Goal: Task Accomplishment & Management: Use online tool/utility

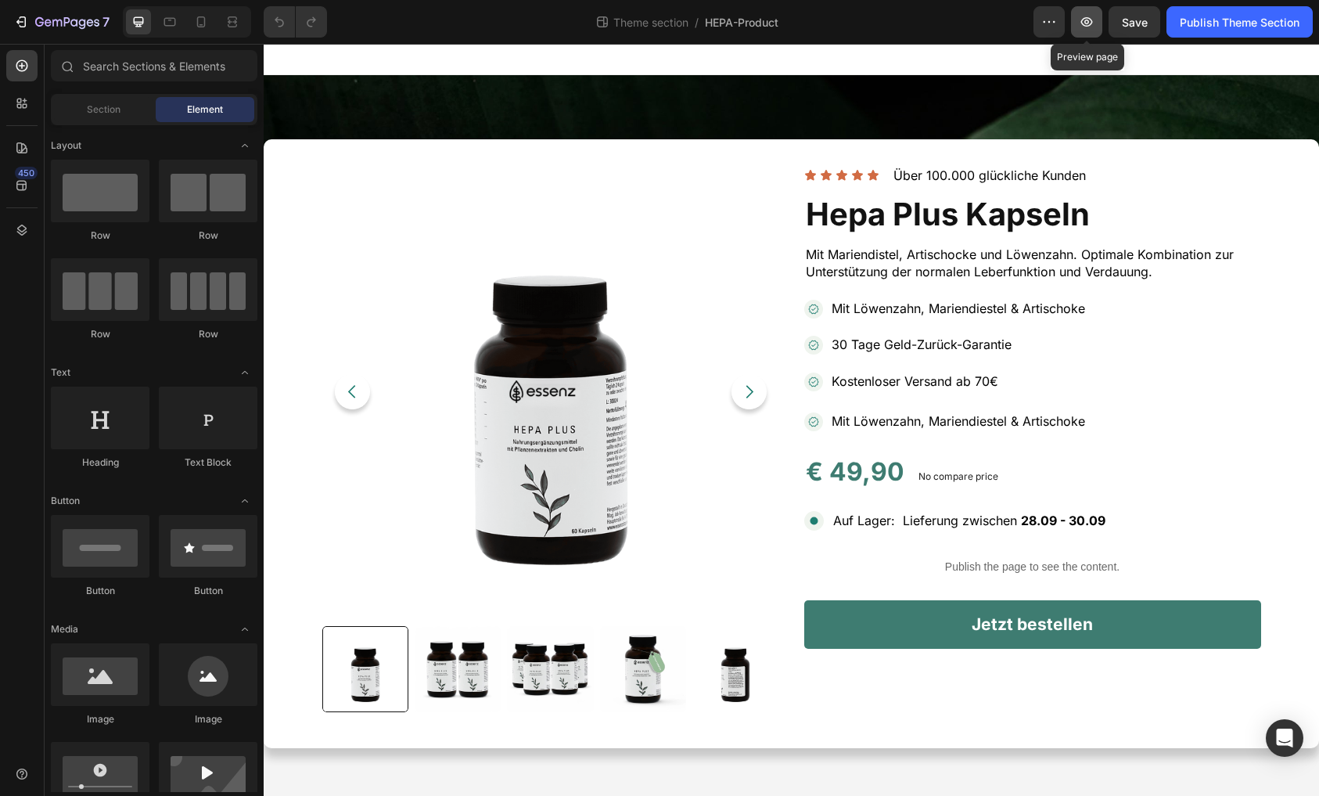
click at [1095, 31] on button "button" at bounding box center [1086, 21] width 31 height 31
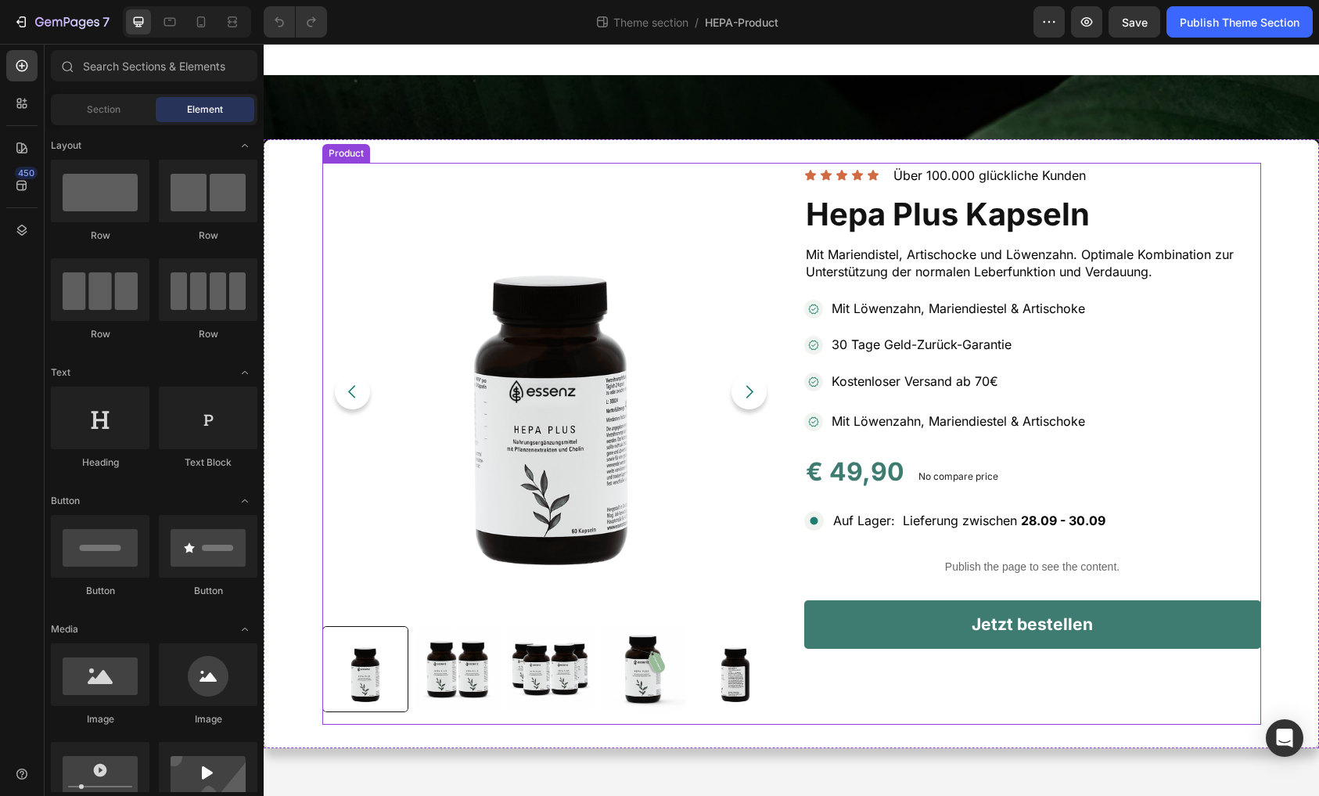
click at [791, 221] on div "Product Images Icon Icon Icon Icon Icon Icon List Über 100.000 glückliche Kunde…" at bounding box center [791, 444] width 939 height 562
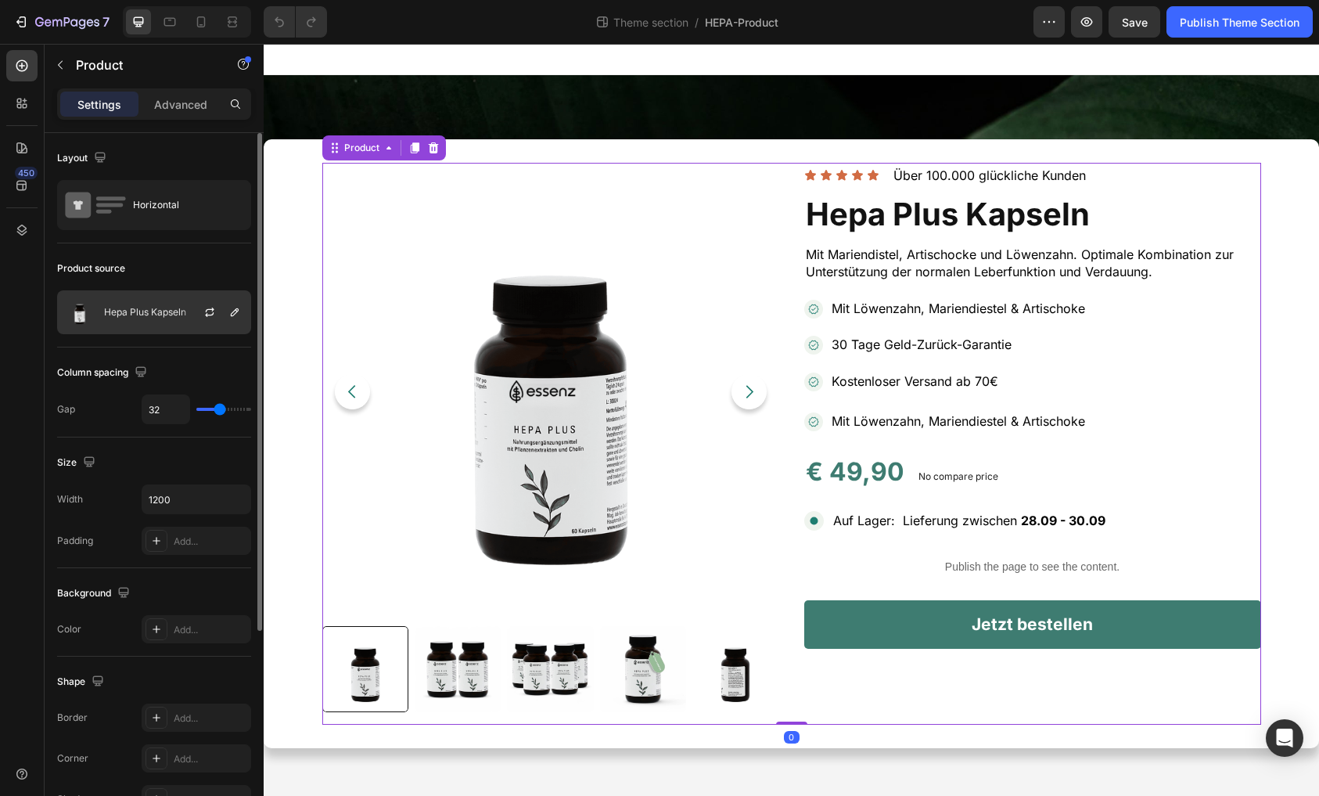
click at [132, 323] on div "Hepa Plus Kapseln" at bounding box center [154, 312] width 194 height 44
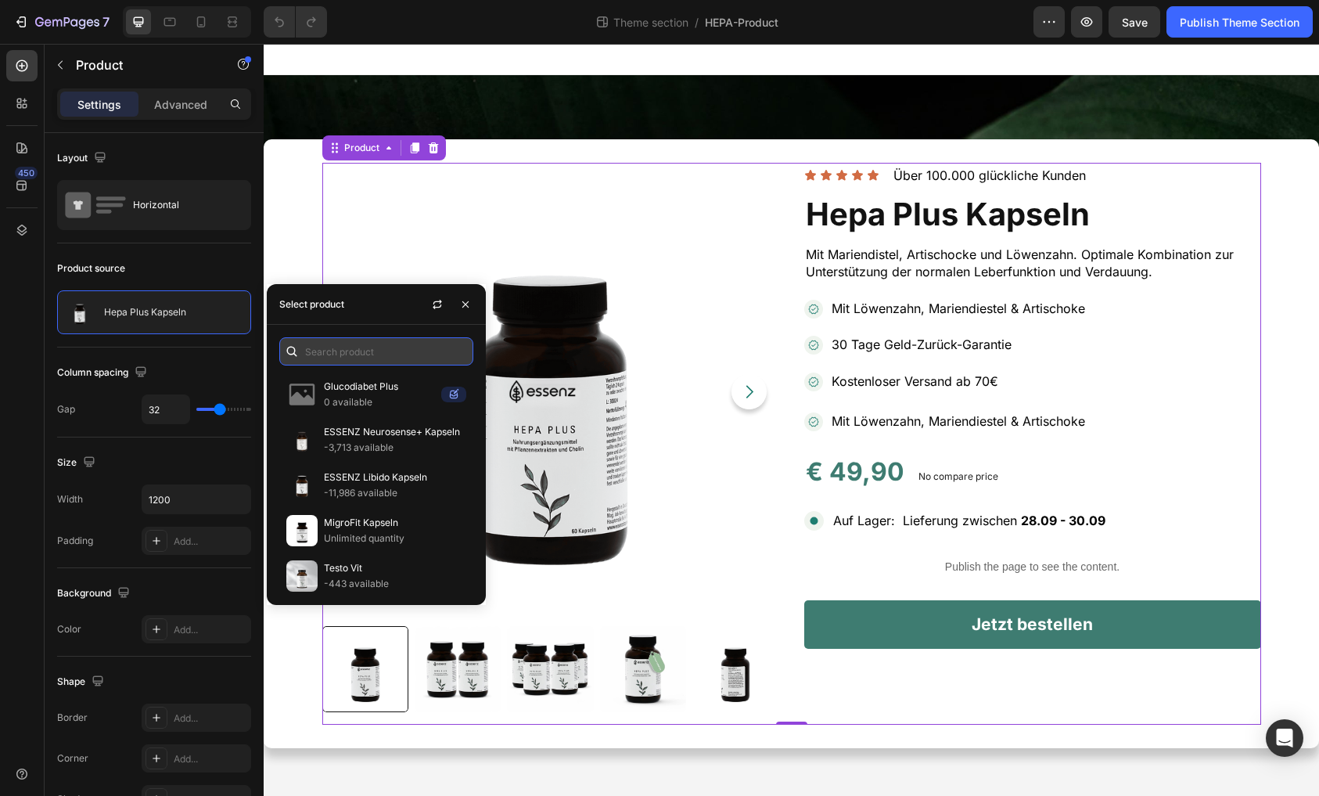
click at [369, 354] on input "text" at bounding box center [376, 351] width 194 height 28
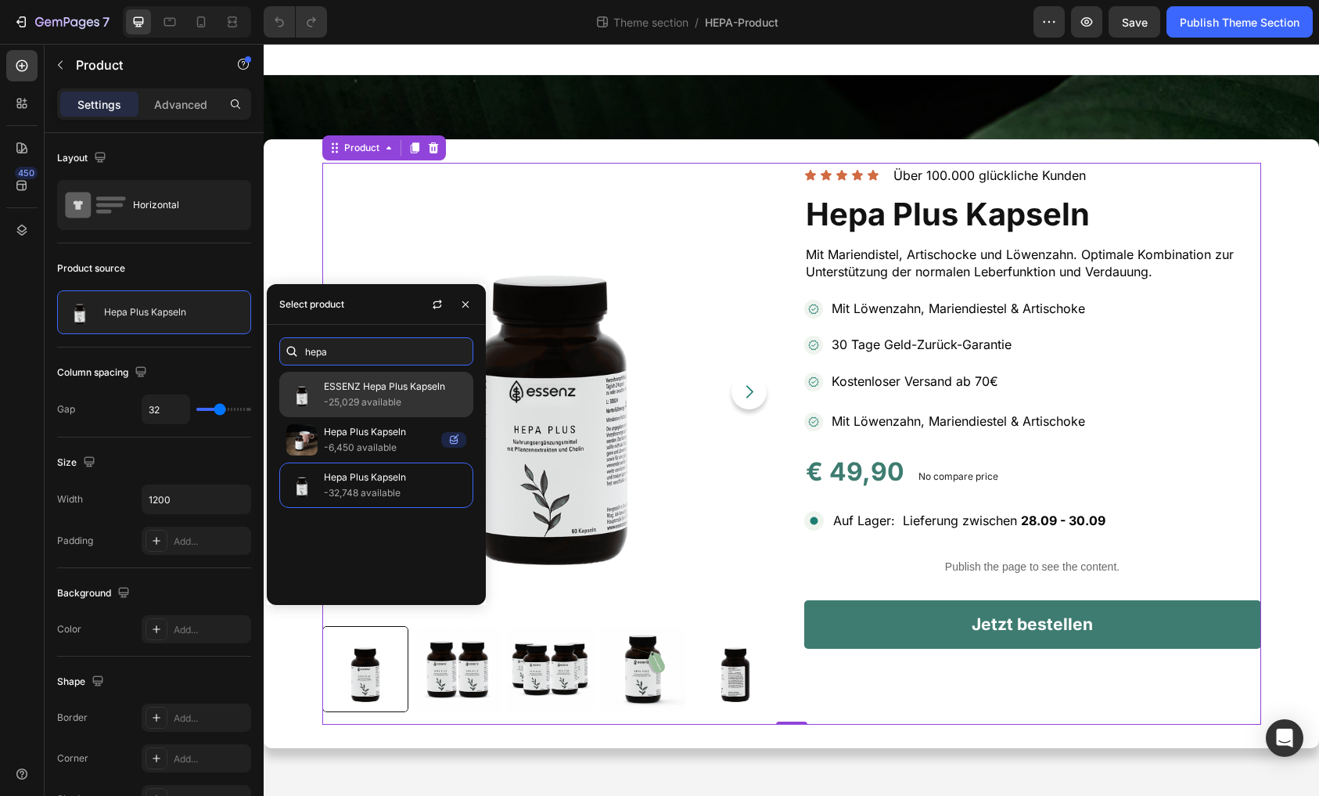
type input "hepa"
click at [385, 414] on div "ESSENZ Hepa Plus Kapseln -25,029 available" at bounding box center [376, 394] width 194 height 45
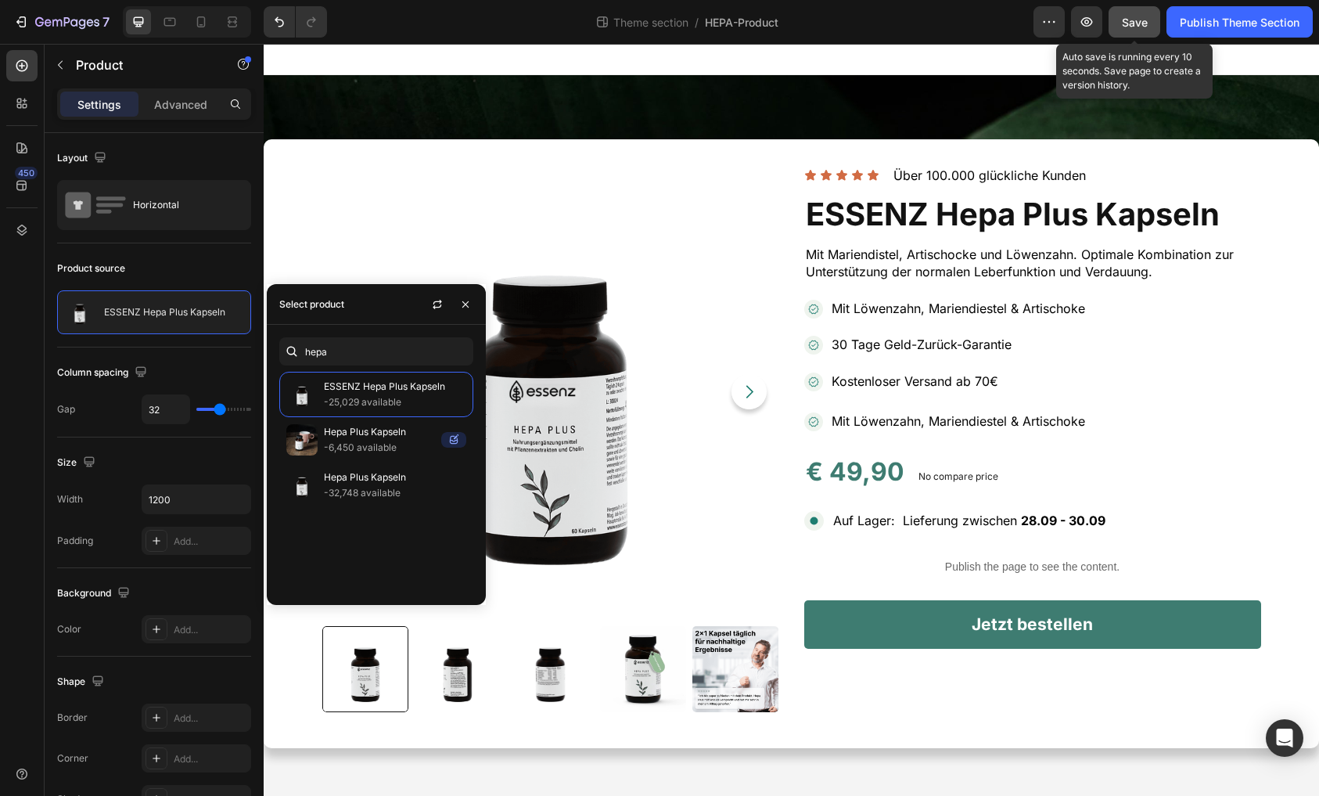
click at [1122, 26] on span "Save" at bounding box center [1135, 22] width 26 height 13
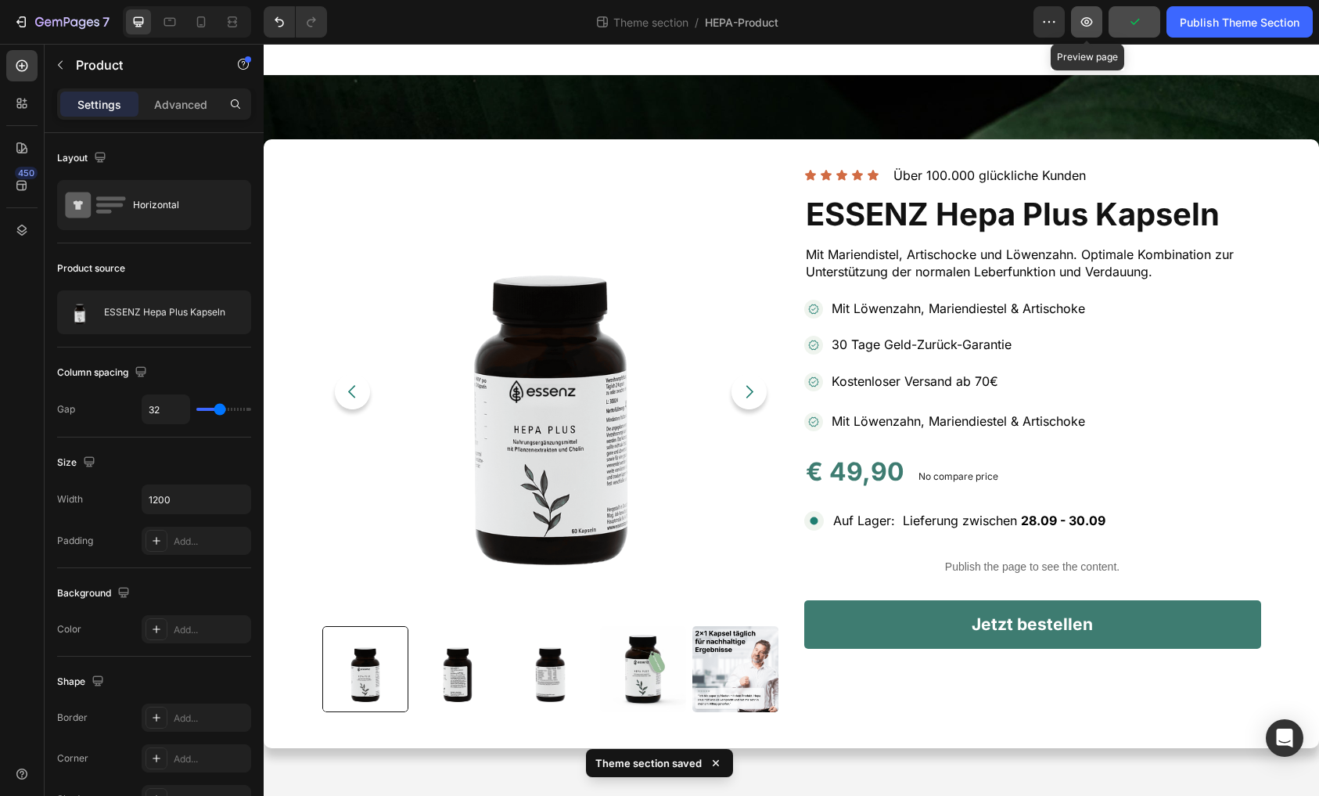
click at [1092, 25] on icon "button" at bounding box center [1087, 22] width 16 height 16
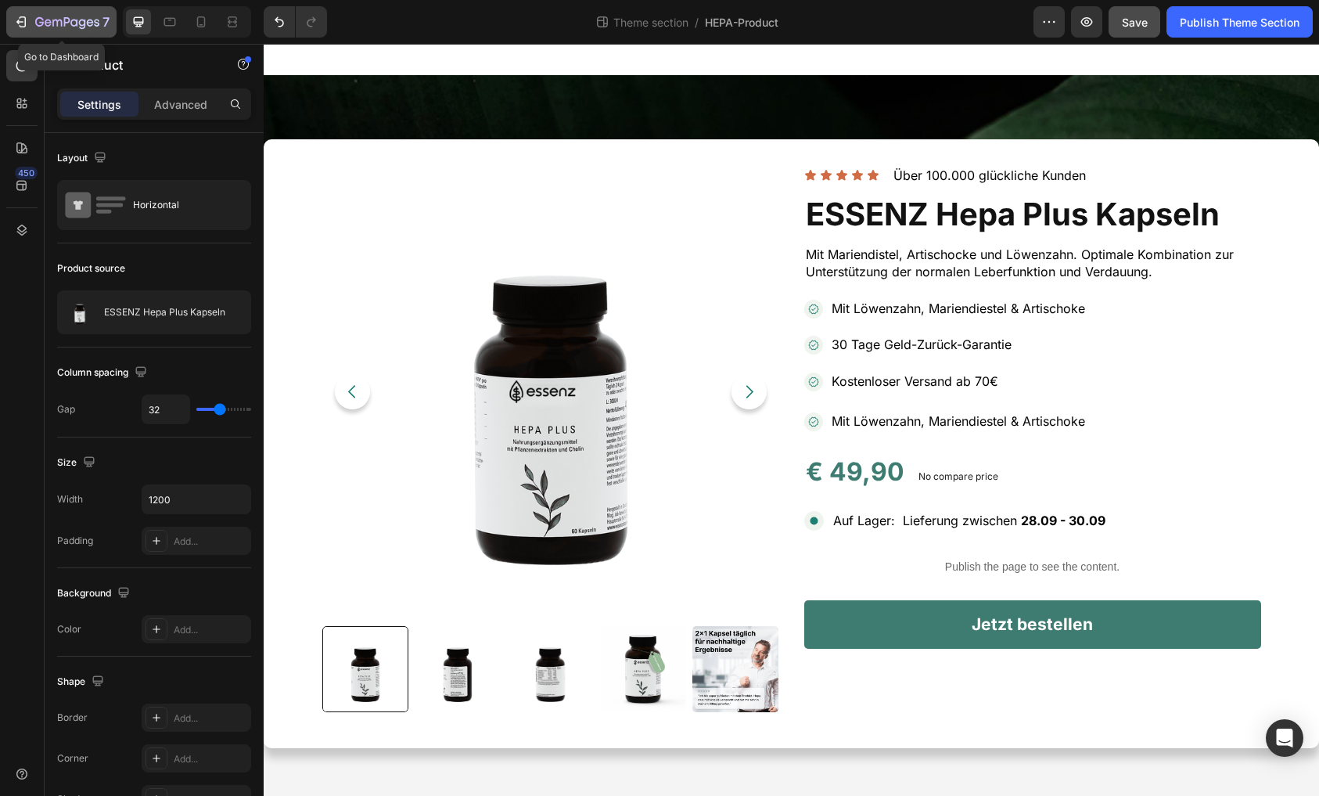
click at [24, 24] on icon "button" at bounding box center [21, 22] width 16 height 16
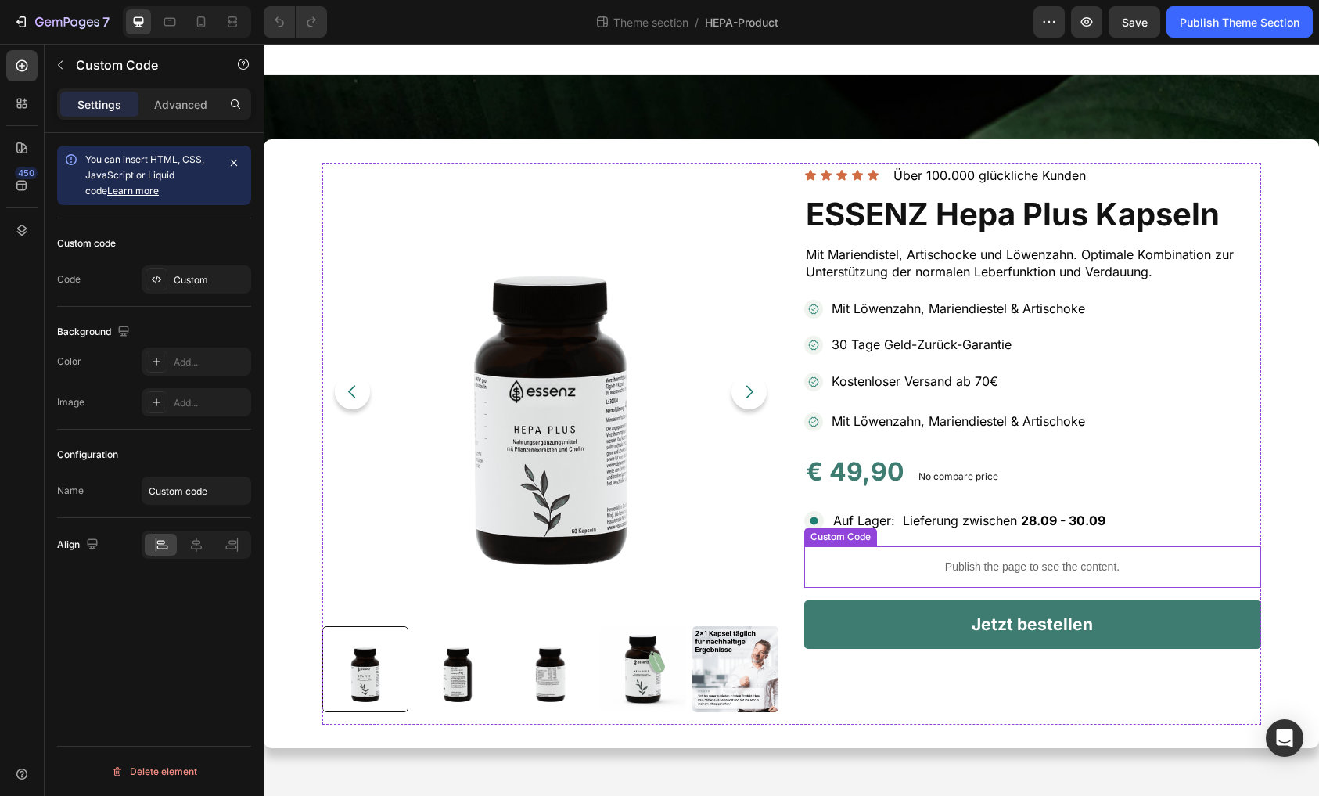
click at [1047, 571] on p "Publish the page to see the content." at bounding box center [1032, 567] width 457 height 16
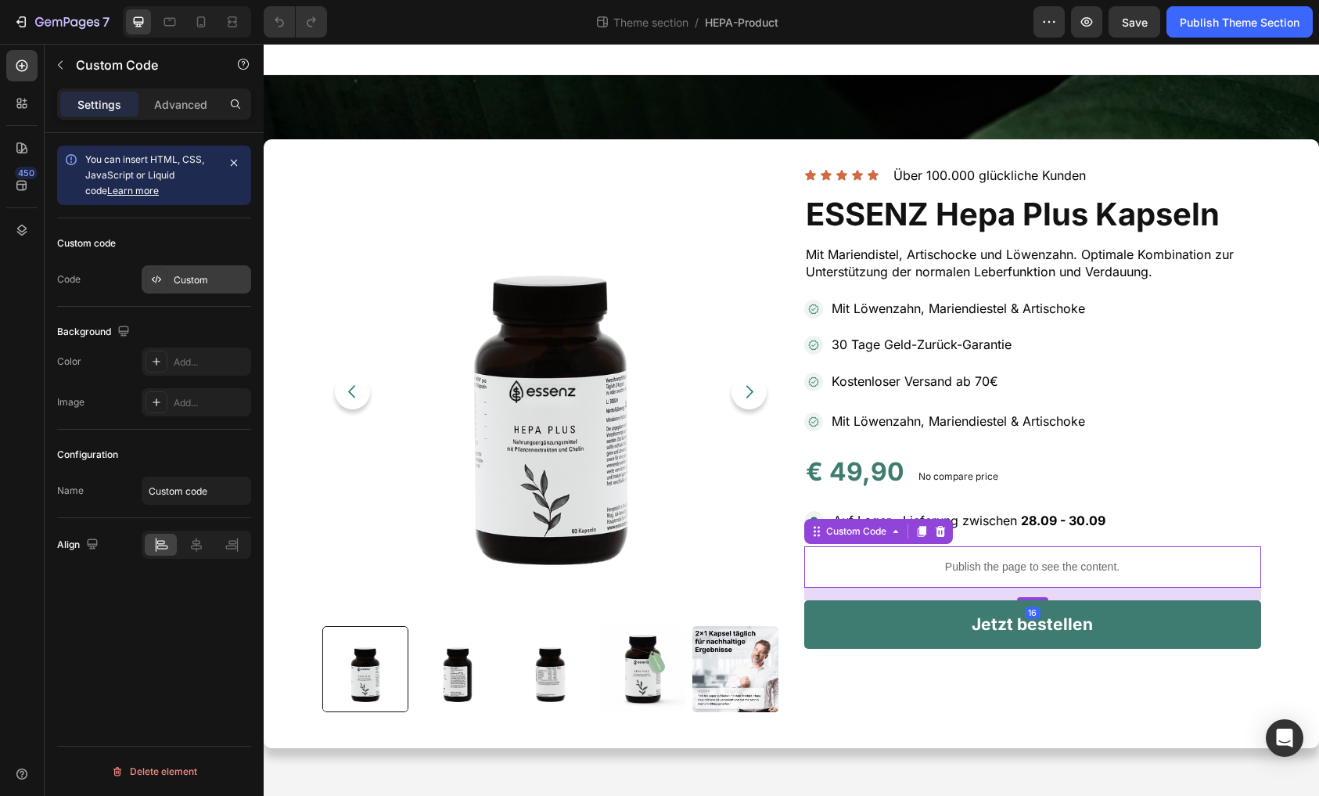
click at [177, 290] on div "Custom" at bounding box center [197, 279] width 110 height 28
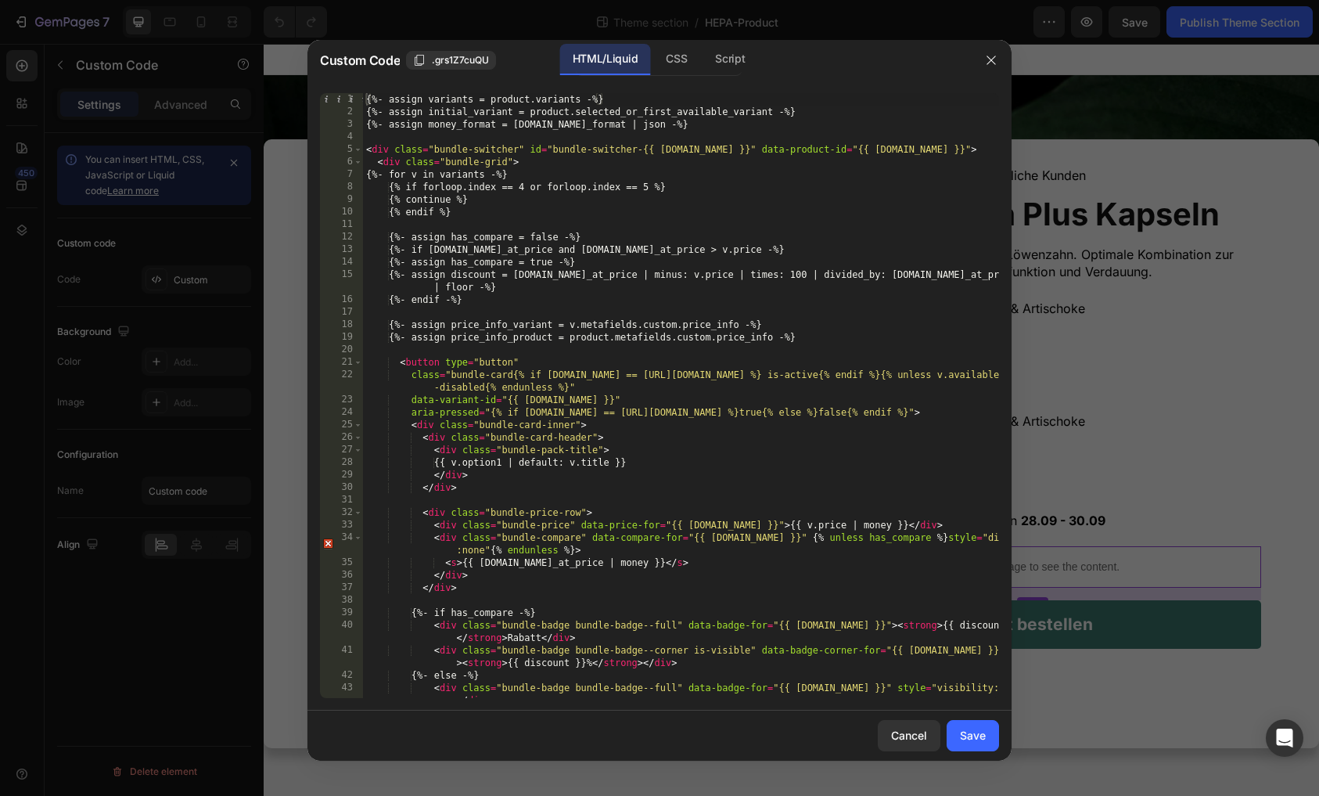
click at [993, 74] on div at bounding box center [991, 60] width 41 height 41
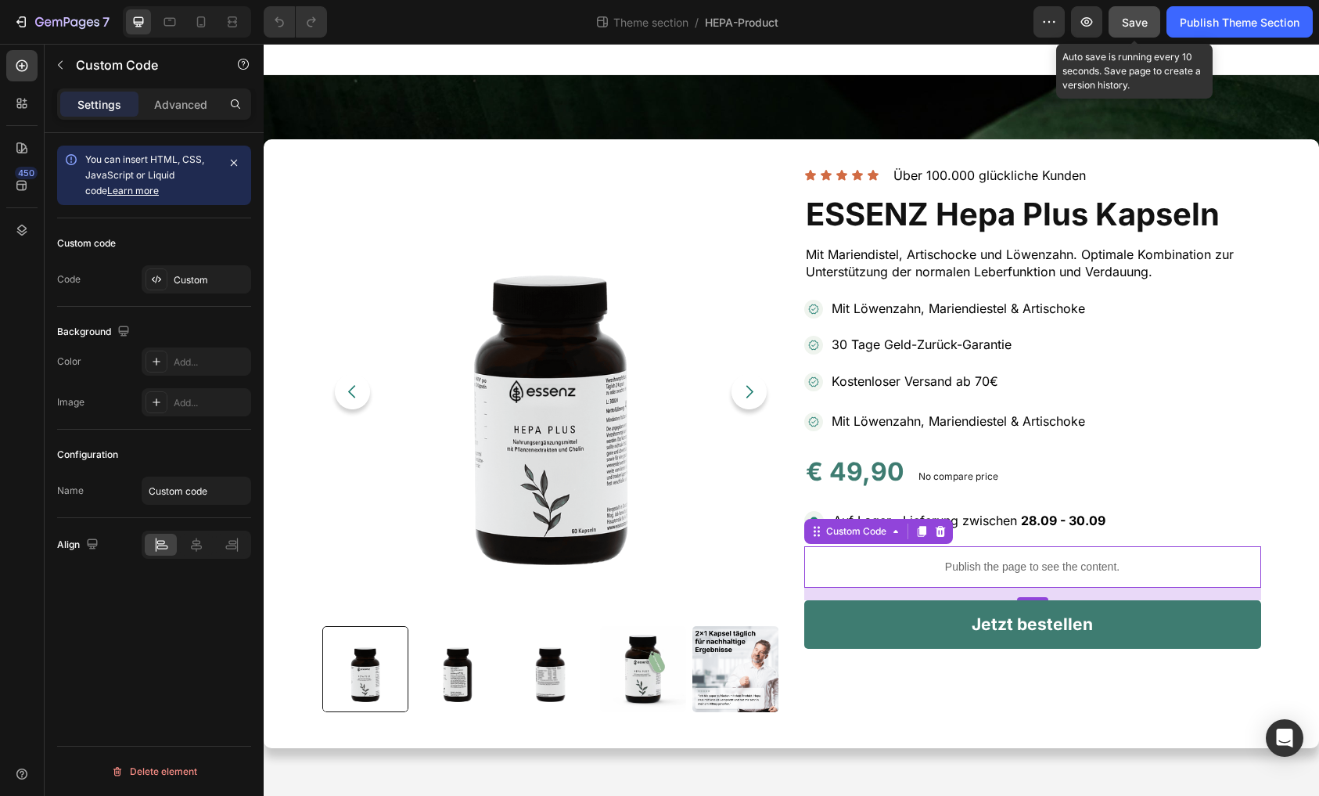
click at [1131, 18] on span "Save" at bounding box center [1135, 22] width 26 height 13
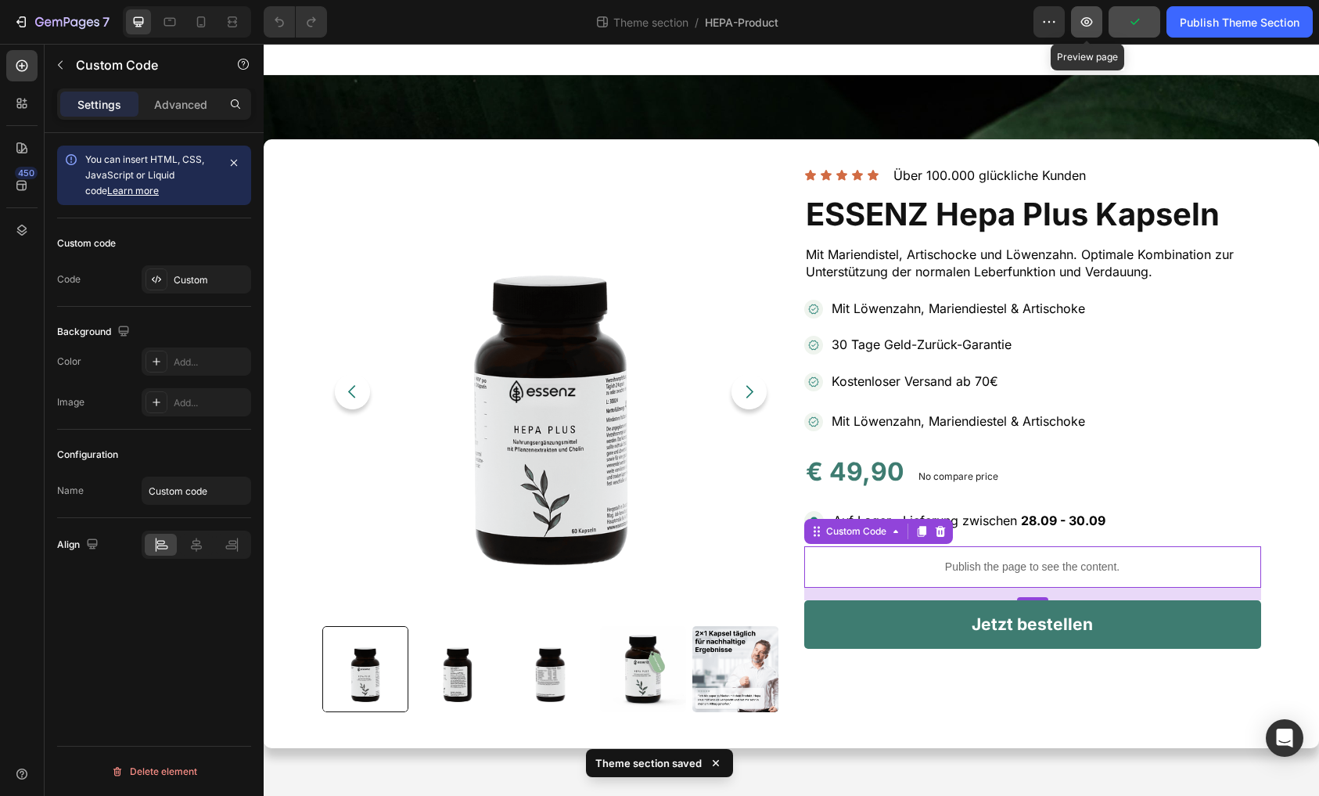
click at [1083, 16] on icon "button" at bounding box center [1087, 22] width 16 height 16
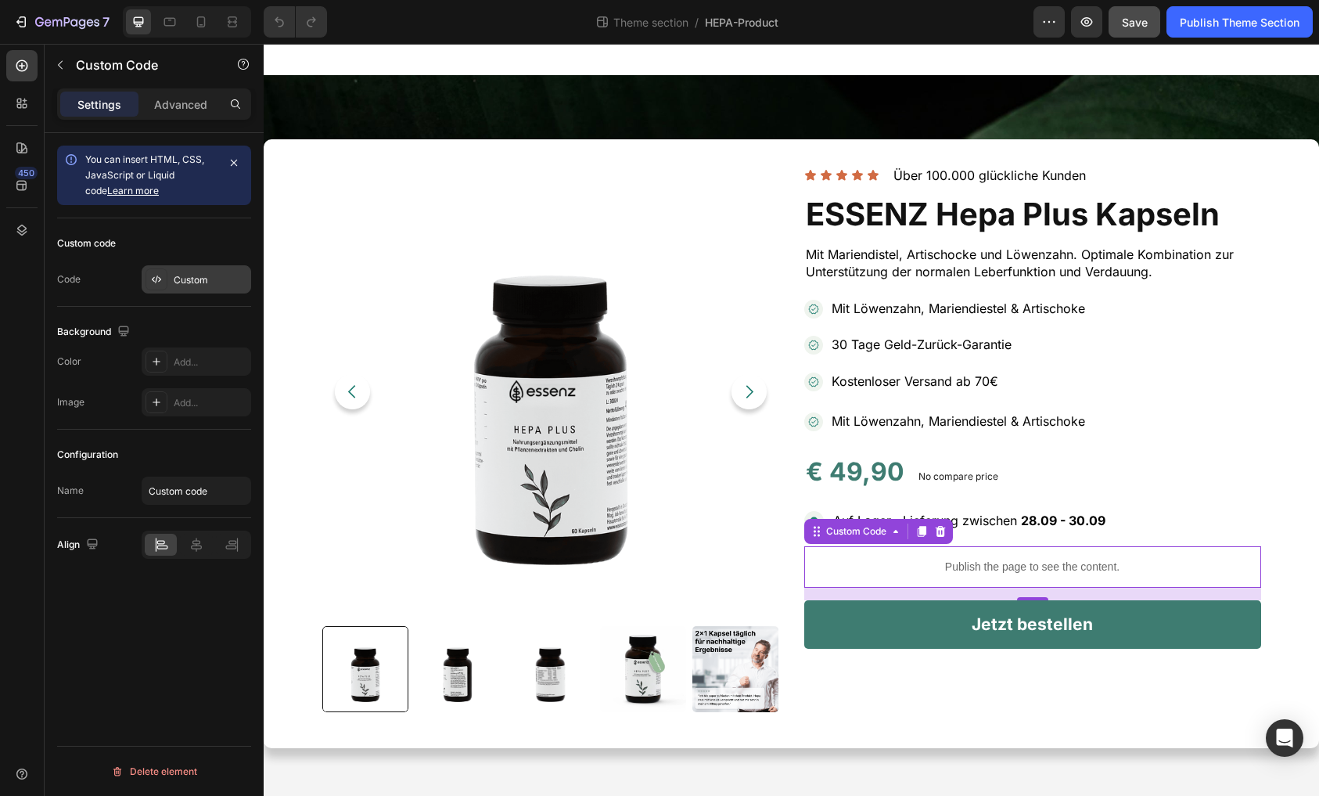
click at [176, 290] on div "Custom" at bounding box center [197, 279] width 110 height 28
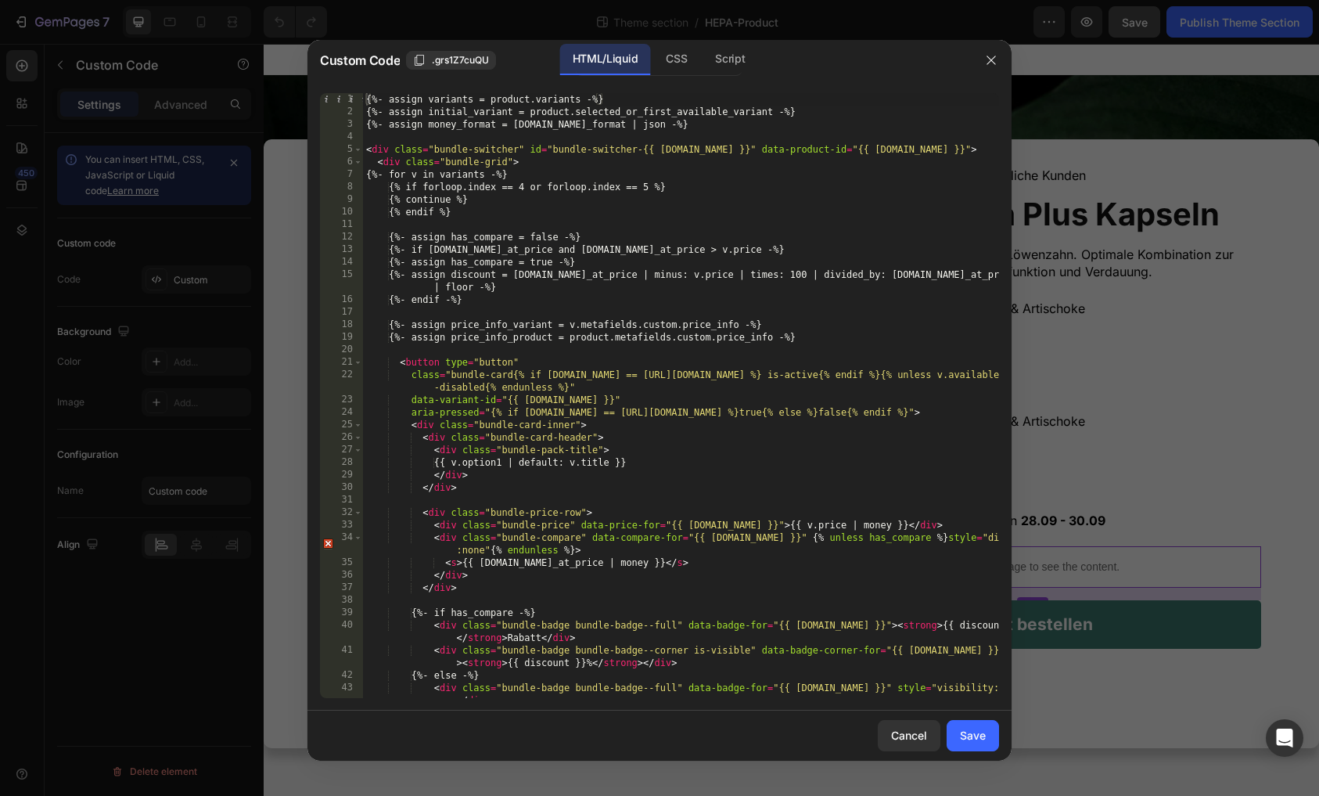
click at [589, 427] on div "{%- assign variants = product.variants -%} {%- assign initial_variant = product…" at bounding box center [681, 408] width 636 height 630
type textarea "})(); </script>"
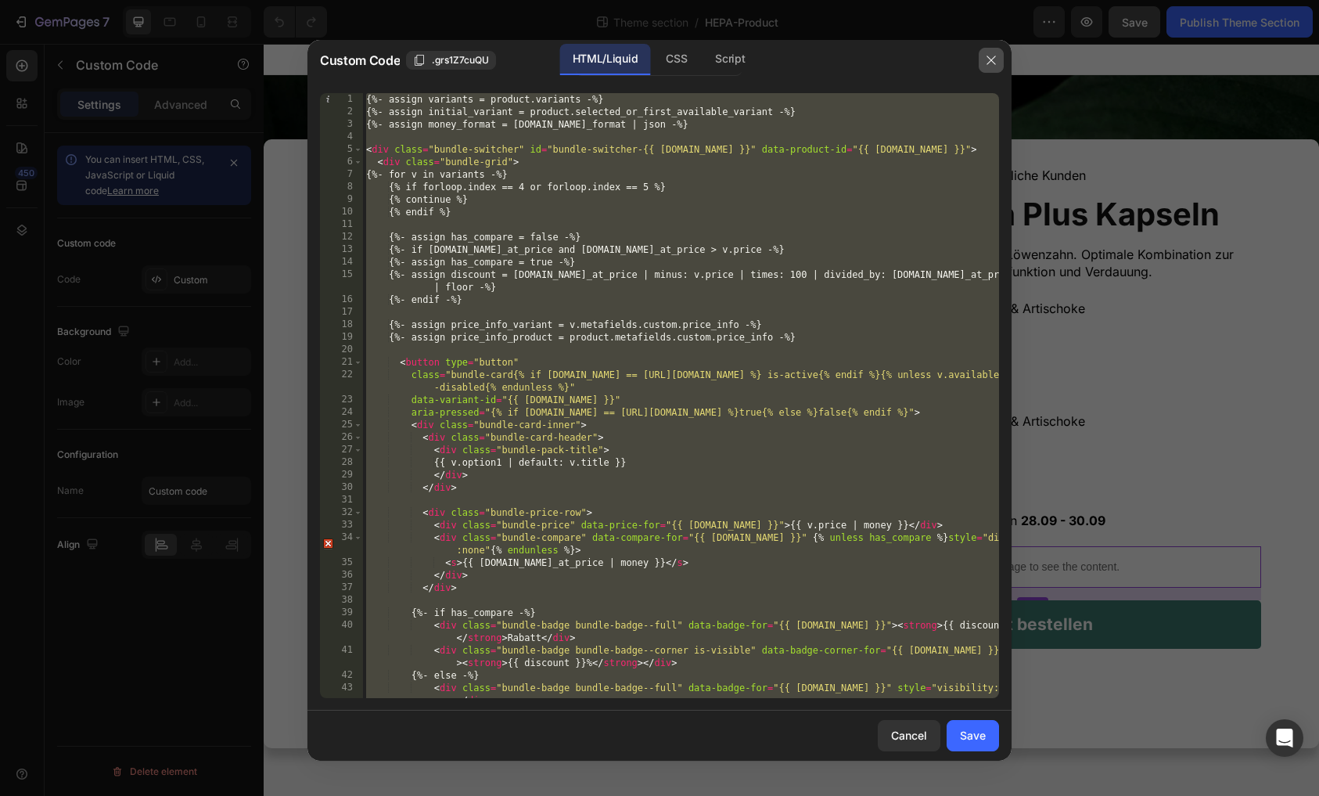
click at [991, 49] on button "button" at bounding box center [991, 60] width 25 height 25
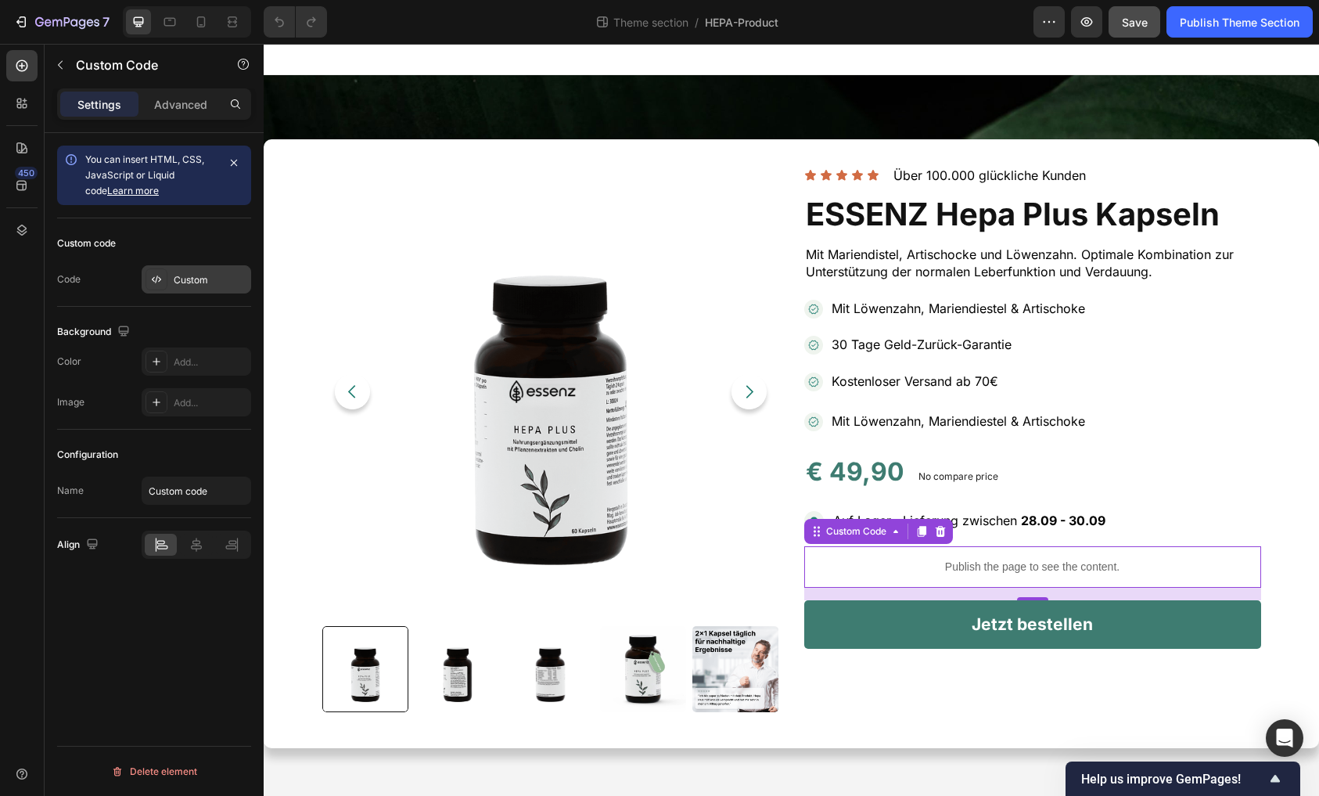
click at [223, 286] on div "Custom" at bounding box center [197, 279] width 110 height 28
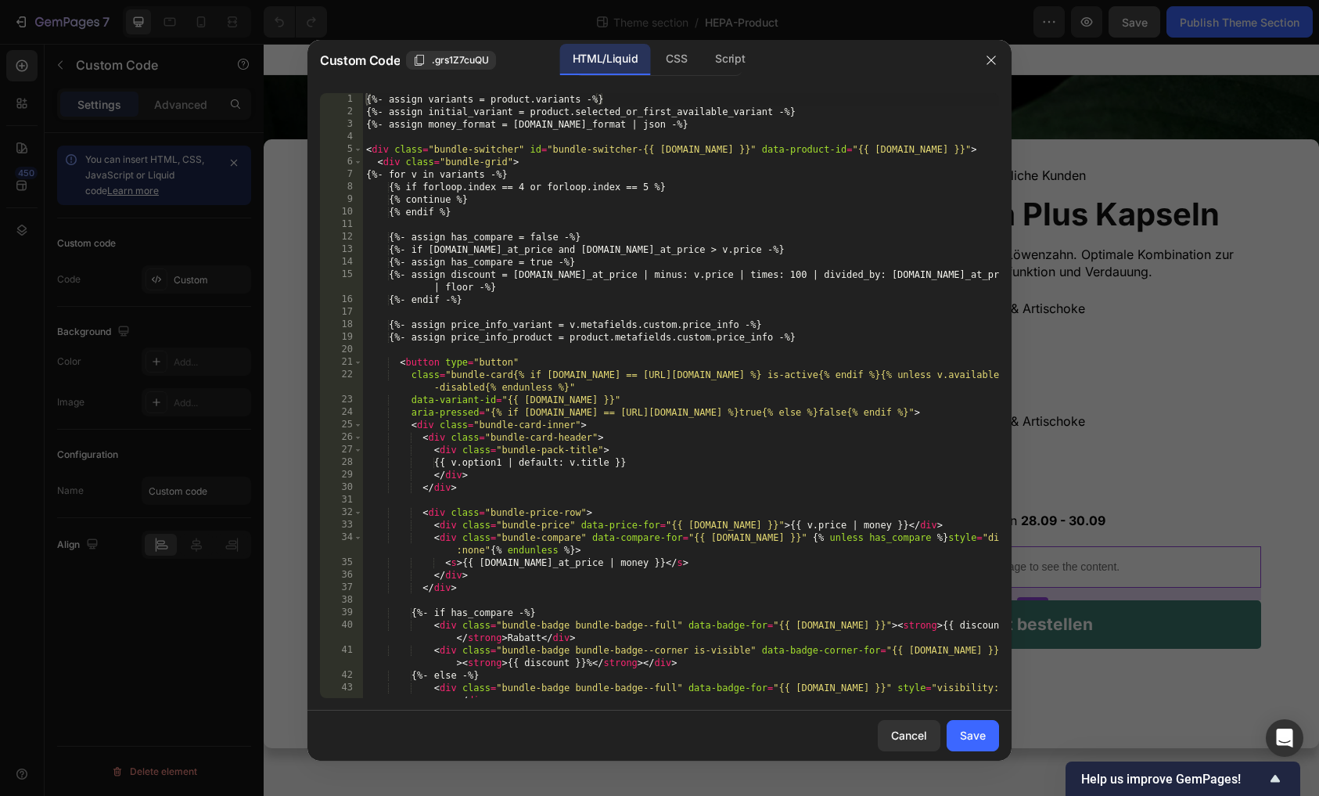
click at [543, 246] on div "{%- assign variants = product.variants -%} {%- assign initial_variant = product…" at bounding box center [681, 408] width 636 height 630
type textarea "})(); </script>"
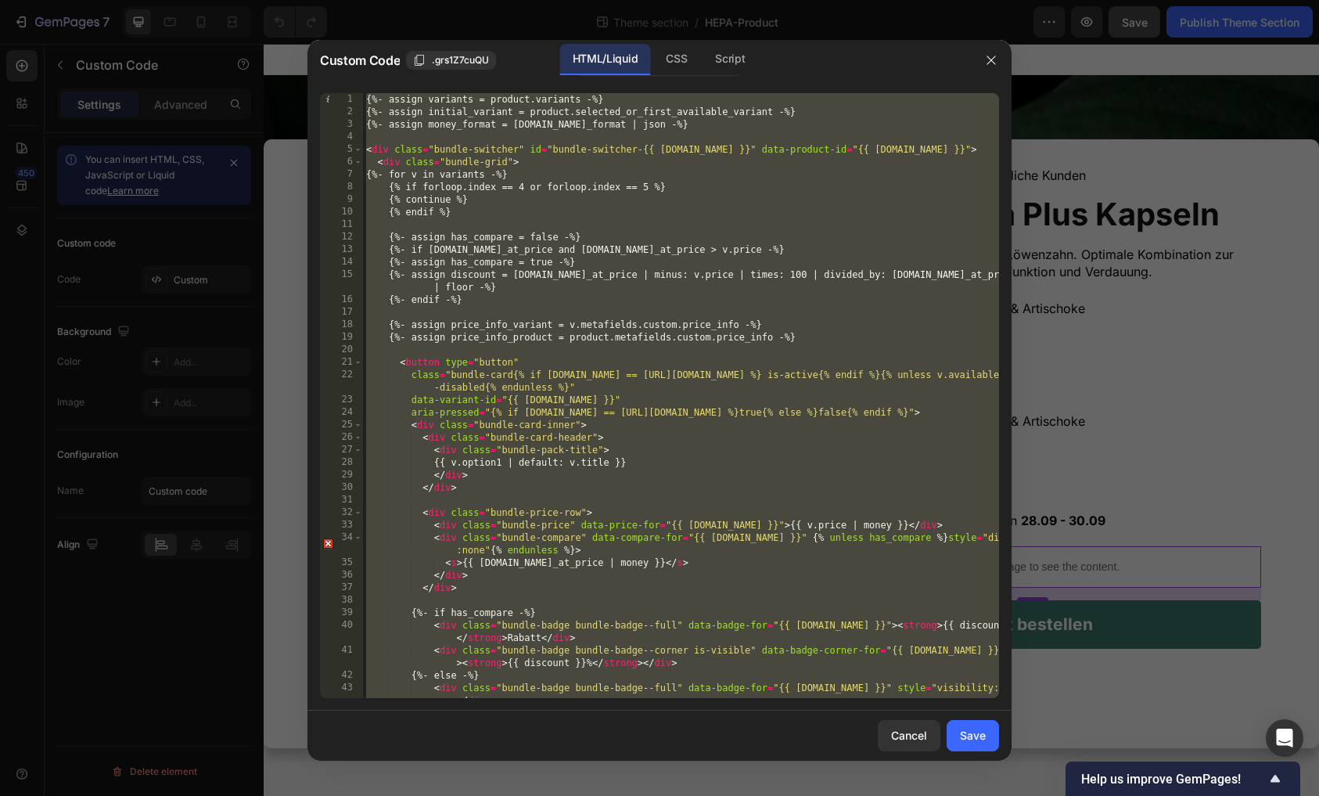
paste textarea
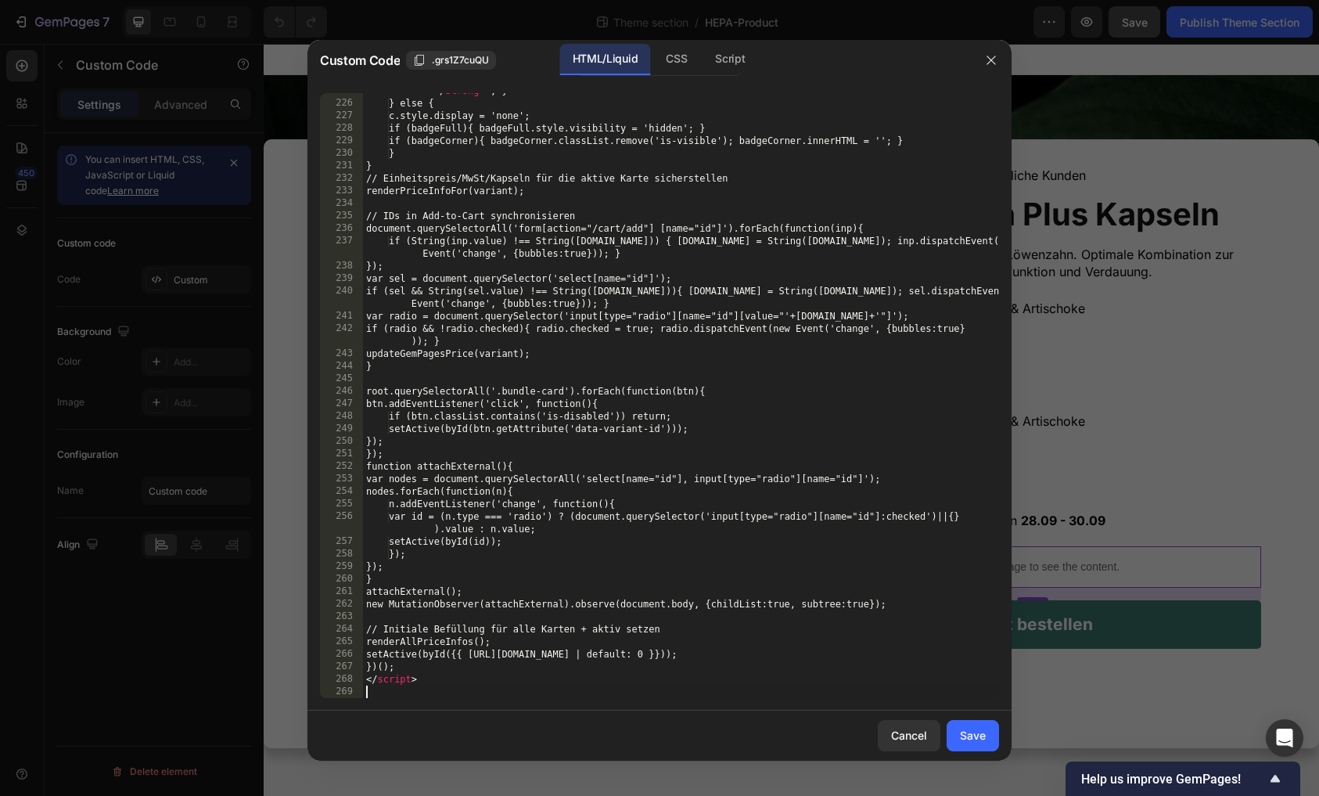
scroll to position [3139, 0]
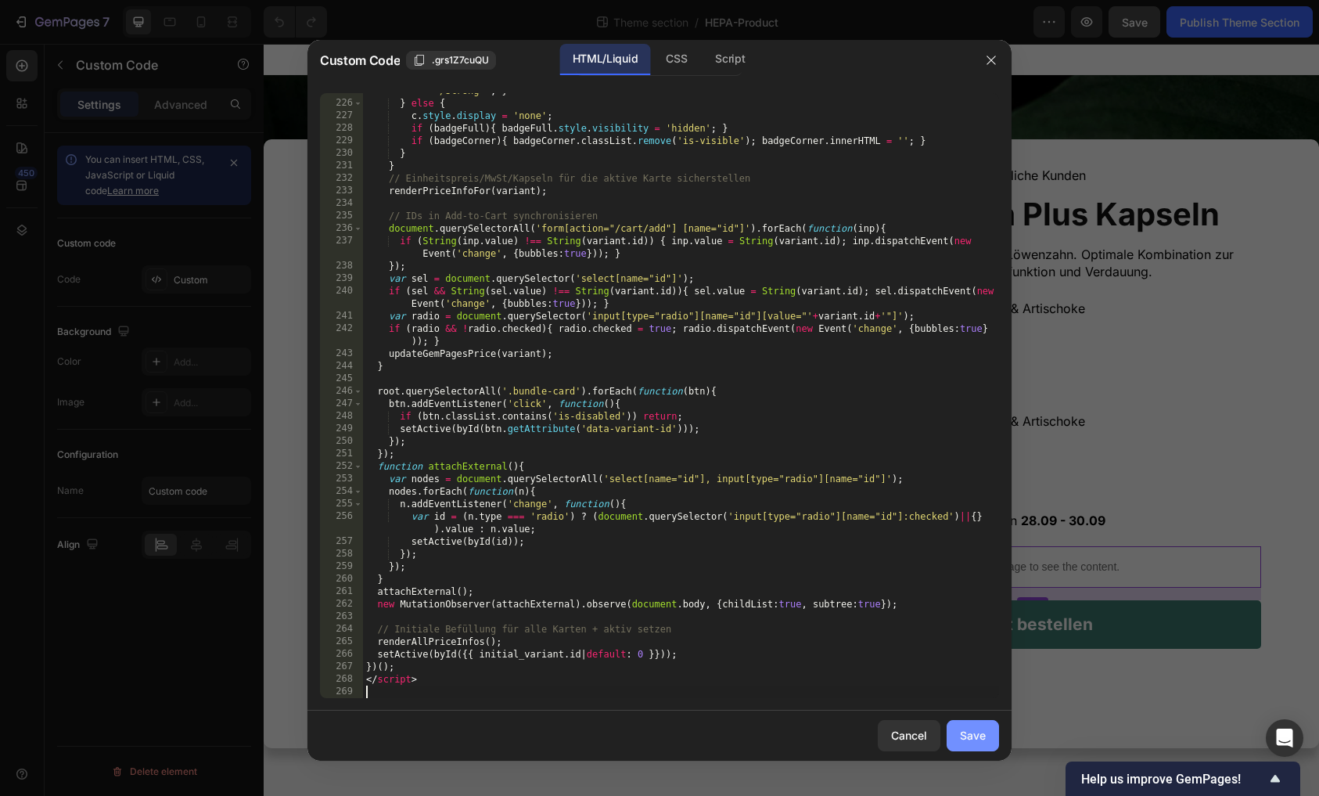
click at [973, 727] on button "Save" at bounding box center [973, 735] width 52 height 31
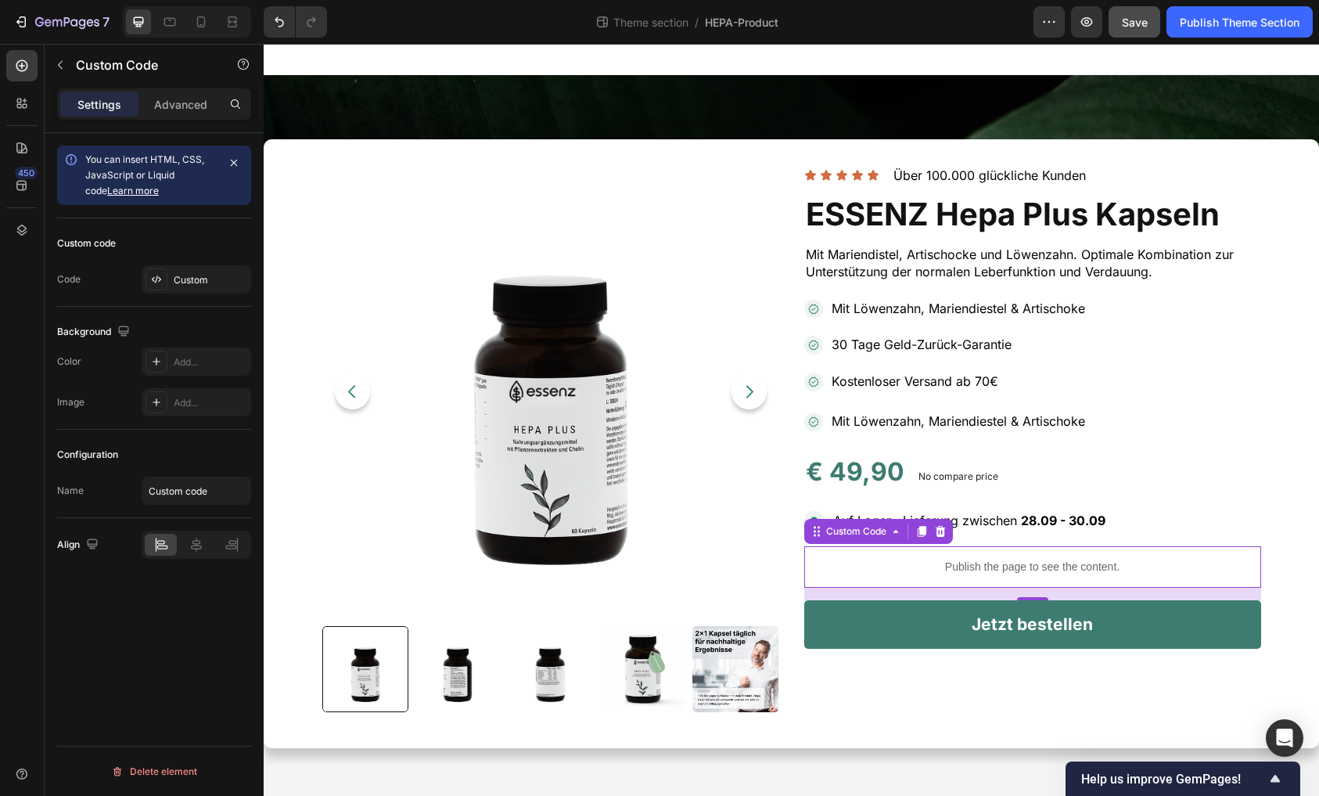
click at [1129, 30] on button "Save" at bounding box center [1135, 21] width 52 height 31
click at [1084, 15] on icon "button" at bounding box center [1087, 22] width 16 height 16
click at [171, 261] on div "Custom code Code Custom" at bounding box center [154, 262] width 194 height 88
click at [202, 270] on div "Custom" at bounding box center [197, 279] width 110 height 28
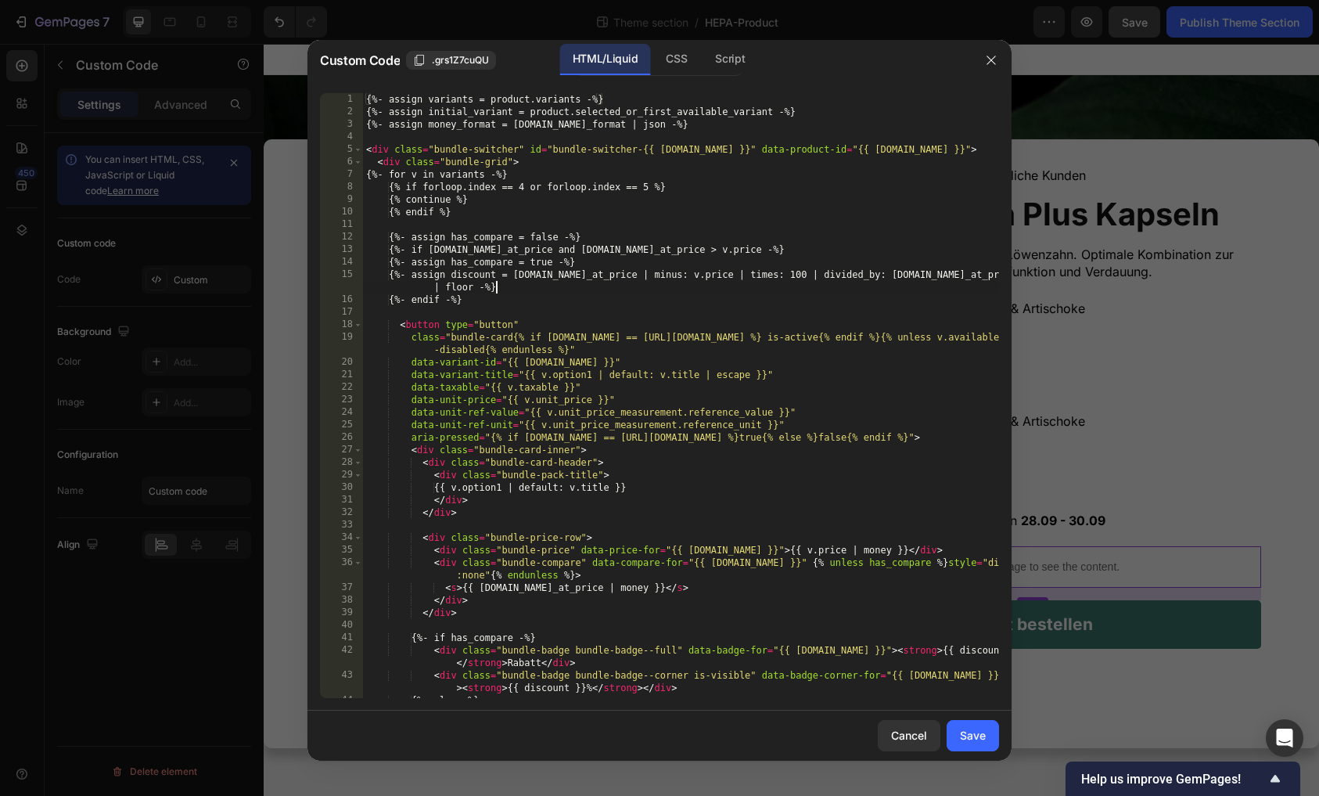
click at [572, 290] on div "{%- assign variants = product.variants -%} {%- assign initial_variant = product…" at bounding box center [681, 414] width 636 height 642
type textarea "</script>"
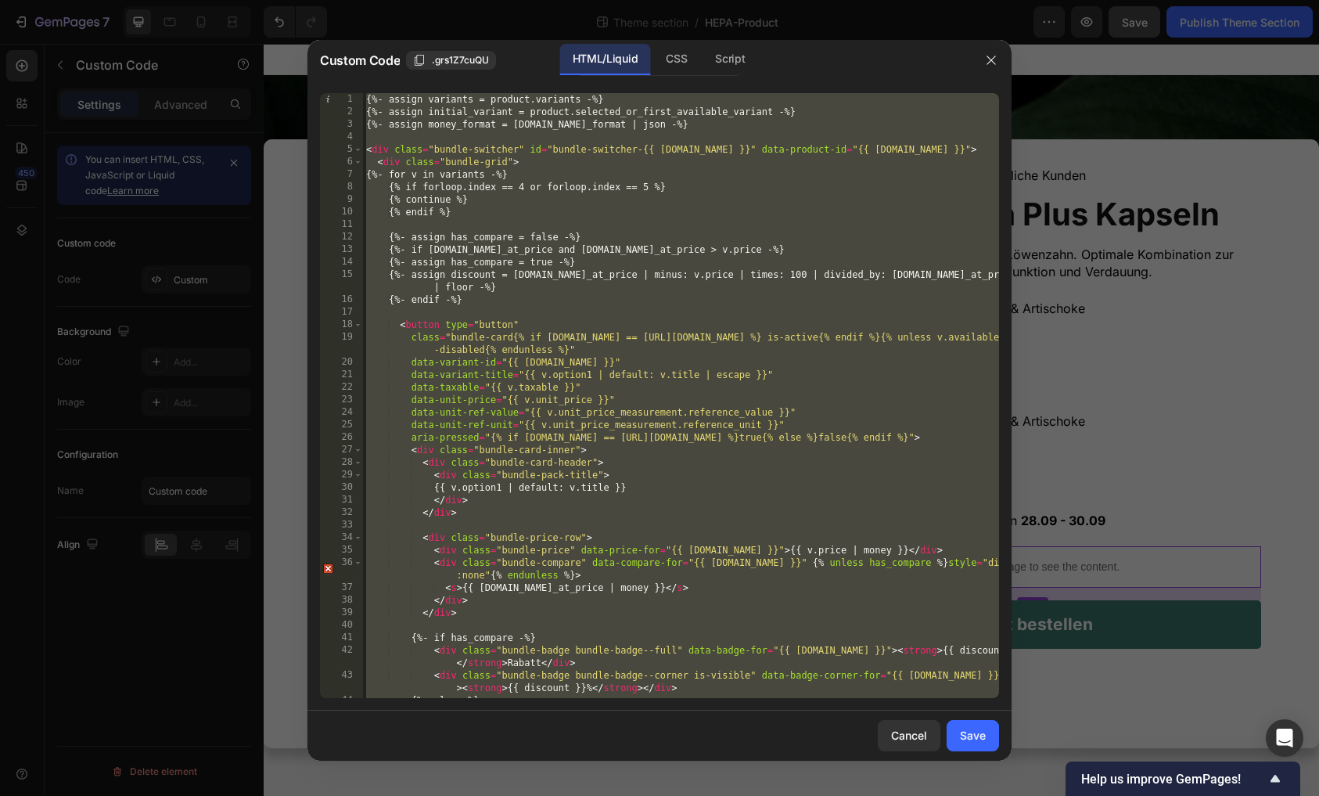
paste textarea
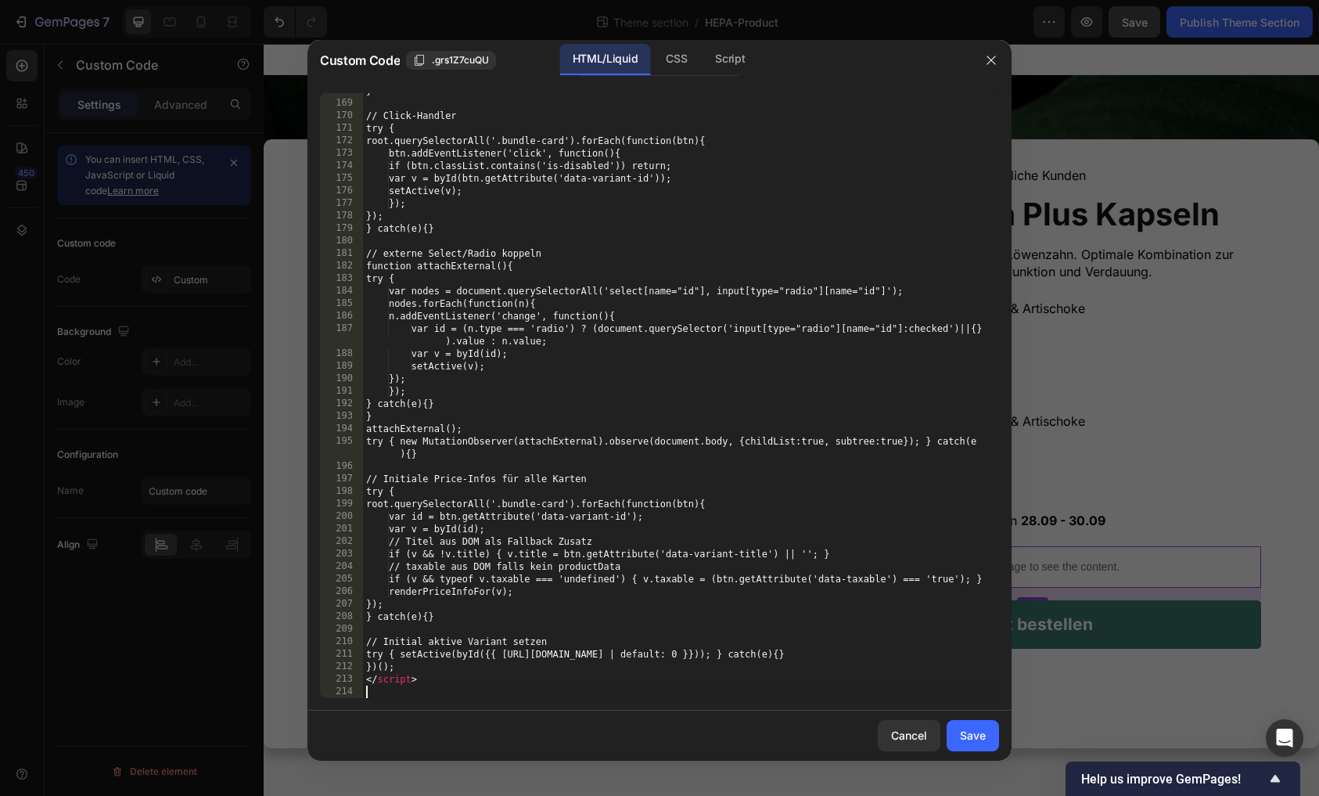
scroll to position [2212, 0]
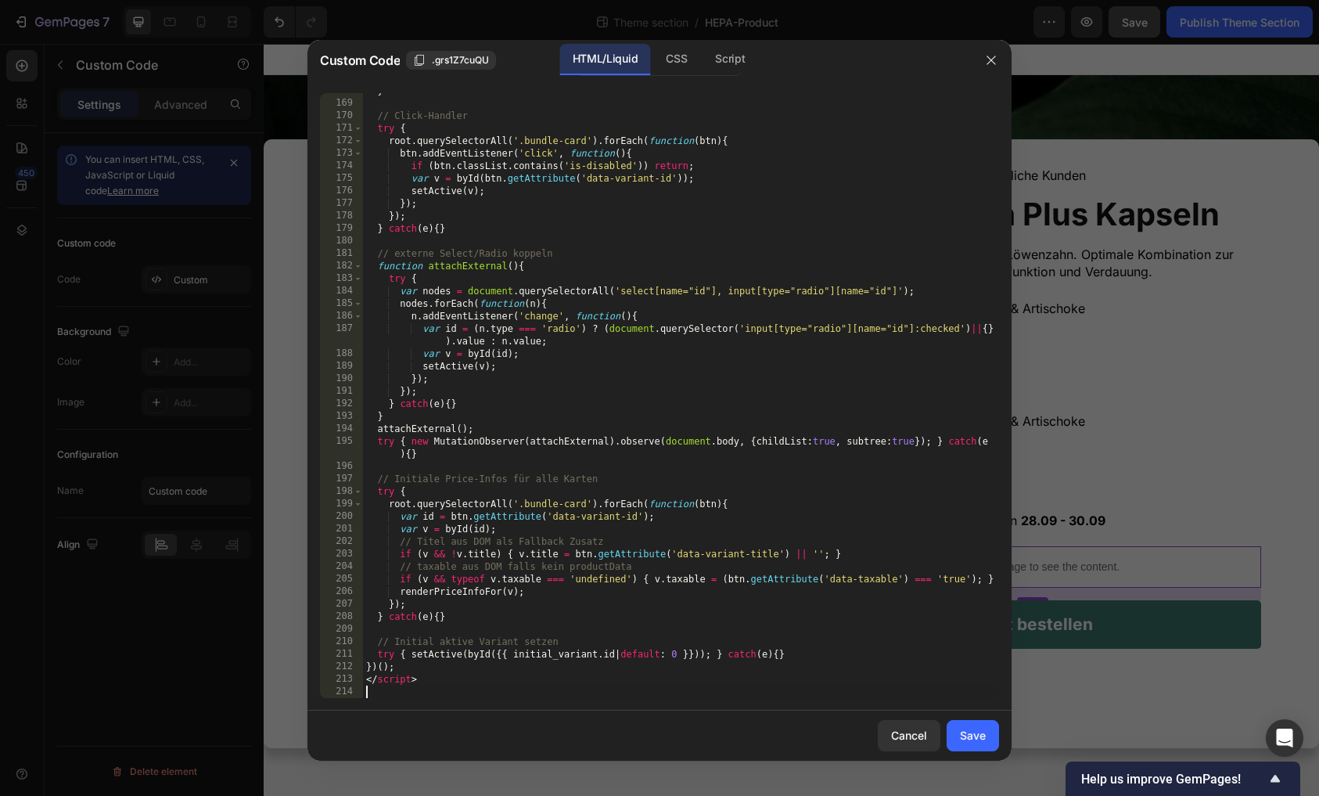
type textarea "</script>"
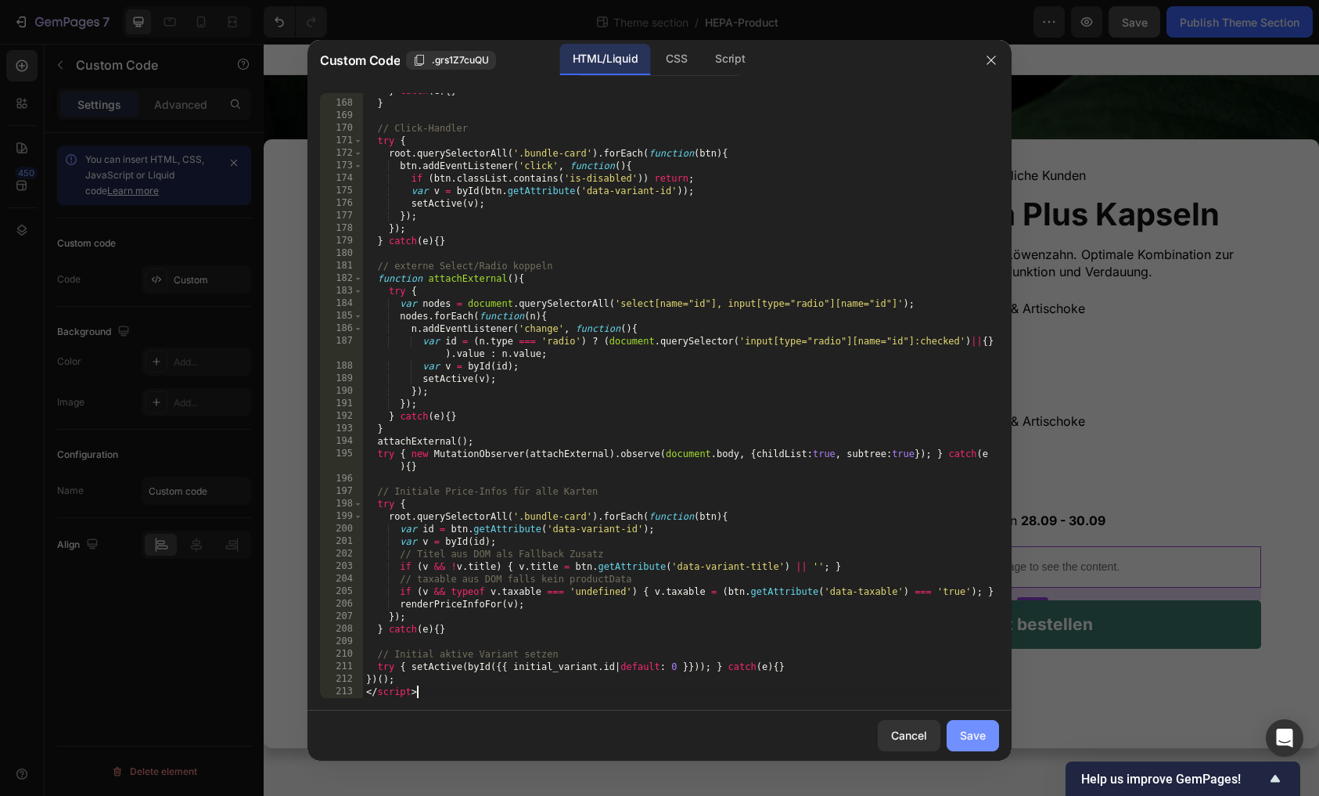
scroll to position [2200, 0]
click at [964, 739] on div "Save" at bounding box center [973, 735] width 26 height 16
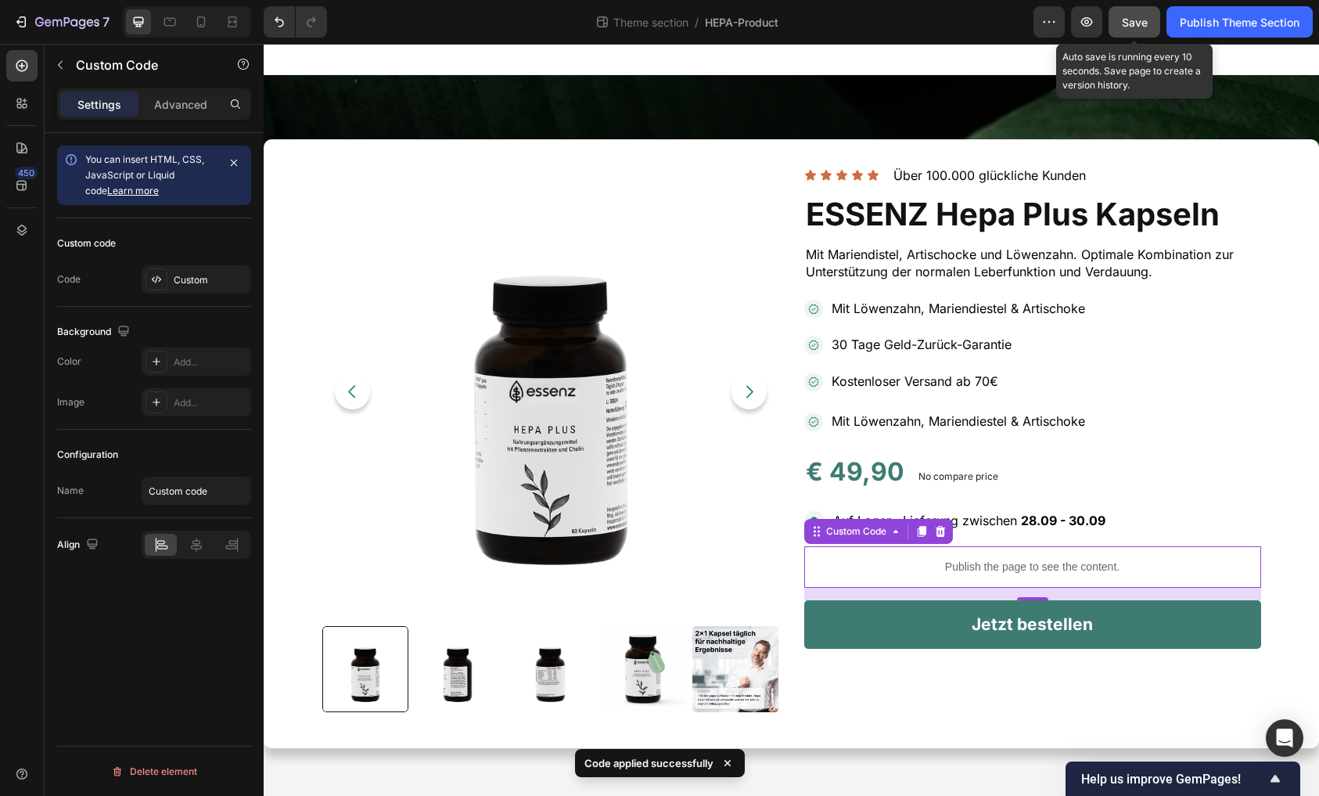
click at [1122, 28] on span "Save" at bounding box center [1135, 22] width 26 height 13
click at [1089, 30] on button "button" at bounding box center [1086, 21] width 31 height 31
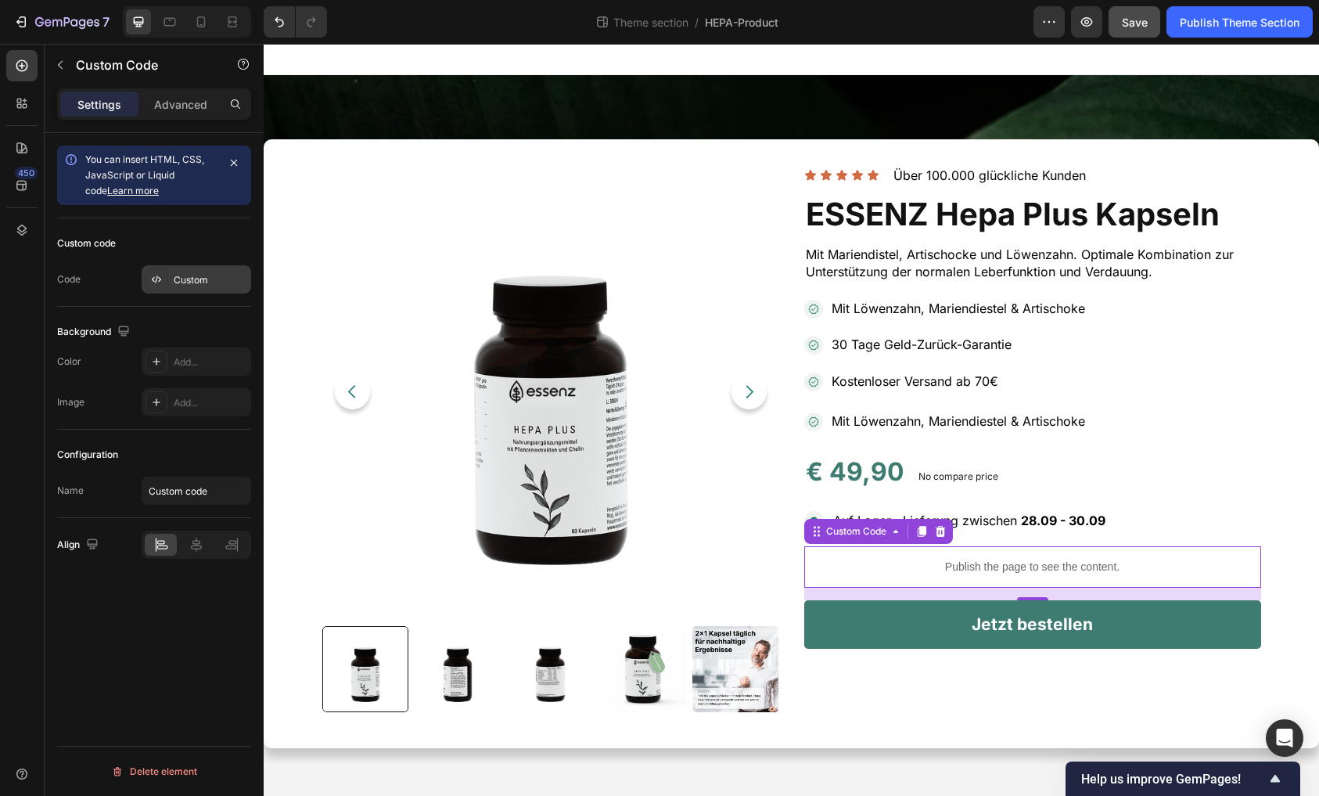
click at [201, 276] on div "Custom" at bounding box center [211, 280] width 74 height 14
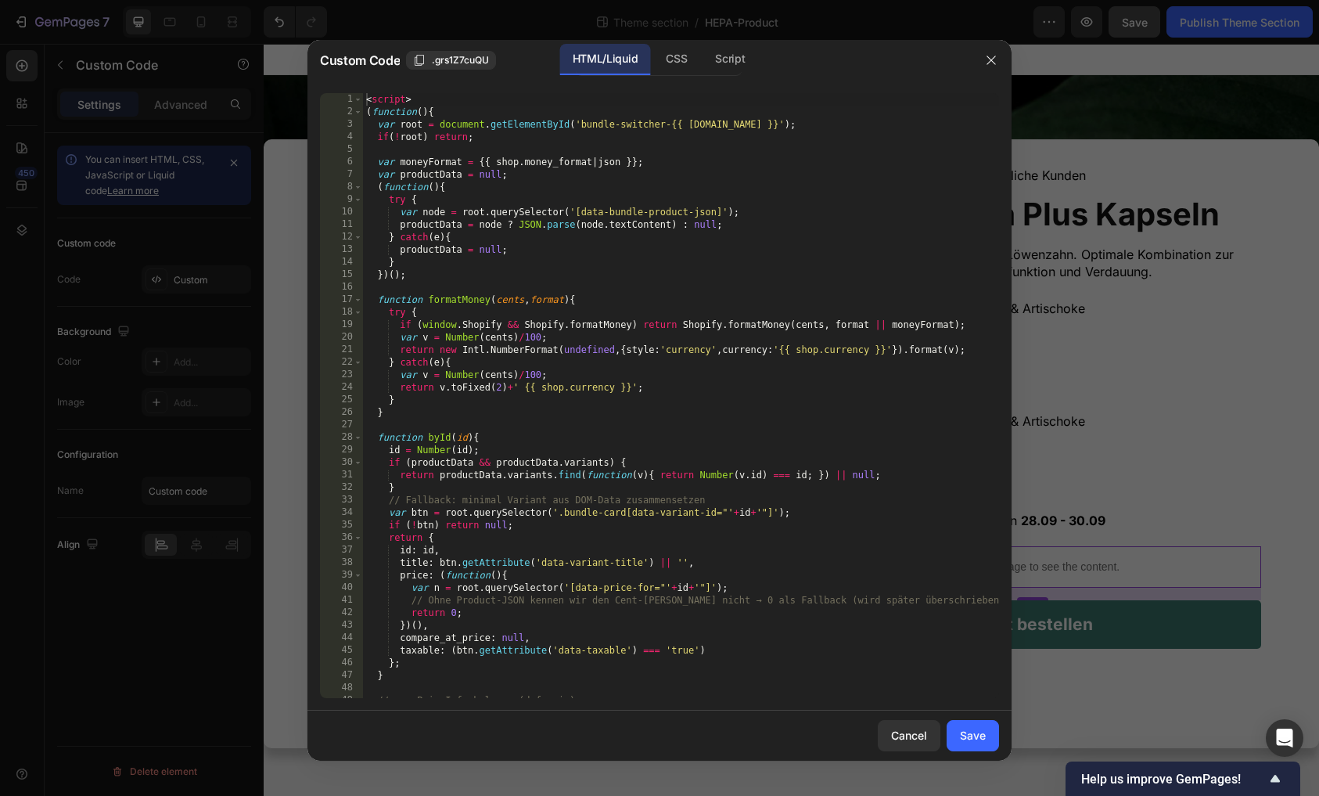
click at [434, 253] on div "< script > ( function ( ) { var root = document . getElementById ( 'bundle-swit…" at bounding box center [681, 408] width 636 height 630
type textarea "})(); </script>"
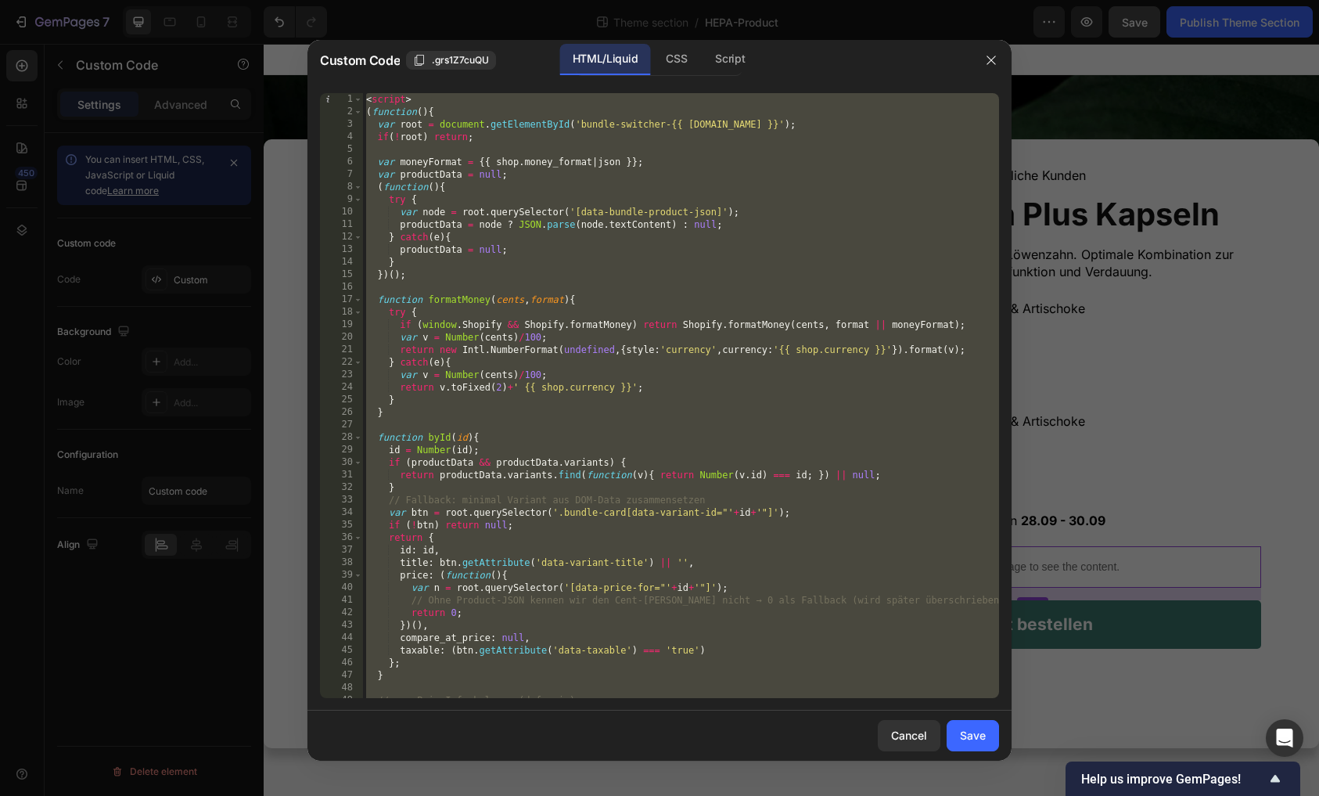
paste textarea
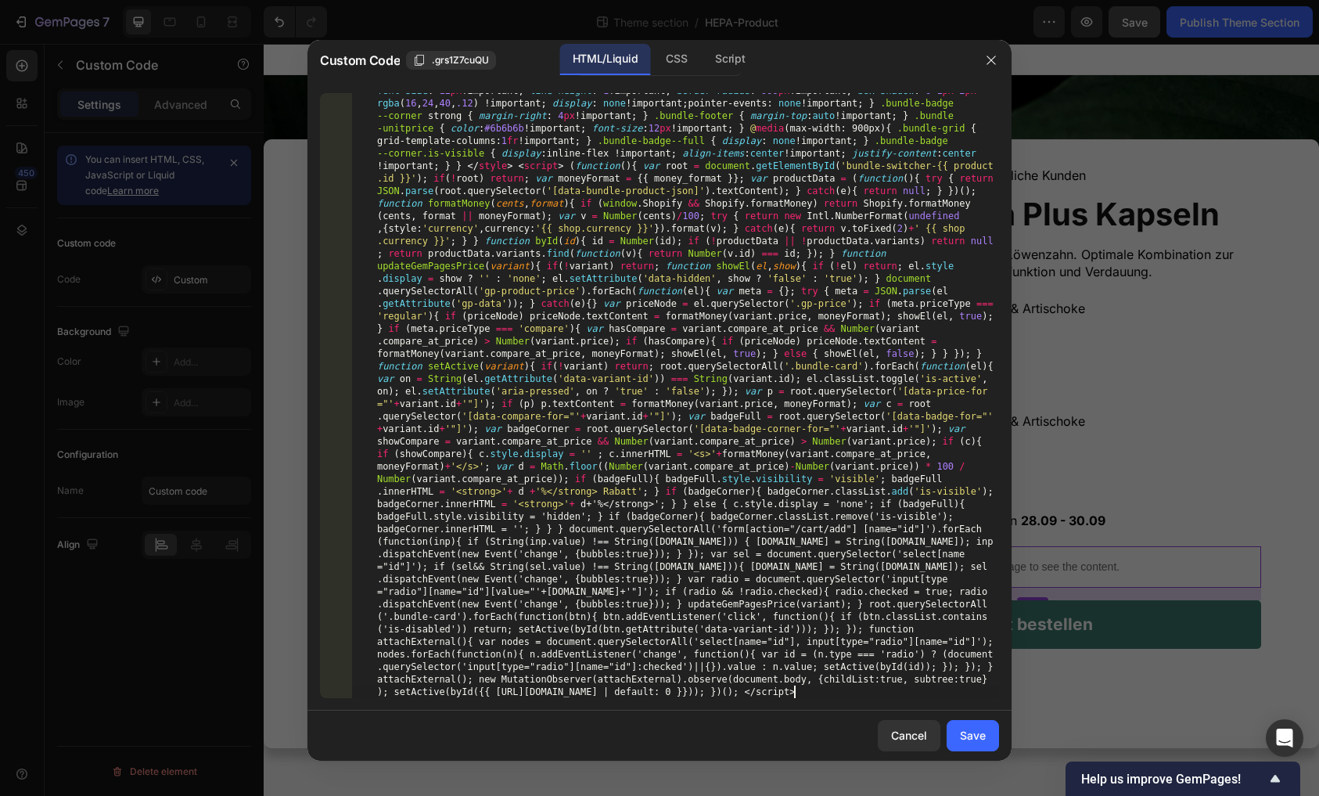
scroll to position [572, 0]
click at [955, 731] on button "Save" at bounding box center [973, 735] width 52 height 31
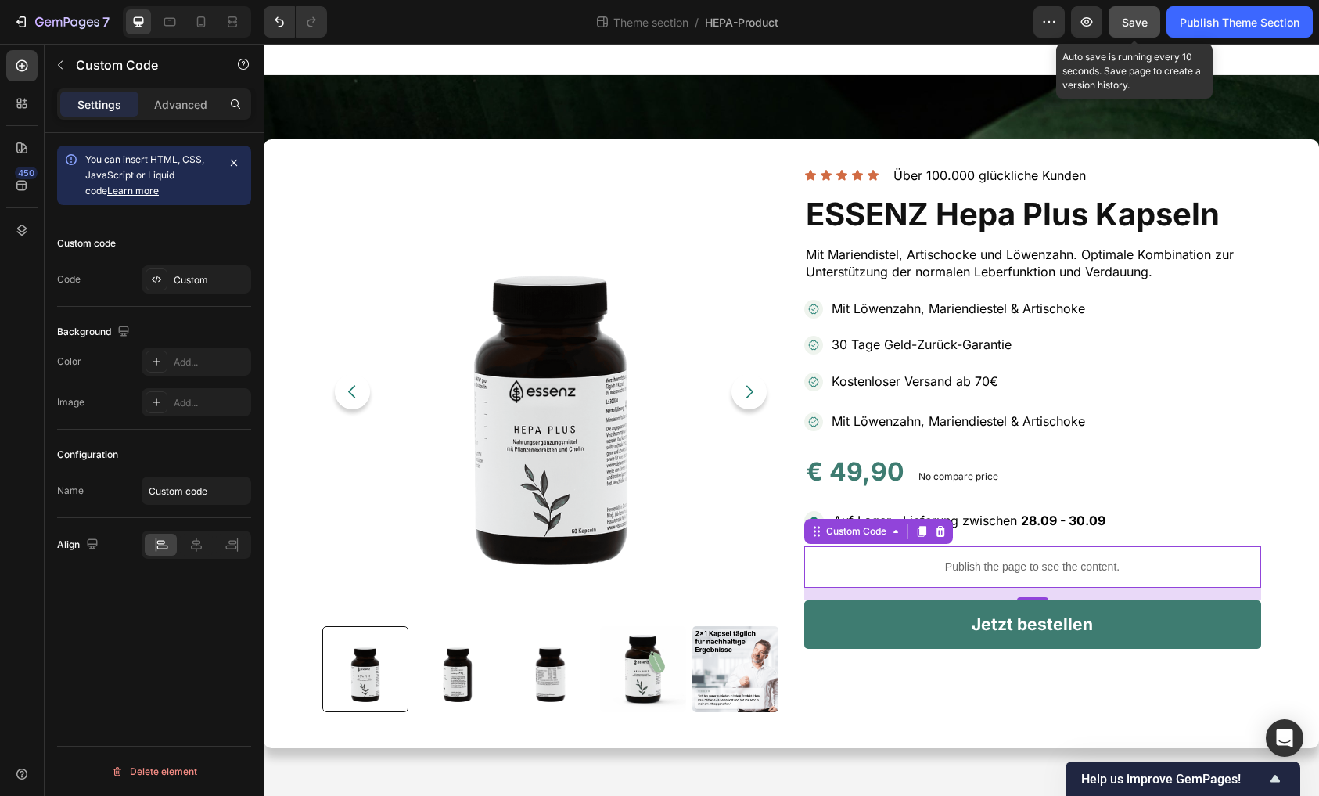
click at [1128, 27] on span "Save" at bounding box center [1135, 22] width 26 height 13
click at [175, 282] on div "Custom" at bounding box center [211, 280] width 74 height 14
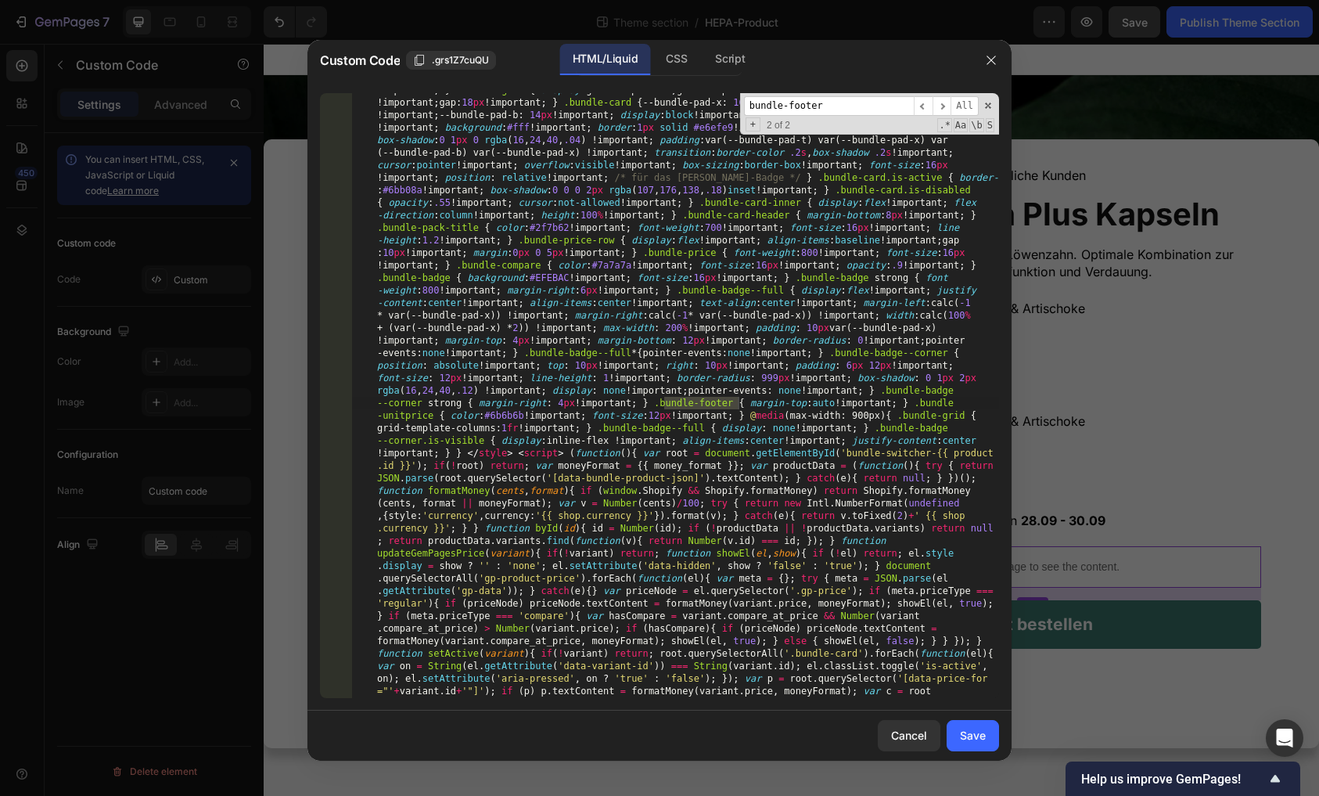
scroll to position [300, 0]
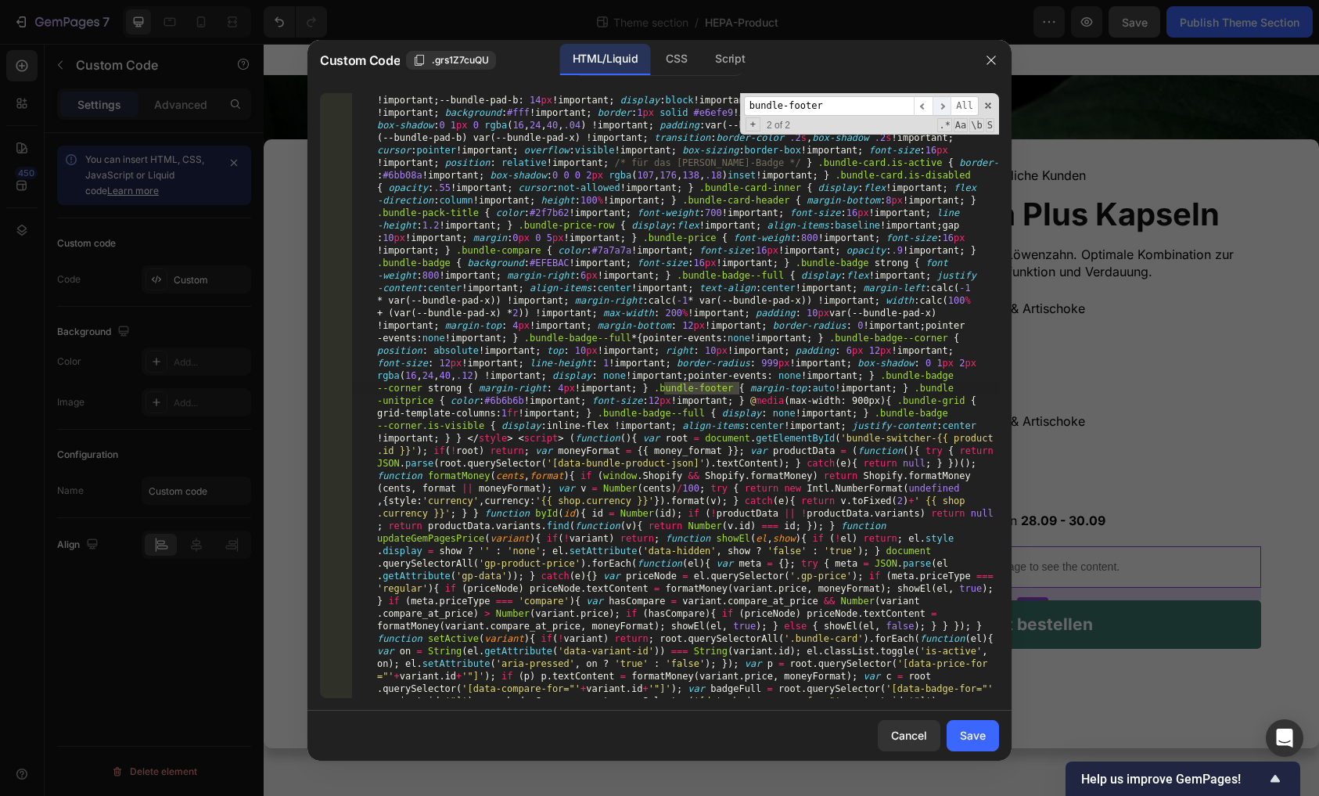
type input "bundle-footer"
click at [941, 103] on span "​" at bounding box center [942, 106] width 19 height 20
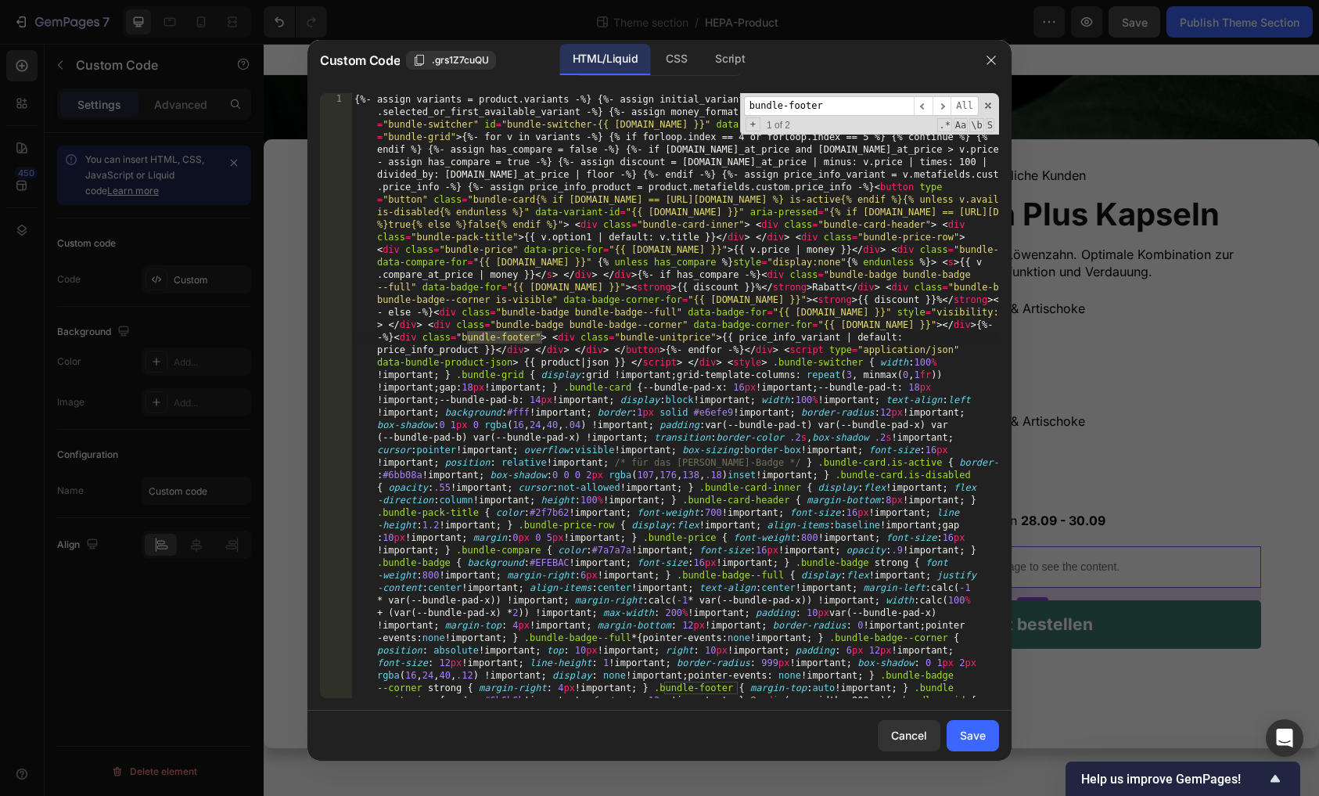
click at [905, 728] on div "Cancel" at bounding box center [909, 735] width 36 height 16
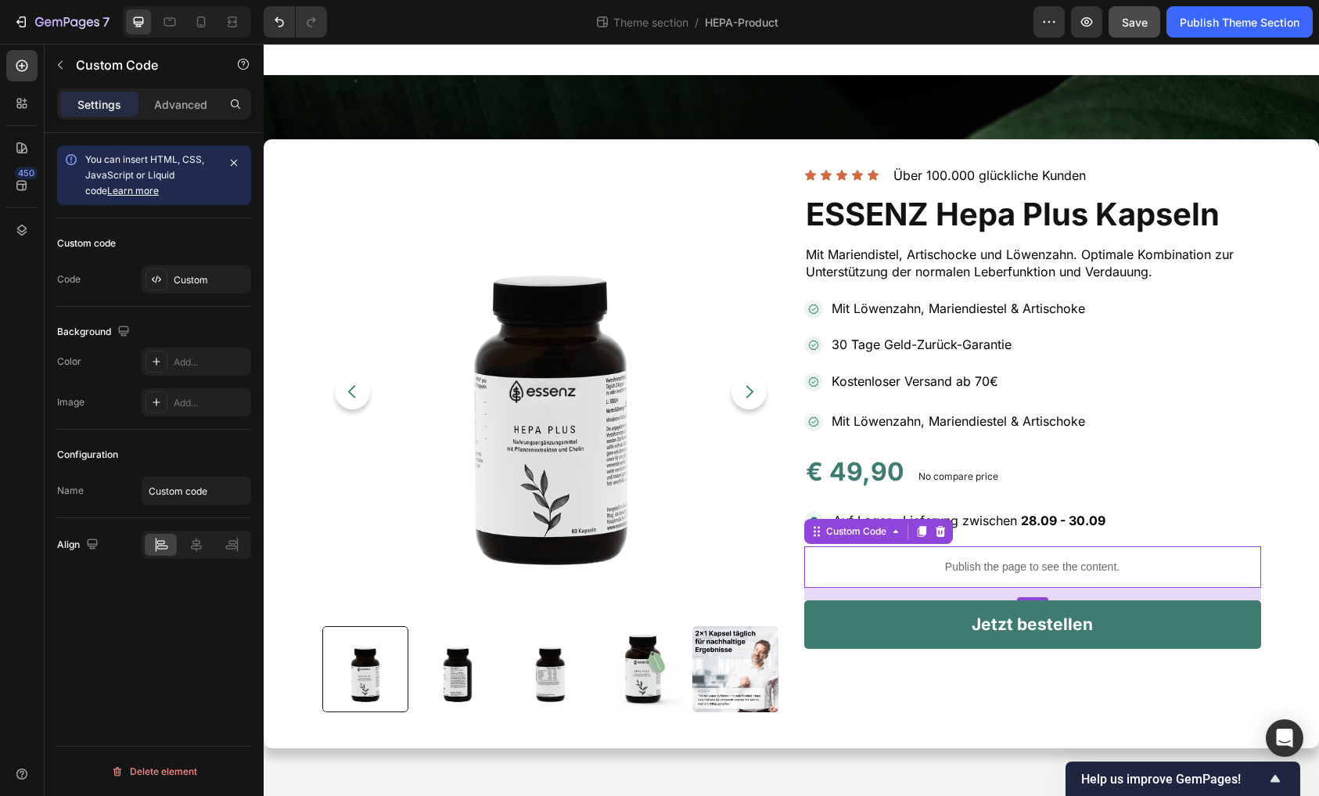
click at [369, 17] on div "Theme section / HEPA-Product" at bounding box center [687, 21] width 694 height 31
click at [279, 13] on button "Undo/Redo" at bounding box center [279, 21] width 31 height 31
click at [200, 280] on div "Custom" at bounding box center [211, 280] width 74 height 14
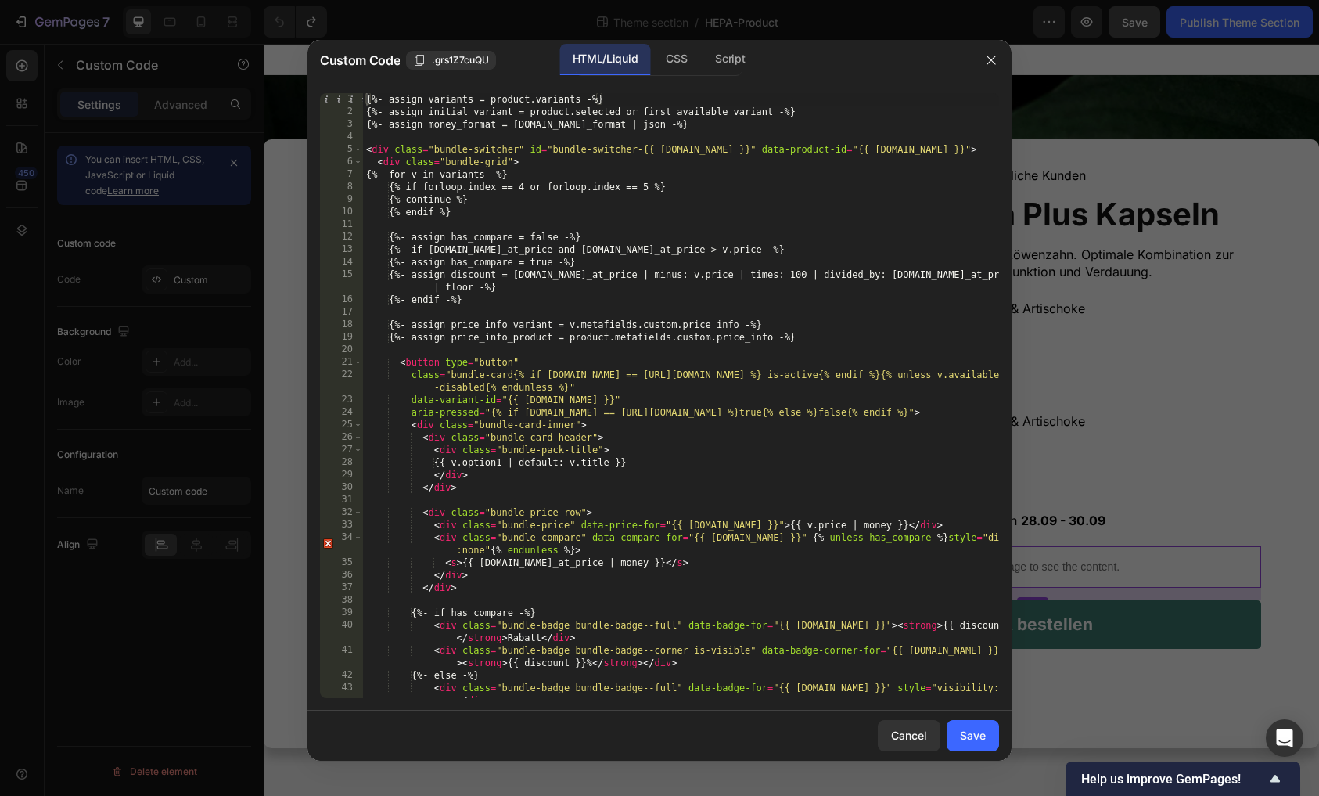
type textarea "{%- endif -%}"
click at [574, 298] on div "{%- assign variants = product.variants -%} {%- assign initial_variant = product…" at bounding box center [681, 408] width 636 height 630
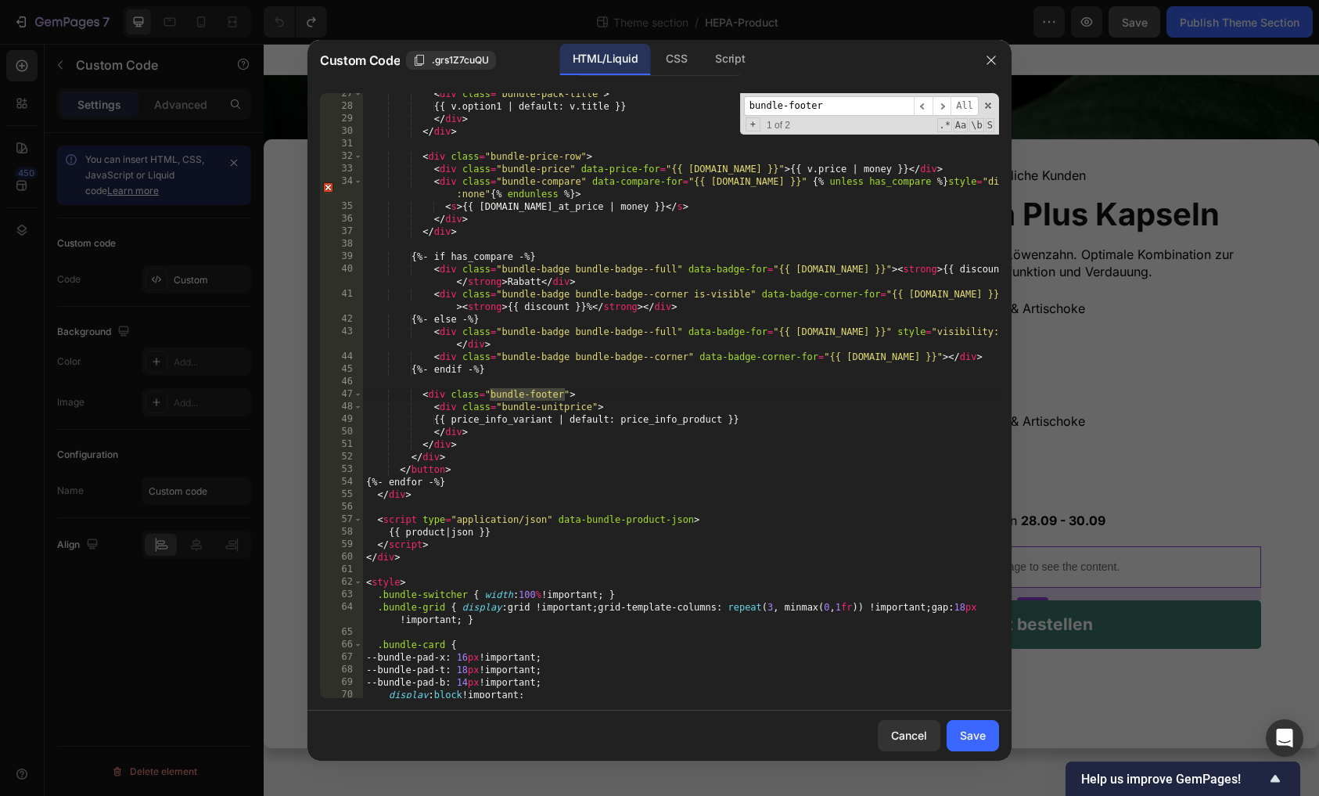
scroll to position [410, 0]
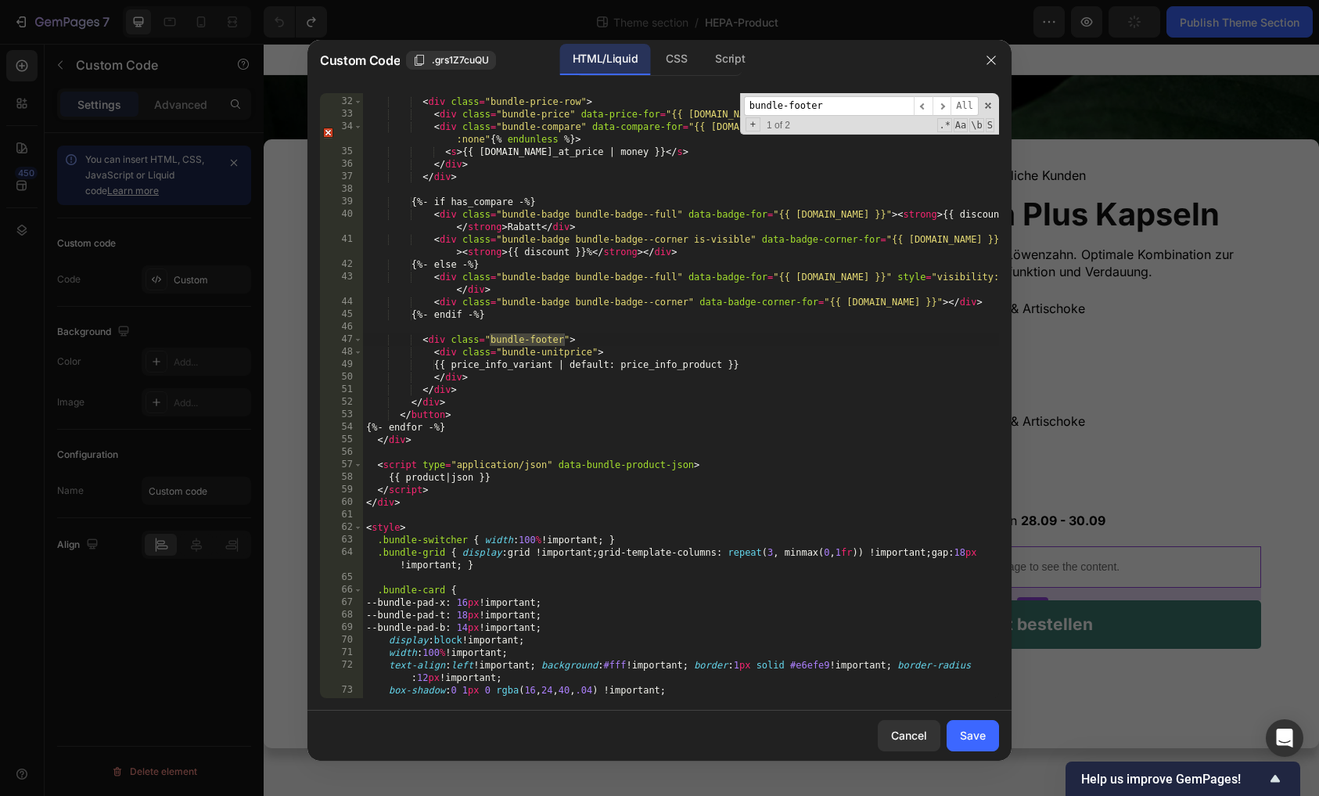
type input "bundle-footer"
drag, startPoint x: 423, startPoint y: 340, endPoint x: 463, endPoint y: 378, distance: 55.3
click at [463, 380] on div "< div class = "bundle-price-row" > < div class = "bundle-price" data-price-for …" at bounding box center [681, 398] width 636 height 630
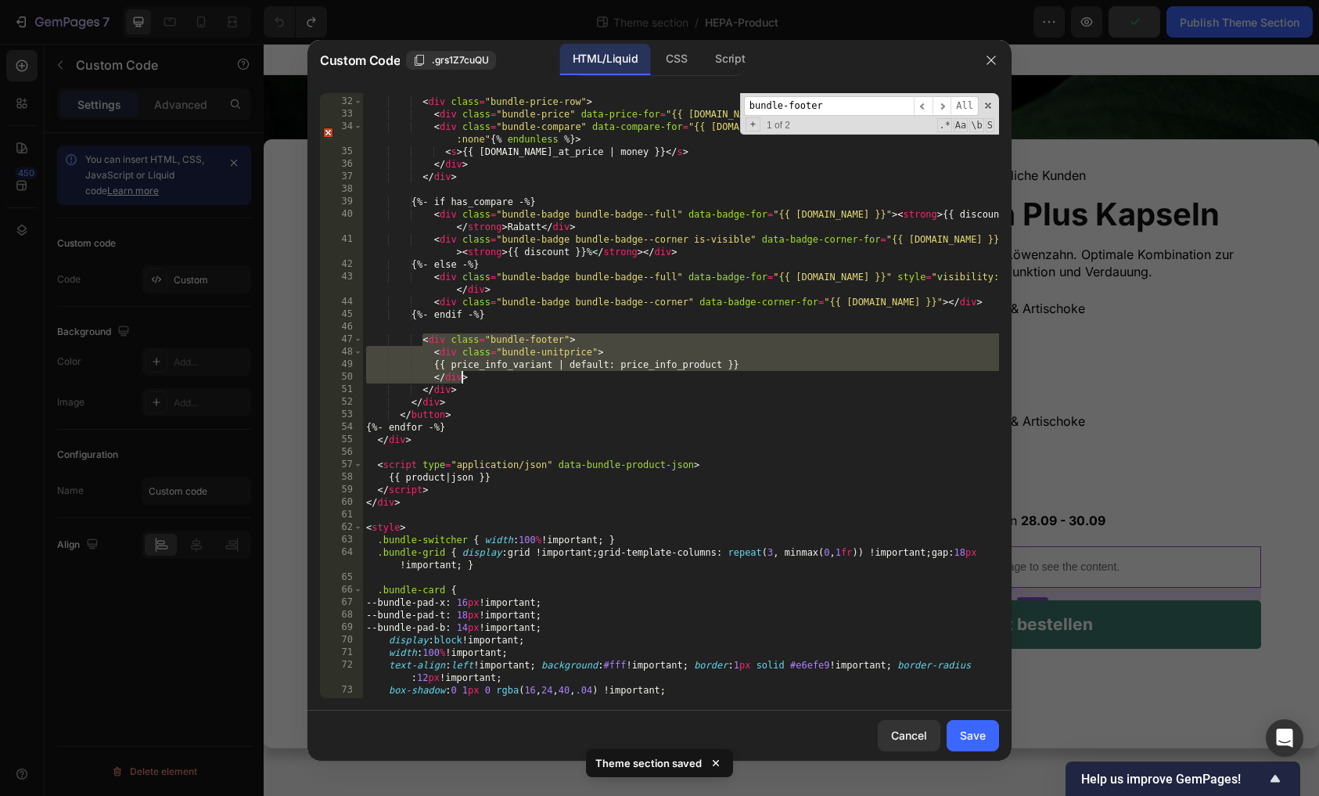
click at [460, 391] on div "< div class = "bundle-price-row" > < div class = "bundle-price" data-price-for …" at bounding box center [681, 398] width 636 height 630
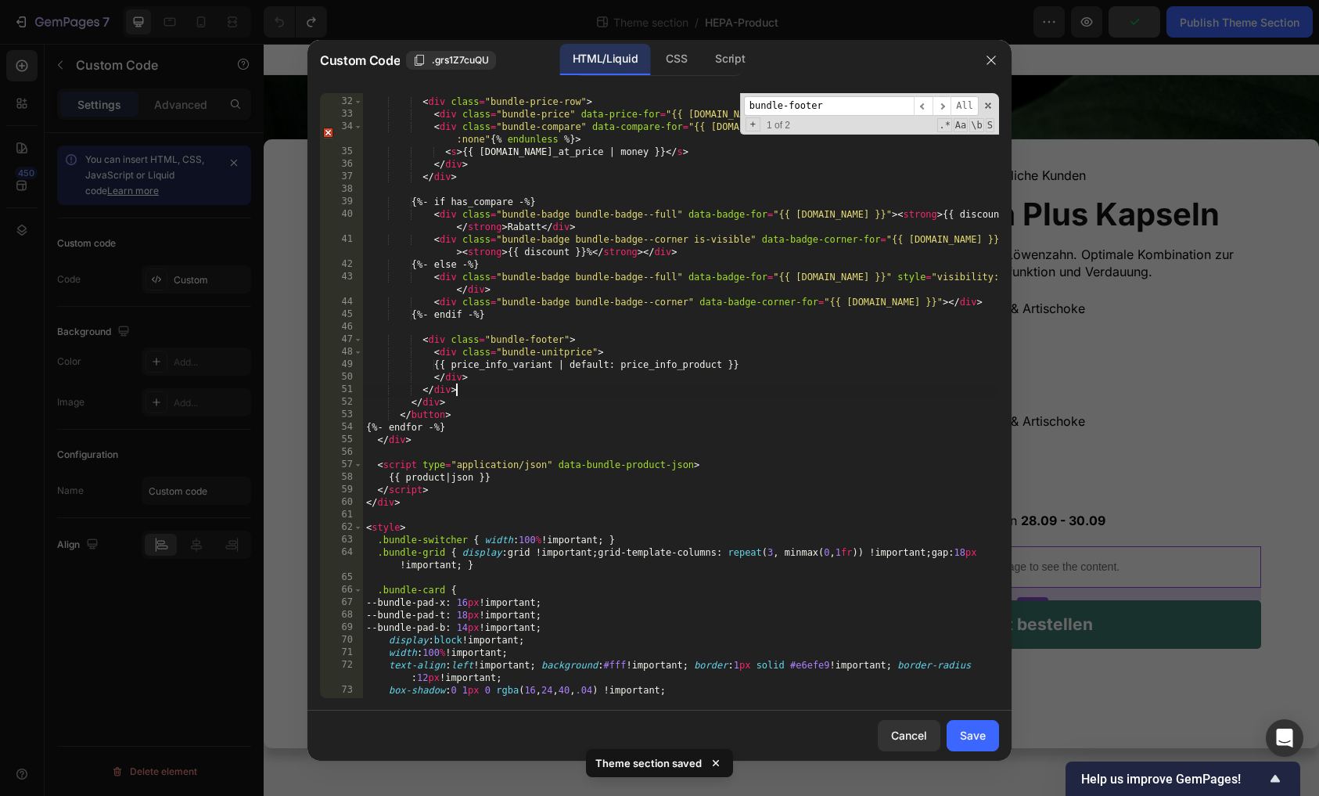
click at [485, 335] on div "< div class = "bundle-price-row" > < div class = "bundle-price" data-price-for …" at bounding box center [681, 398] width 636 height 630
click at [424, 339] on div "< div class = "bundle-price-row" > < div class = "bundle-price" data-price-for …" at bounding box center [681, 398] width 636 height 630
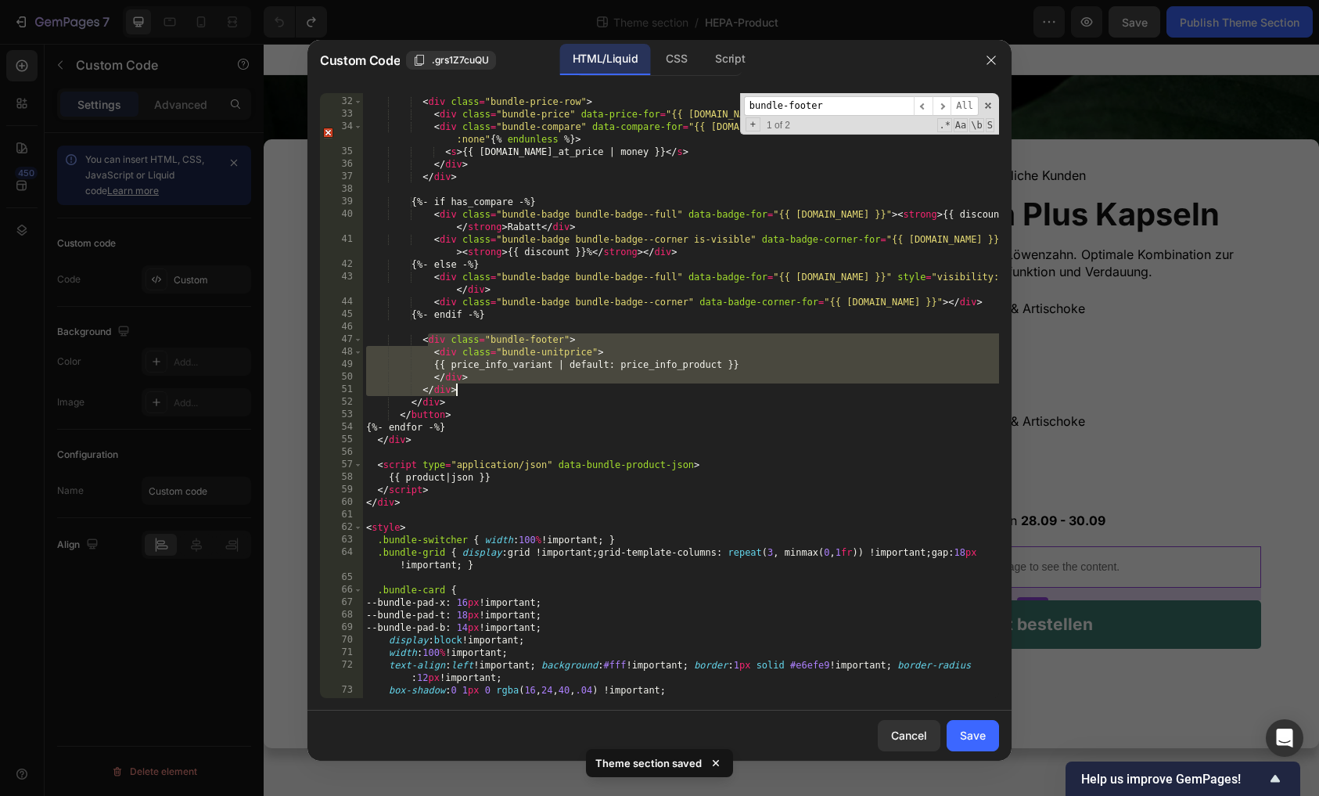
drag, startPoint x: 426, startPoint y: 343, endPoint x: 455, endPoint y: 386, distance: 52.3
click at [455, 386] on div "< div class = "bundle-price-row" > < div class = "bundle-price" data-price-for …" at bounding box center [681, 398] width 636 height 630
drag, startPoint x: 455, startPoint y: 386, endPoint x: 423, endPoint y: 344, distance: 53.5
click at [423, 344] on div "< div class = "bundle-price-row" > < div class = "bundle-price" data-price-for …" at bounding box center [681, 398] width 636 height 630
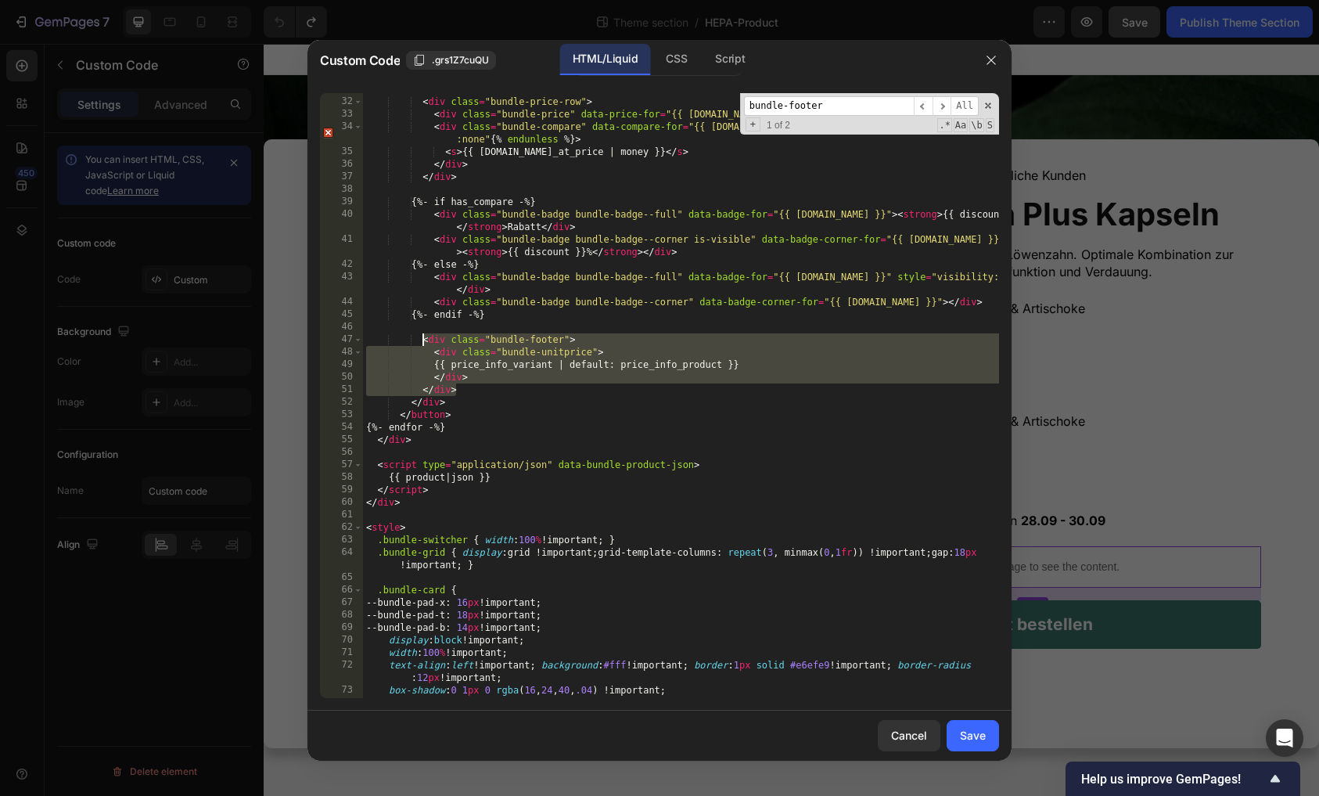
click at [483, 398] on div "< div class = "bundle-price-row" > < div class = "bundle-price" data-price-for …" at bounding box center [681, 398] width 636 height 630
drag, startPoint x: 470, startPoint y: 390, endPoint x: 422, endPoint y: 346, distance: 65.9
click at [422, 346] on div "< div class = "bundle-price-row" > < div class = "bundle-price" data-price-for …" at bounding box center [681, 398] width 636 height 630
type textarea "<div class="bundle-footer"> <div class="bundle-unitprice">"
paste textarea
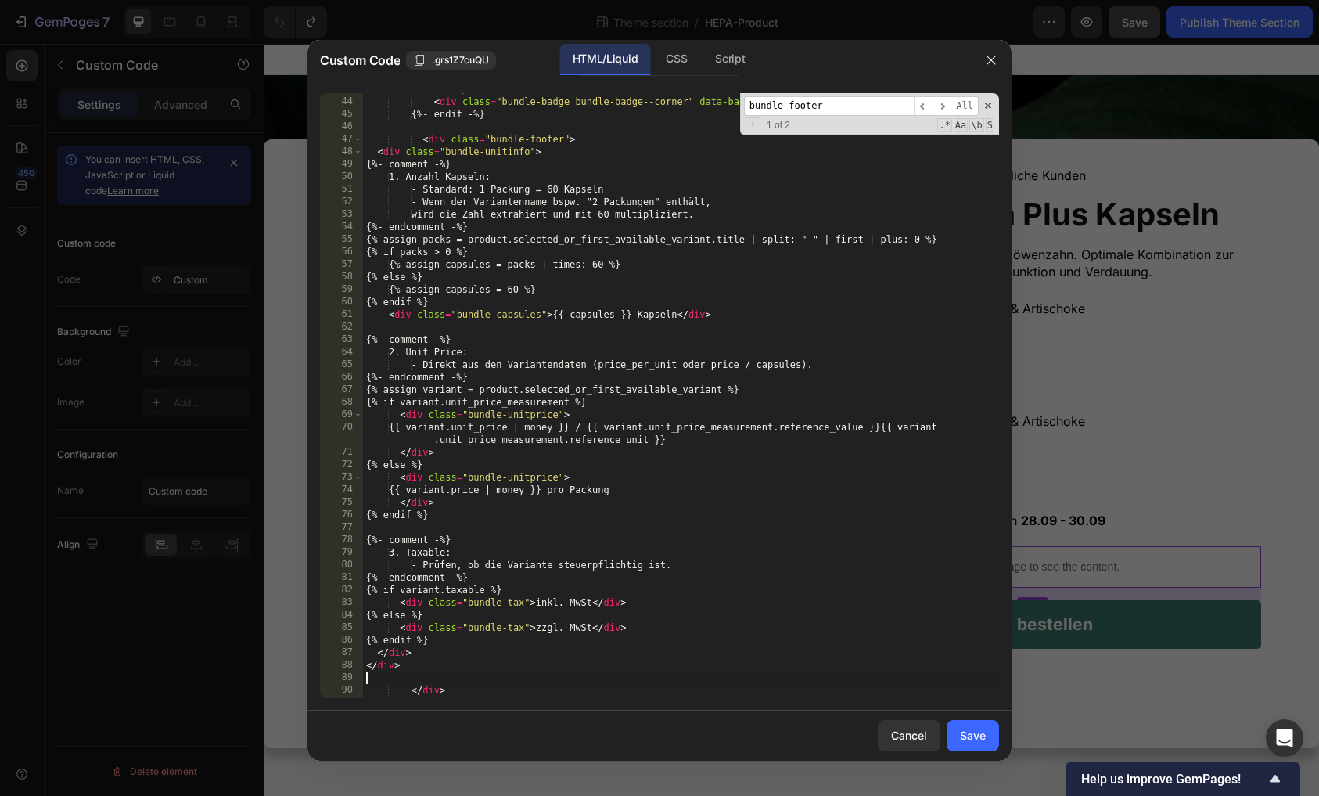
scroll to position [633, 0]
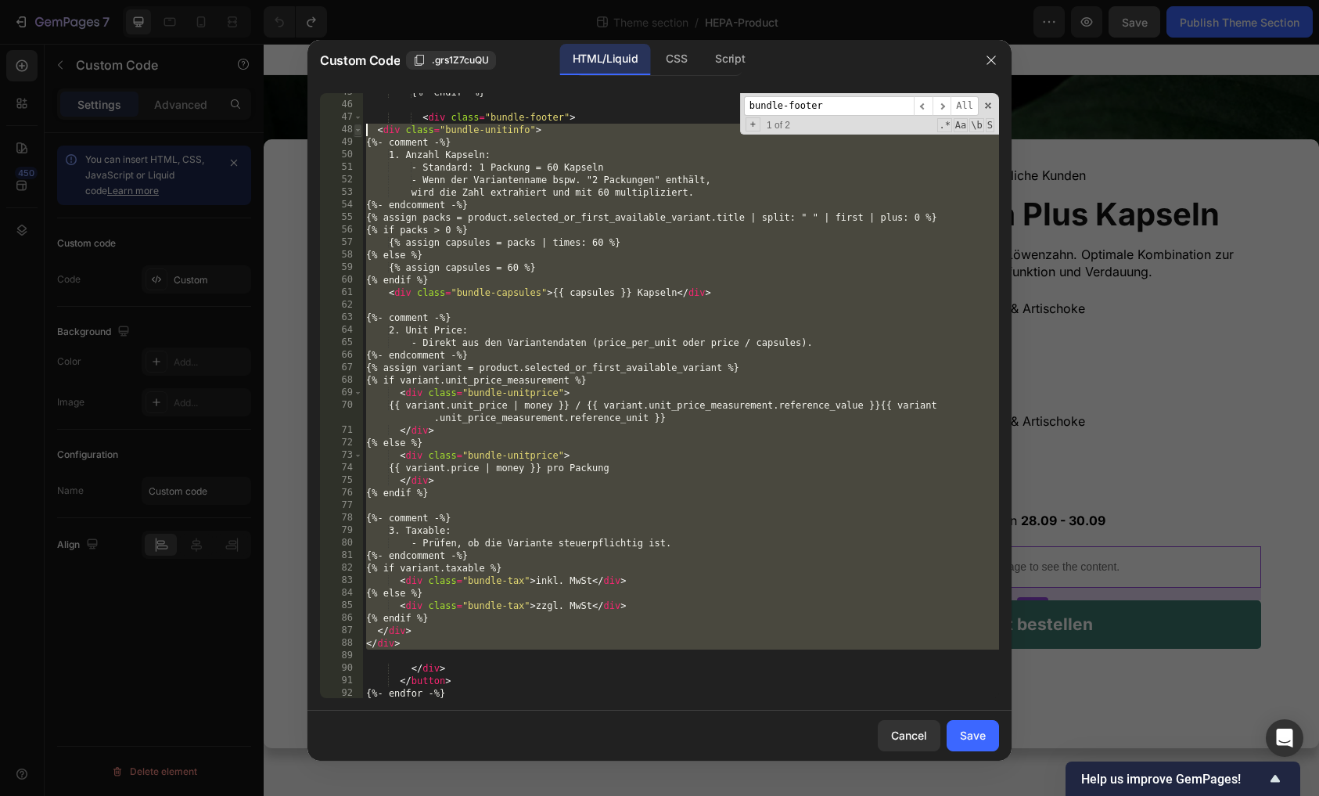
drag, startPoint x: 372, startPoint y: 657, endPoint x: 358, endPoint y: 125, distance: 532.3
click at [358, 125] on div "45 46 47 48 49 50 51 52 53 54 55 56 57 58 59 60 61 62 63 64 65 66 67 68 69 70 7…" at bounding box center [659, 395] width 679 height 605
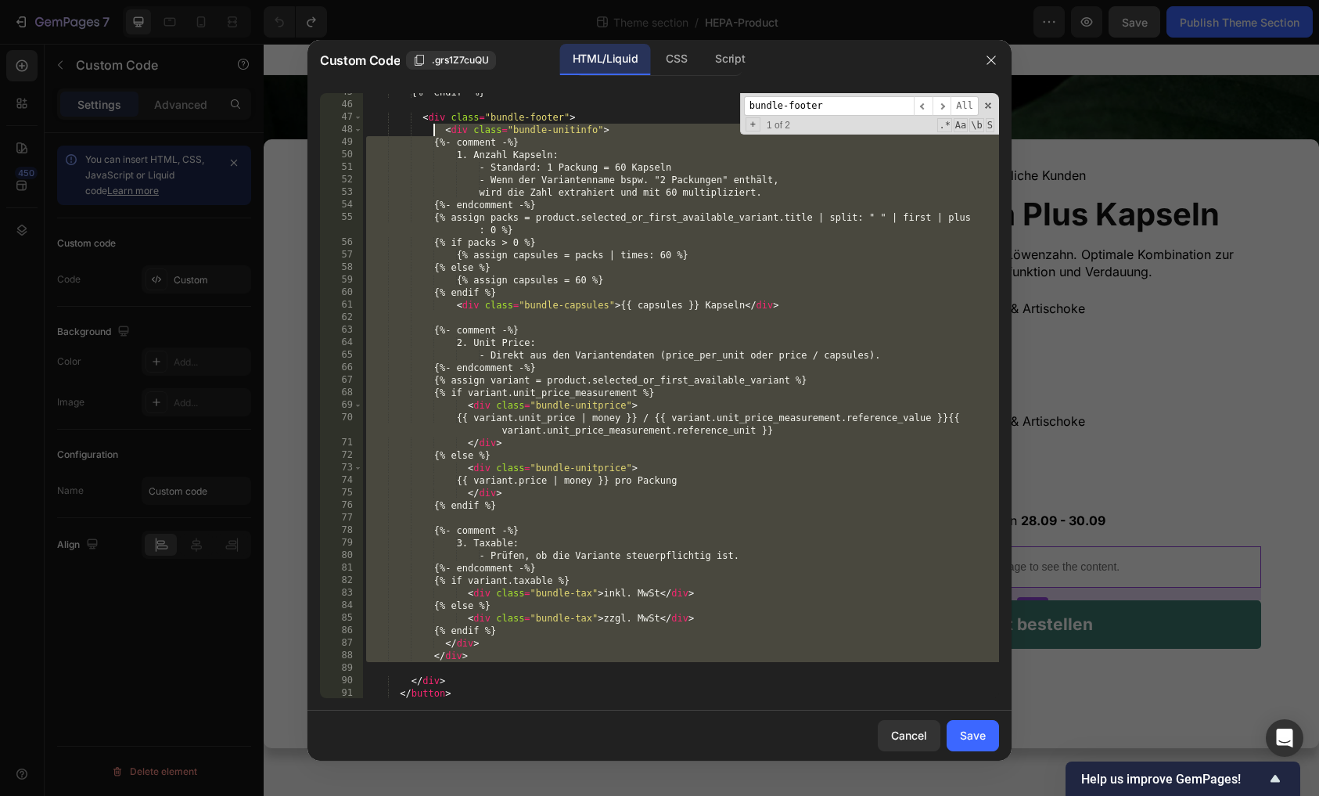
click at [582, 119] on div "{%- endif -%} < div class = "bundle-footer" > < div class = "bundle-unitinfo" >…" at bounding box center [681, 401] width 636 height 630
type textarea "<div class="bundle-footer">"
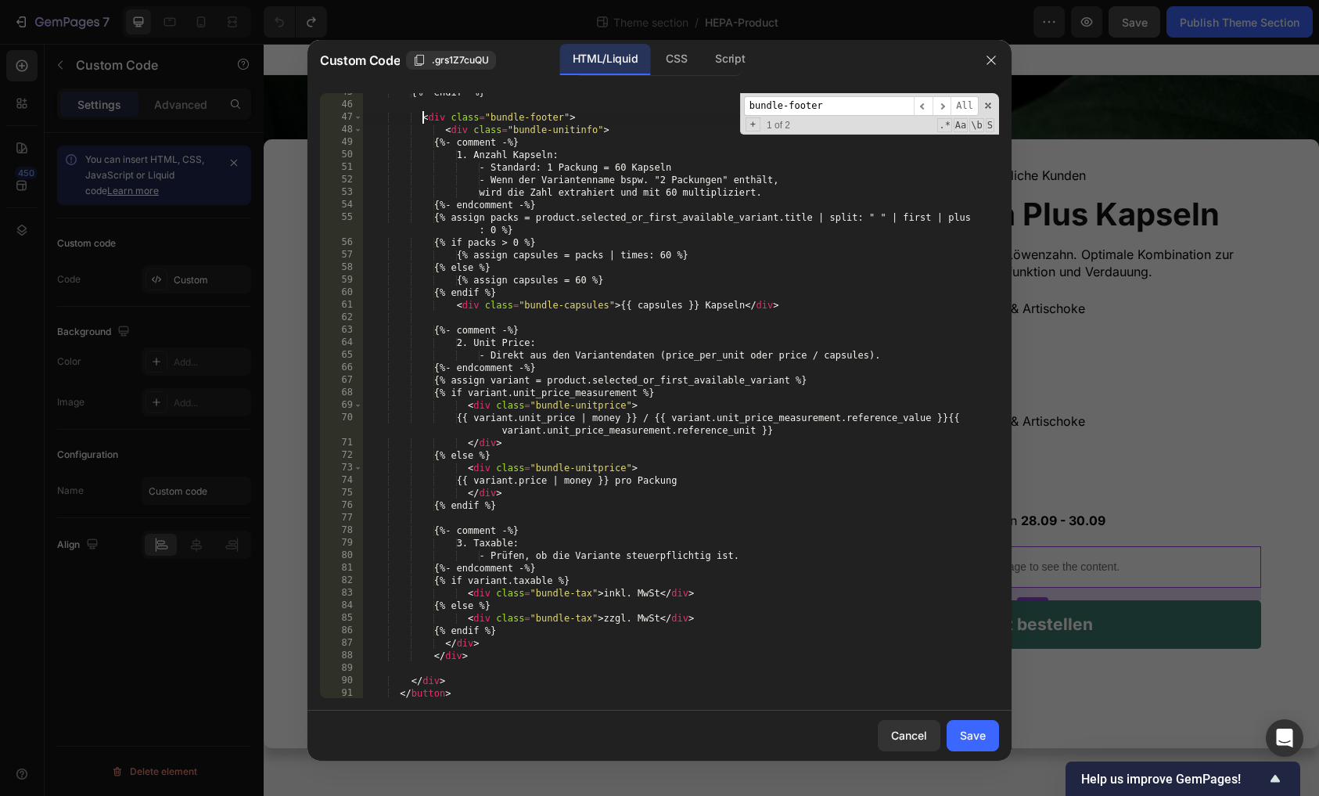
click at [424, 116] on div "{%- endif -%} < div class = "bundle-footer" > < div class = "bundle-unitinfo" >…" at bounding box center [681, 401] width 636 height 630
click at [980, 734] on div "Save" at bounding box center [973, 735] width 26 height 16
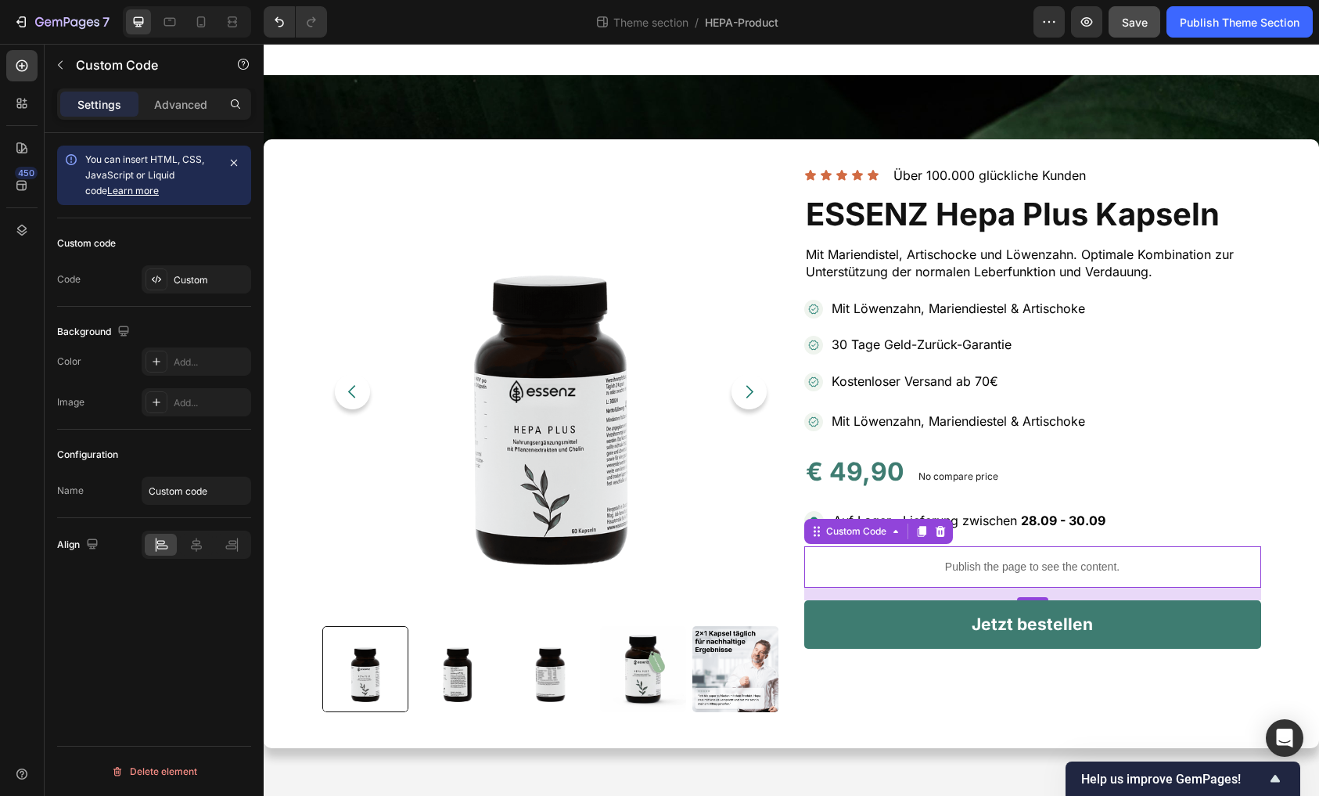
click at [1128, 16] on span "Save" at bounding box center [1135, 22] width 26 height 13
click at [1087, 28] on icon "button" at bounding box center [1087, 22] width 16 height 16
click at [190, 268] on div "Custom" at bounding box center [197, 279] width 110 height 28
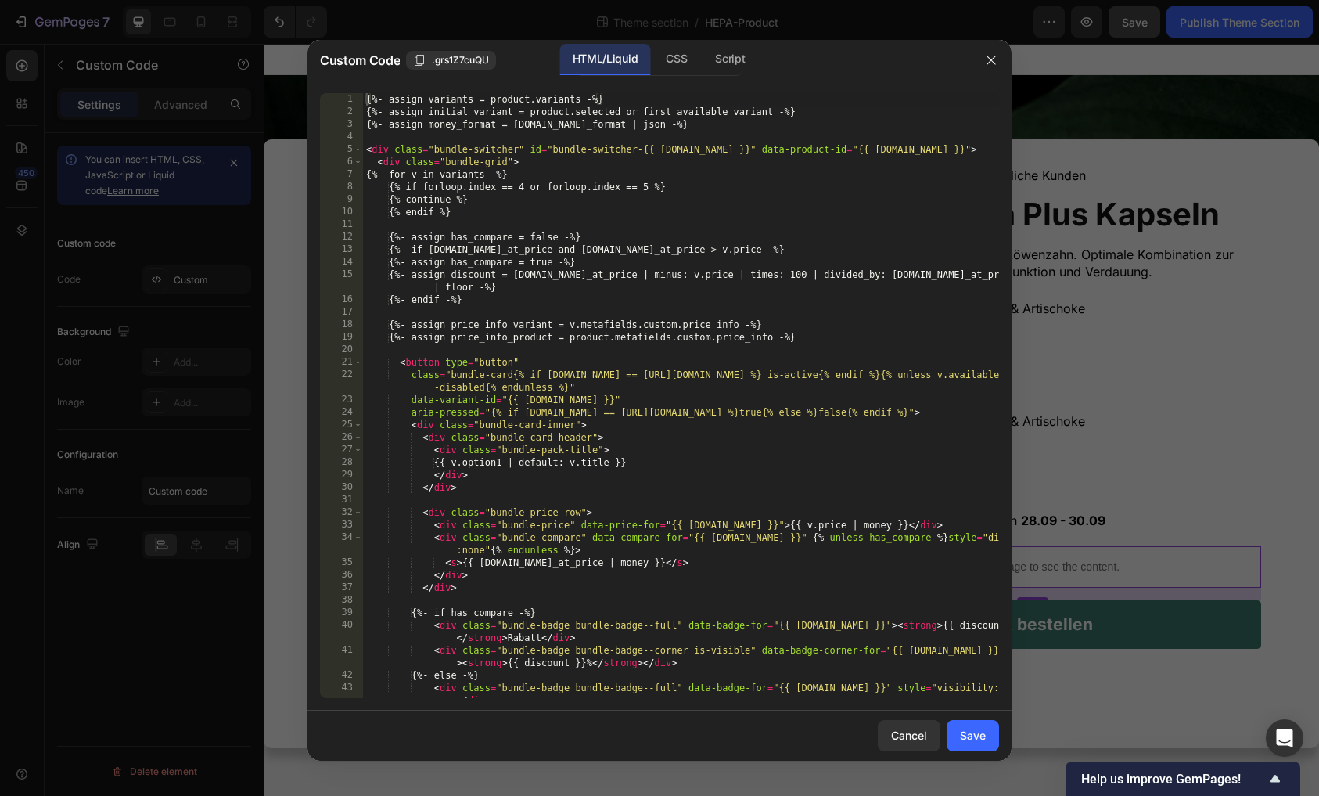
click at [507, 297] on div "{%- assign variants = product.variants -%} {%- assign initial_variant = product…" at bounding box center [681, 408] width 636 height 630
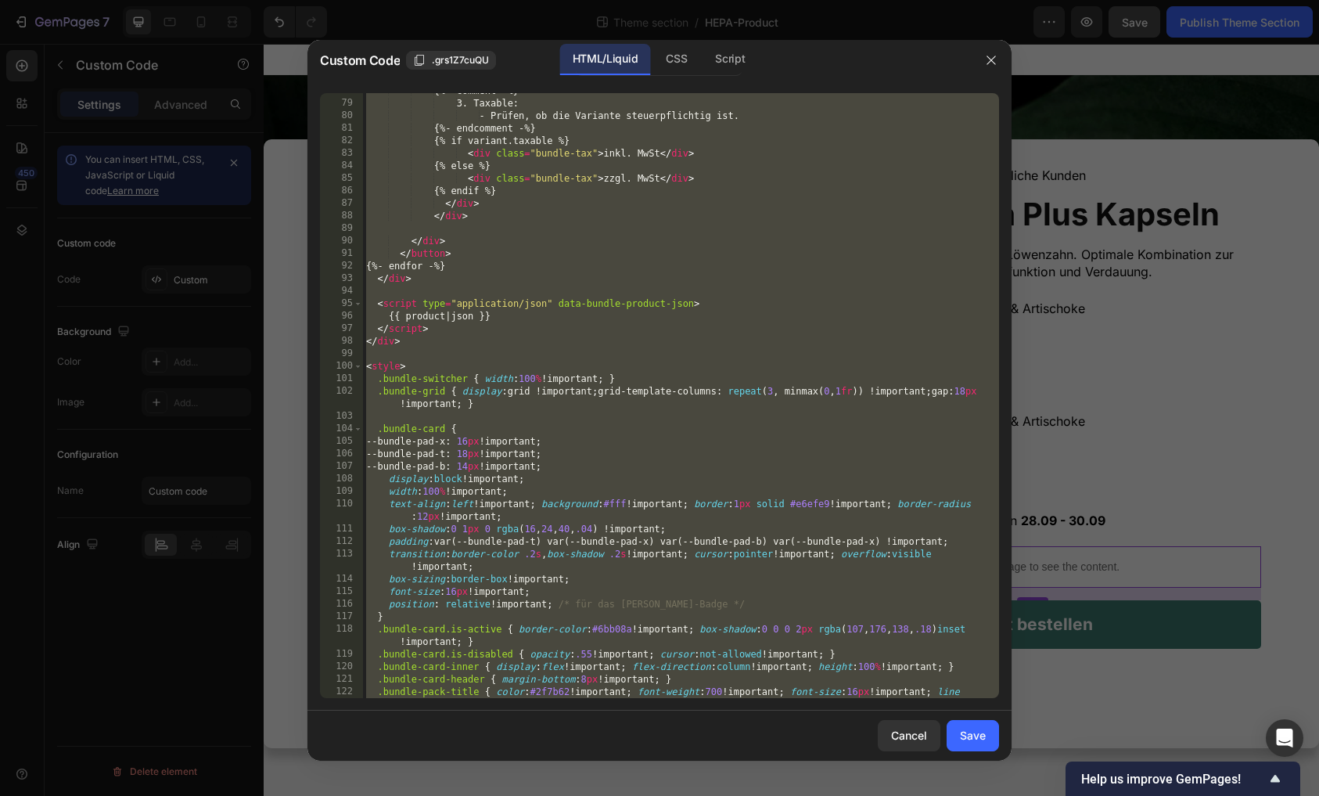
click at [486, 523] on div "{%- comment -%} 3. Taxable: - Prüfen, ob die Variante steuerpflichtig ist. {%- …" at bounding box center [681, 406] width 636 height 642
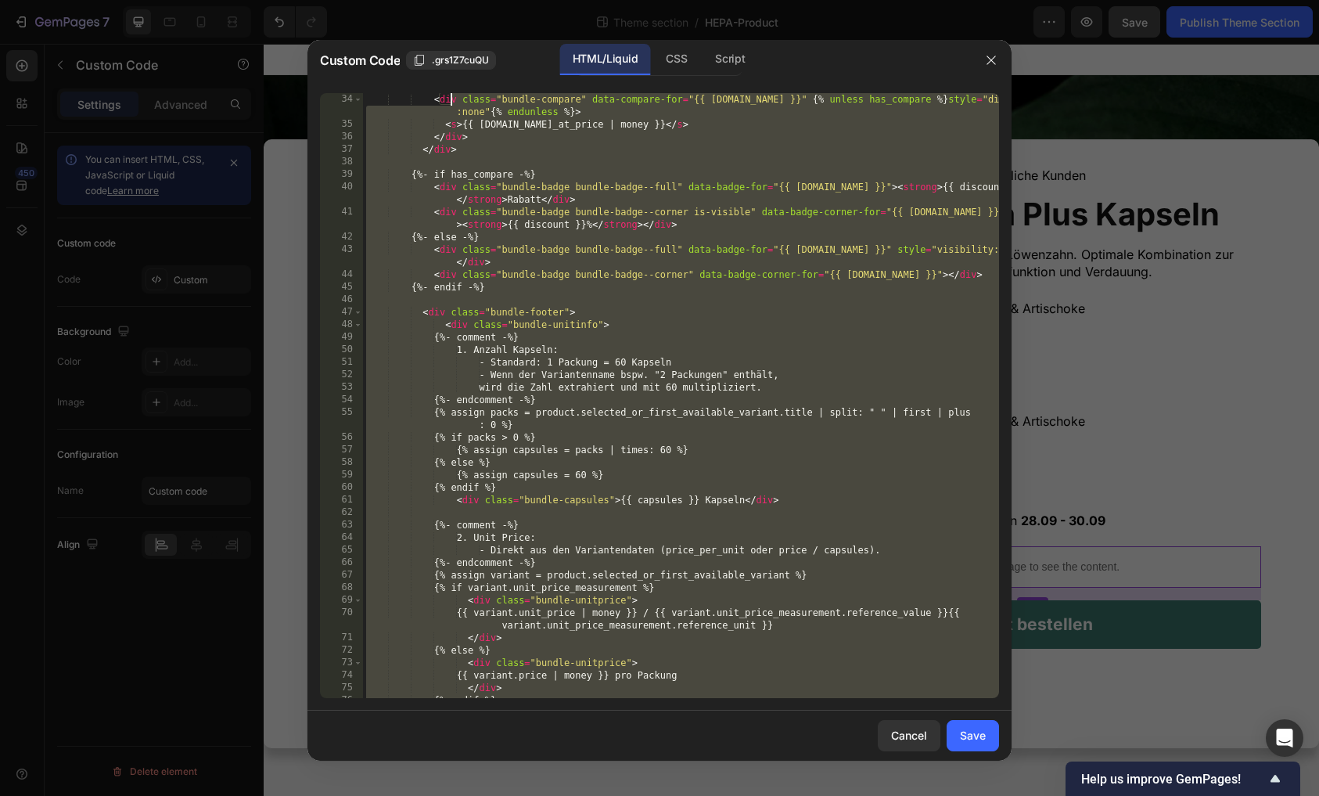
scroll to position [250, 0]
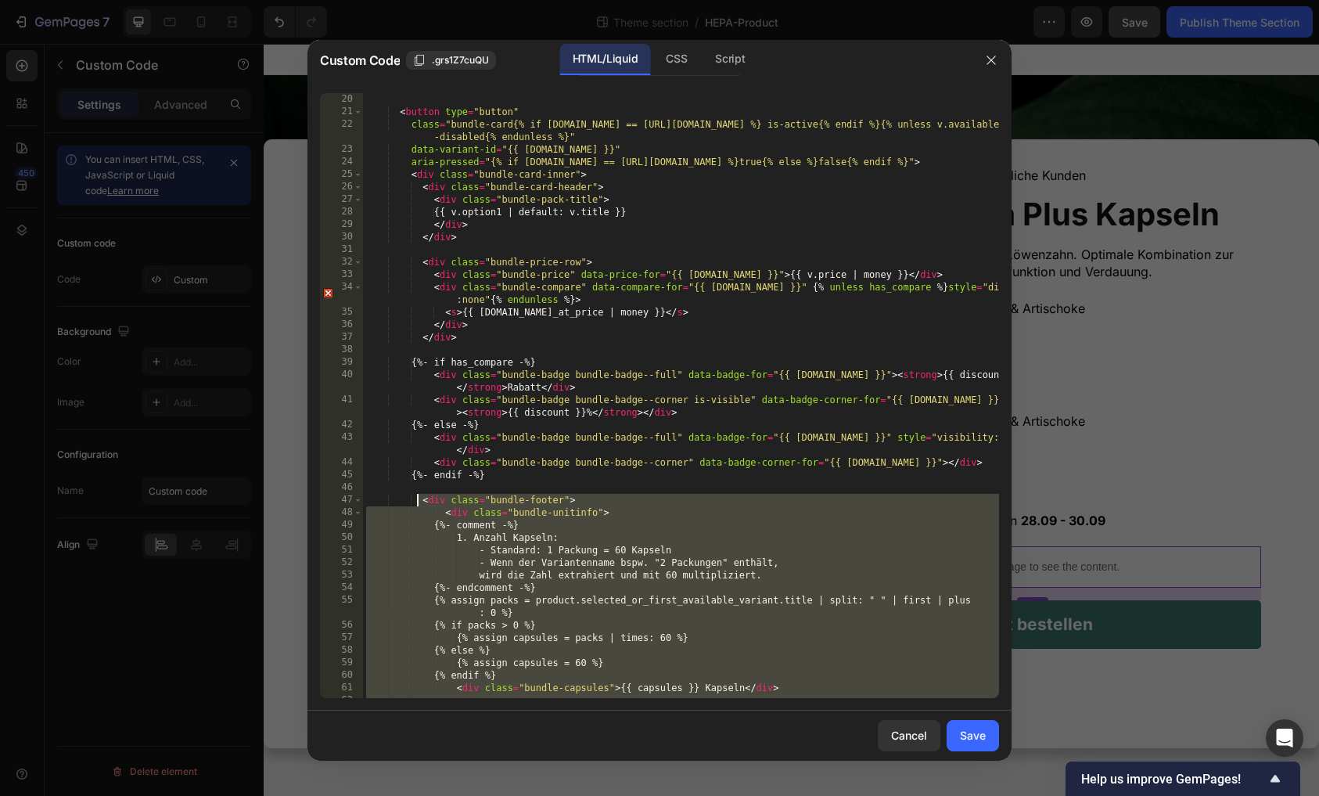
drag, startPoint x: 474, startPoint y: 522, endPoint x: 419, endPoint y: 495, distance: 61.6
click at [419, 495] on div "< button type = "button" class = "bundle-card{% if [DOMAIN_NAME] == [URL][DOMAI…" at bounding box center [681, 408] width 636 height 630
type textarea "<div class="bundle-footer"> <div class="bundle-unitinfo">"
paste textarea
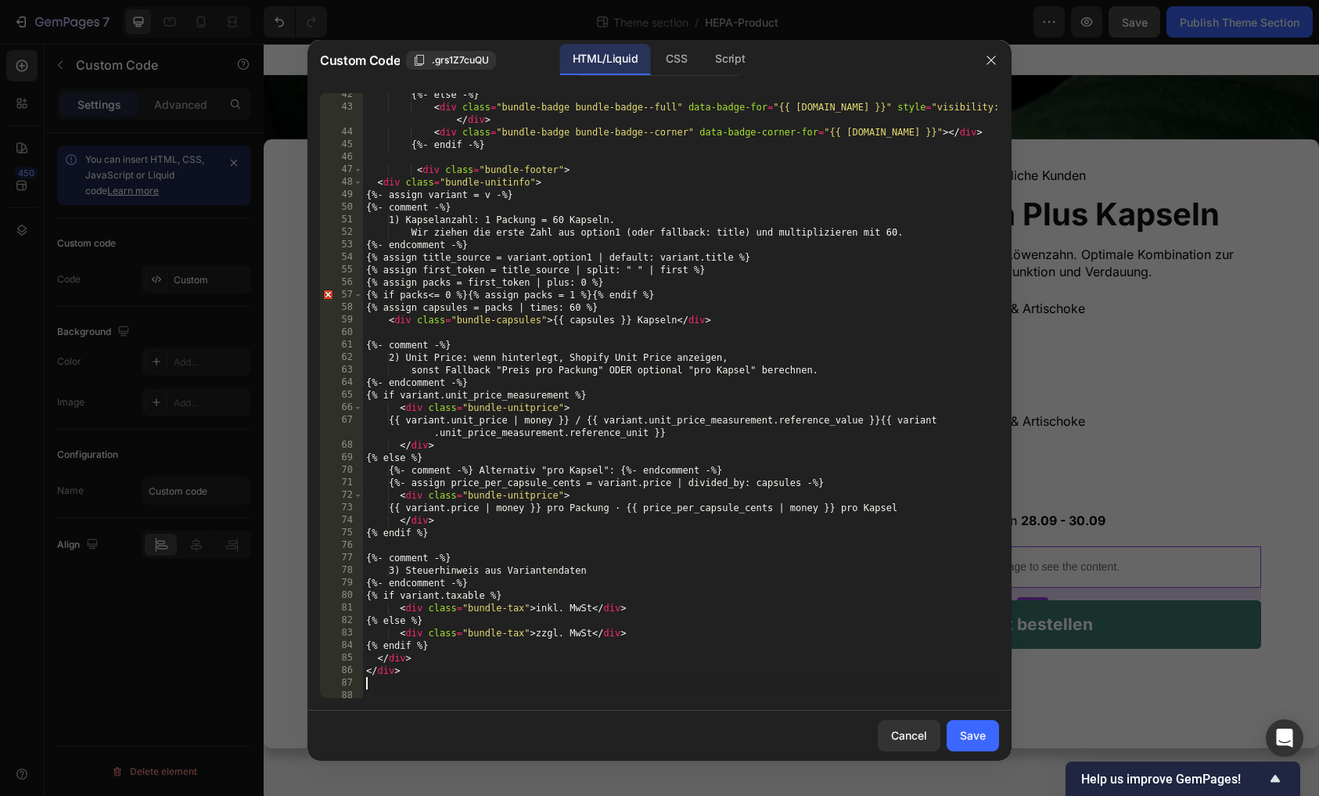
scroll to position [609, 0]
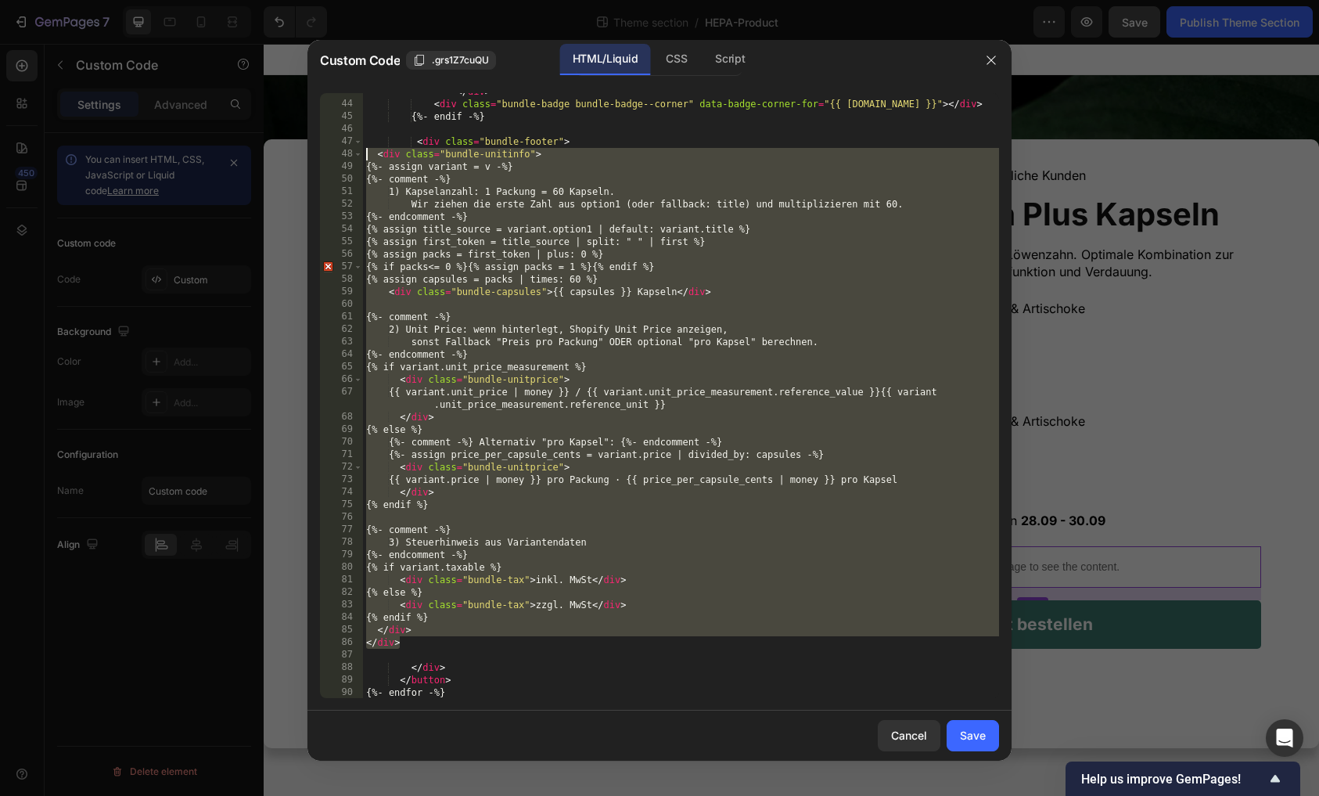
drag, startPoint x: 407, startPoint y: 646, endPoint x: 351, endPoint y: 156, distance: 493.8
click at [351, 156] on div "</div> 43 44 45 46 47 48 49 50 51 52 53 54 55 56 57 58 59 60 61 62 63 64 65 66 …" at bounding box center [659, 395] width 679 height 605
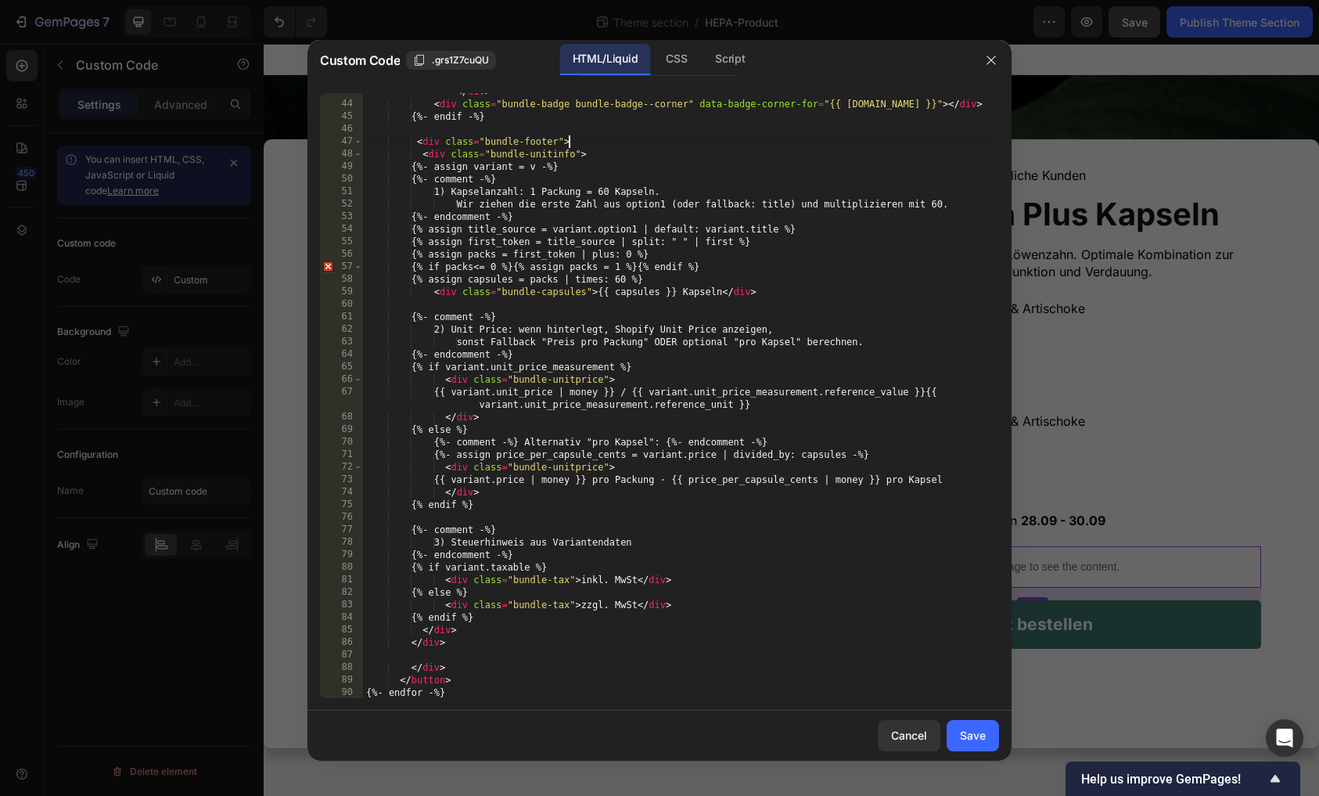
click at [570, 141] on div "< div class = "bundle-badge bundle-badge--full" data-badge-for = "{{ [DOMAIN_NA…" at bounding box center [681, 394] width 636 height 642
type textarea "<div class="bundle-footer">"
click at [427, 140] on div "< div class = "bundle-badge bundle-badge--full" data-badge-for = "{{ [DOMAIN_NA…" at bounding box center [681, 394] width 636 height 642
click at [970, 739] on div "Save" at bounding box center [973, 735] width 26 height 16
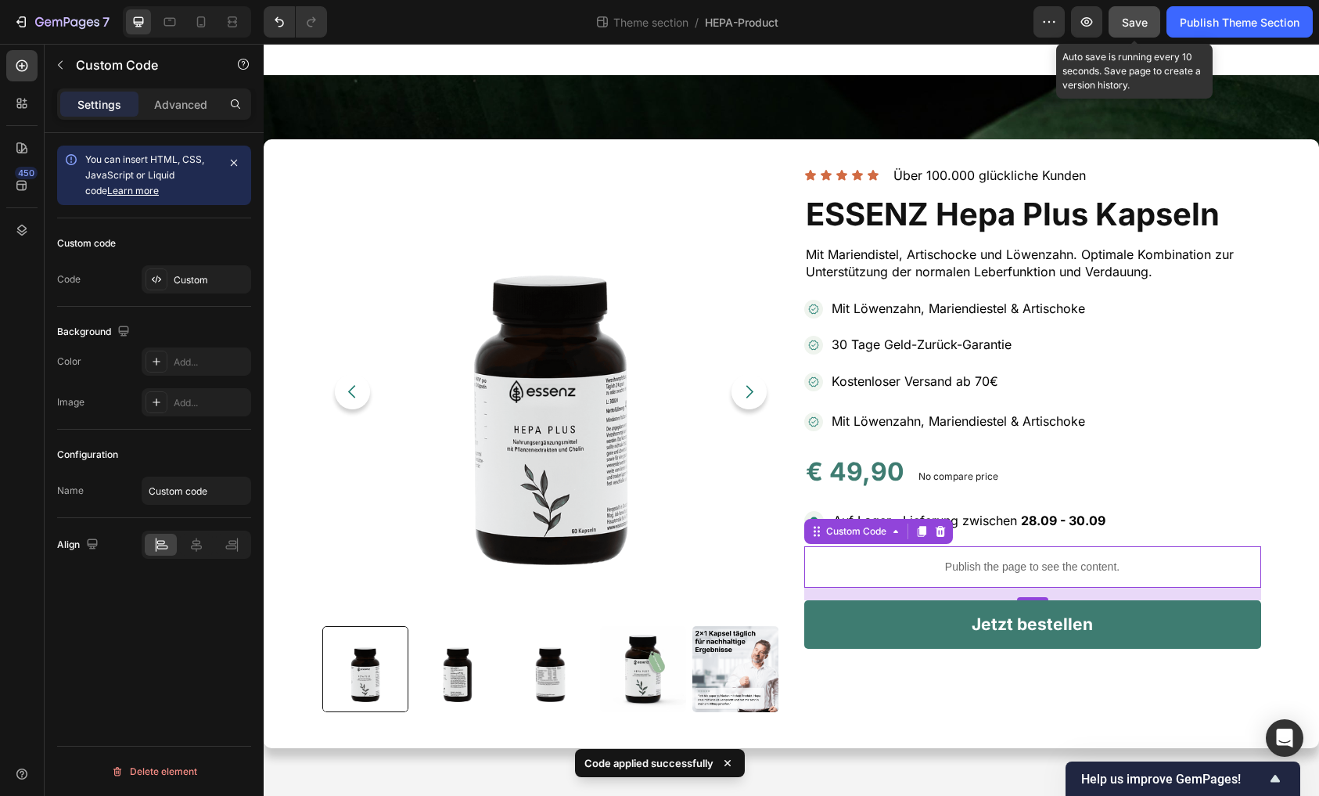
click at [1124, 21] on span "Save" at bounding box center [1135, 22] width 26 height 13
click at [1092, 19] on icon "button" at bounding box center [1087, 22] width 16 height 16
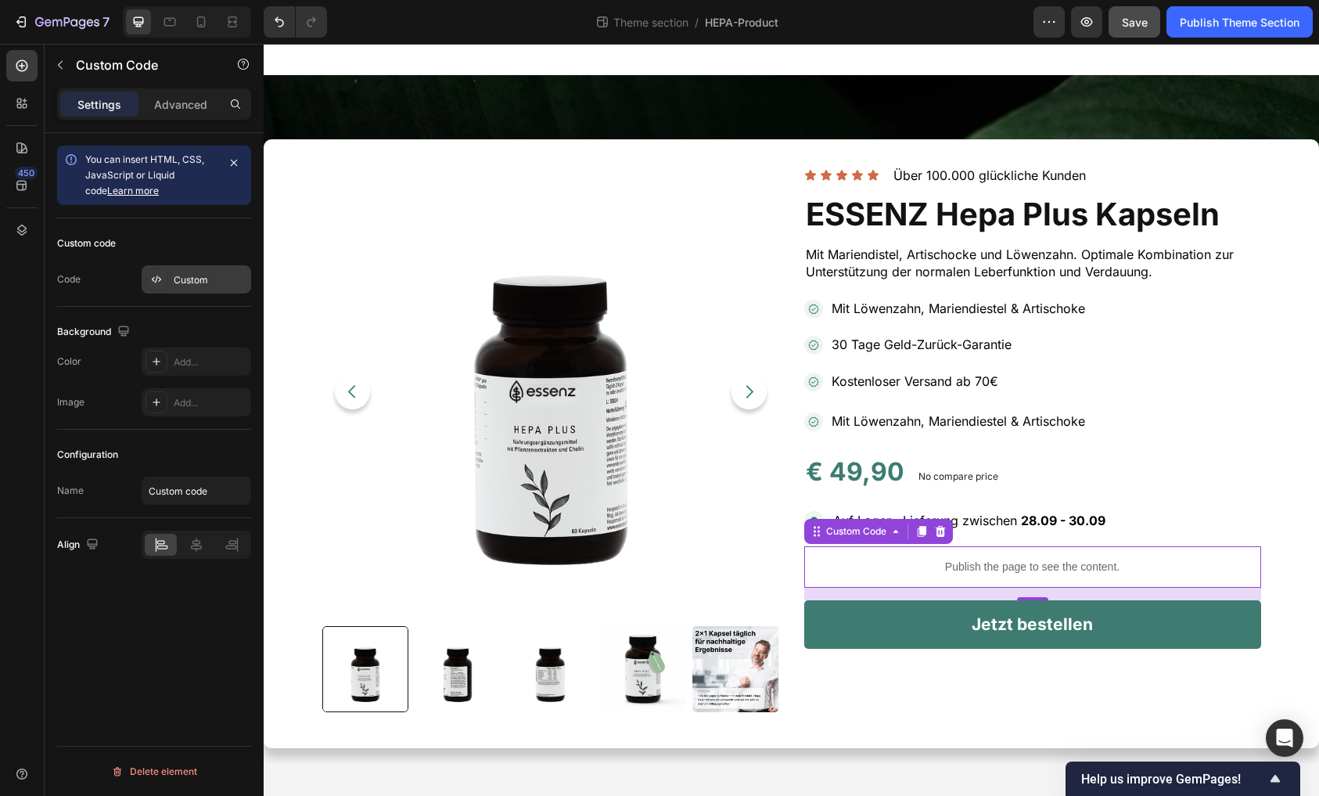
click at [190, 286] on div "Custom" at bounding box center [211, 280] width 74 height 14
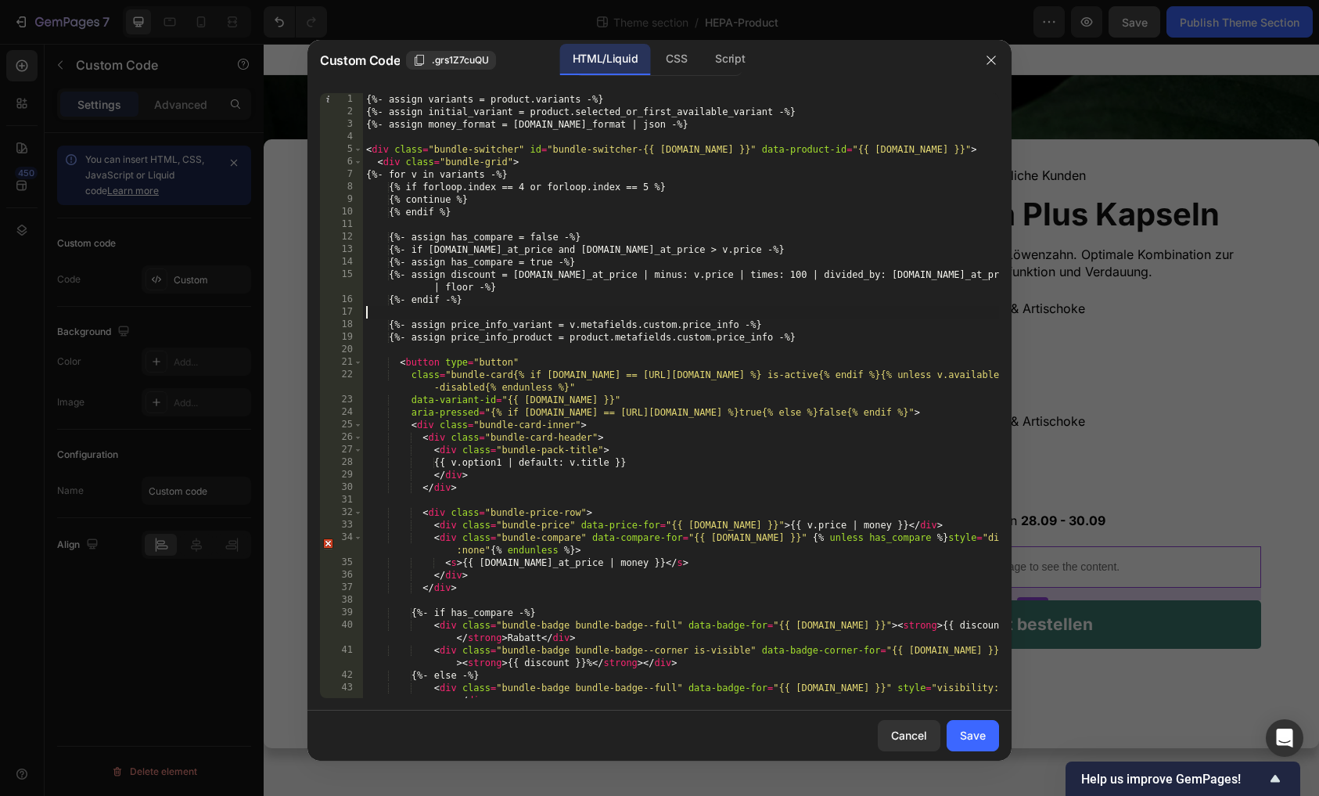
click at [482, 308] on div "{%- assign variants = product.variants -%} {%- assign initial_variant = product…" at bounding box center [681, 408] width 636 height 630
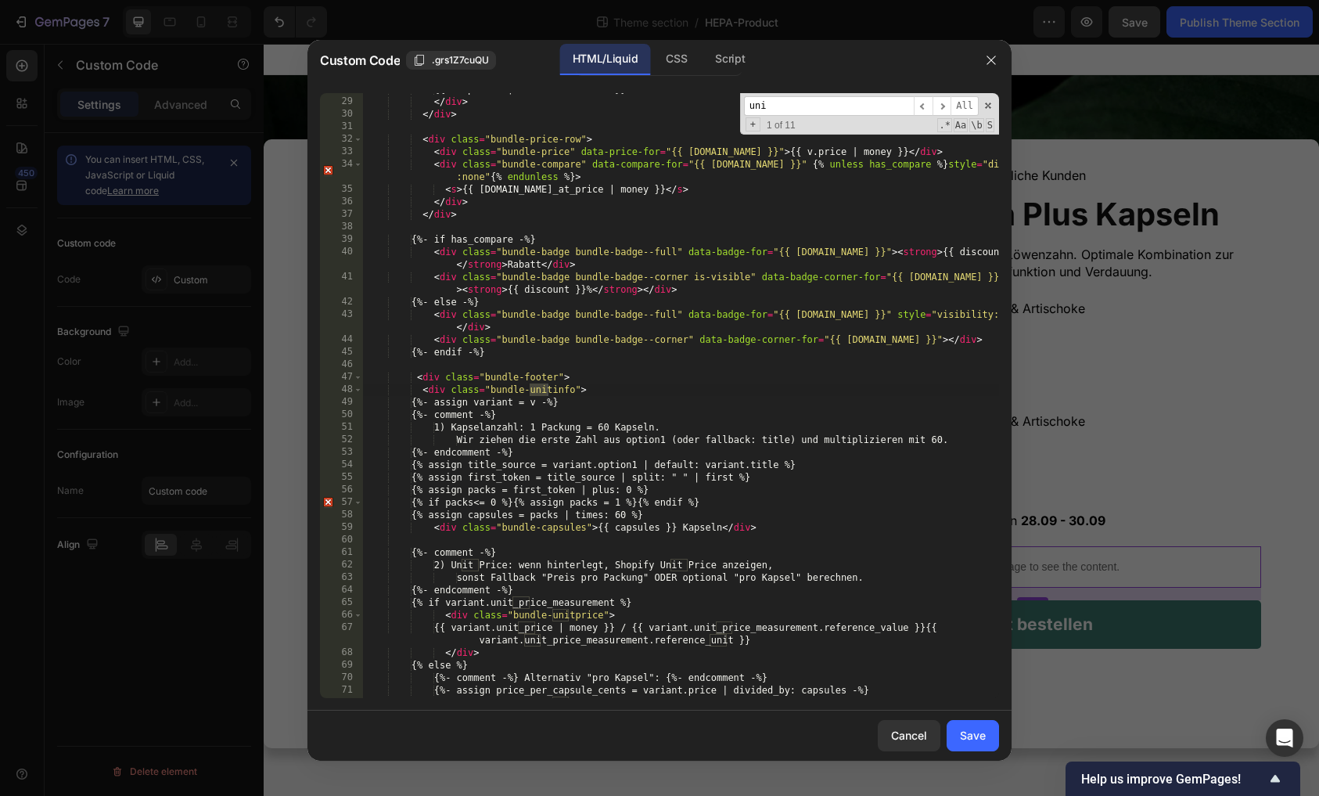
scroll to position [373, 0]
type input "unitprice"
click at [945, 104] on span "​" at bounding box center [942, 106] width 19 height 20
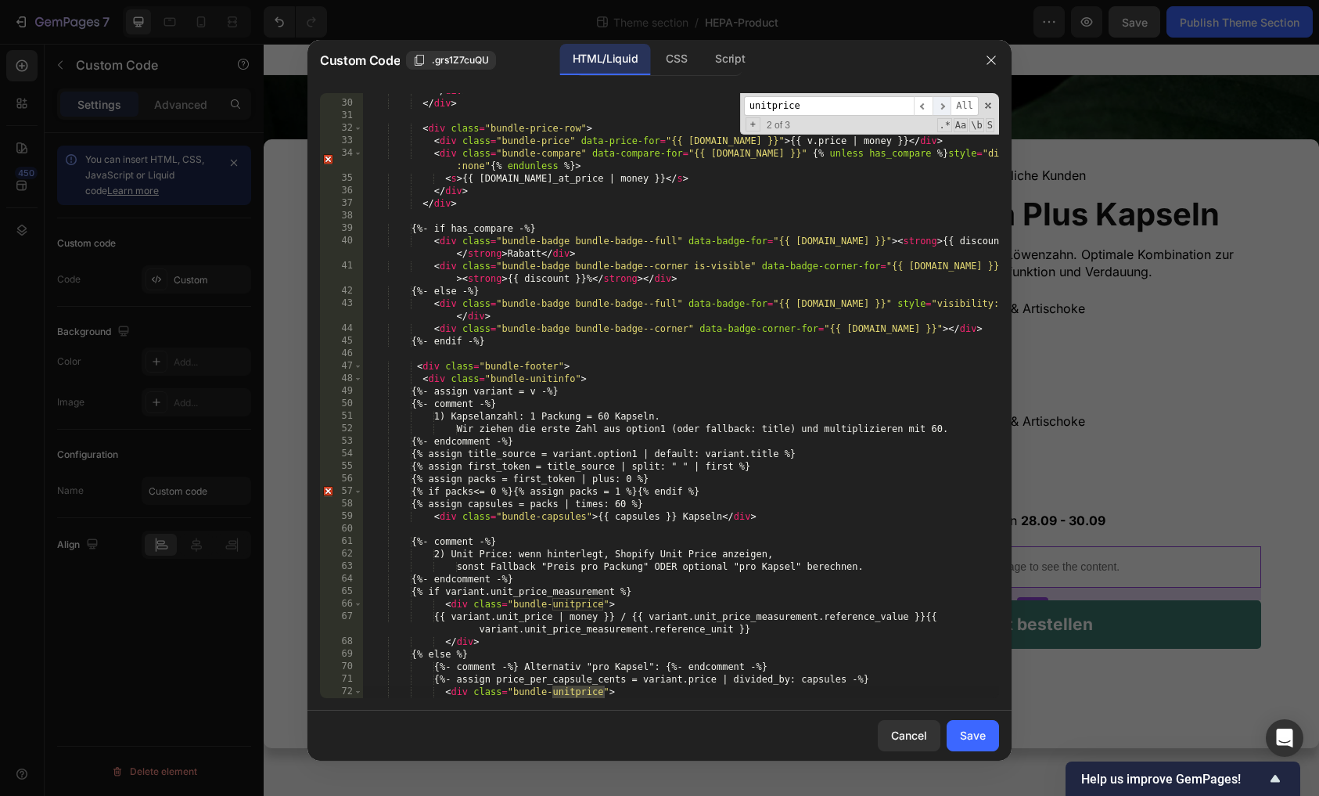
scroll to position [384, 0]
click at [920, 105] on span "​" at bounding box center [923, 106] width 19 height 20
click at [941, 103] on span "​" at bounding box center [942, 106] width 19 height 20
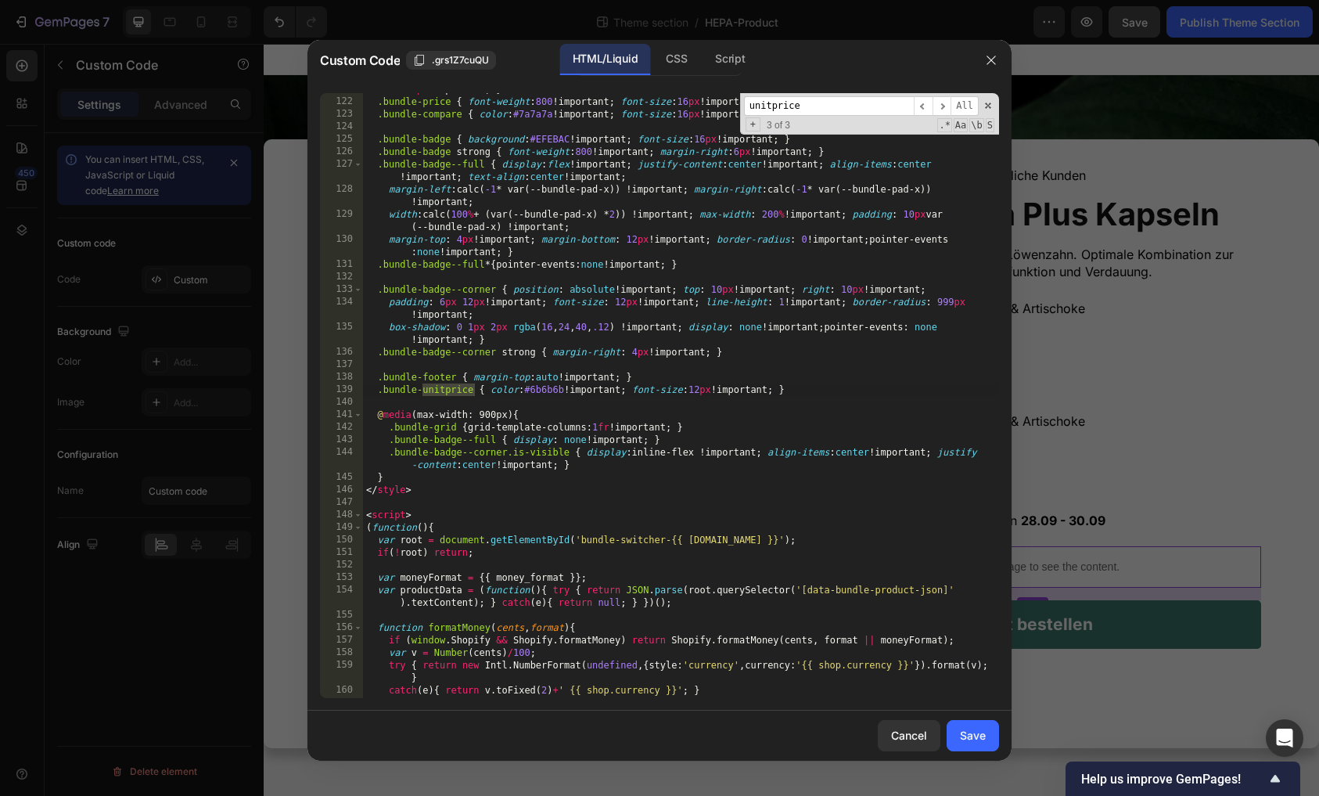
click at [456, 389] on div ".bundle-price-row { display : flex !important ; align-items : baseline !importa…" at bounding box center [681, 391] width 636 height 642
paste textarea "info"
type textarea ".bundle-unitinfo { color:#6b6b6b !important; font-size:12px !important; }"
click at [969, 729] on div "Save" at bounding box center [973, 735] width 26 height 16
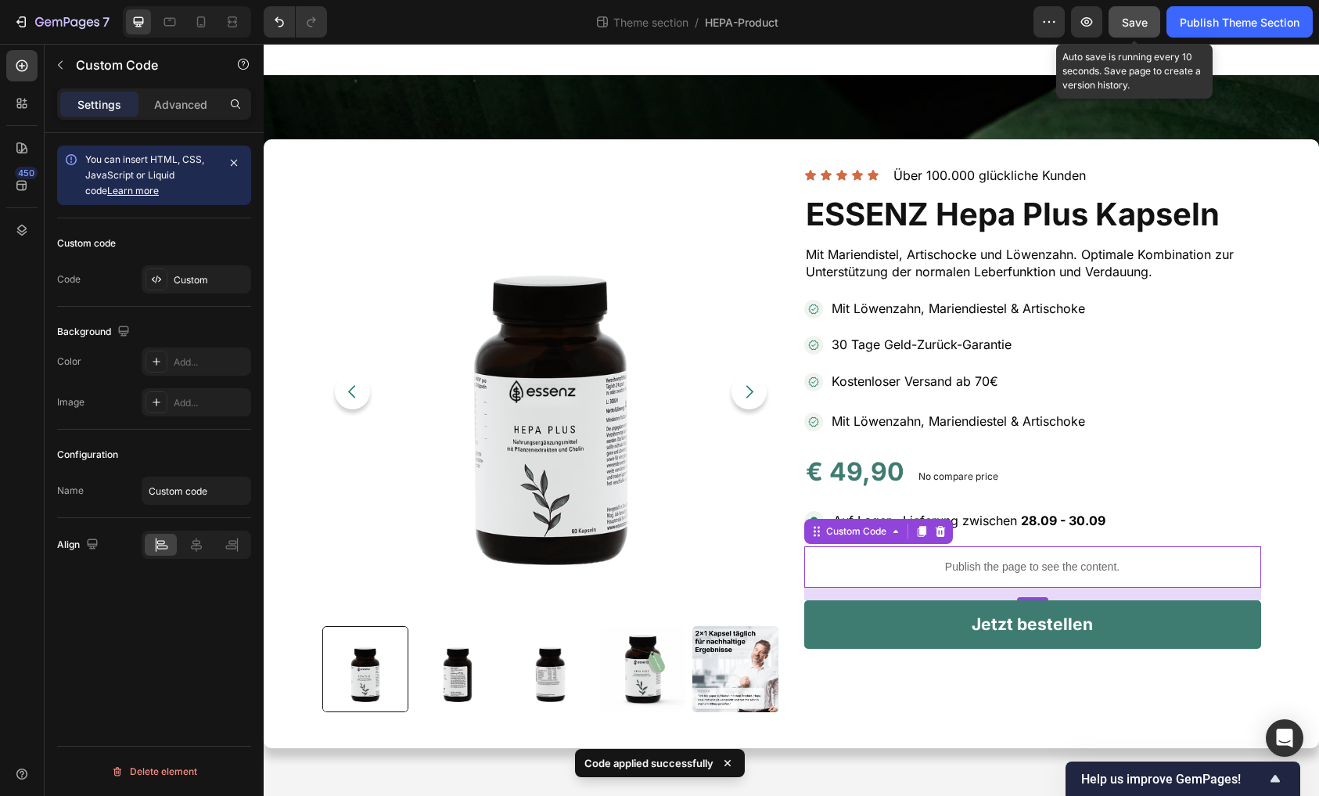
click at [1122, 28] on span "Save" at bounding box center [1135, 22] width 26 height 13
click at [1084, 25] on icon "button" at bounding box center [1087, 21] width 12 height 9
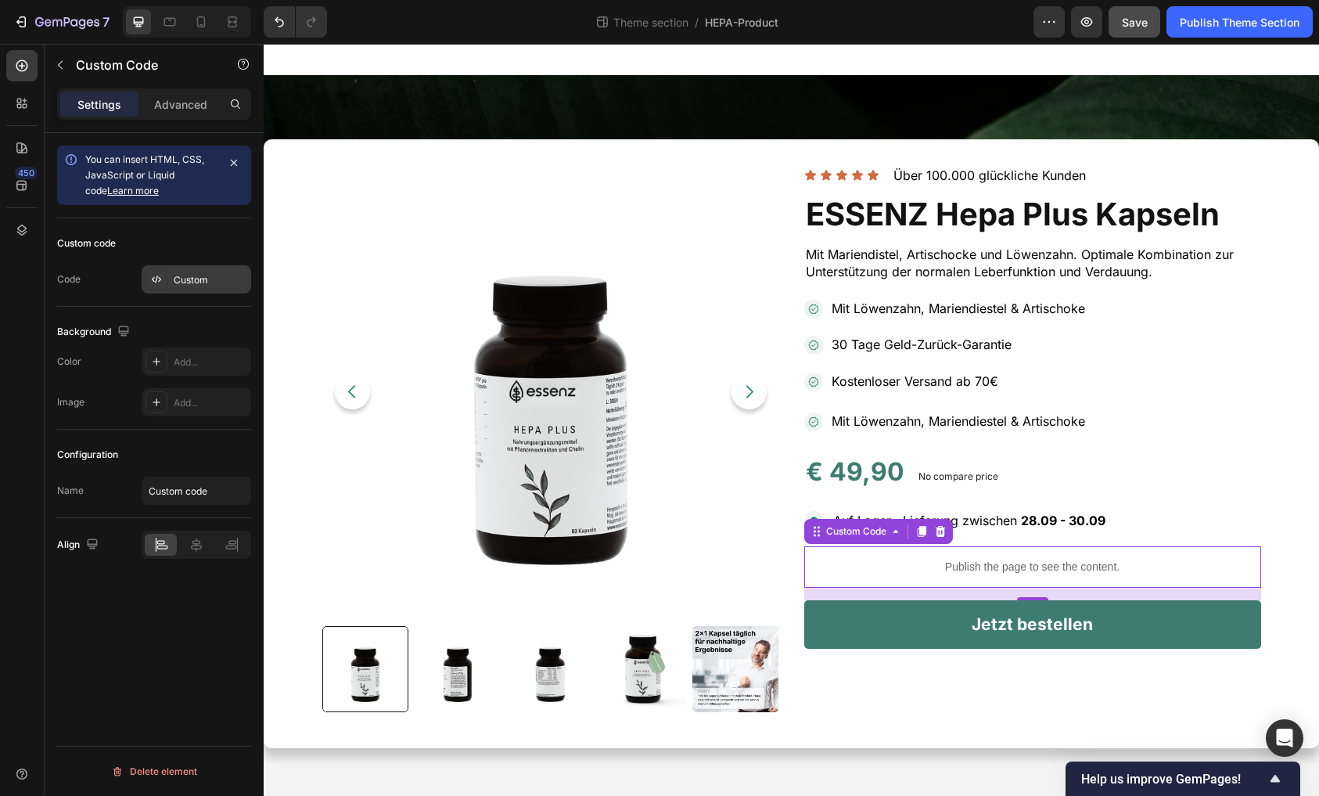
click at [197, 286] on div "Custom" at bounding box center [211, 280] width 74 height 14
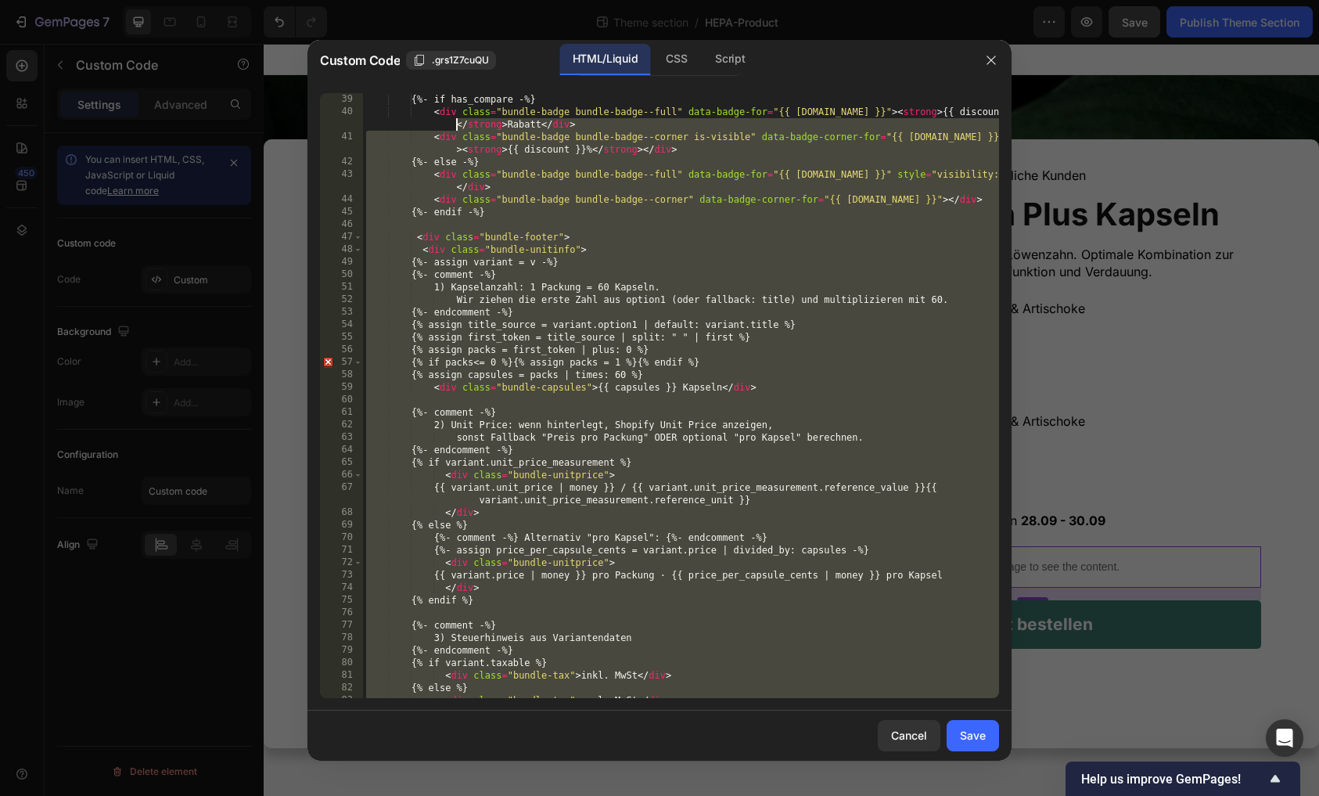
scroll to position [513, 0]
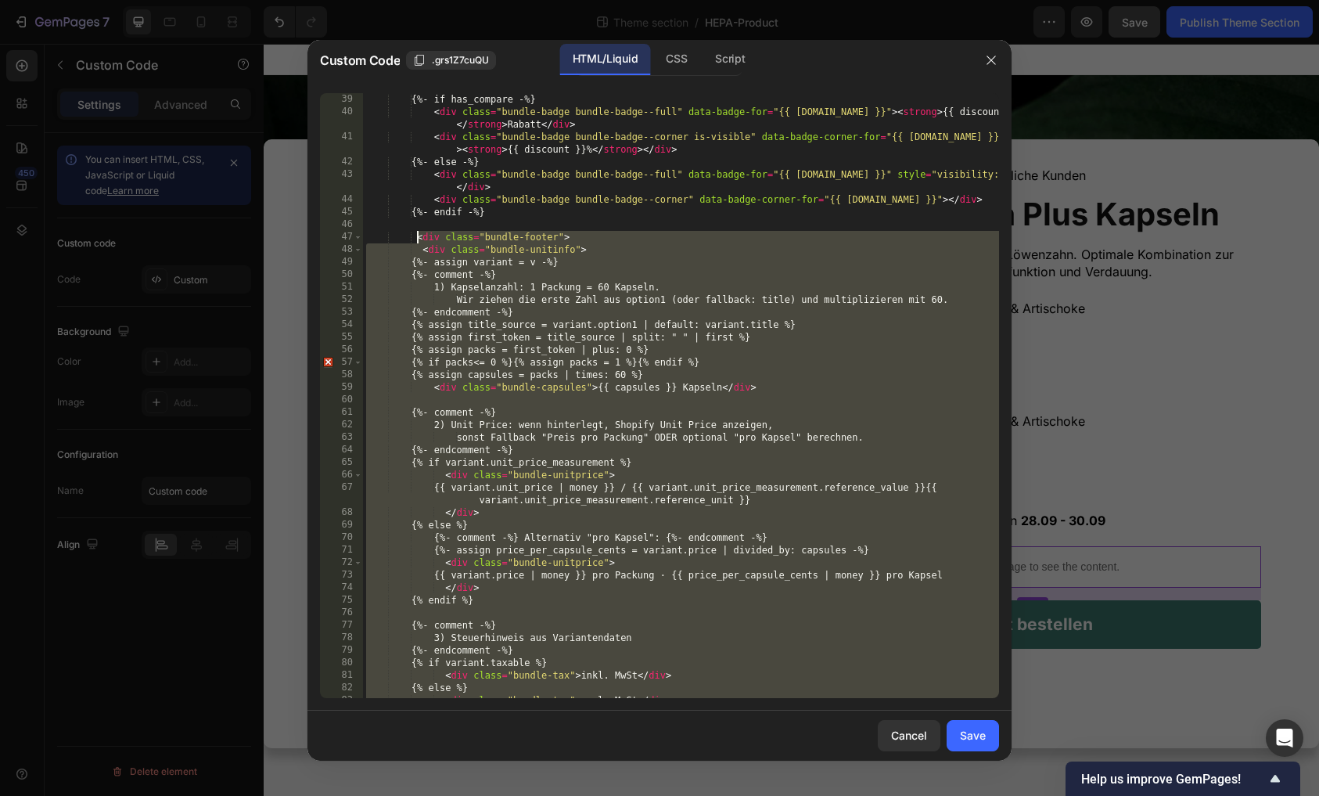
drag, startPoint x: 446, startPoint y: 509, endPoint x: 416, endPoint y: 238, distance: 272.4
click at [416, 238] on div "{%- if has_compare -%} < div class = "bundle-badge bundle-badge--full" data-bad…" at bounding box center [681, 408] width 636 height 630
type textarea "<div class="bundle-footer"> <div class="bundle-unitinfo">"
paste textarea
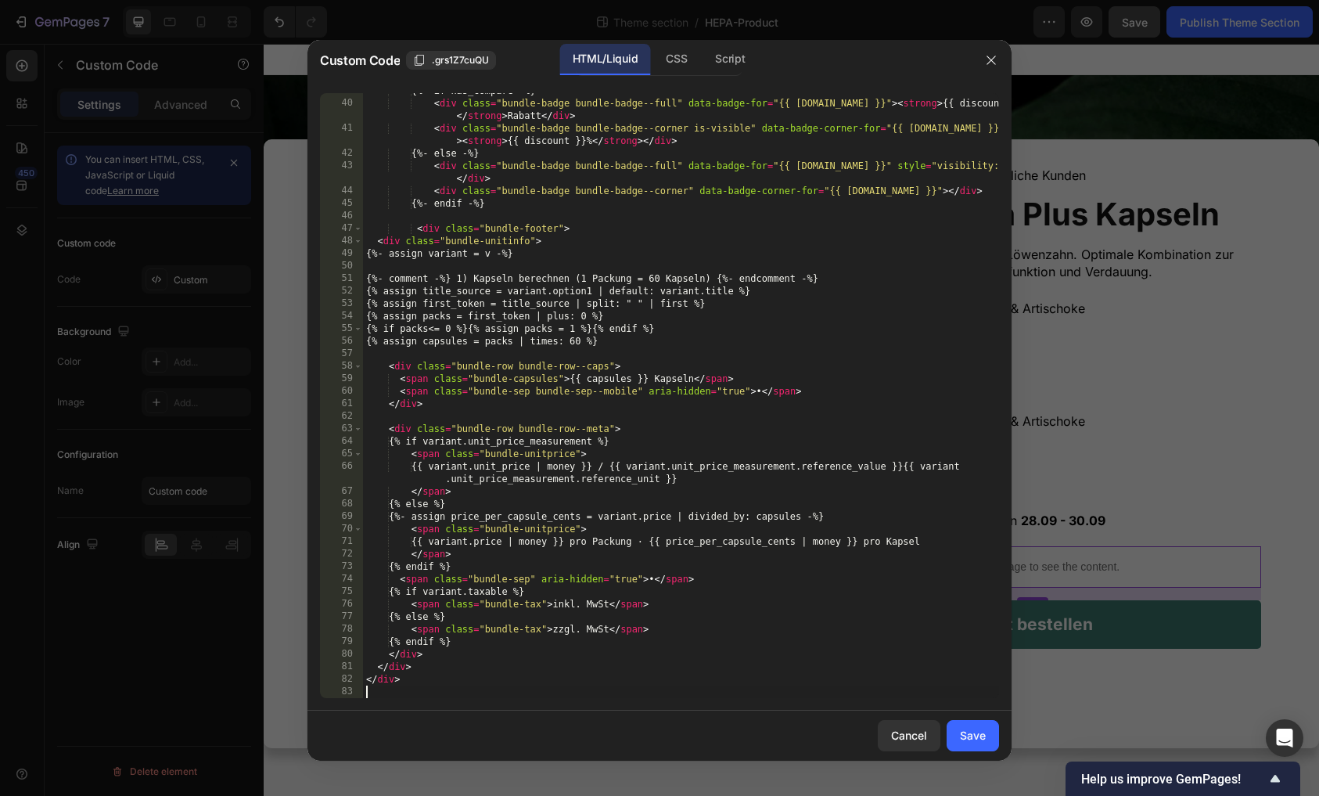
scroll to position [522, 0]
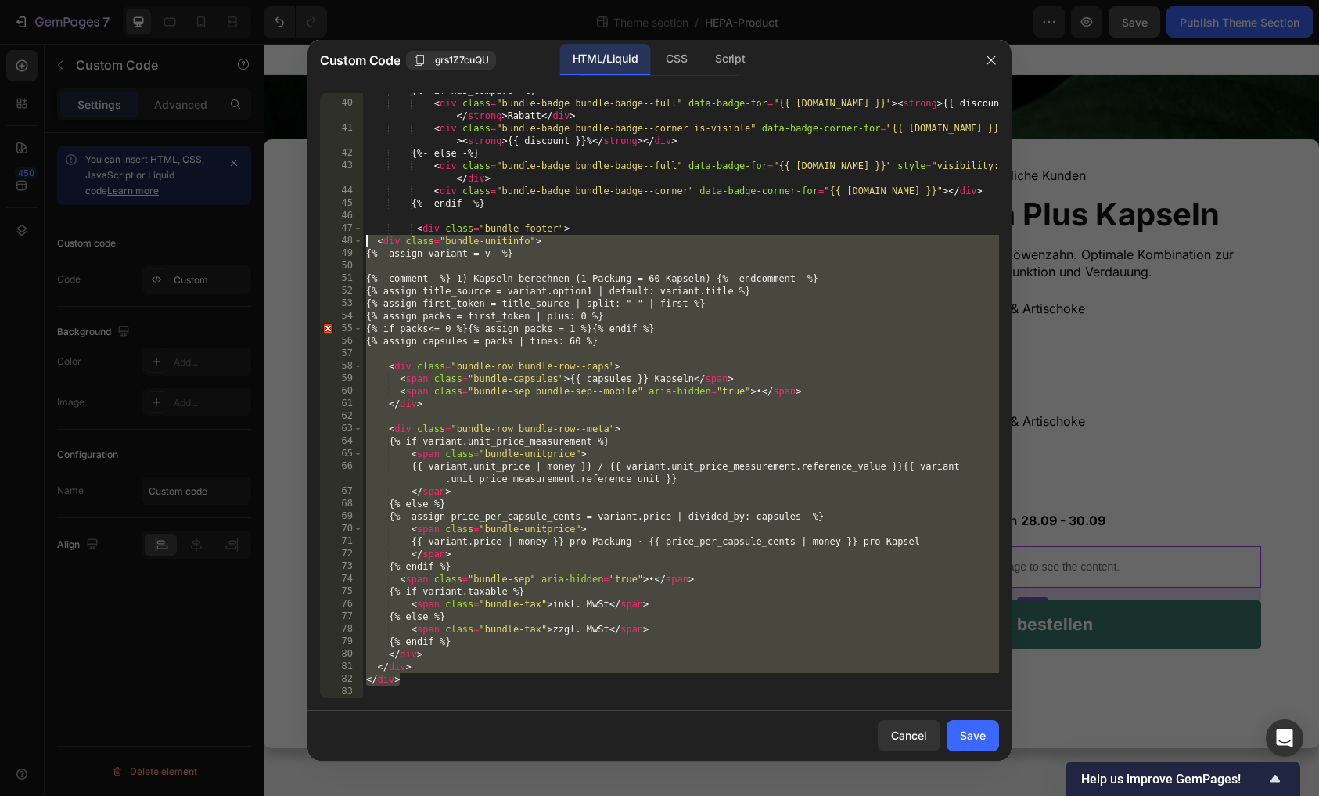
drag, startPoint x: 403, startPoint y: 678, endPoint x: 349, endPoint y: 238, distance: 443.1
click at [349, 238] on div "</div> 39 40 41 42 43 44 45 46 47 48 49 50 51 52 53 54 55 56 57 58 59 60 61 62 …" at bounding box center [659, 395] width 679 height 605
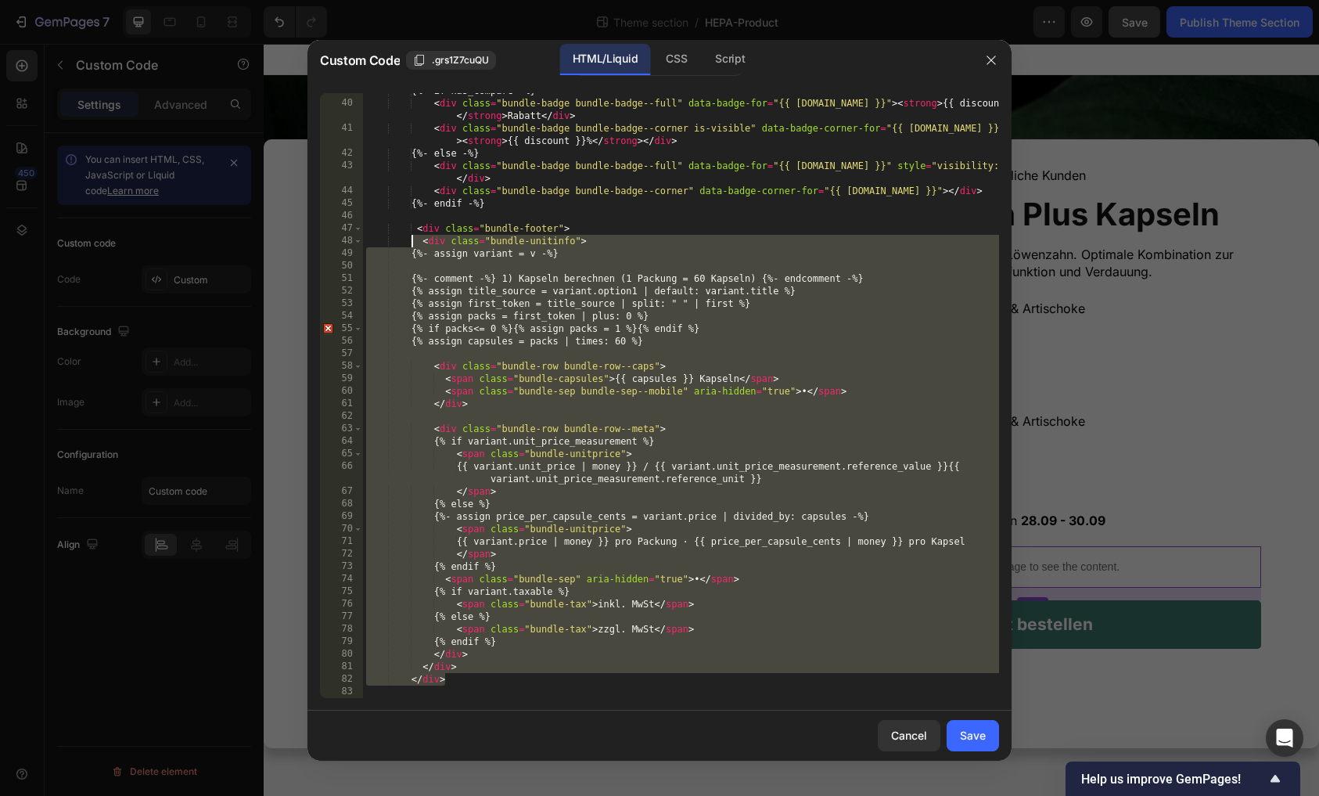
type textarea "{% else %}"
click at [617, 505] on div "{%- if has_compare -%} < div class = "bundle-badge bundle-badge--full" data-bad…" at bounding box center [681, 400] width 636 height 630
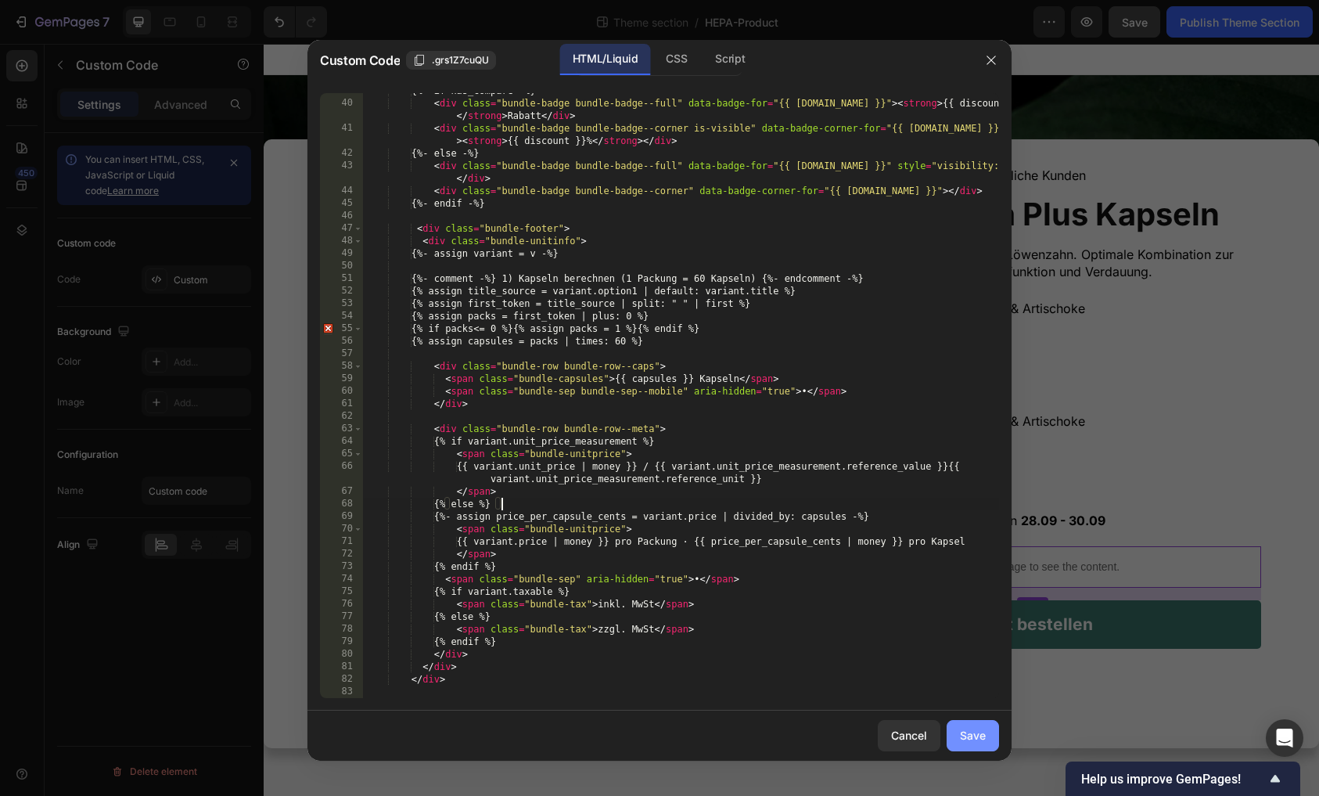
click at [963, 736] on div "Save" at bounding box center [973, 735] width 26 height 16
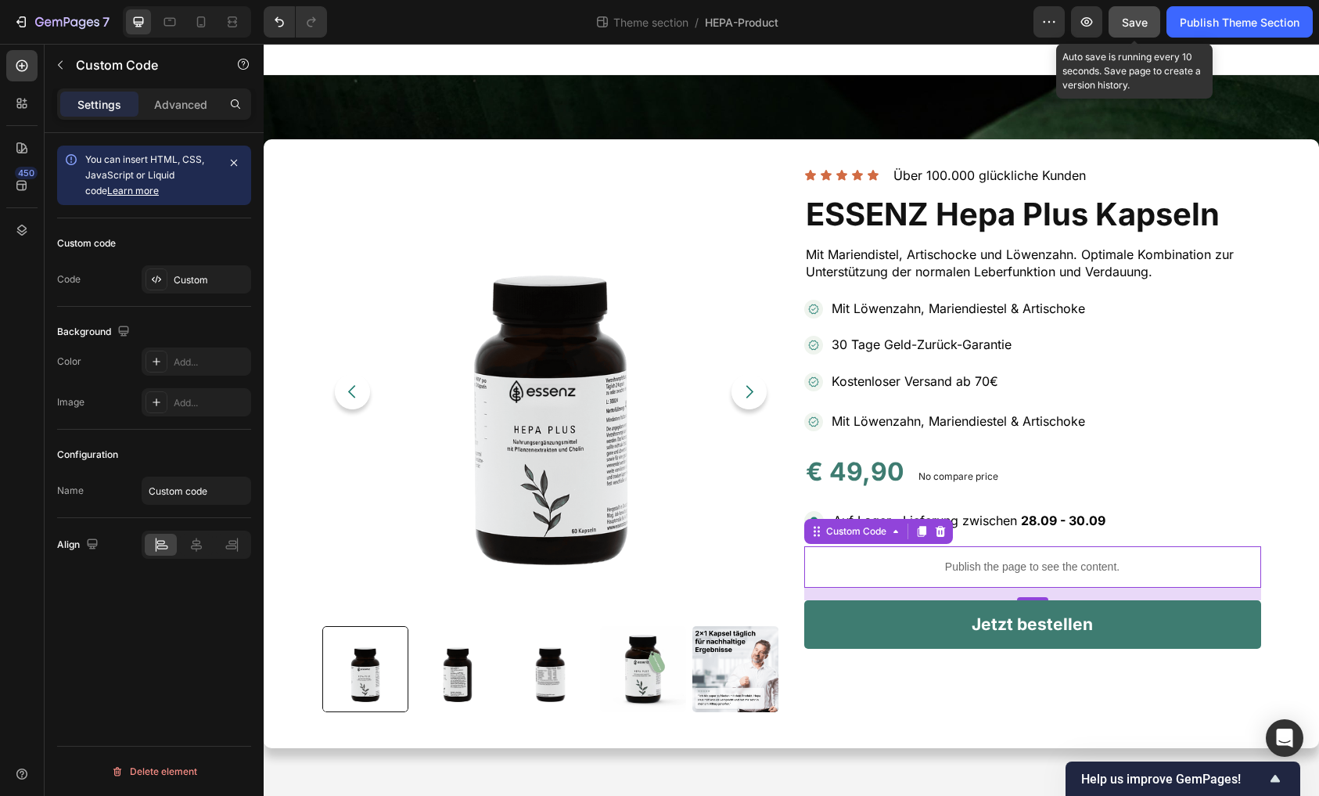
click at [1125, 27] on span "Save" at bounding box center [1135, 22] width 26 height 13
click at [231, 291] on div "Custom" at bounding box center [197, 279] width 110 height 28
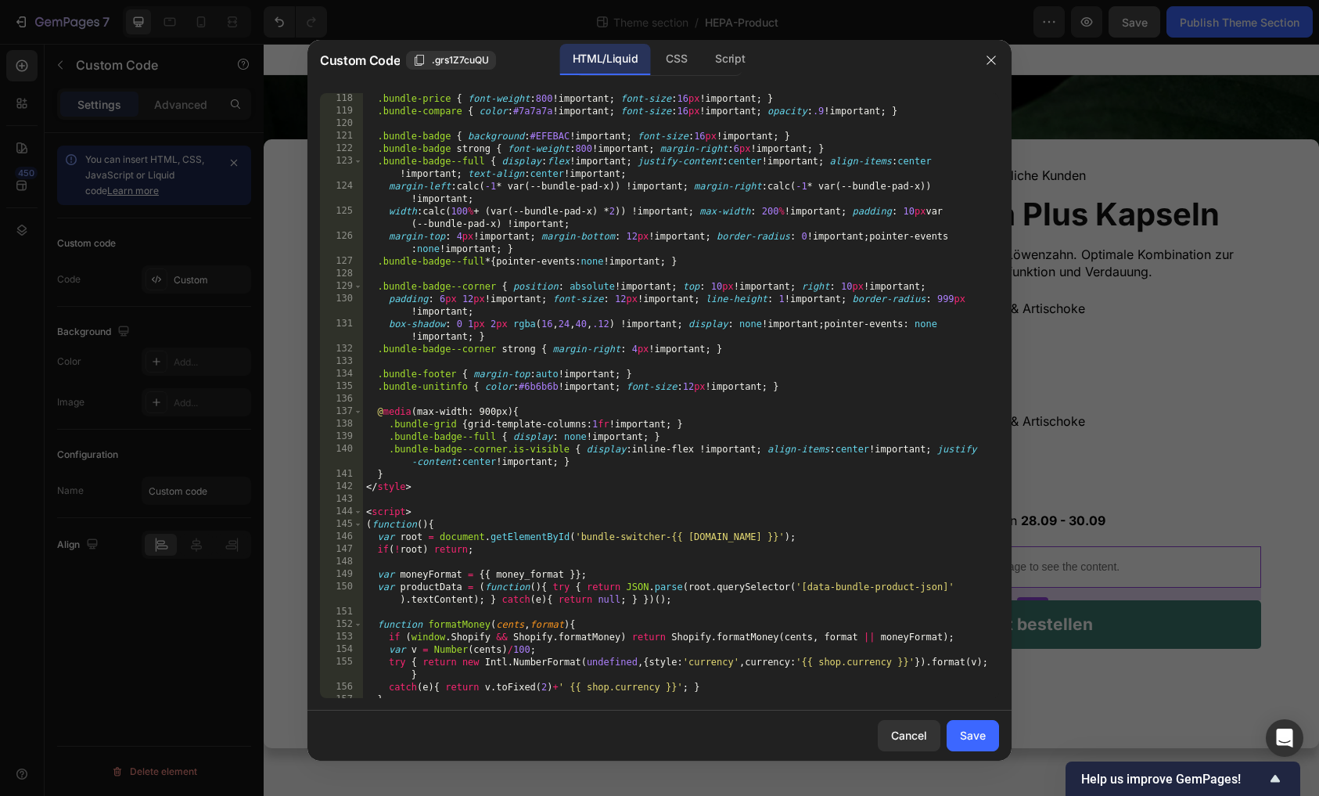
scroll to position [1631, 0]
type textarea "}"
click at [413, 470] on div ".bundle-price { font-weight : 800 !important ; font-size : 16 px !important ; }…" at bounding box center [681, 405] width 636 height 630
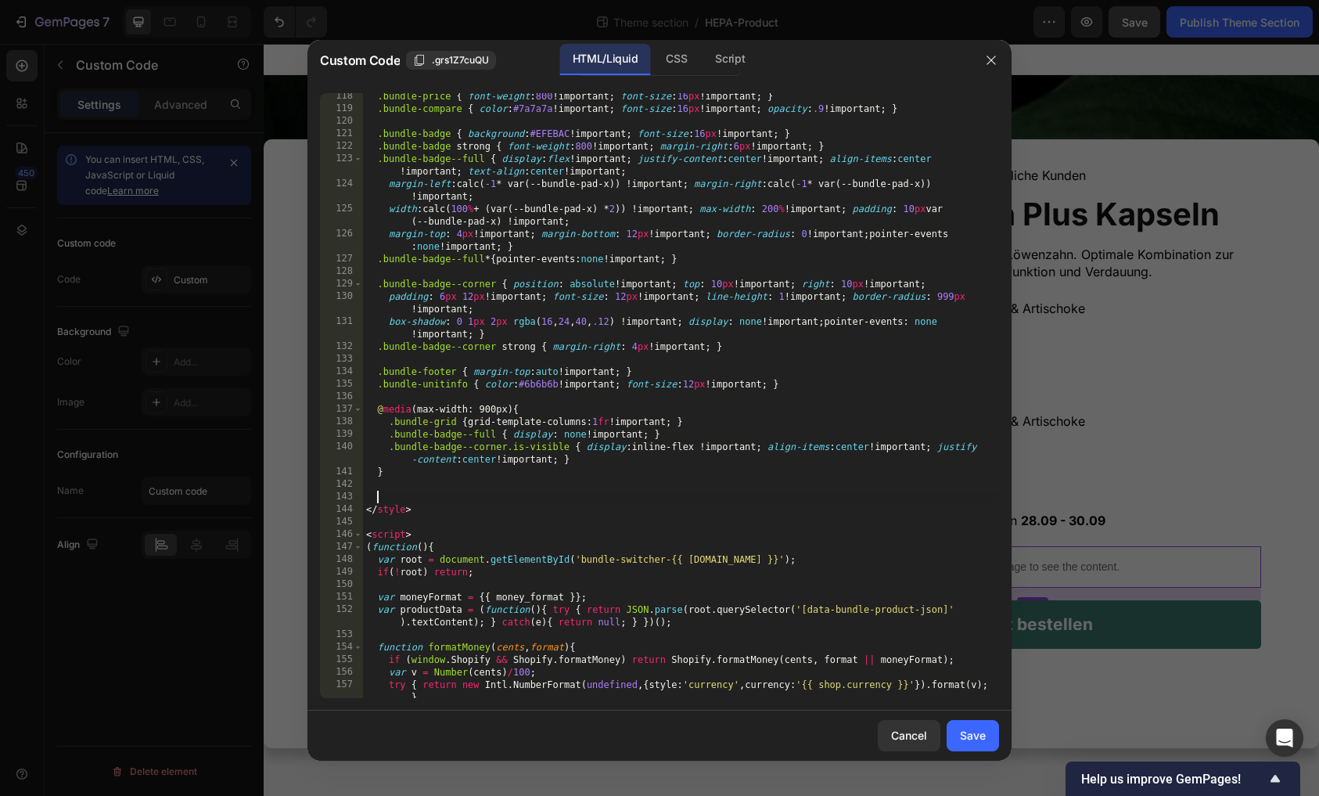
paste textarea
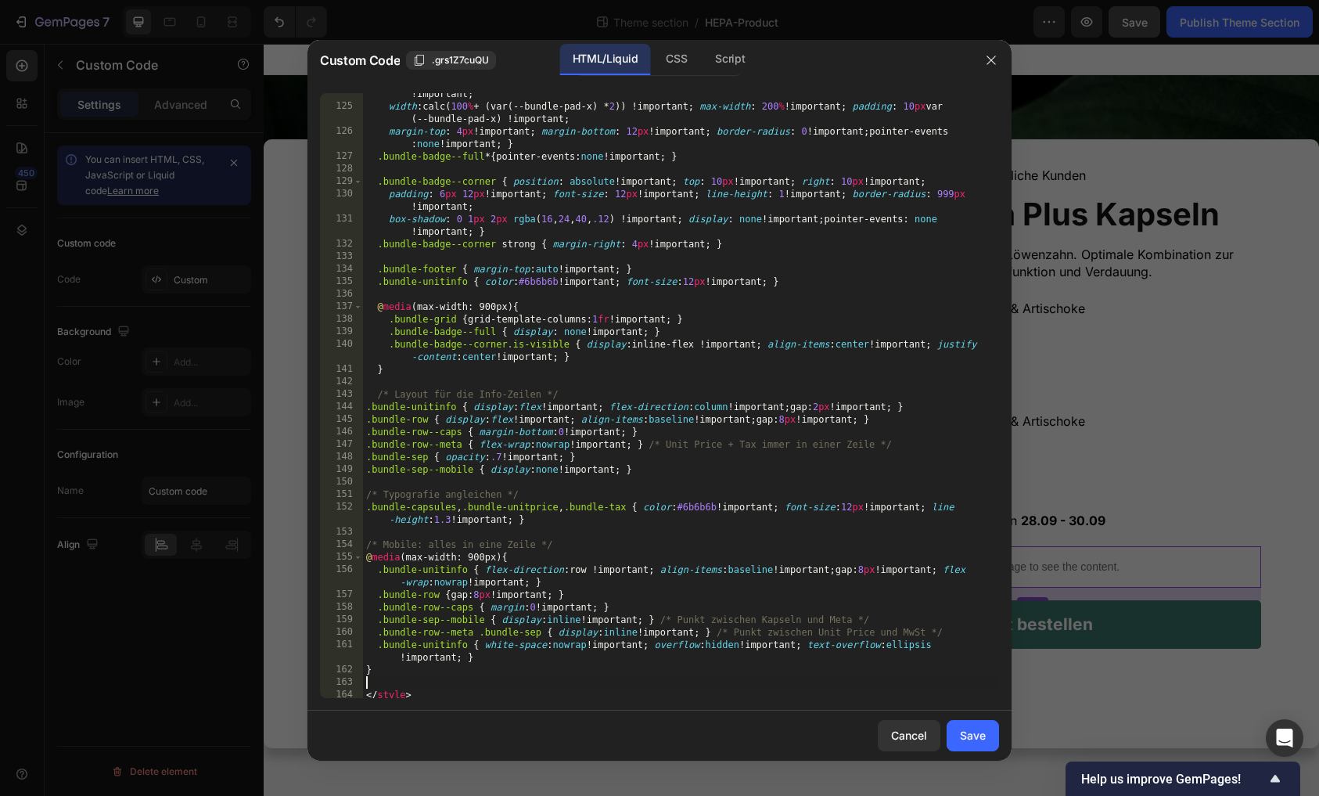
scroll to position [1738, 0]
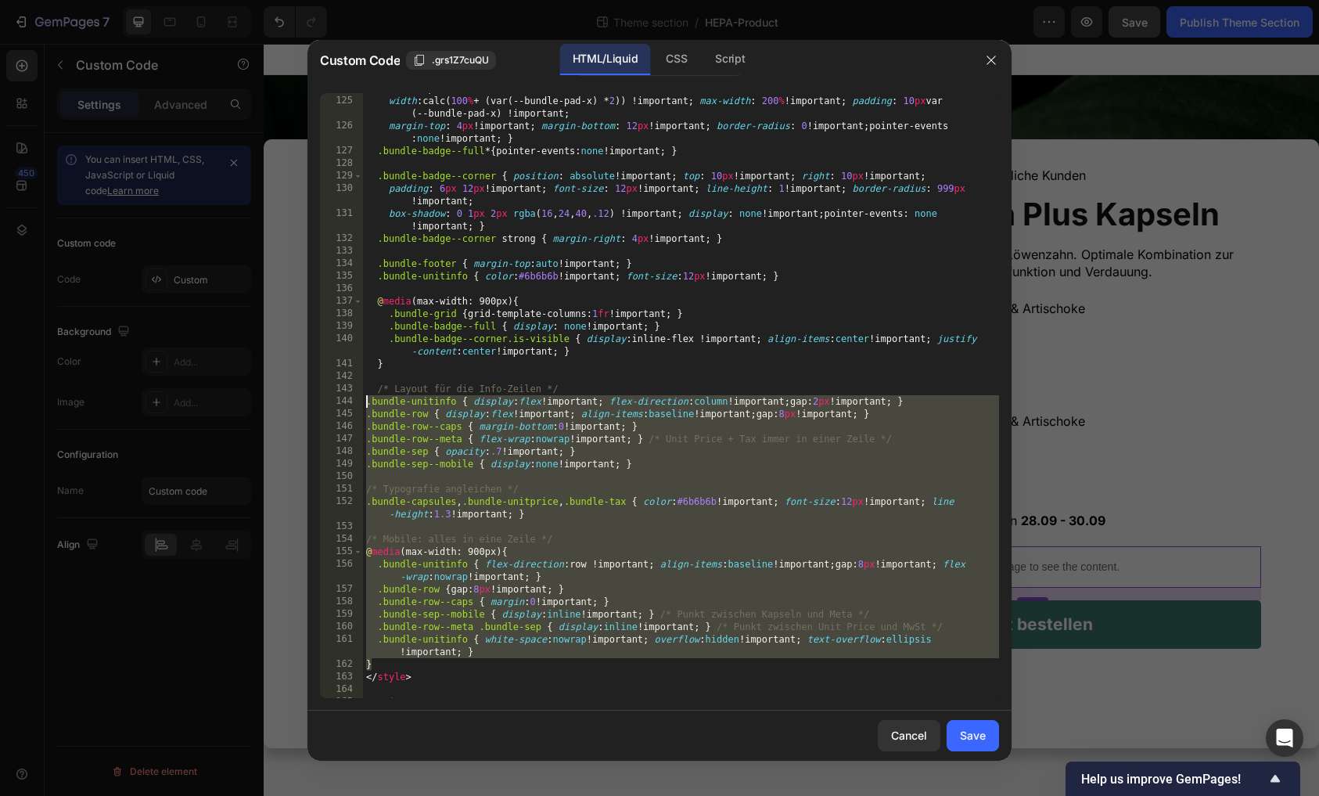
drag, startPoint x: 381, startPoint y: 664, endPoint x: 350, endPoint y: 400, distance: 265.6
click at [350, 400] on div "} 124 125 126 127 128 129 130 131 132 133 134 135 136 137 138 139 140 141 142 1…" at bounding box center [659, 395] width 679 height 605
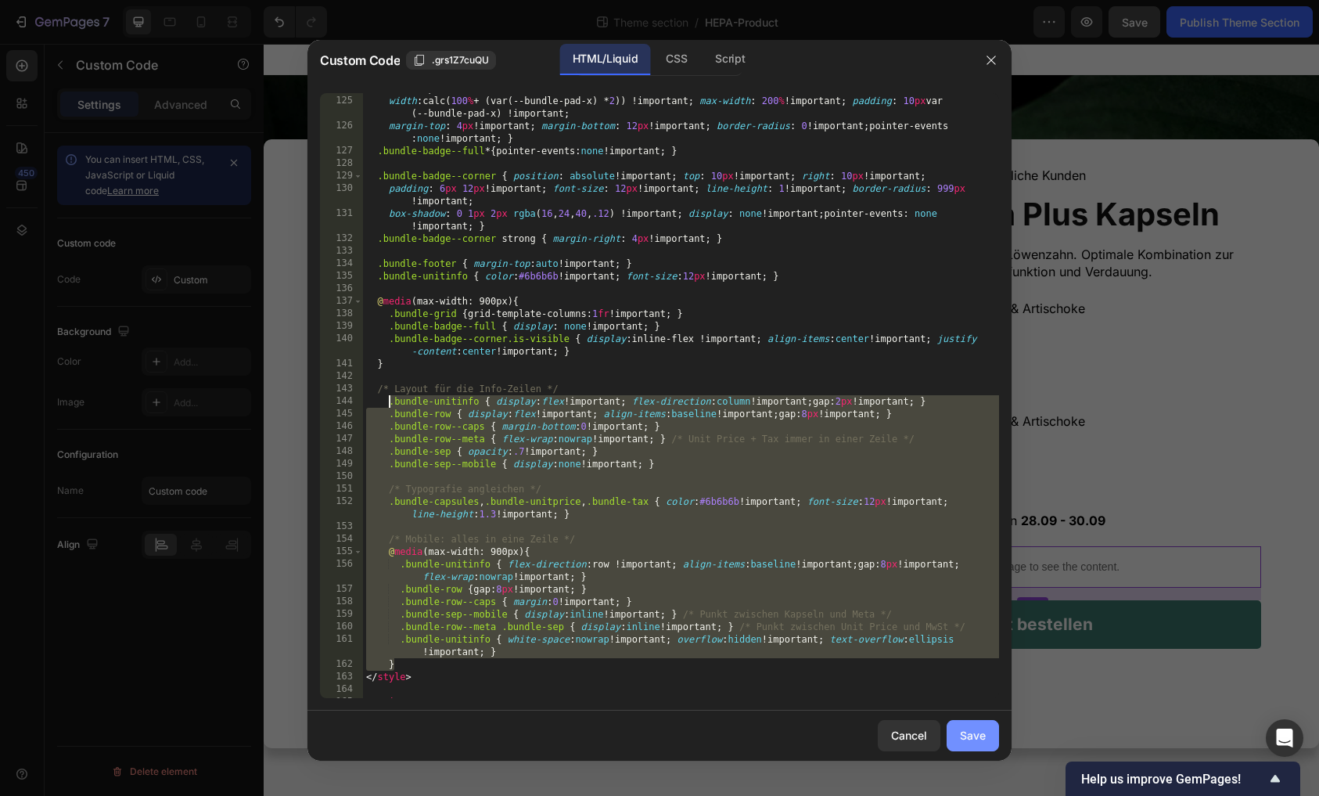
type textarea ".bundle-unitinfo { display:flex !important; flex-direction:column !important; g…"
click at [974, 743] on div "Save" at bounding box center [973, 735] width 26 height 16
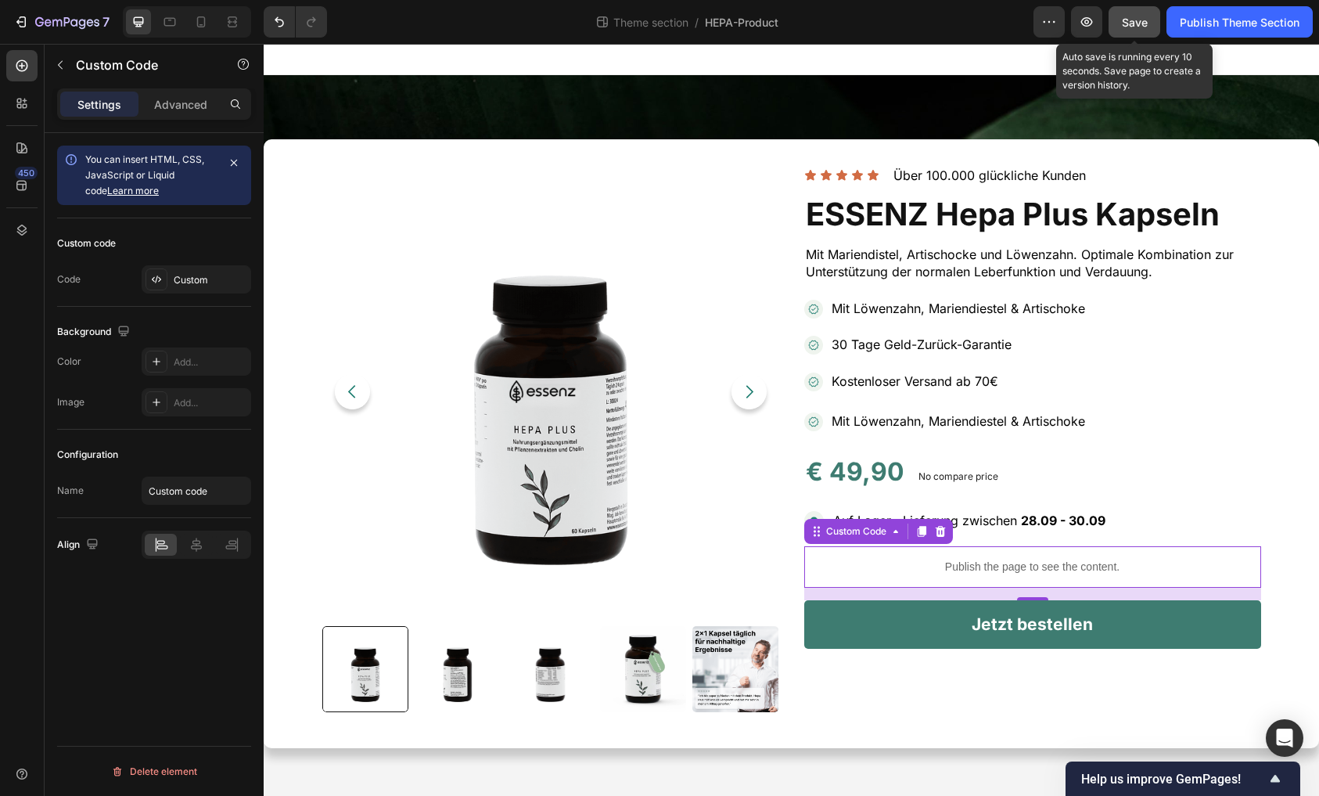
click at [1147, 14] on button "Save" at bounding box center [1135, 21] width 52 height 31
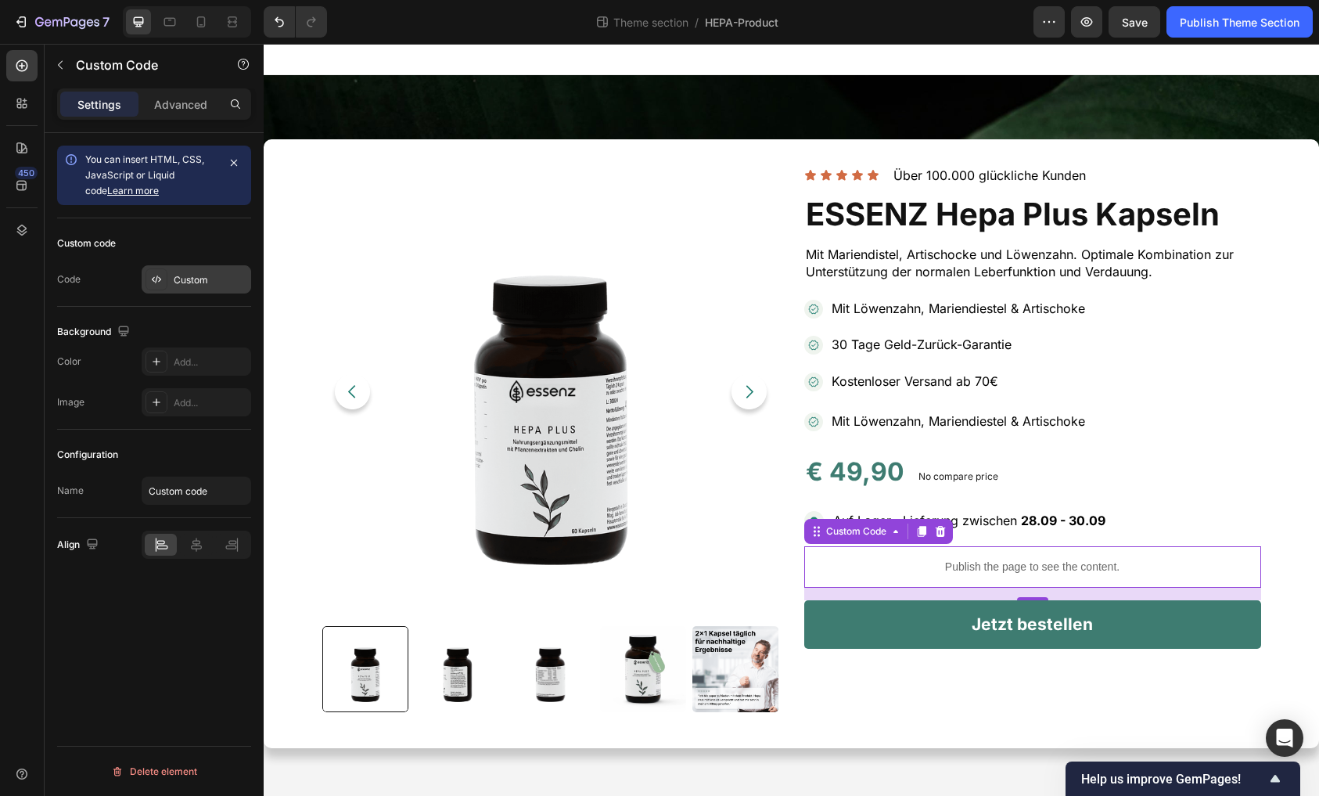
click at [198, 287] on div "Custom" at bounding box center [197, 279] width 110 height 28
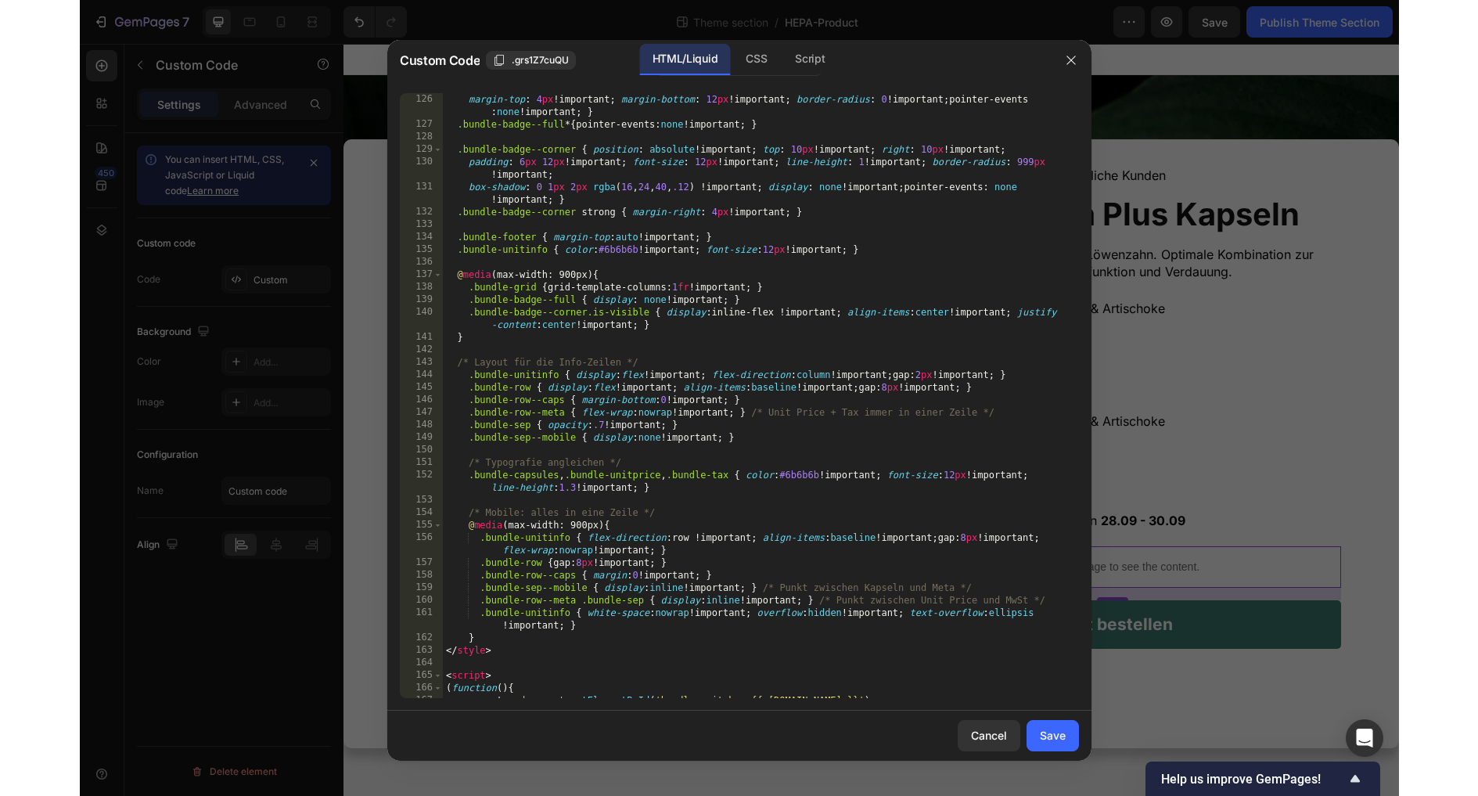
scroll to position [1787, 0]
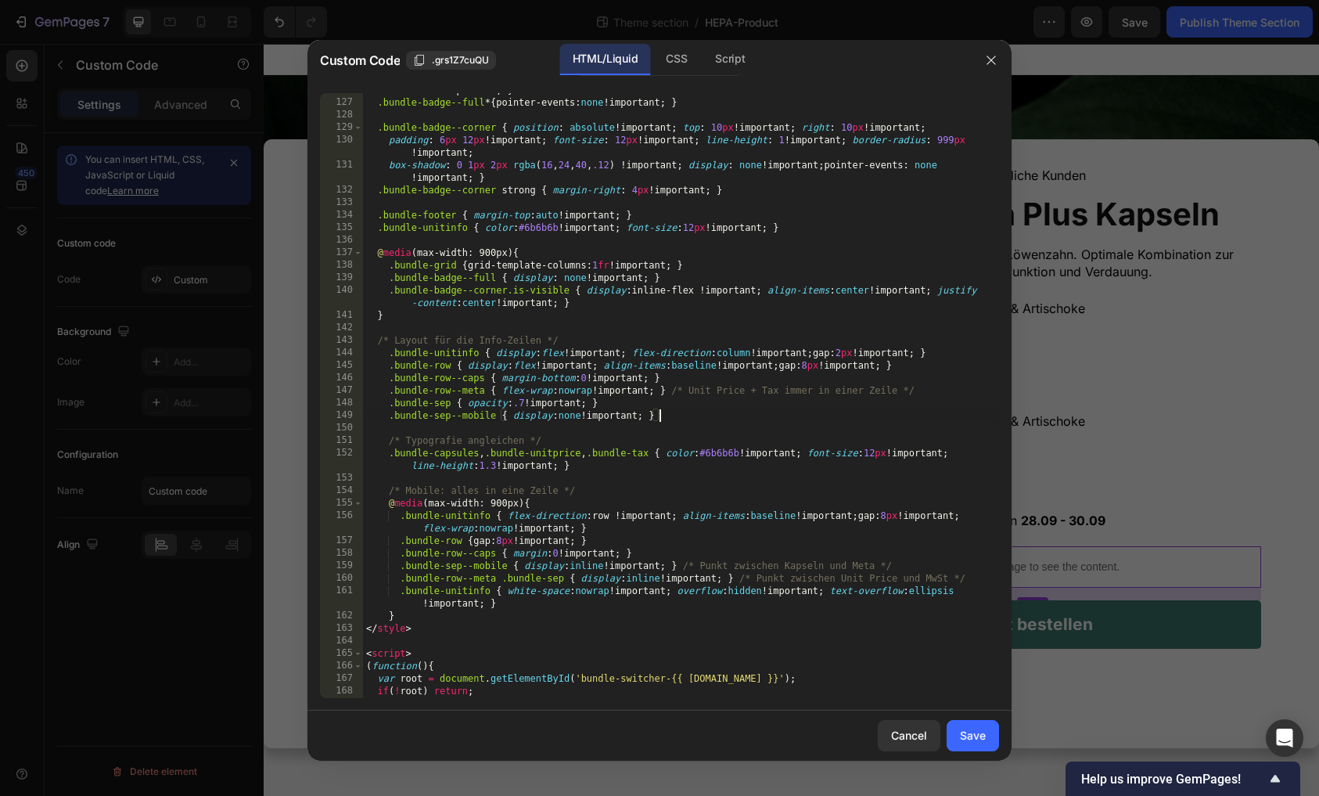
click at [662, 413] on div "margin-top : 4 px !important ; margin-bottom : 12 px !important ; border-radius…" at bounding box center [681, 392] width 636 height 642
click at [670, 416] on div "margin-top : 4 px !important ; margin-bottom : 12 px !important ; border-radius…" at bounding box center [681, 392] width 636 height 642
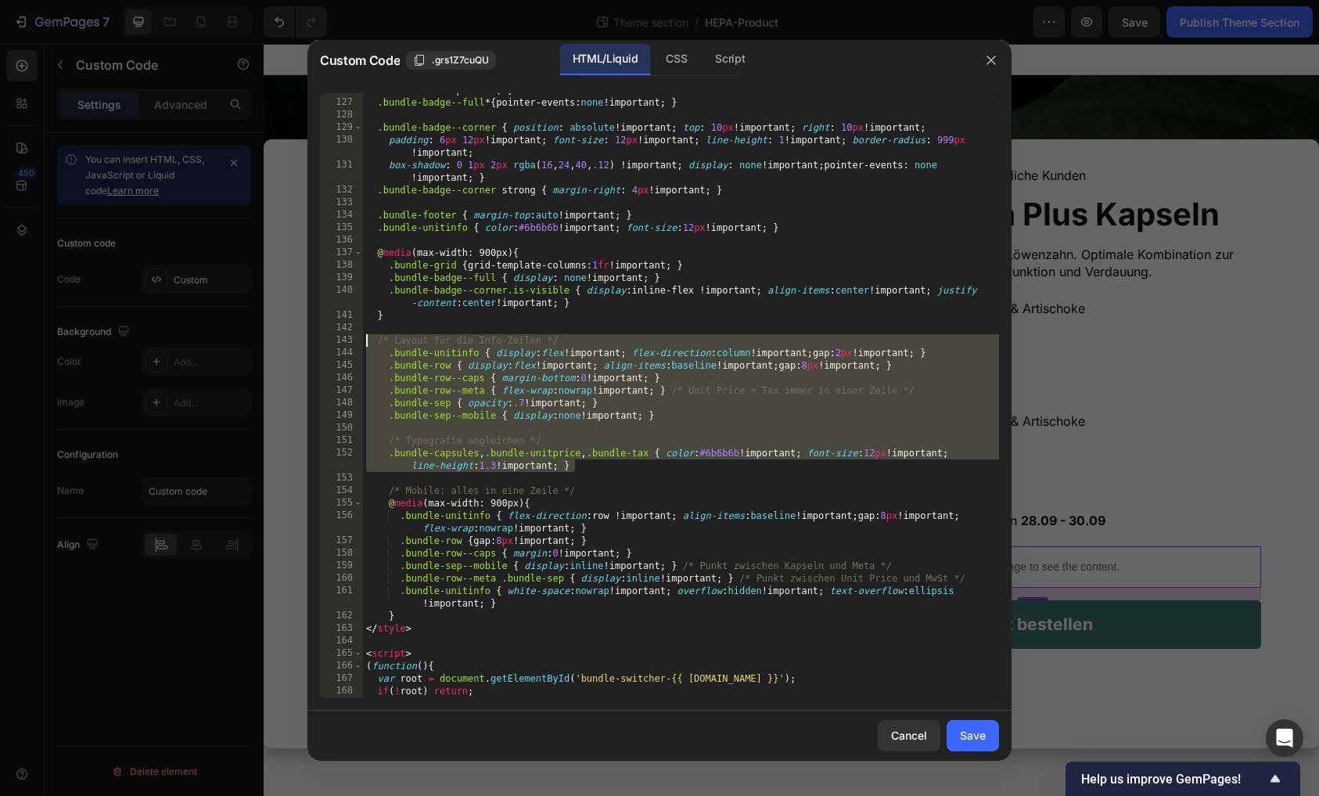
drag, startPoint x: 603, startPoint y: 467, endPoint x: 351, endPoint y: 340, distance: 282.4
click at [351, 340] on div ".bundle-sep--mobile { display:none !important; } 126 127 128 129 130 131 132 13…" at bounding box center [659, 395] width 679 height 605
type textarea "/* Layout für die Info-Zeilen */ .bundle-unitinfo { display:flex !important; fl…"
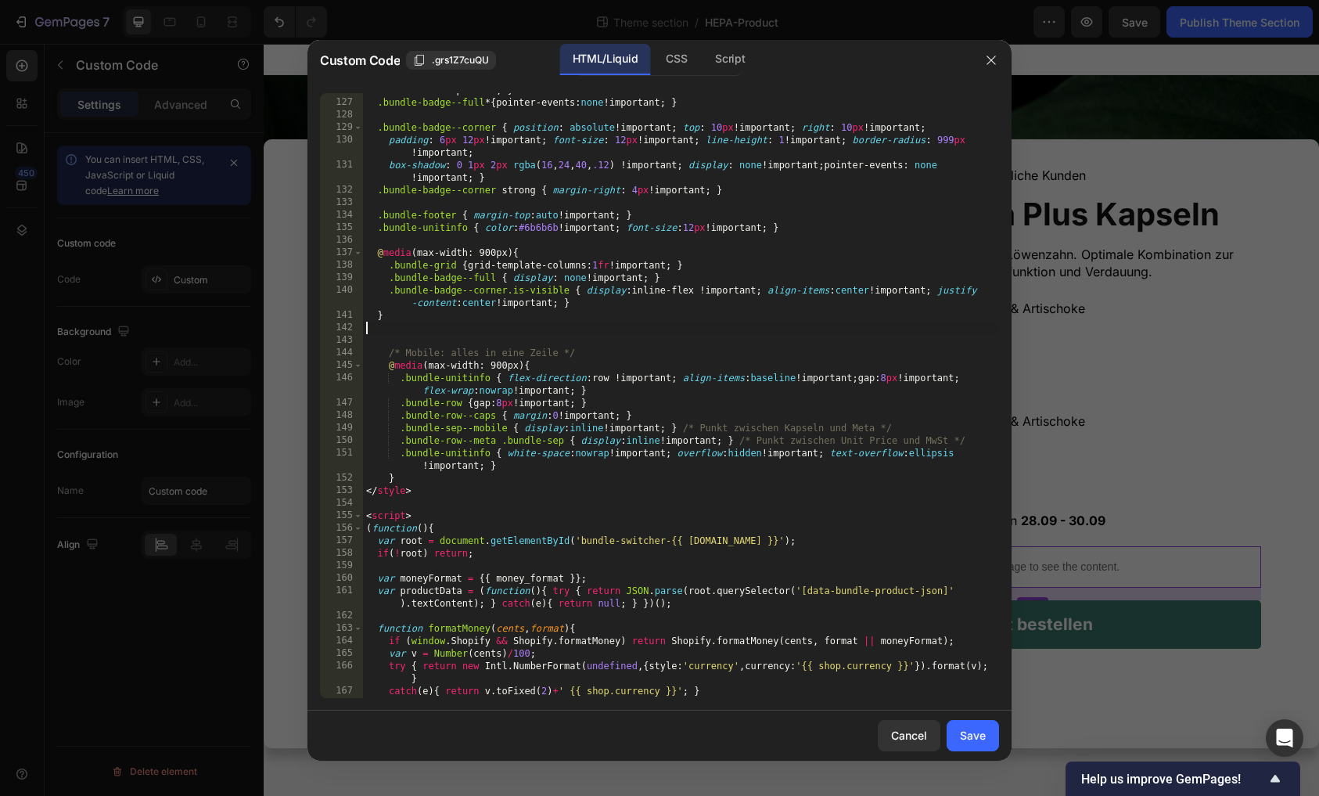
type textarea "}"
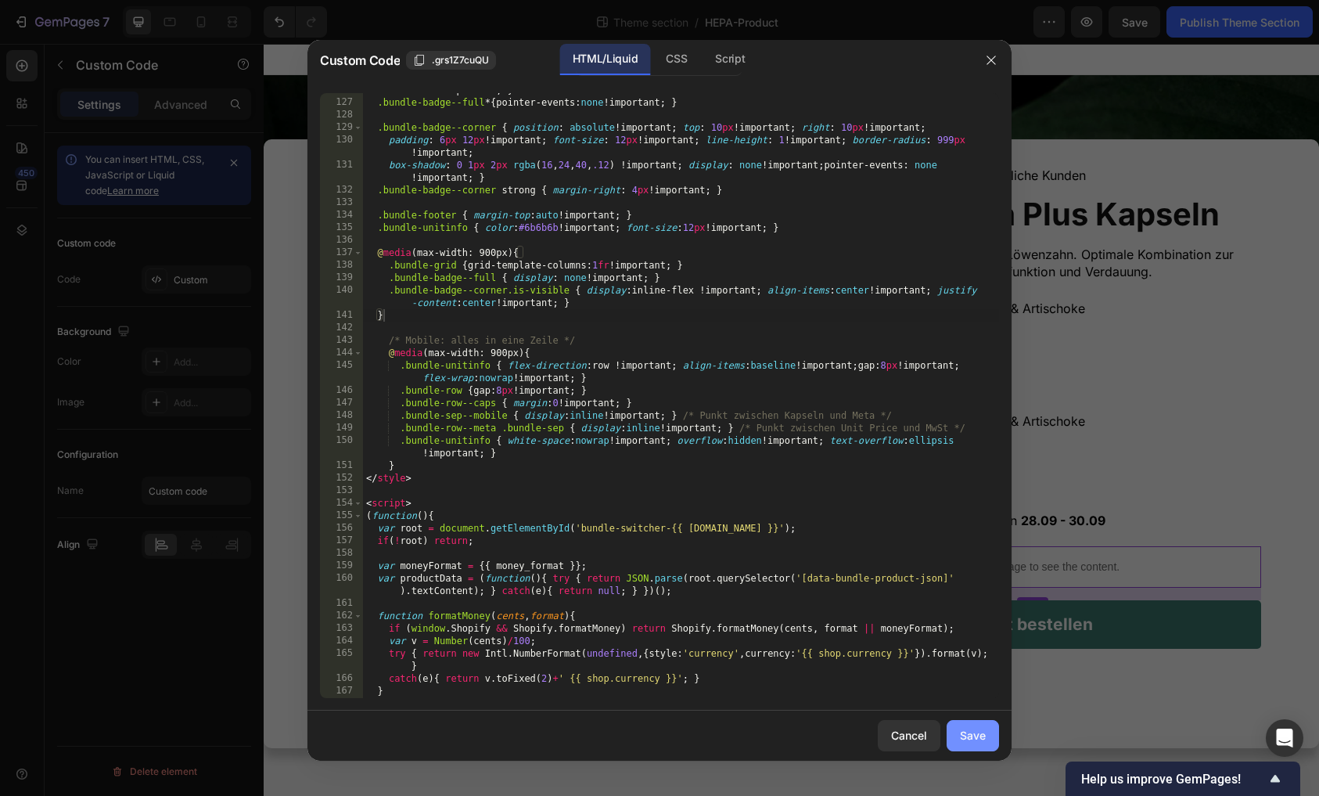
click at [963, 735] on div "Save" at bounding box center [973, 735] width 26 height 16
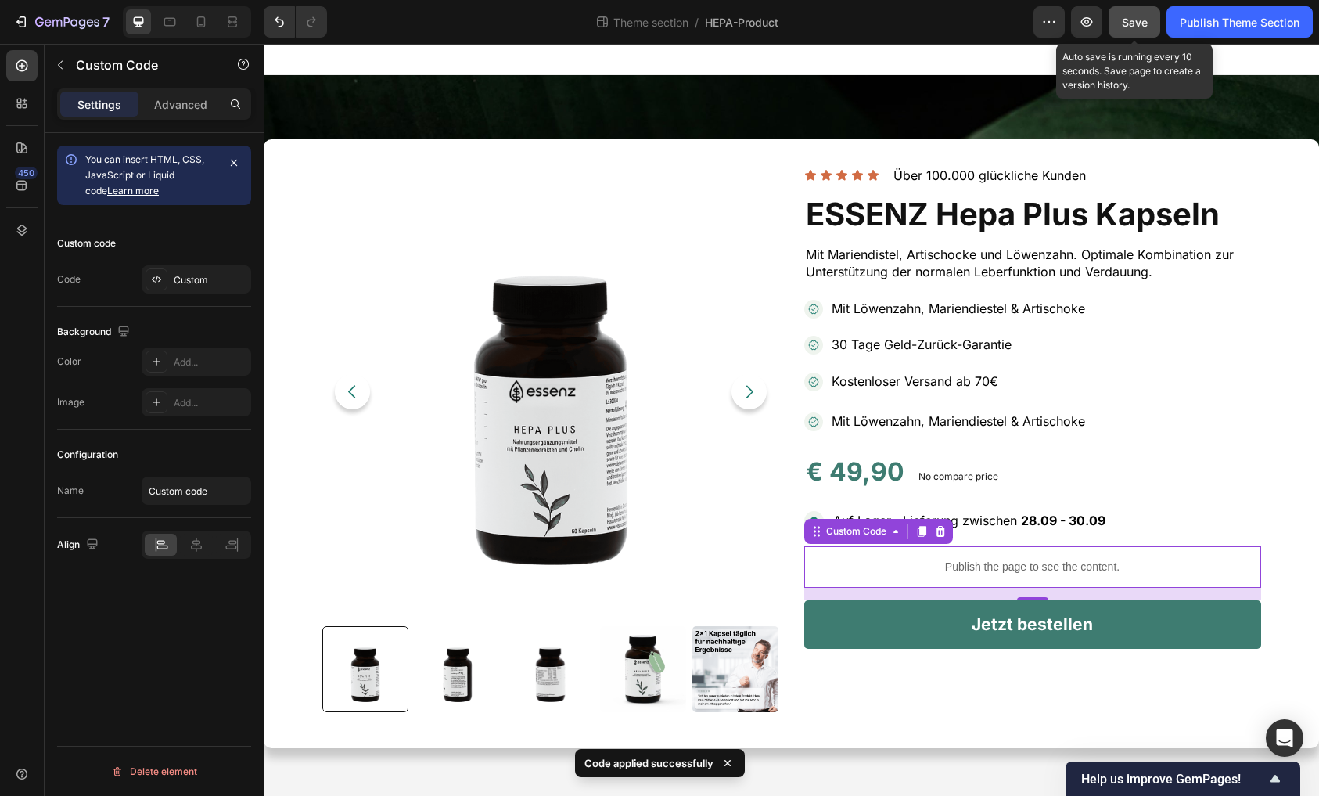
click at [1132, 31] on button "Save" at bounding box center [1135, 21] width 52 height 31
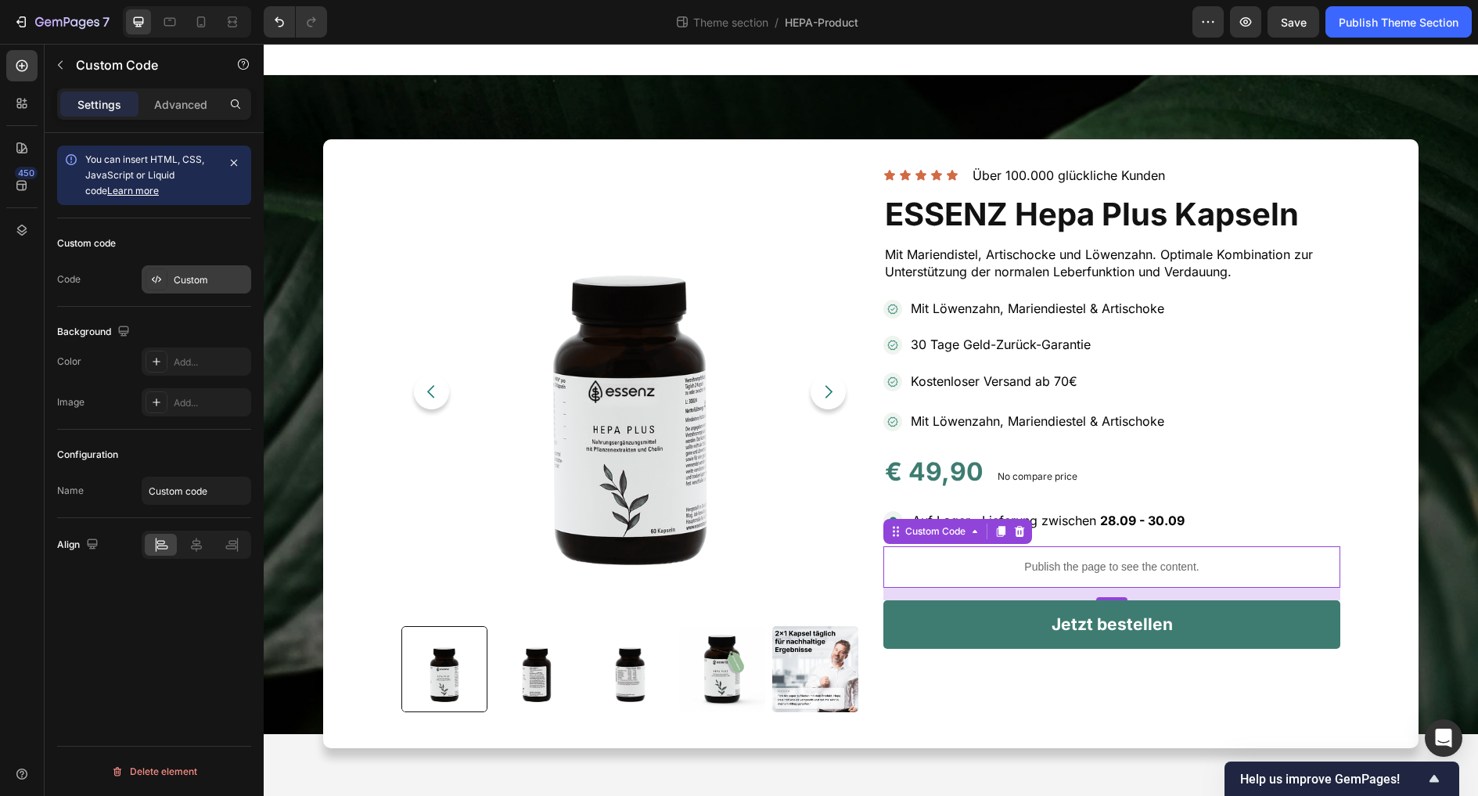
click at [172, 279] on div "Custom" at bounding box center [197, 279] width 110 height 28
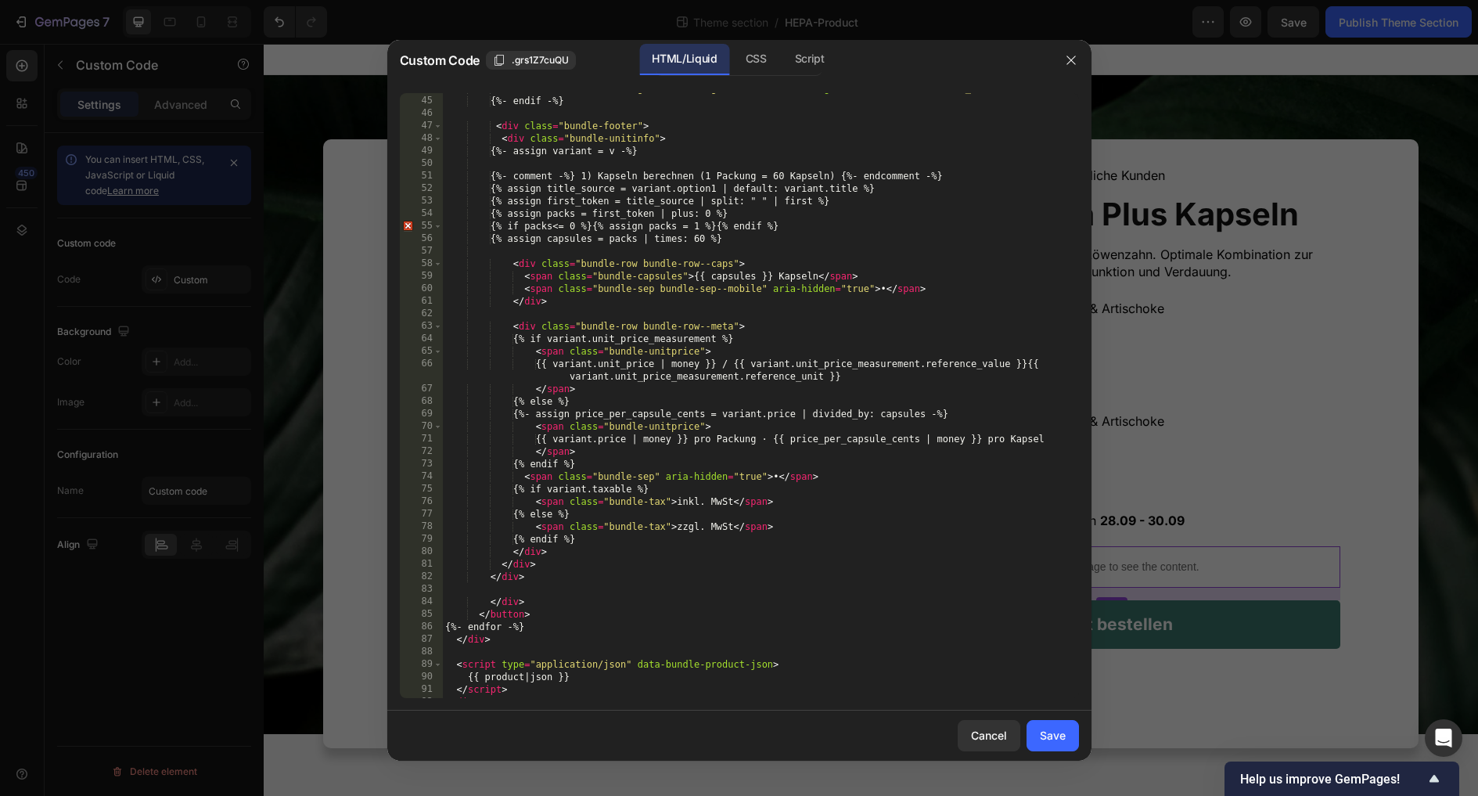
scroll to position [608, 0]
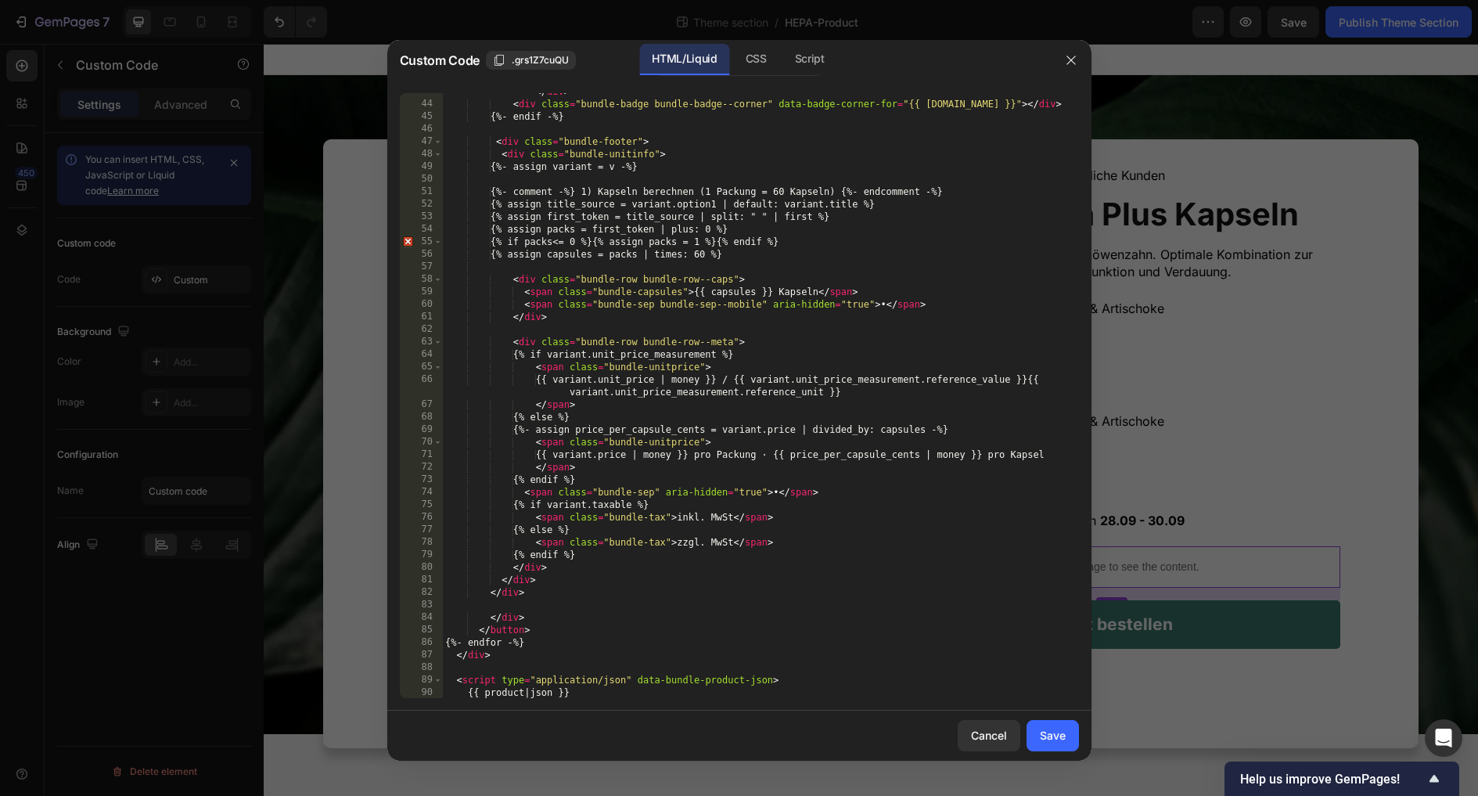
click at [777, 457] on div "< div class = "bundle-badge bundle-badge--full" data-badge-for = "{{ [DOMAIN_NA…" at bounding box center [760, 394] width 636 height 642
paste textarea "I"
click at [779, 493] on div "< div class = "bundle-badge bundle-badge--full" data-badge-for = "{{ [DOMAIN_NA…" at bounding box center [760, 394] width 636 height 642
paste textarea "I"
type textarea "<span class="bundle-sep" aria-hidden="true">I</span>"
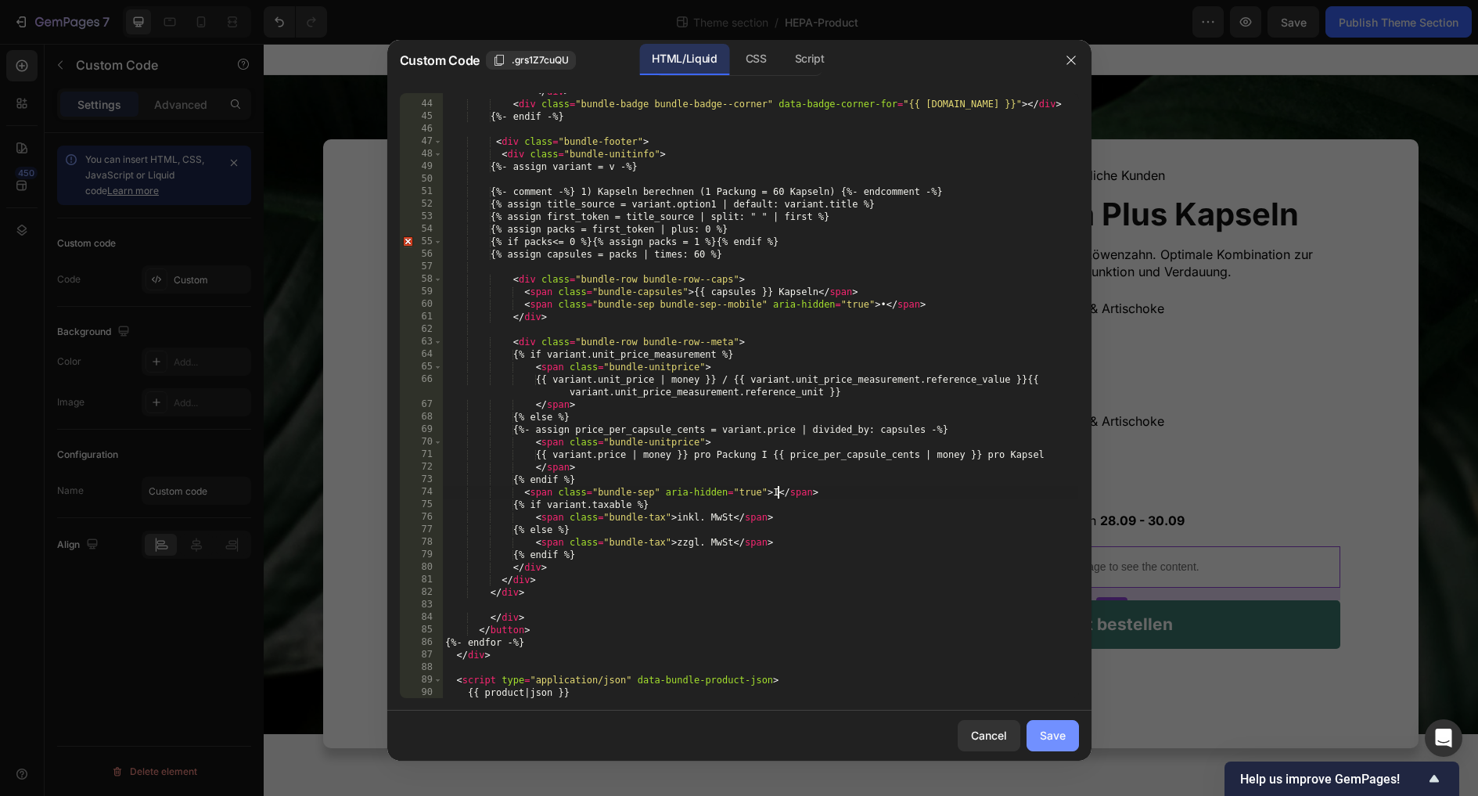
click at [1044, 742] on div "Save" at bounding box center [1053, 735] width 26 height 16
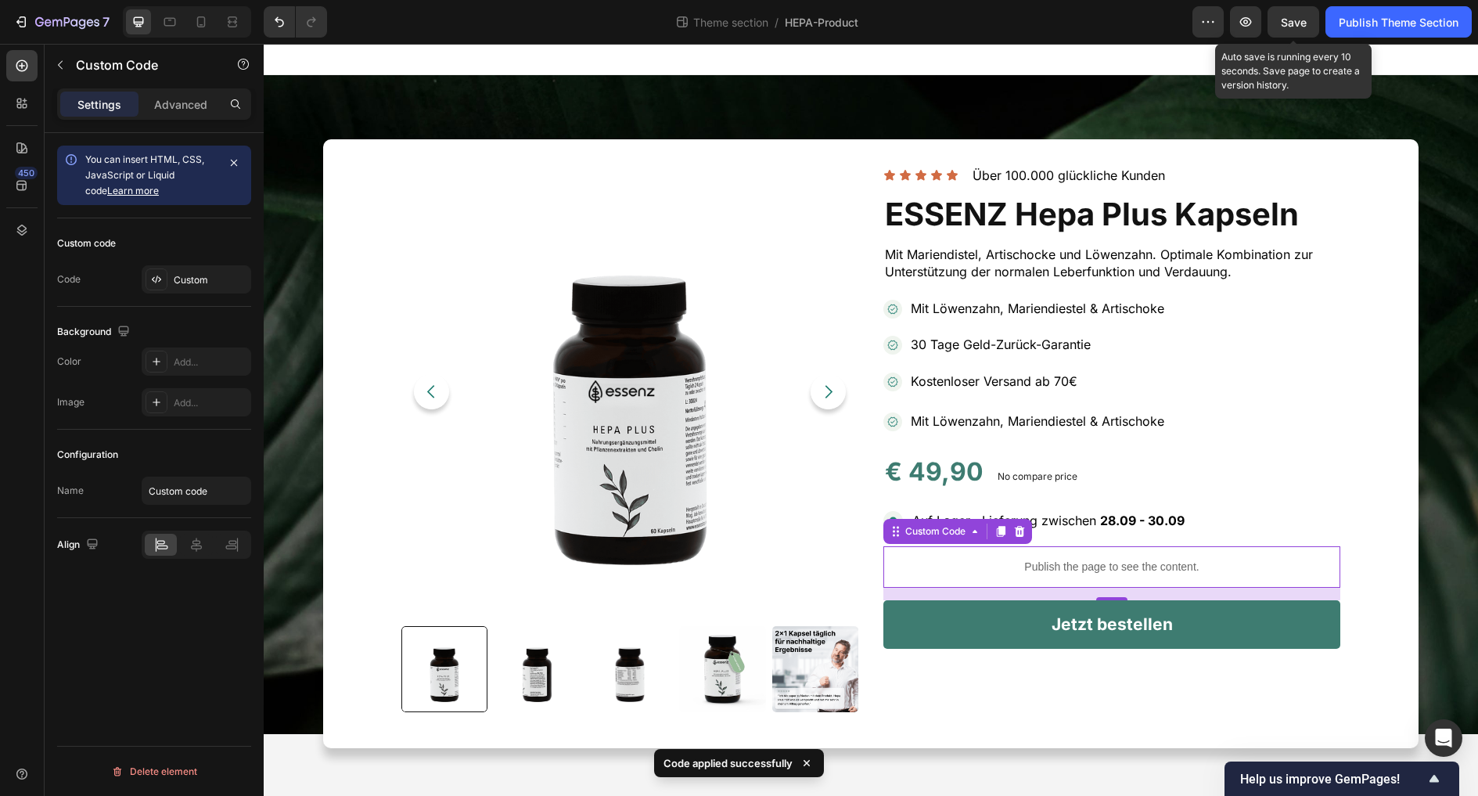
click at [1283, 22] on span "Save" at bounding box center [1294, 22] width 26 height 13
click at [1242, 19] on icon "button" at bounding box center [1246, 21] width 12 height 9
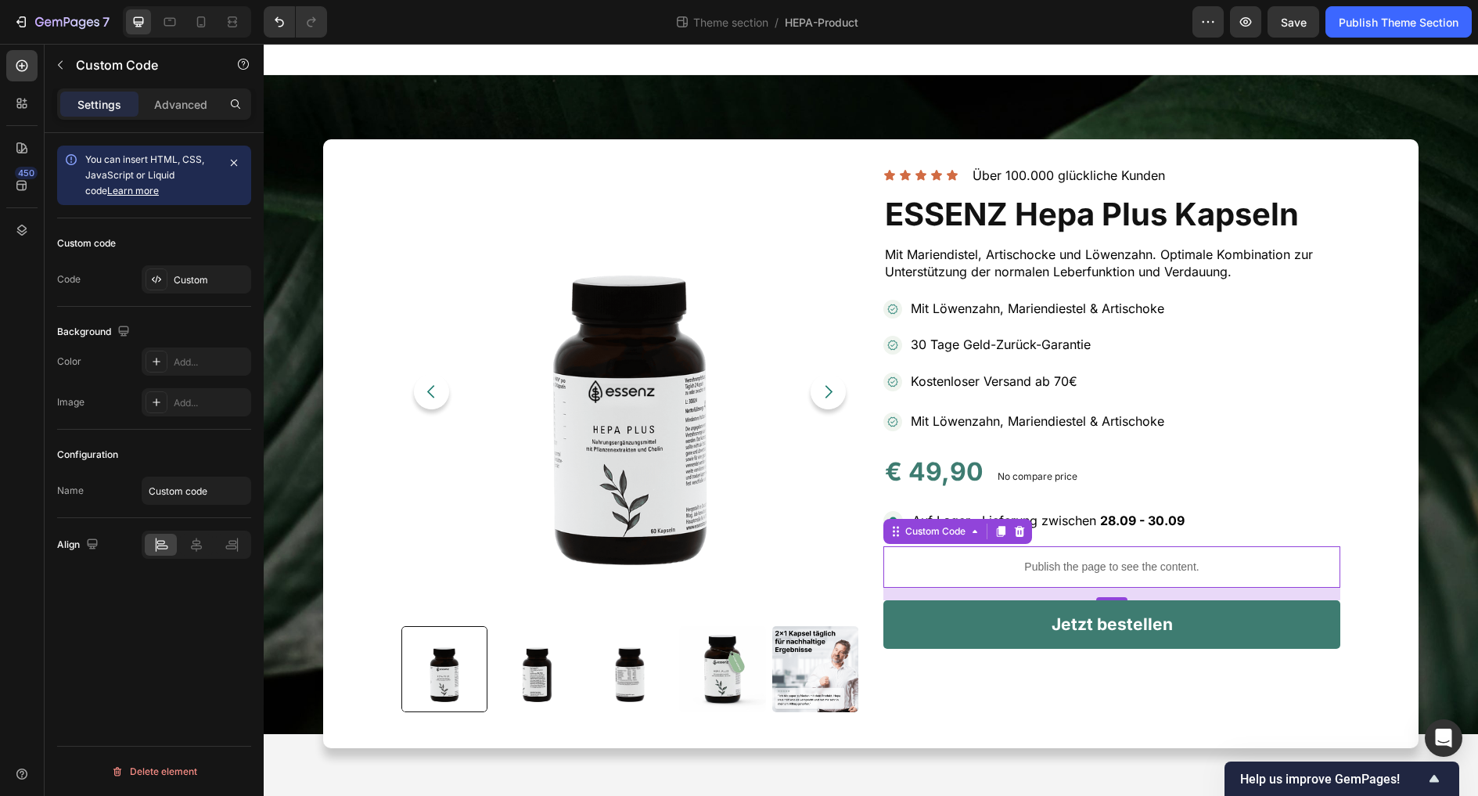
click at [186, 293] on div "Custom code Code Custom" at bounding box center [154, 262] width 194 height 88
click at [190, 284] on div "Custom" at bounding box center [211, 280] width 74 height 14
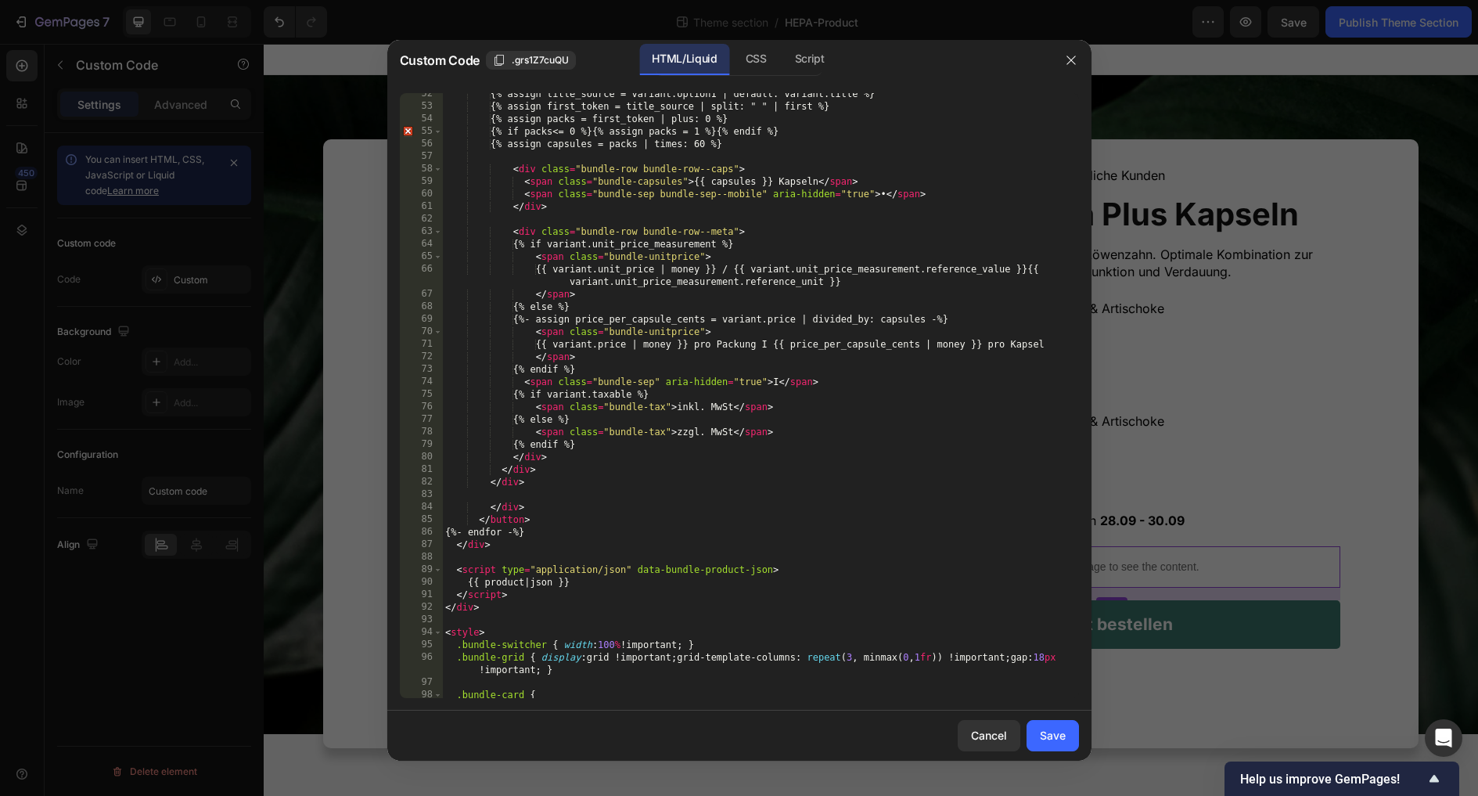
scroll to position [719, 0]
click at [886, 188] on div "{% assign title_source = variant.option1 | default: variant.title %} {% assign …" at bounding box center [760, 403] width 636 height 630
paste textarea "This is our VIP menu, upgrade to this menu for 49 AED per person"
click at [772, 343] on div "{% assign title_source = variant.option1 | default: variant.title %} {% assign …" at bounding box center [760, 403] width 636 height 630
click at [880, 196] on div "{% assign title_source = variant.option1 | default: variant.title %} {% assign …" at bounding box center [760, 403] width 636 height 630
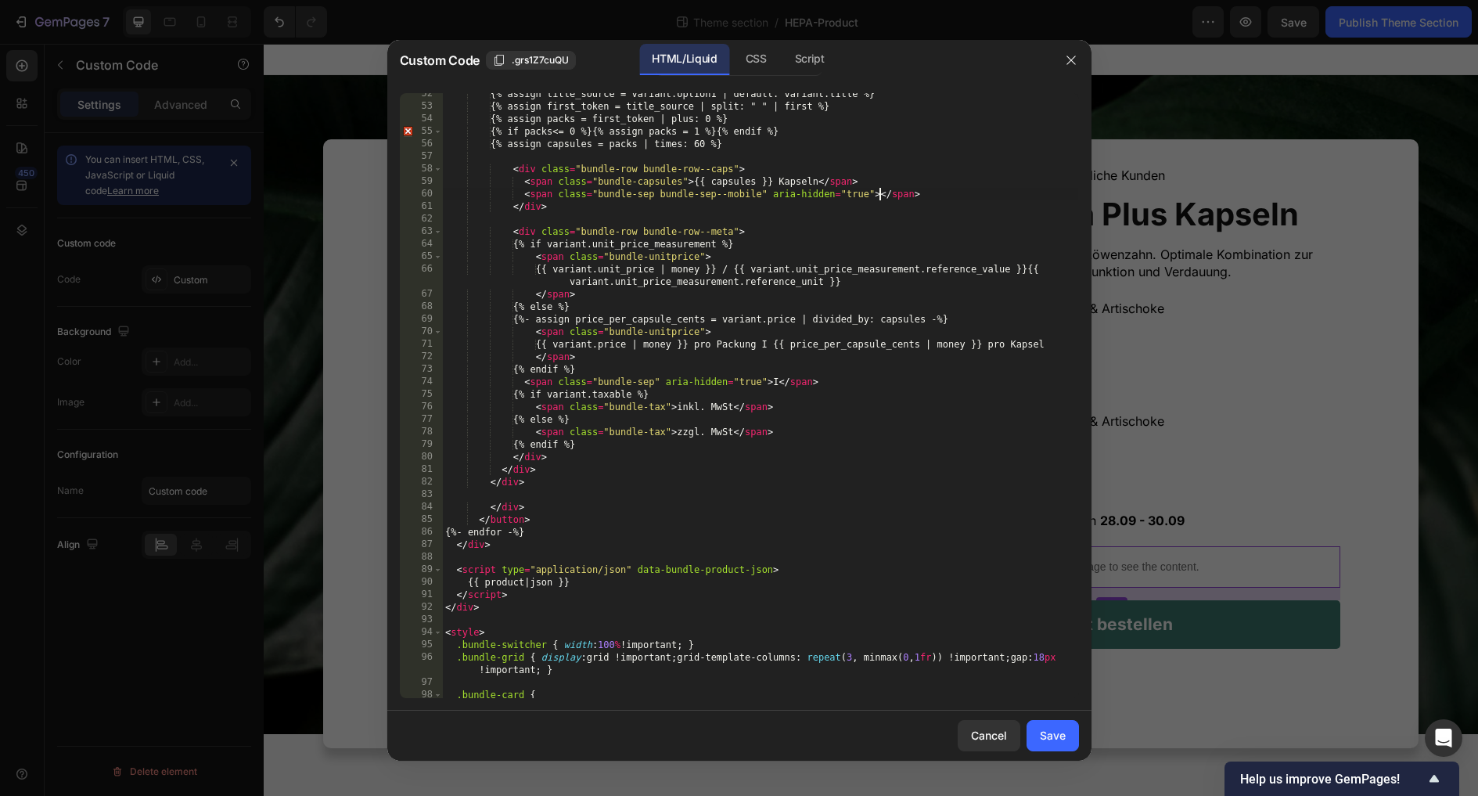
paste textarea "I"
type textarea "<span class="bundle-sep bundle-sep--mobile" aria-hidden="true">I</span>"
click at [1042, 720] on button "Save" at bounding box center [1053, 735] width 52 height 31
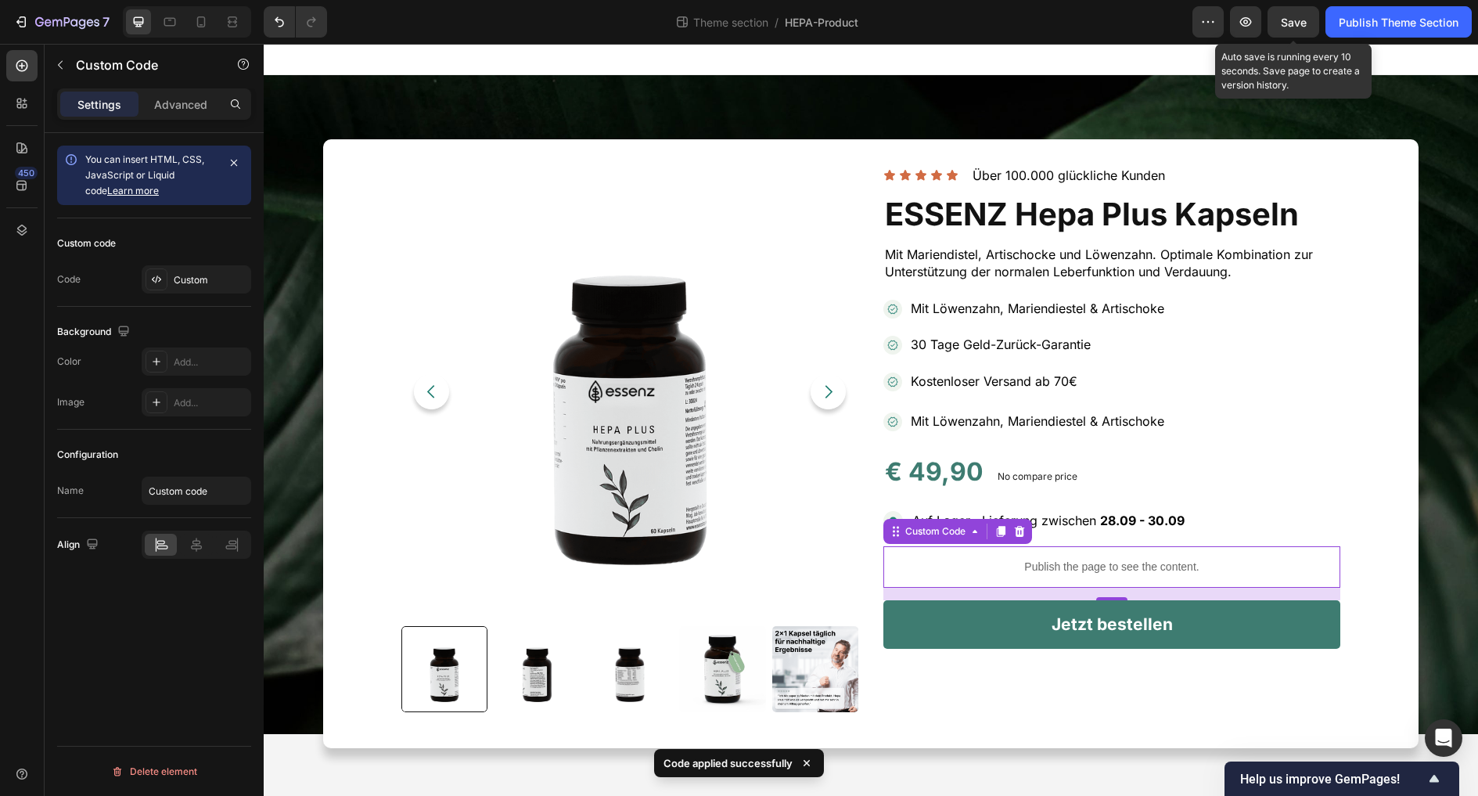
click at [1294, 21] on span "Save" at bounding box center [1294, 22] width 26 height 13
click at [1246, 21] on icon "button" at bounding box center [1246, 22] width 16 height 16
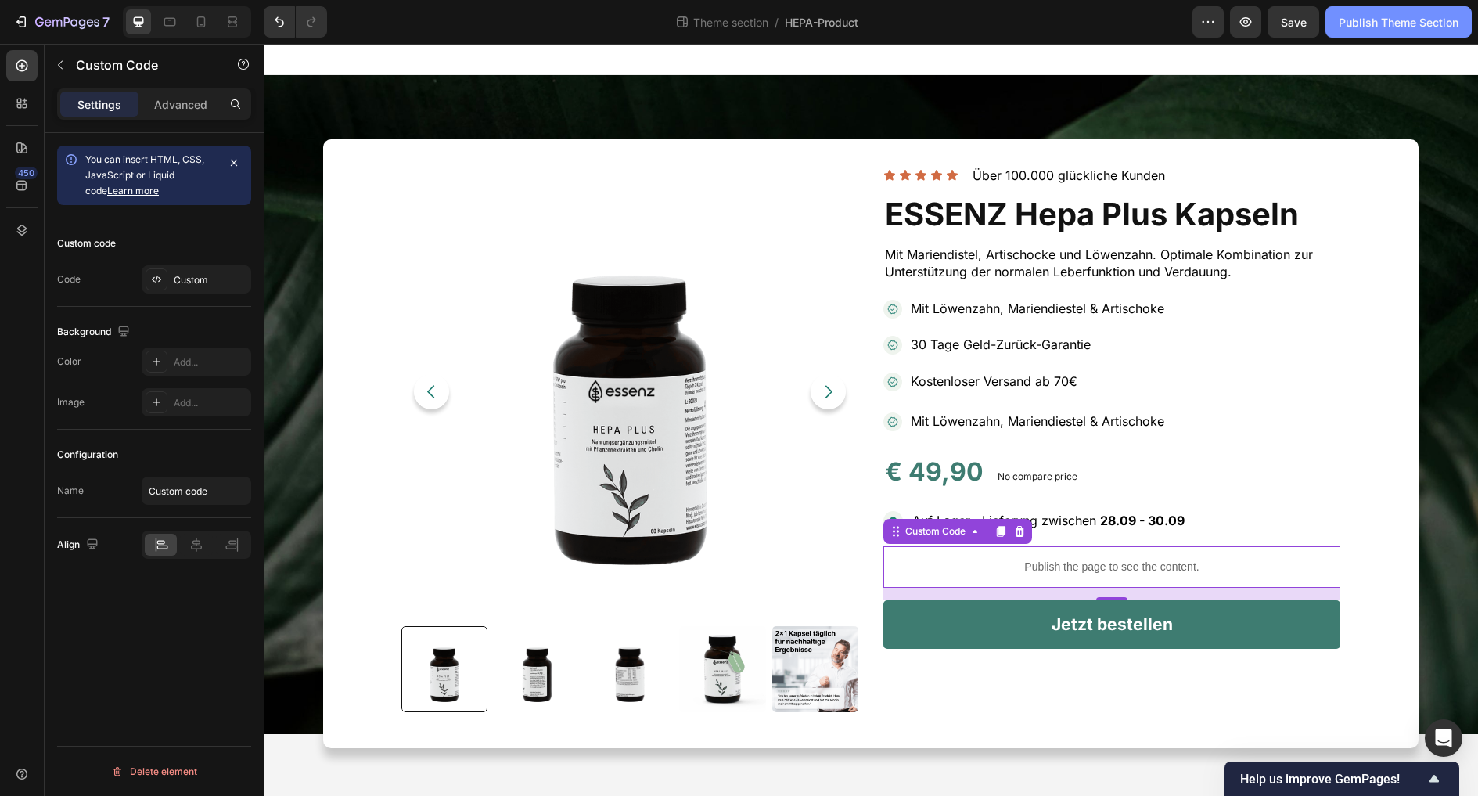
click at [1319, 27] on div "Publish Theme Section" at bounding box center [1399, 22] width 120 height 16
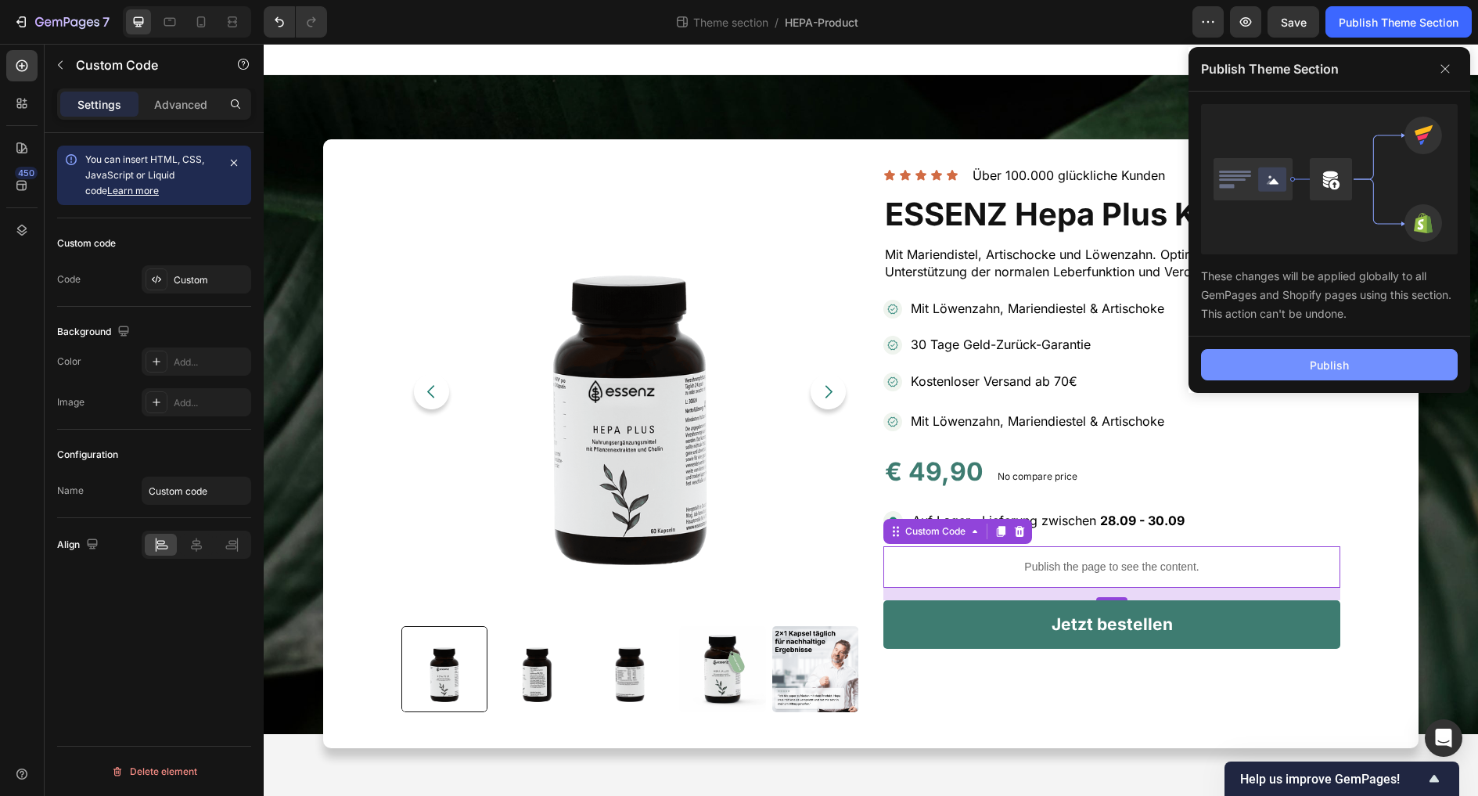
click at [1319, 375] on button "Publish" at bounding box center [1329, 364] width 257 height 31
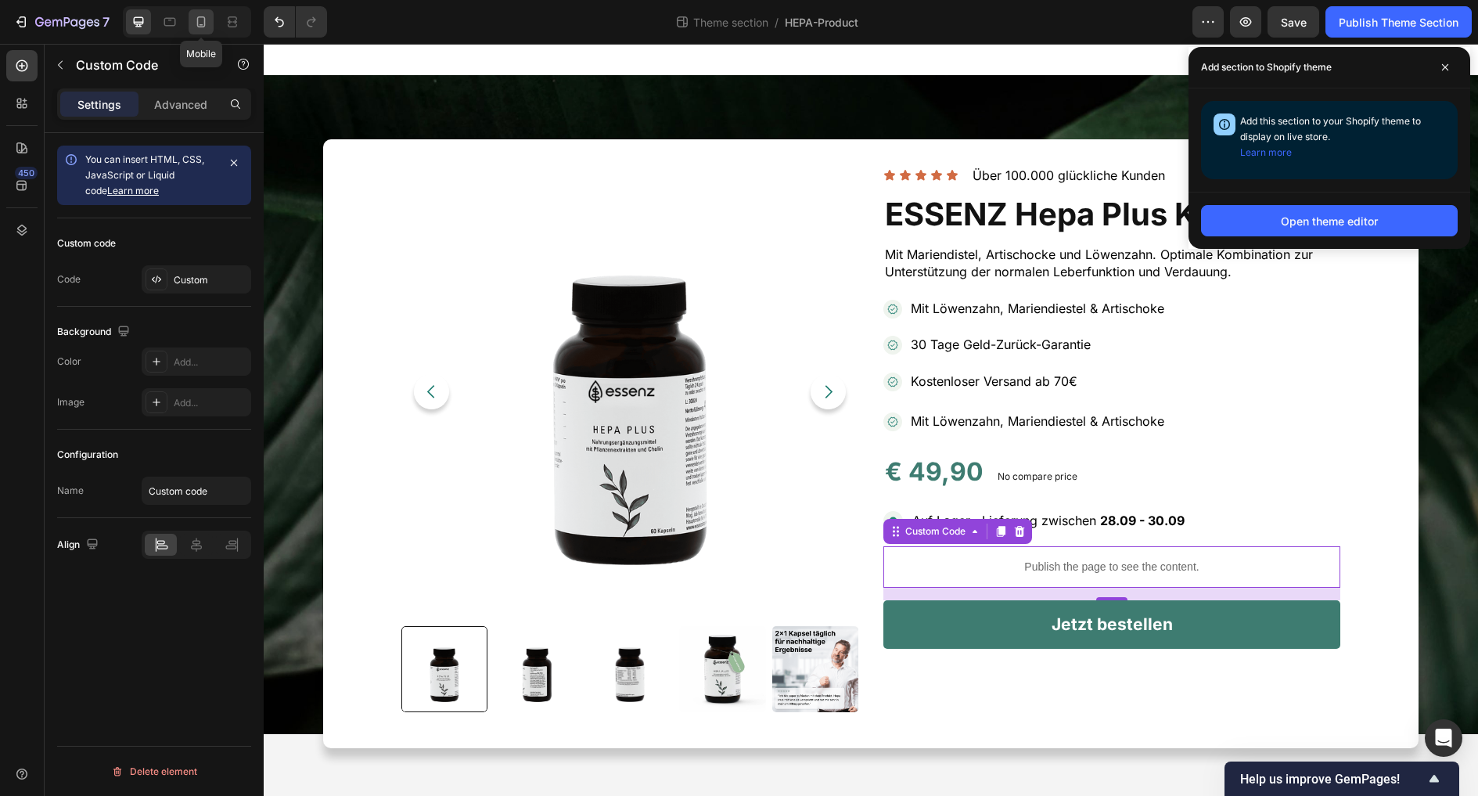
click at [201, 10] on div at bounding box center [201, 21] width 25 height 25
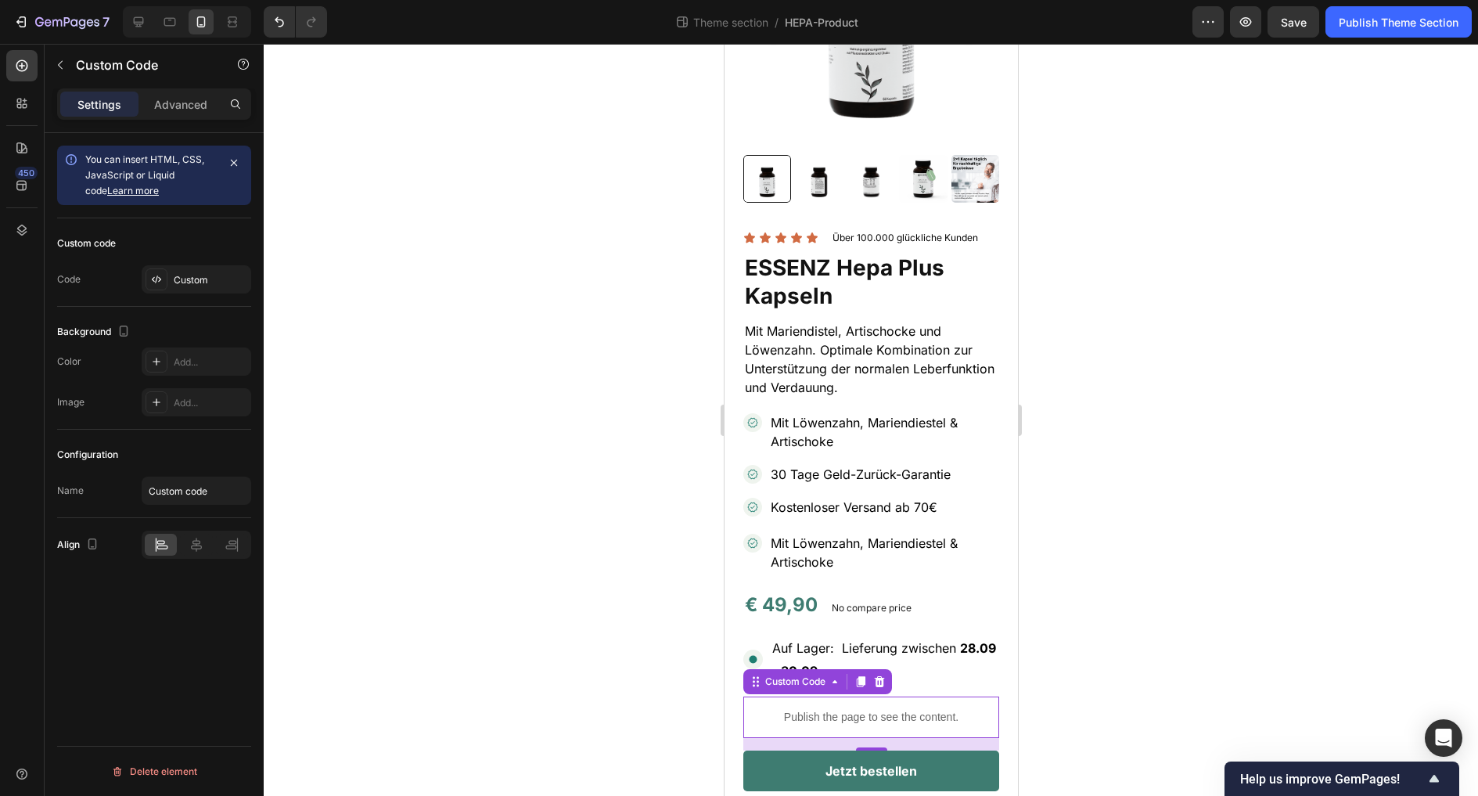
scroll to position [225, 0]
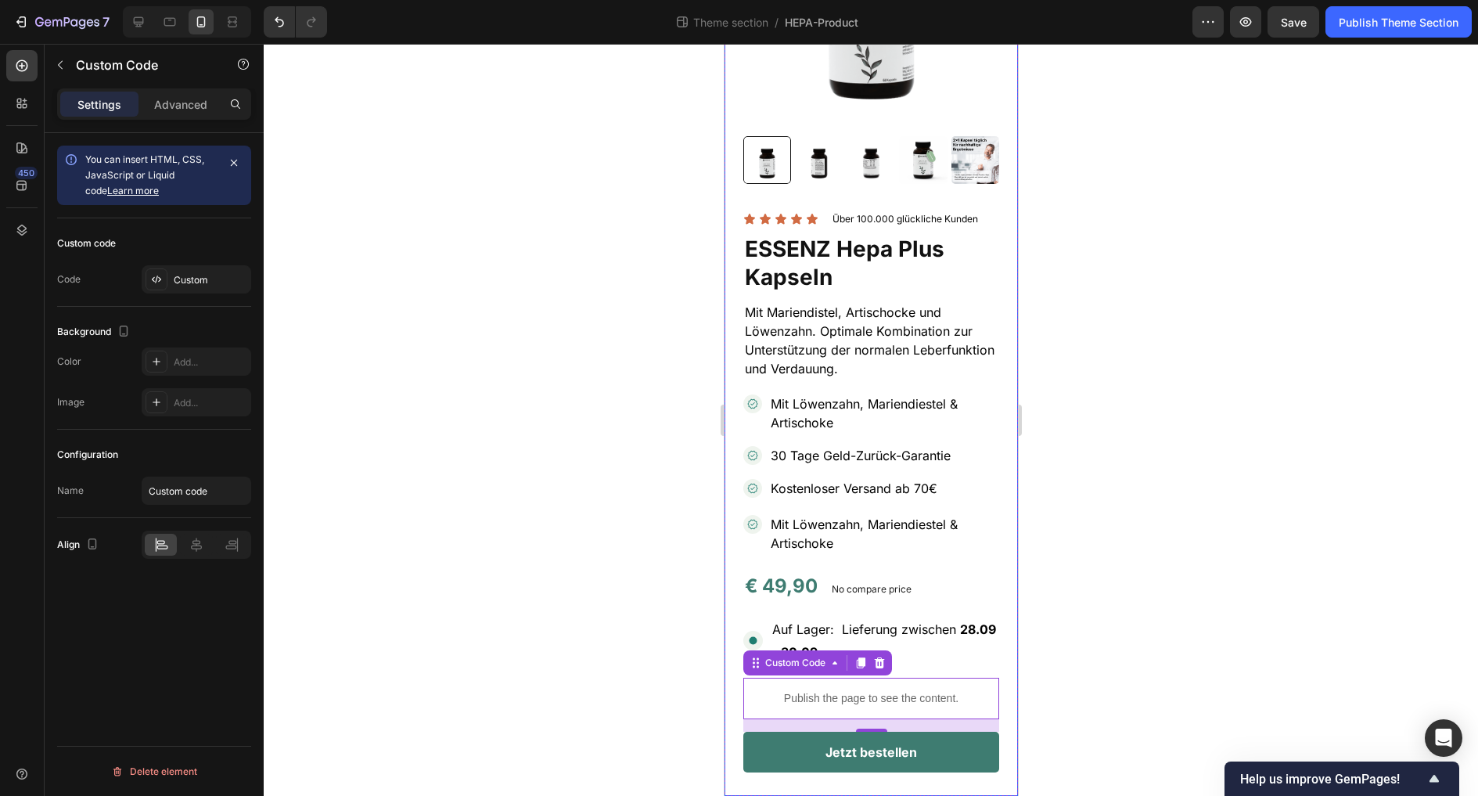
click at [736, 754] on div "Product Images Icon Icon Icon Icon Icon Icon List Über 100.000 glückliche Kunde…" at bounding box center [870, 323] width 293 height 945
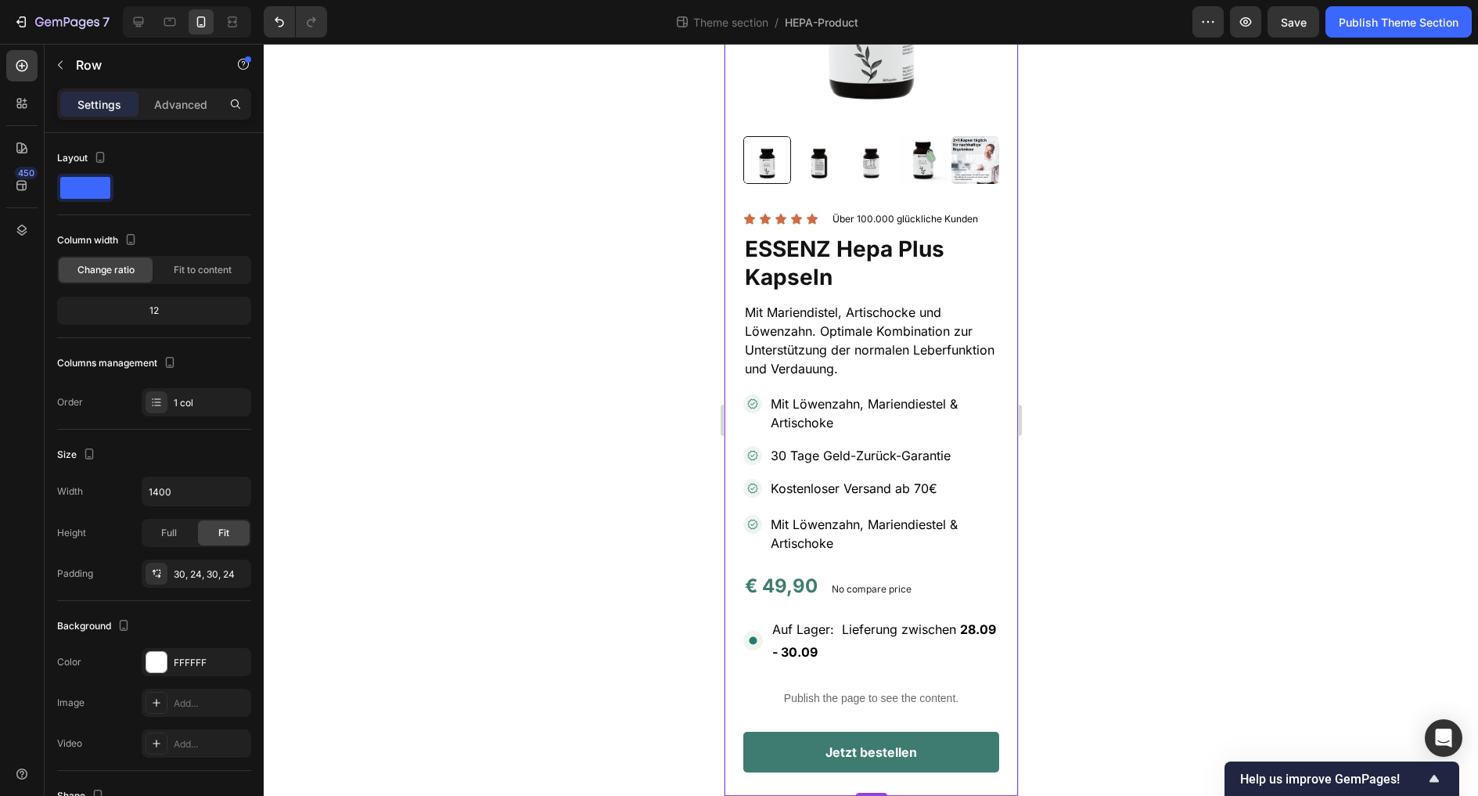
scroll to position [243, 0]
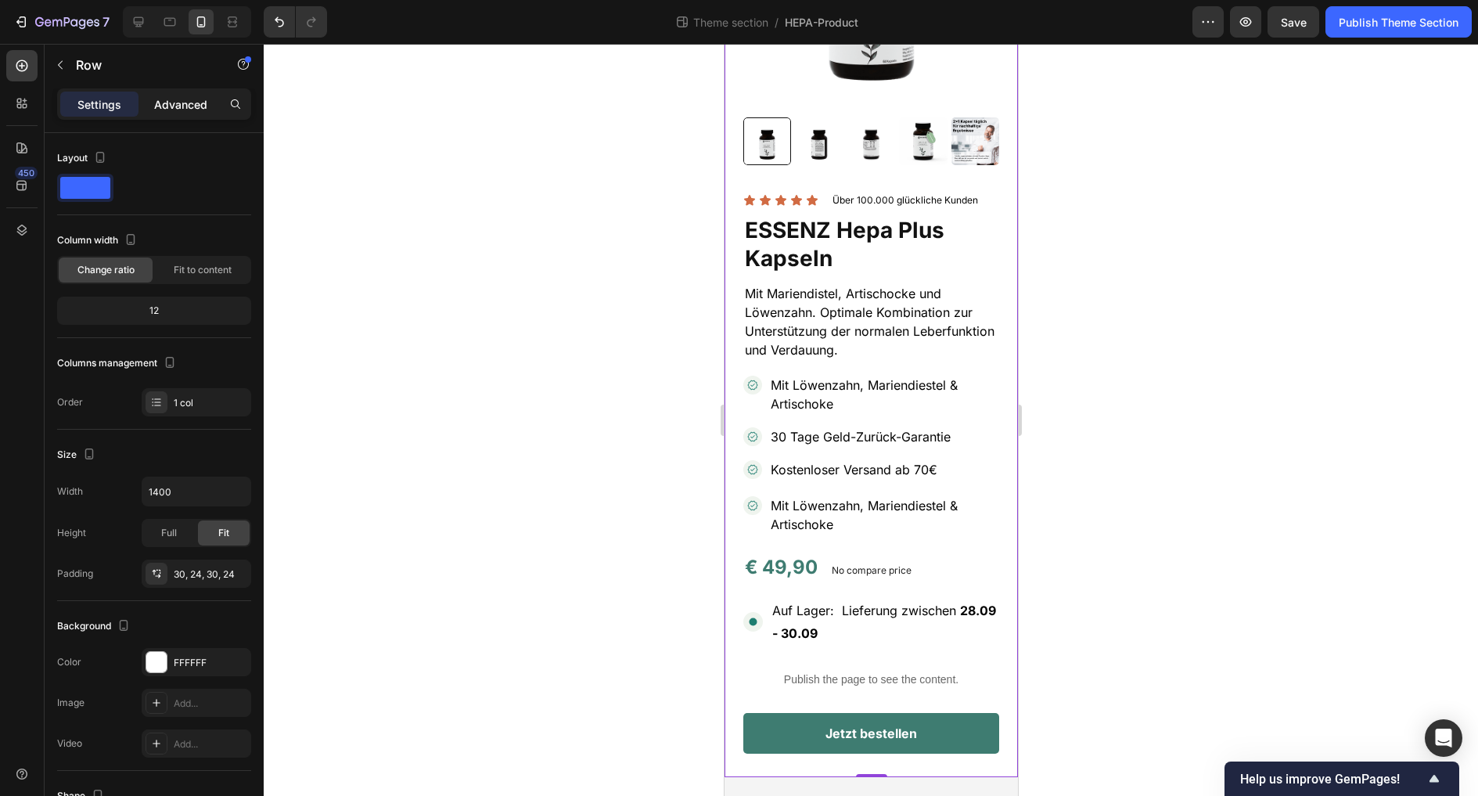
click at [167, 106] on p "Advanced" at bounding box center [180, 104] width 53 height 16
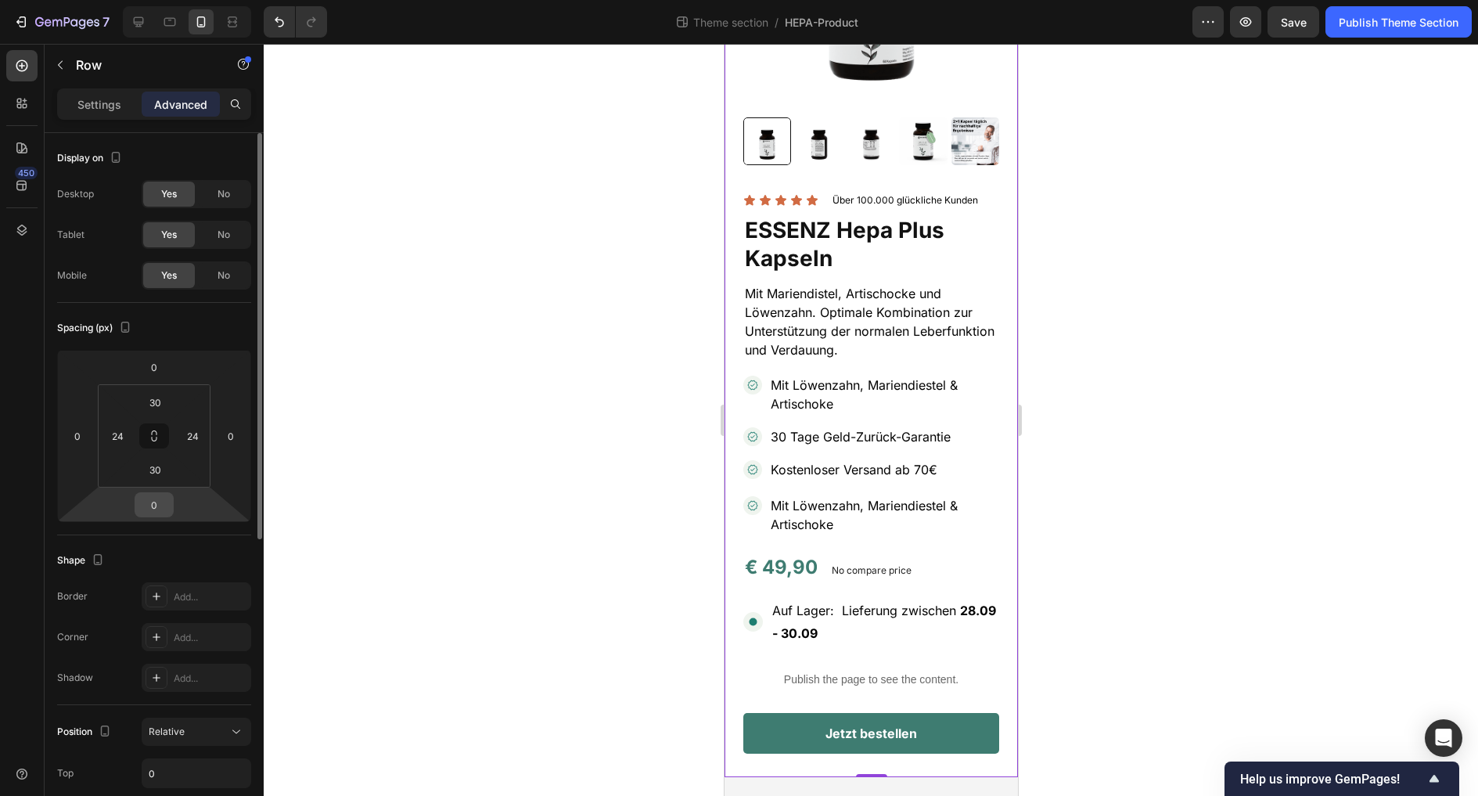
click at [155, 503] on input "0" at bounding box center [154, 504] width 31 height 23
type input "-30"
click at [497, 409] on div at bounding box center [871, 420] width 1214 height 752
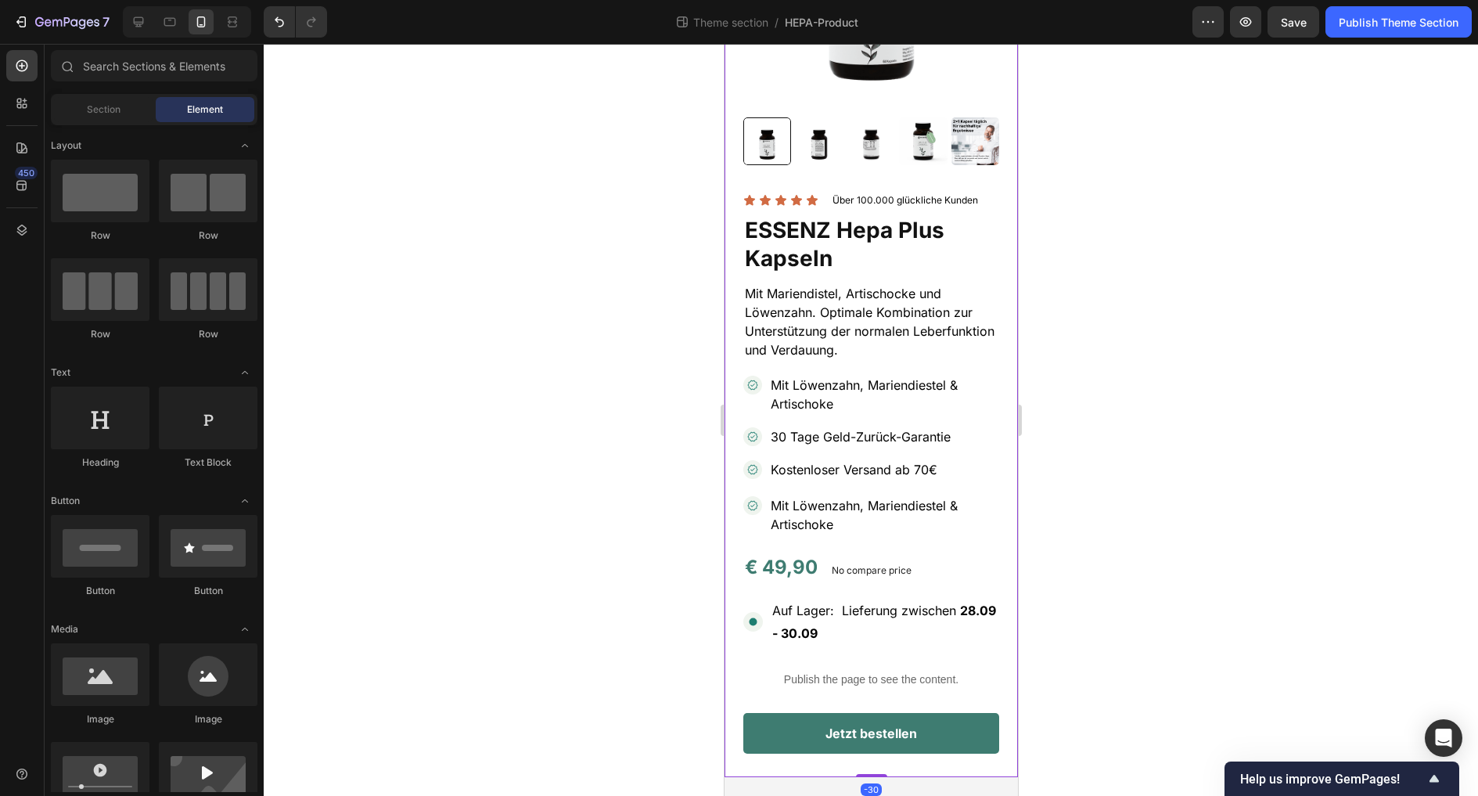
scroll to position [225, 0]
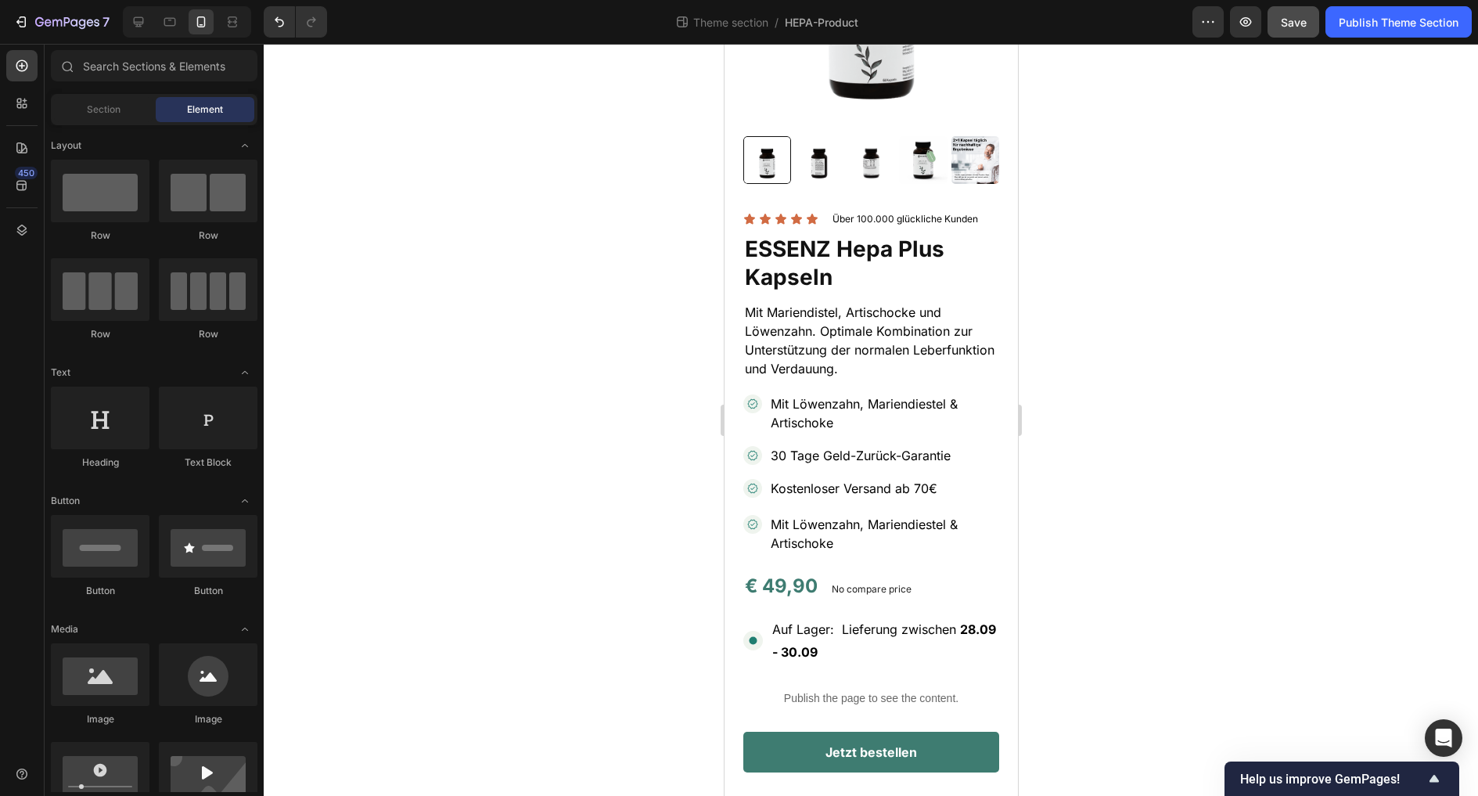
click at [1307, 19] on button "Save" at bounding box center [1294, 21] width 52 height 31
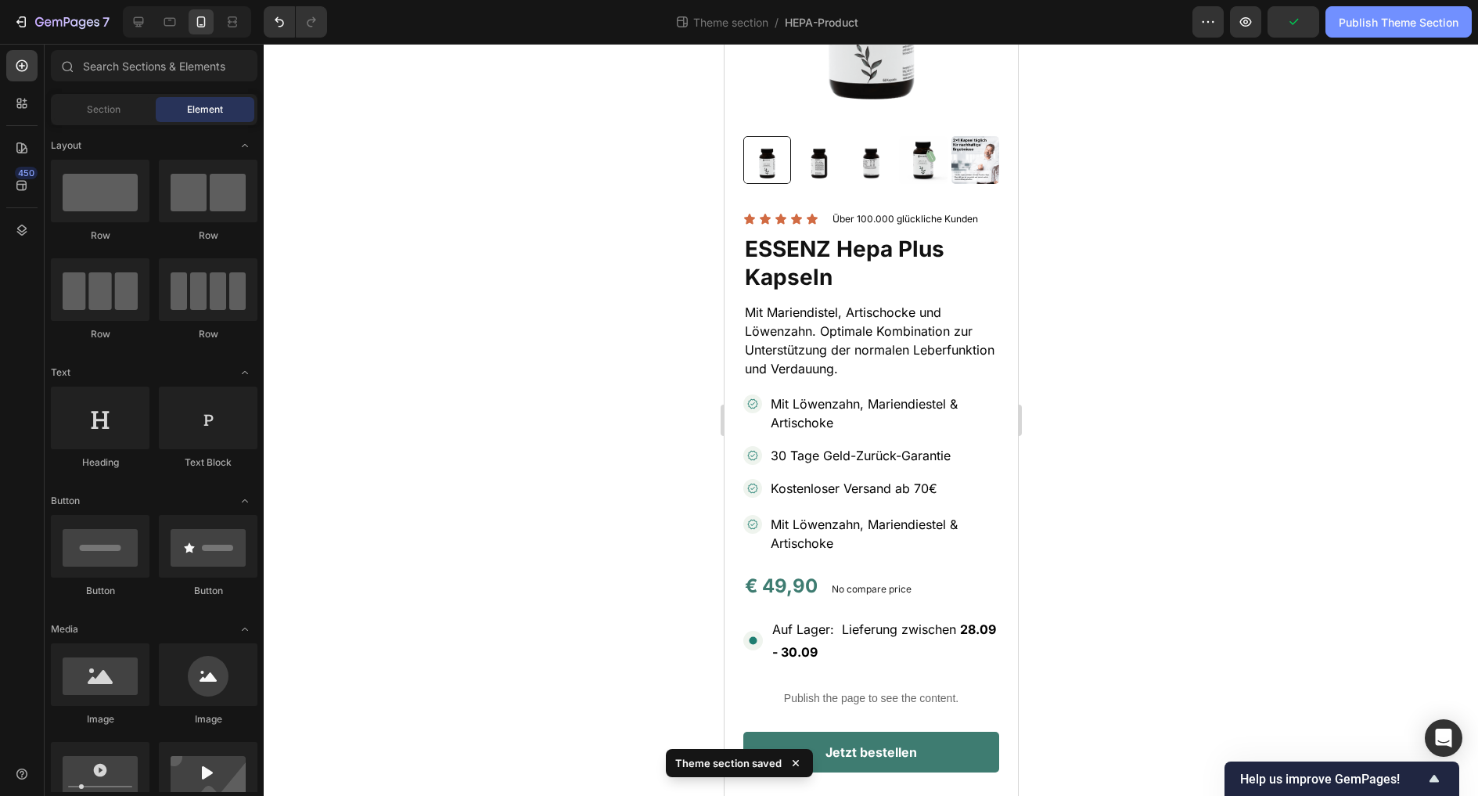
click at [1319, 22] on div "Publish Theme Section" at bounding box center [1399, 22] width 120 height 16
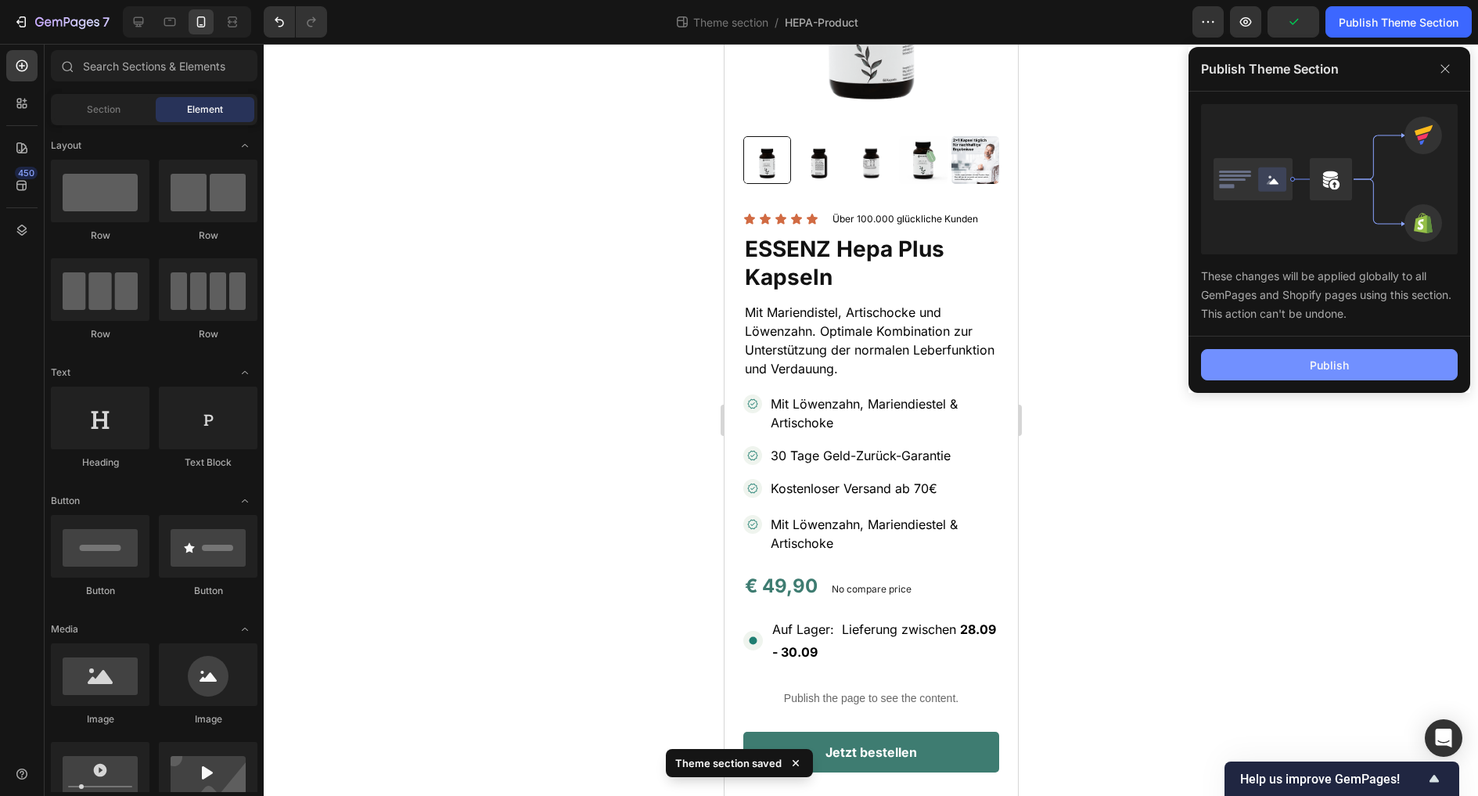
click at [1303, 376] on button "Publish" at bounding box center [1329, 364] width 257 height 31
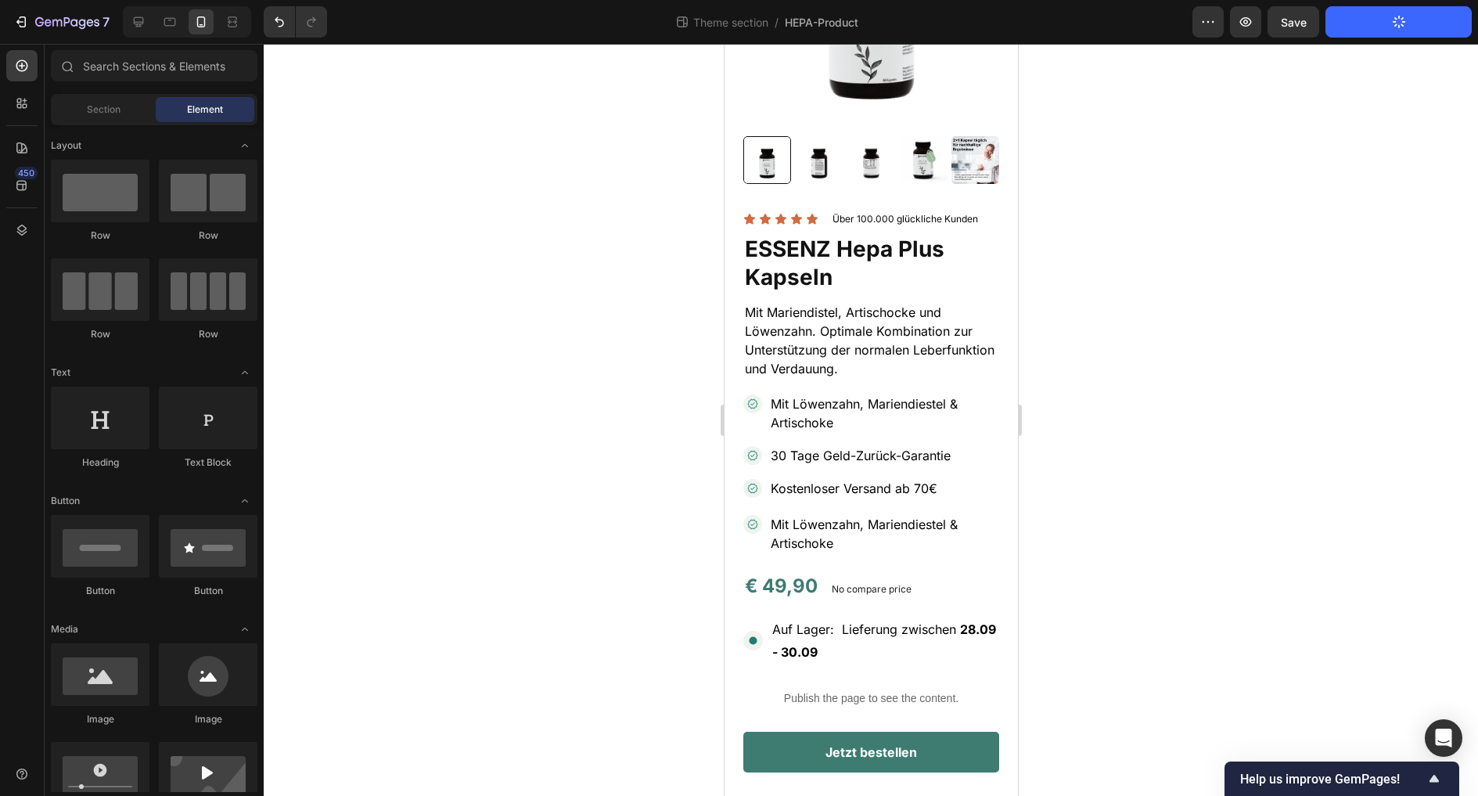
click at [1282, 38] on div "7 Theme section / HEPA-Product Preview Save Publish Theme Section" at bounding box center [739, 22] width 1478 height 45
click at [1292, 31] on button "Save" at bounding box center [1294, 21] width 52 height 31
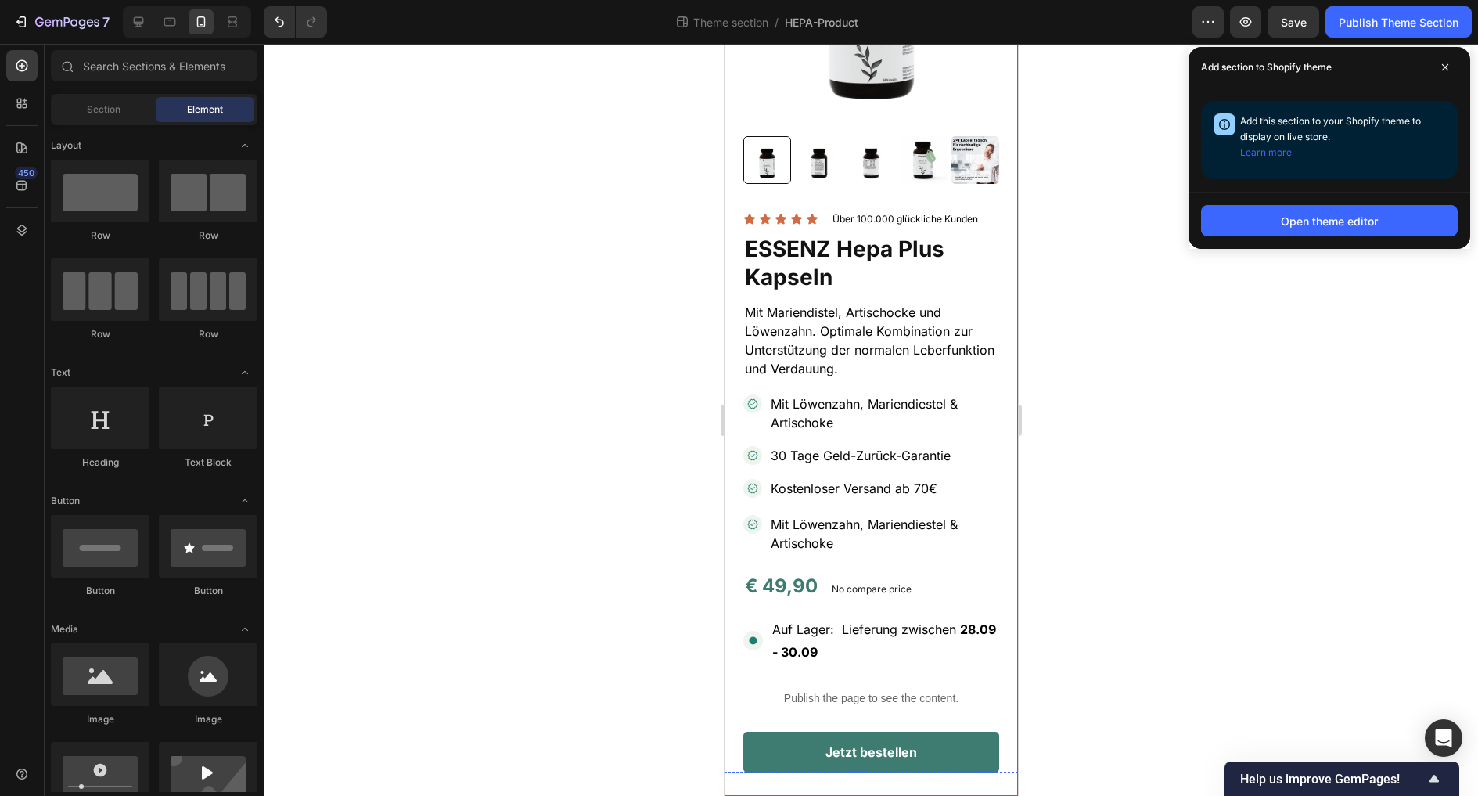
click at [728, 614] on div "Product Images Icon Icon Icon Icon Icon Icon List Über 100.000 glückliche Kunde…" at bounding box center [870, 323] width 293 height 945
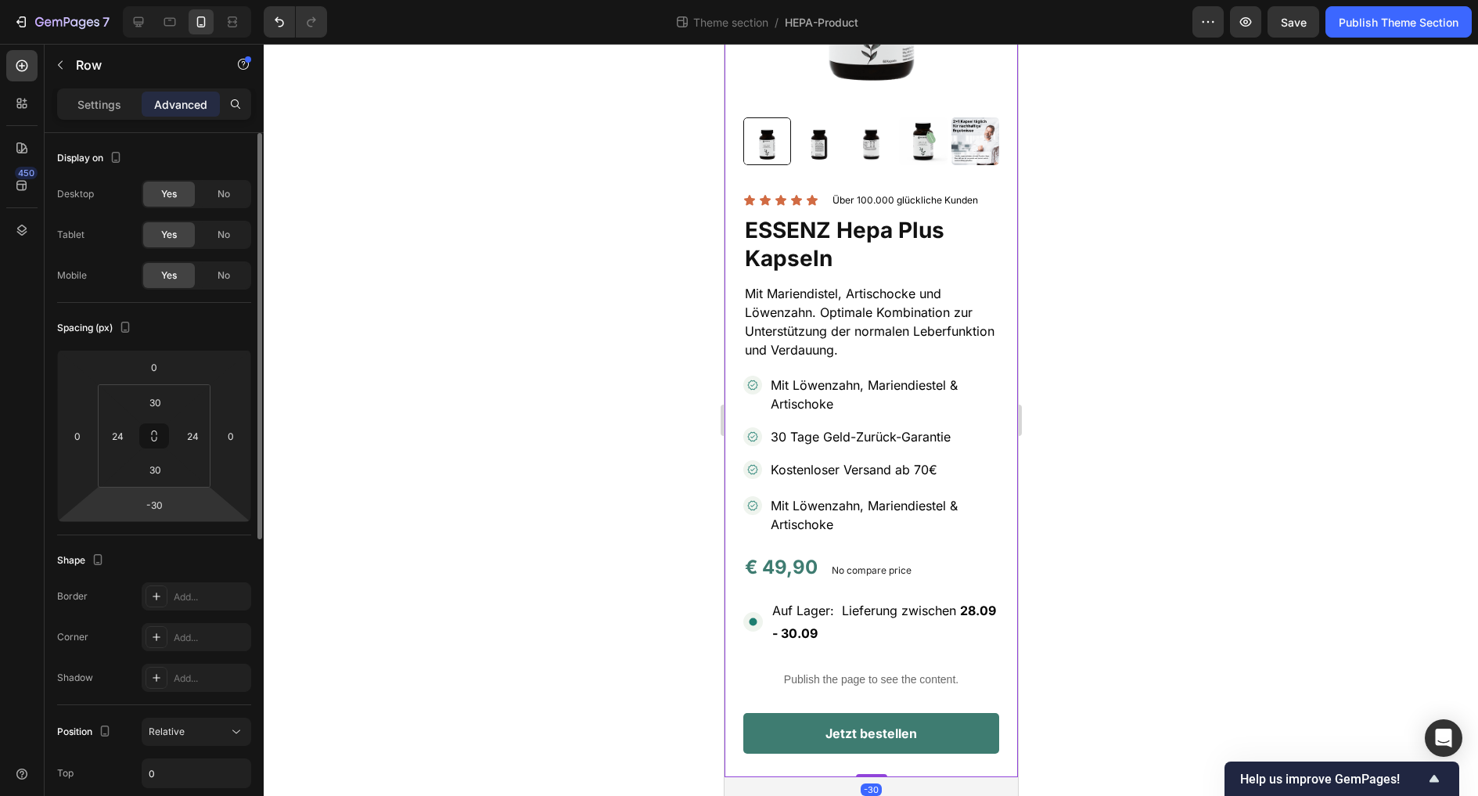
click at [170, 0] on html "7 Theme section / HEPA-Product Preview Save Publish Theme Section 450 Sections(…" at bounding box center [739, 0] width 1478 height 0
type input "0"
click at [563, 344] on div at bounding box center [871, 420] width 1214 height 752
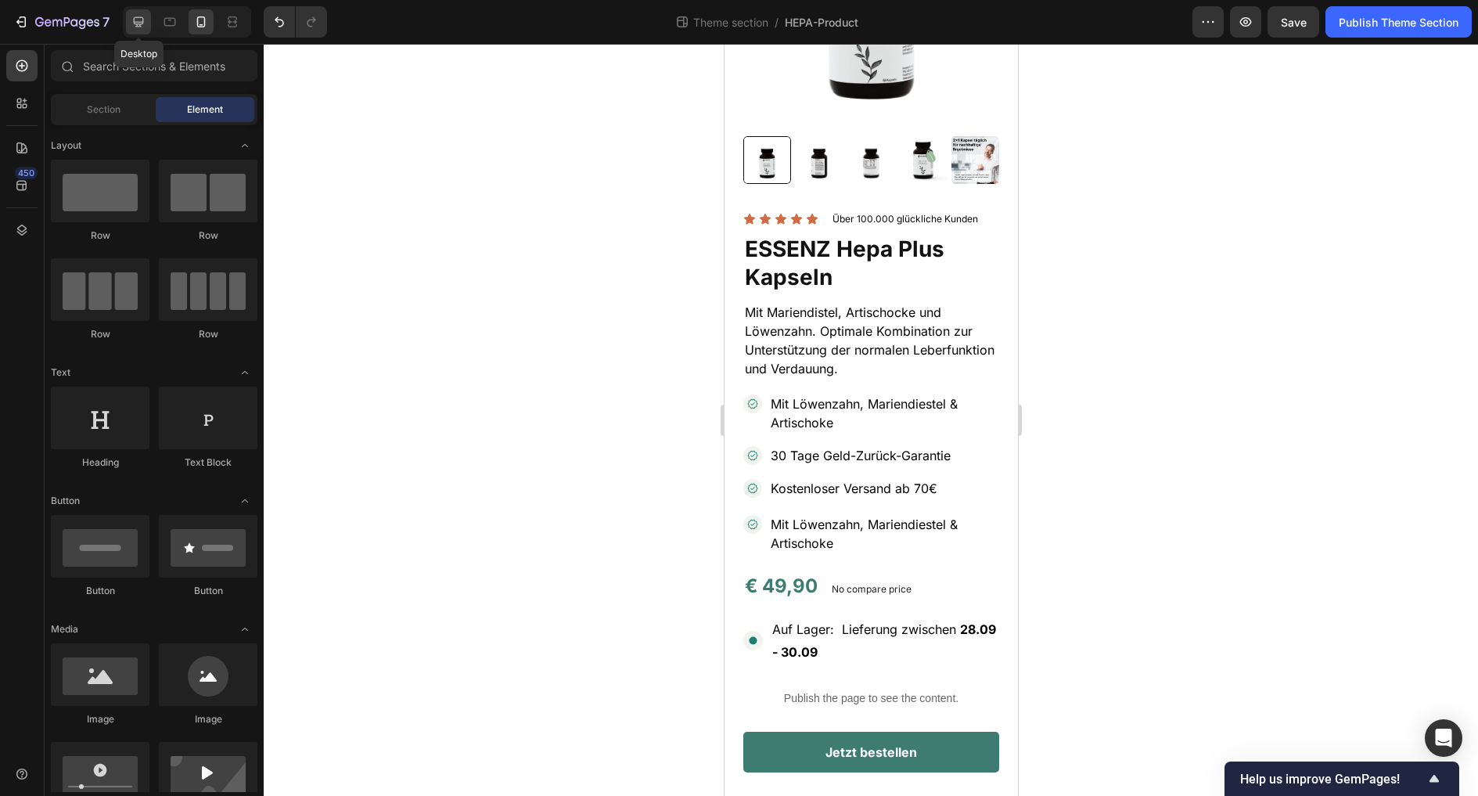
click at [141, 20] on icon at bounding box center [139, 22] width 16 height 16
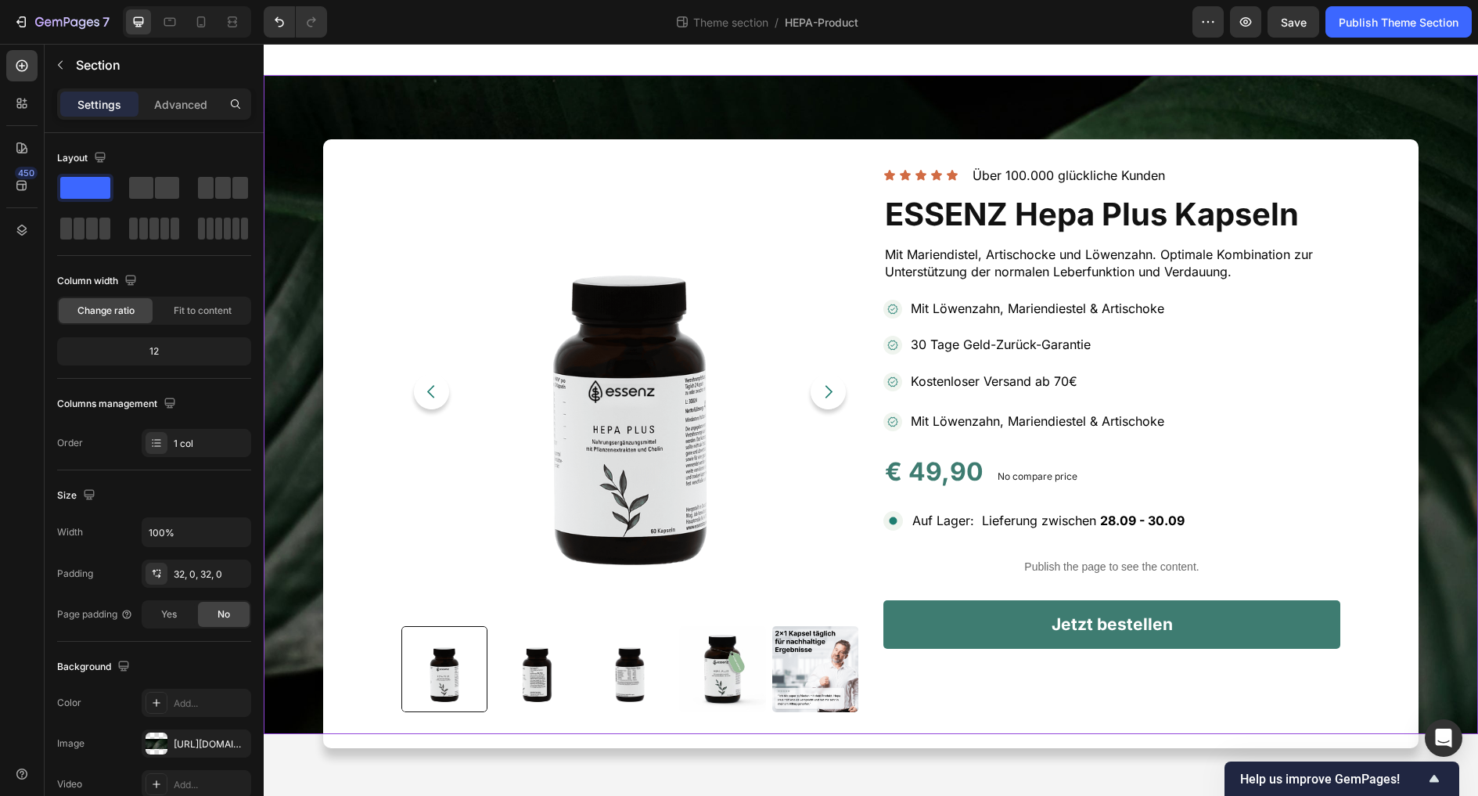
click at [313, 463] on div "Product Images Icon Icon Icon Icon Icon Icon List Über 100.000 glückliche Kunde…" at bounding box center [871, 404] width 1214 height 609
click at [166, 110] on p "Advanced" at bounding box center [180, 104] width 53 height 16
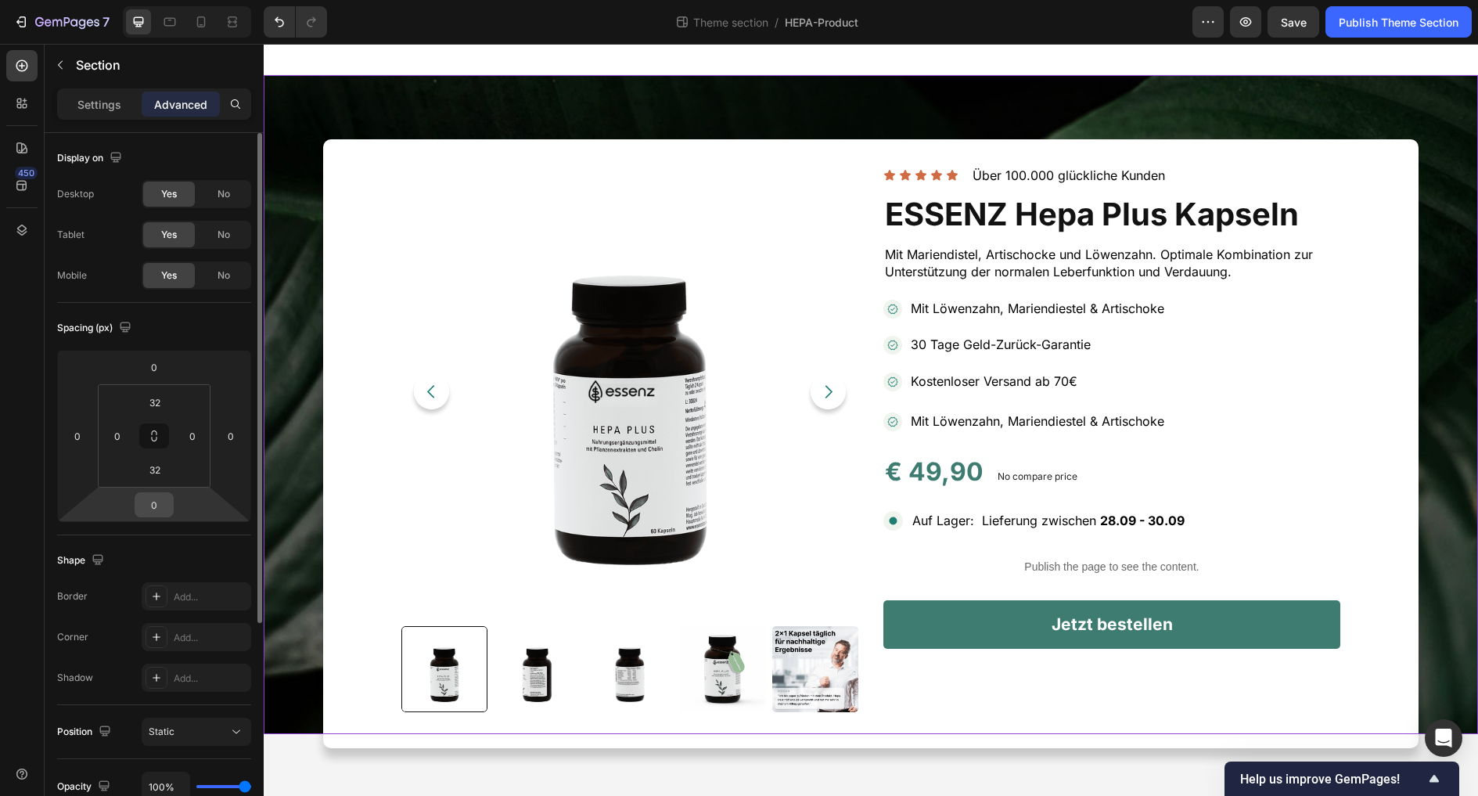
click at [163, 509] on input "0" at bounding box center [154, 504] width 31 height 23
type input "20"
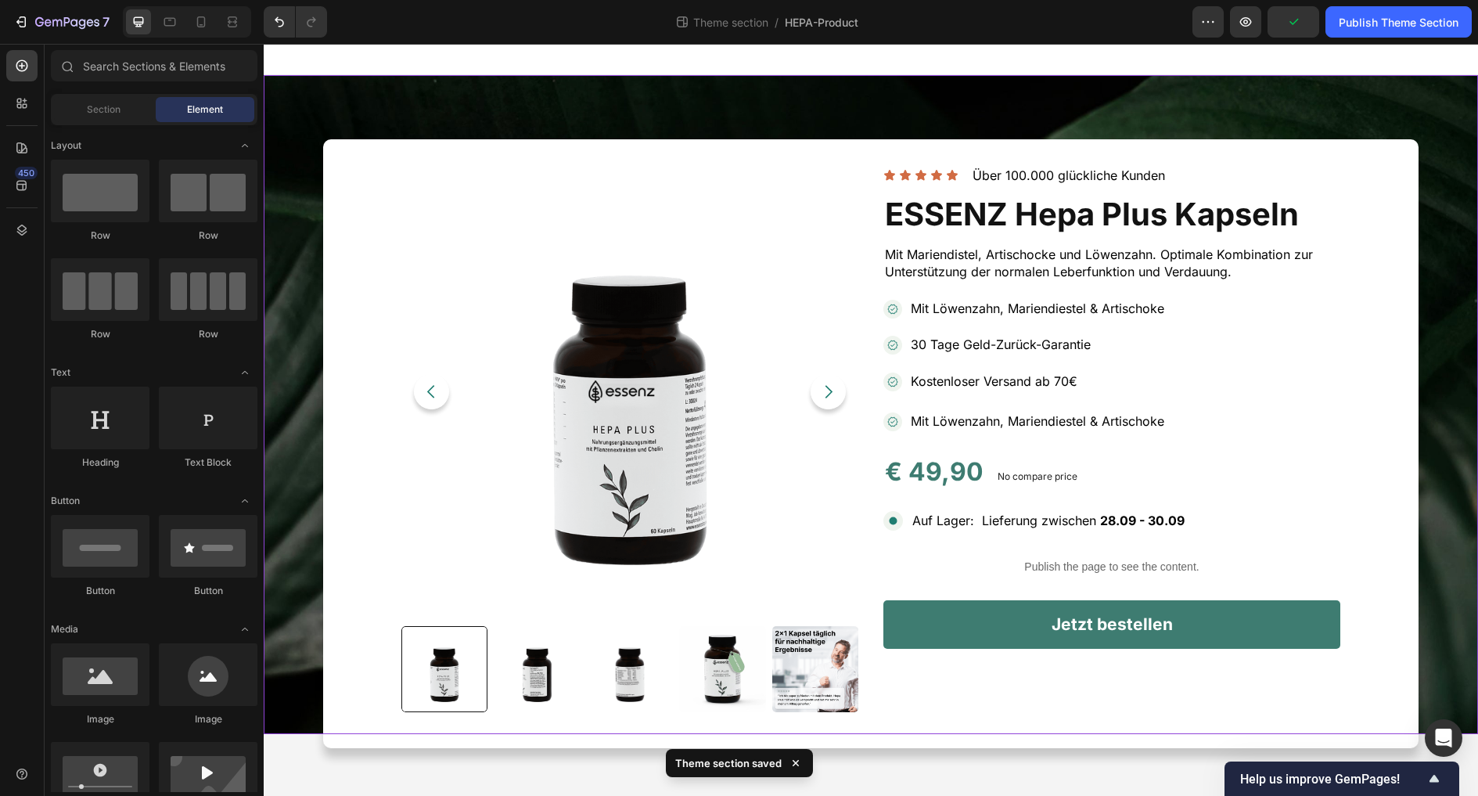
click at [301, 745] on body "Product Images Icon Icon Icon Icon Icon Icon List Über 100.000 glückliche Kunde…" at bounding box center [871, 420] width 1214 height 752
click at [286, 253] on div "Product Images Icon Icon Icon Icon Icon Icon List Über 100.000 glückliche Kunde…" at bounding box center [871, 404] width 1214 height 609
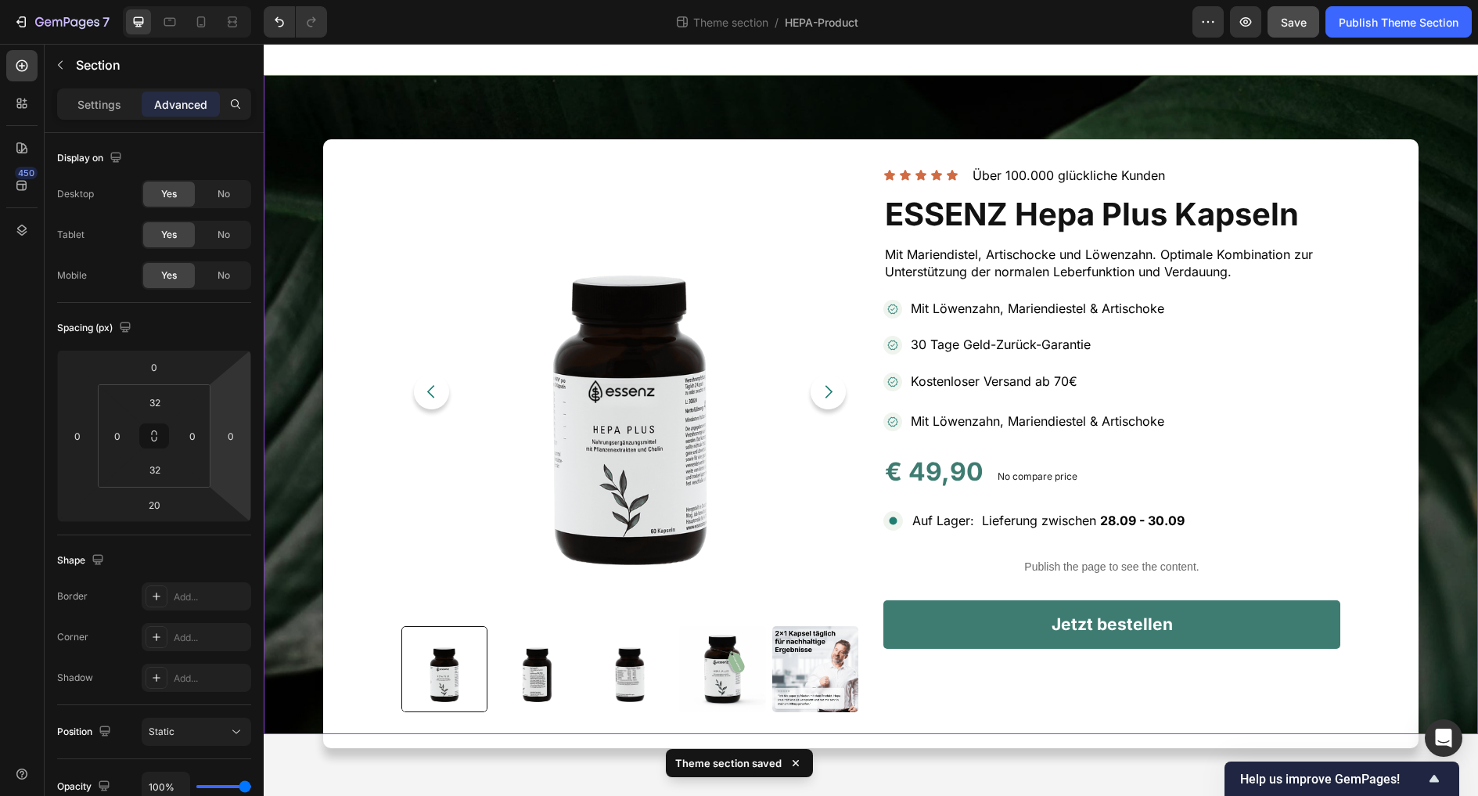
click at [1316, 14] on button "Save" at bounding box center [1294, 21] width 52 height 31
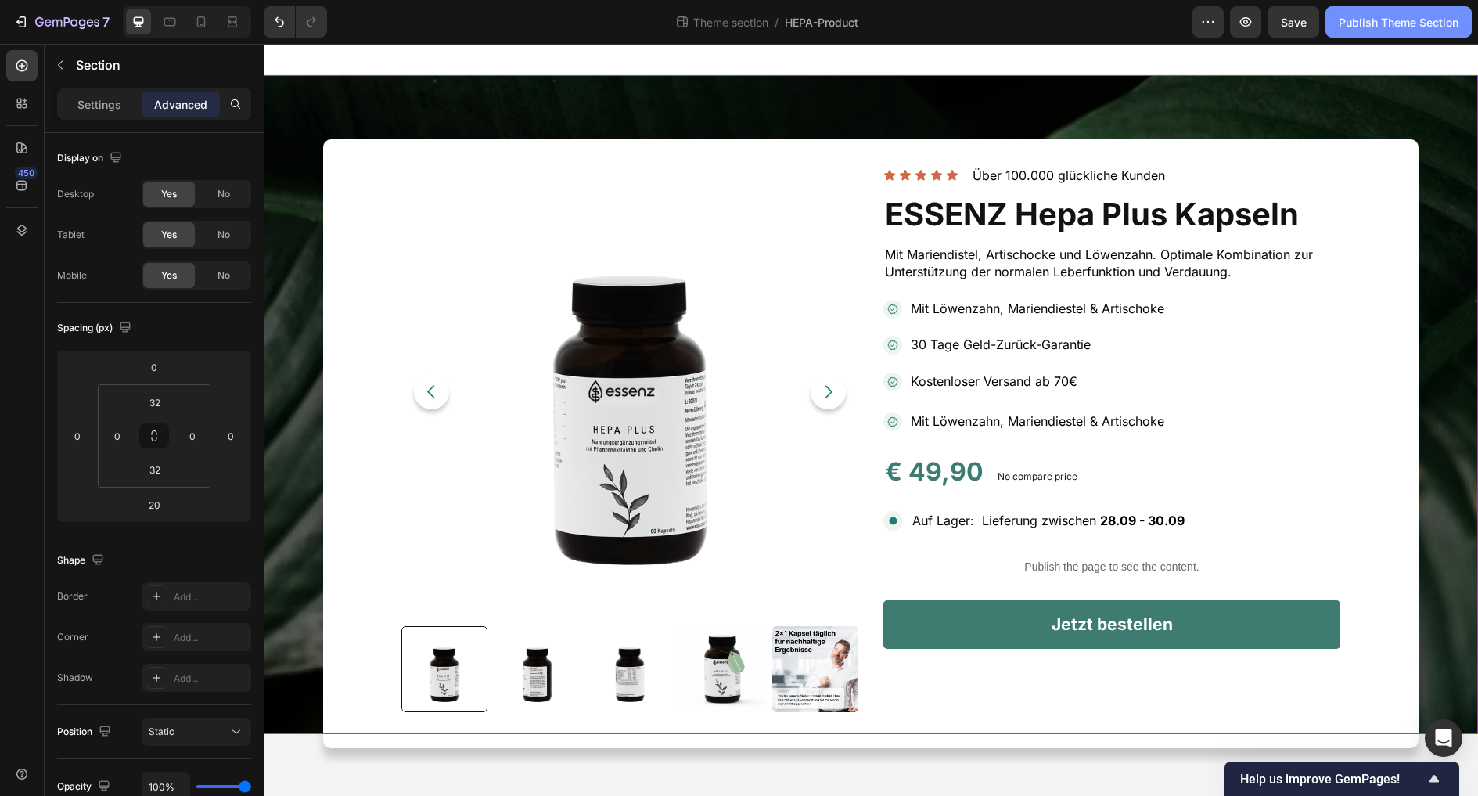
click at [1319, 27] on div "Publish Theme Section" at bounding box center [1399, 22] width 120 height 16
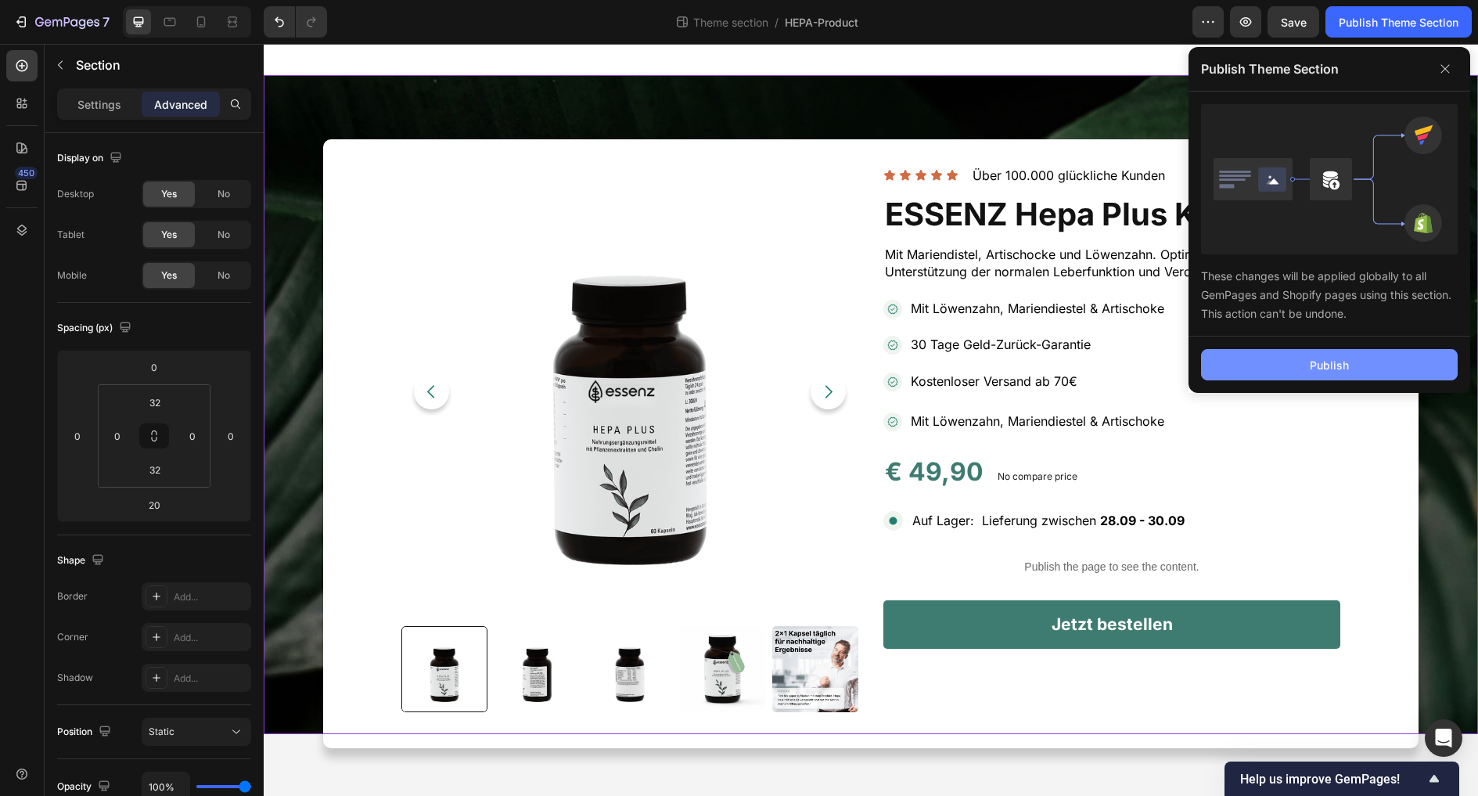
click at [1319, 369] on button "Publish" at bounding box center [1329, 364] width 257 height 31
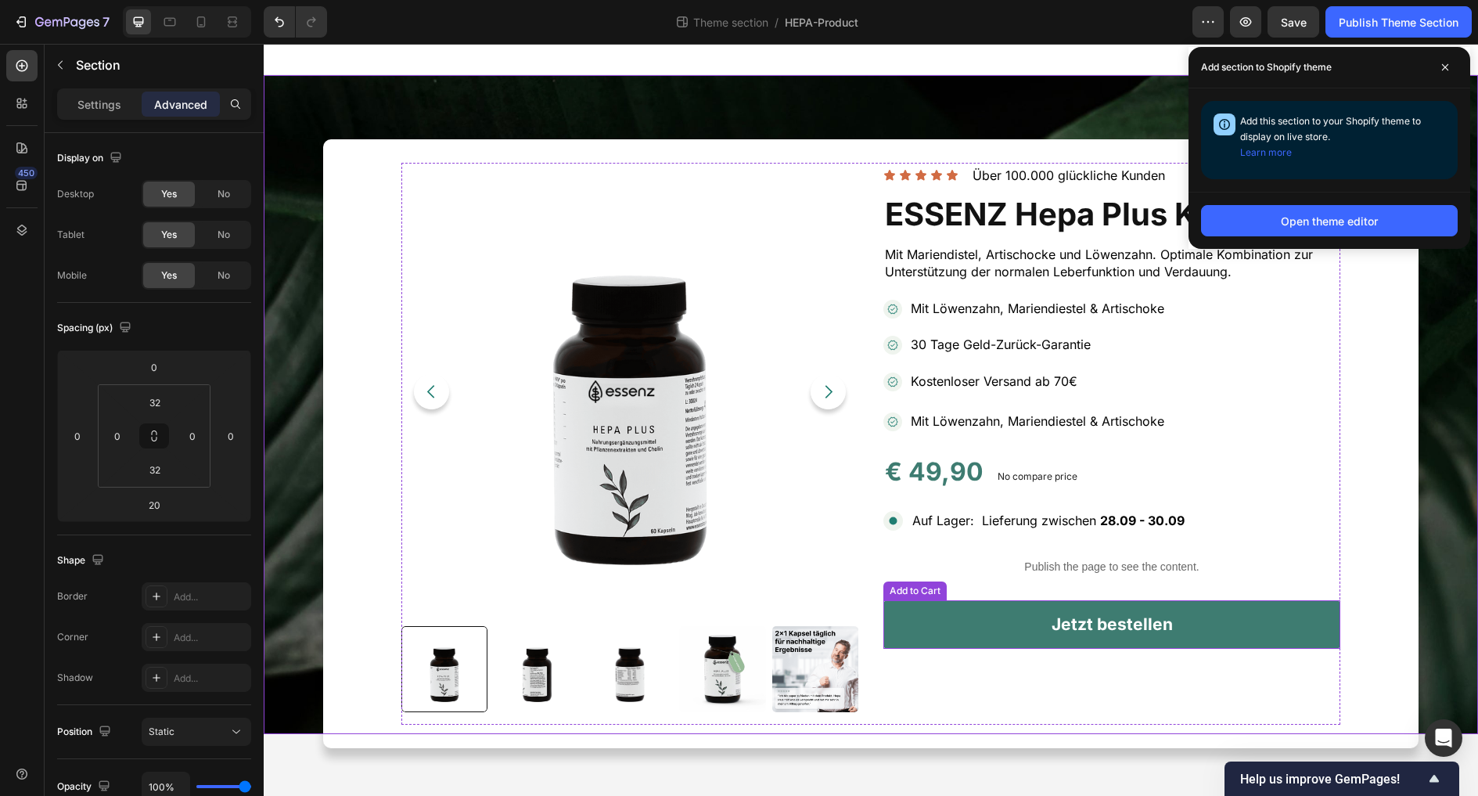
click at [1004, 621] on button "Jetzt bestellen" at bounding box center [1111, 624] width 457 height 49
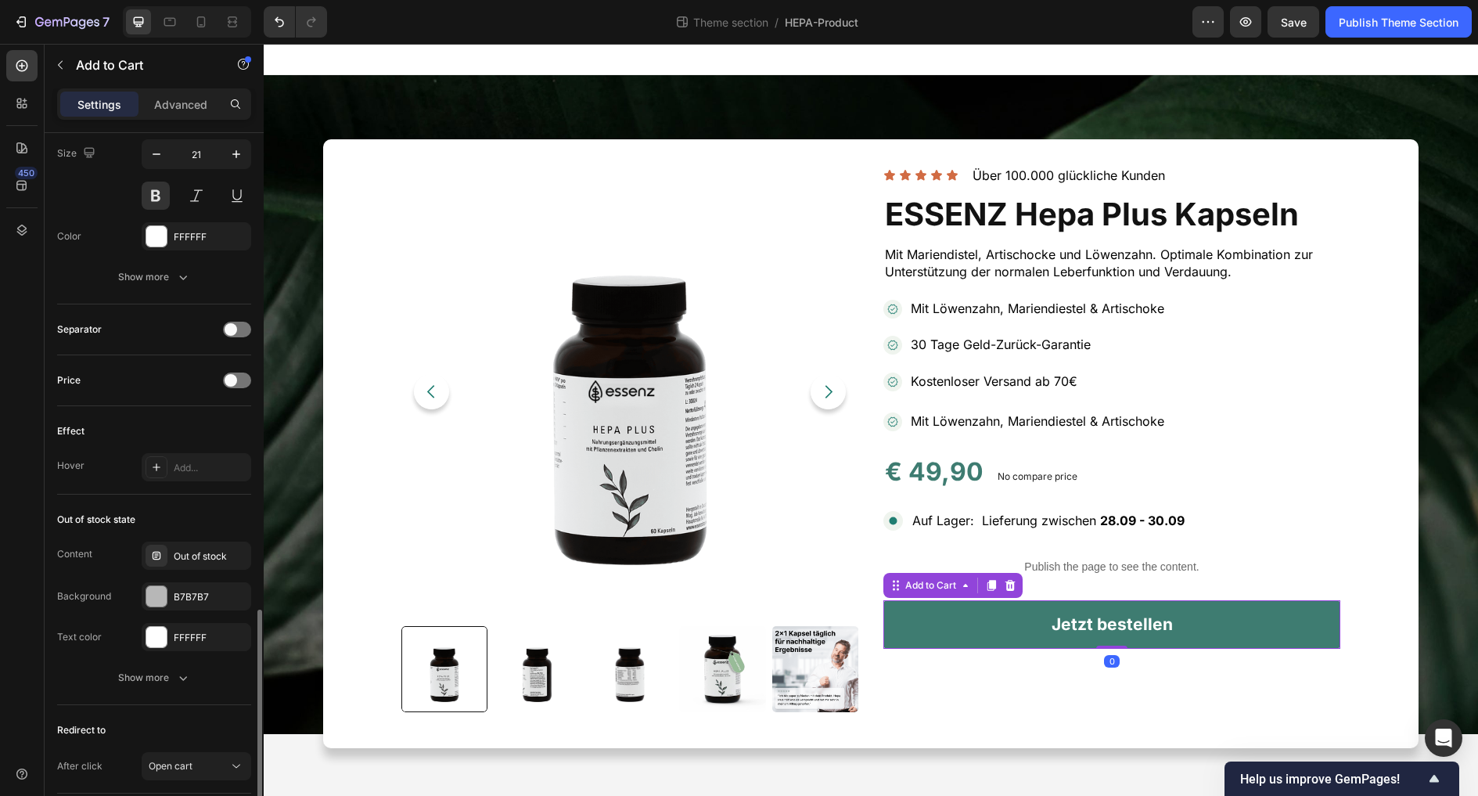
scroll to position [970, 0]
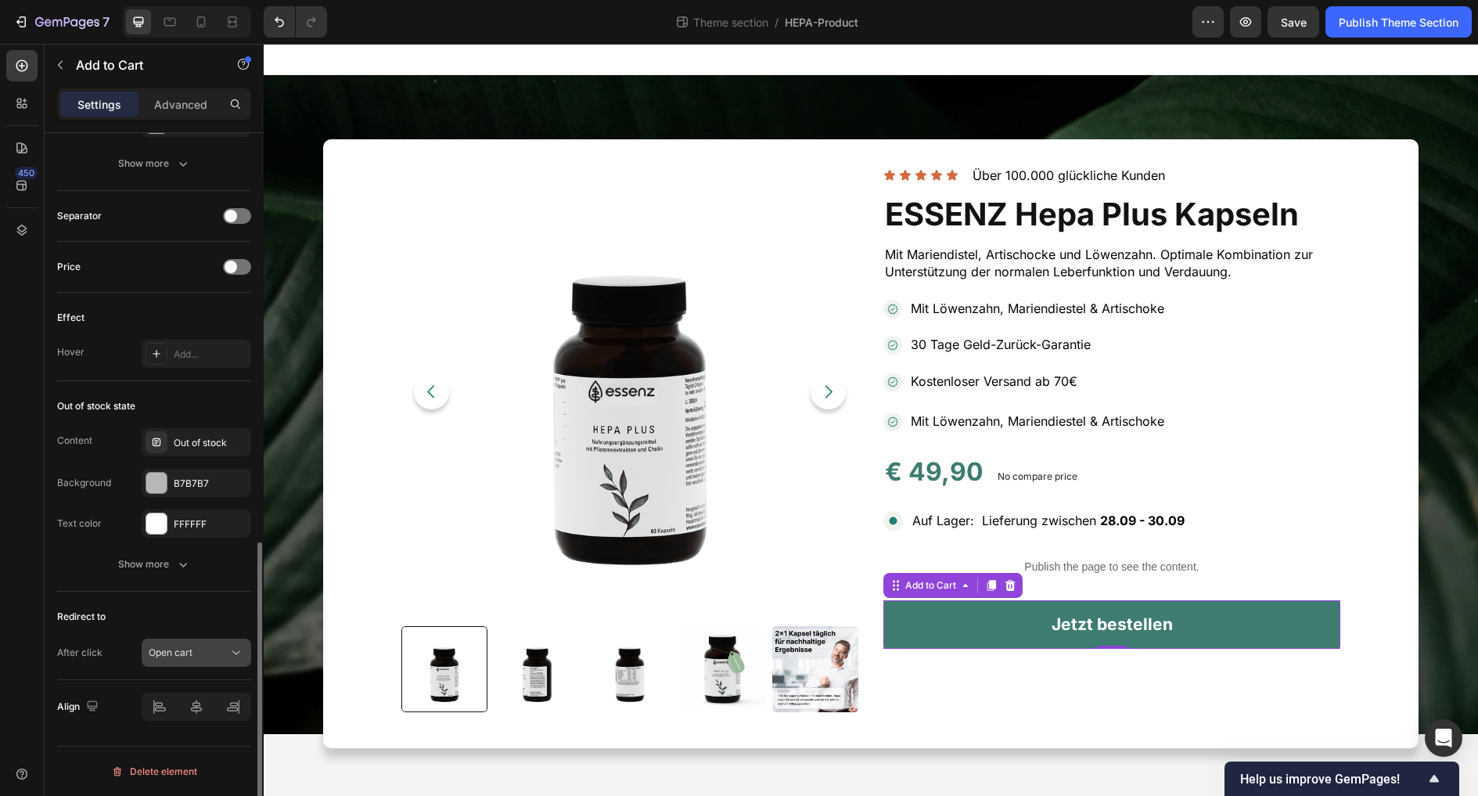
click at [191, 646] on span "Open cart" at bounding box center [171, 652] width 44 height 12
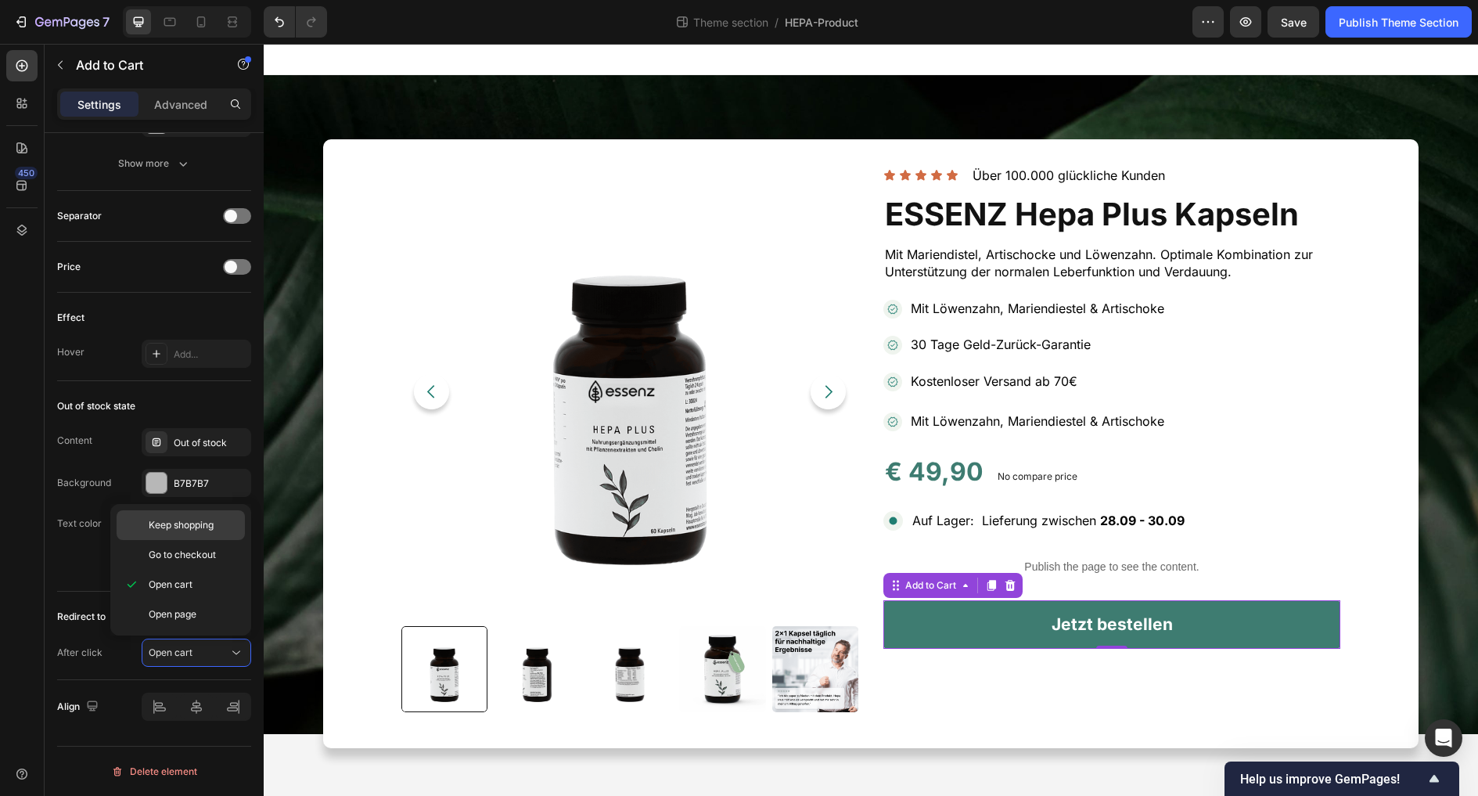
click at [203, 535] on div "Keep shopping" at bounding box center [181, 525] width 128 height 30
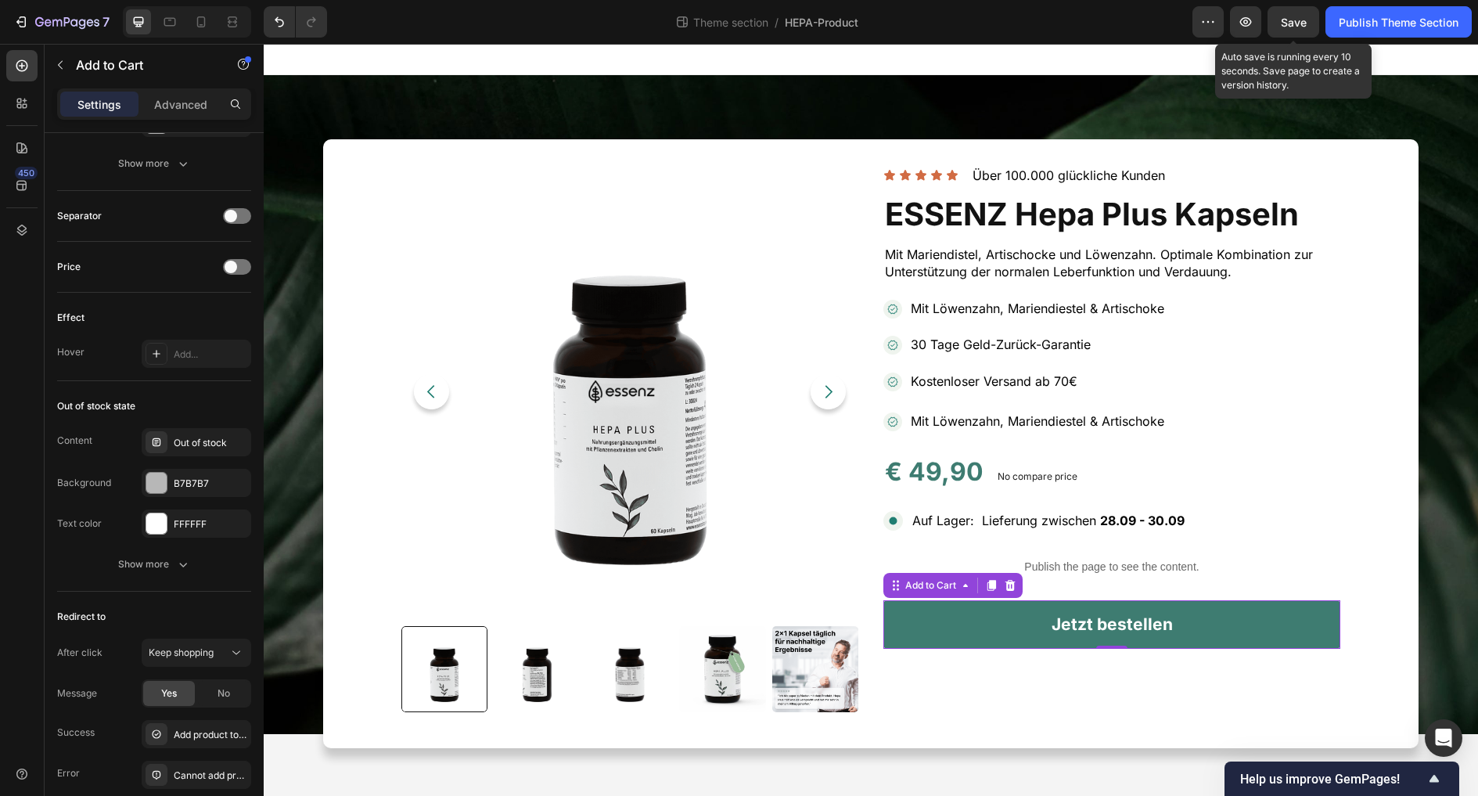
click at [1297, 20] on span "Save" at bounding box center [1294, 22] width 26 height 13
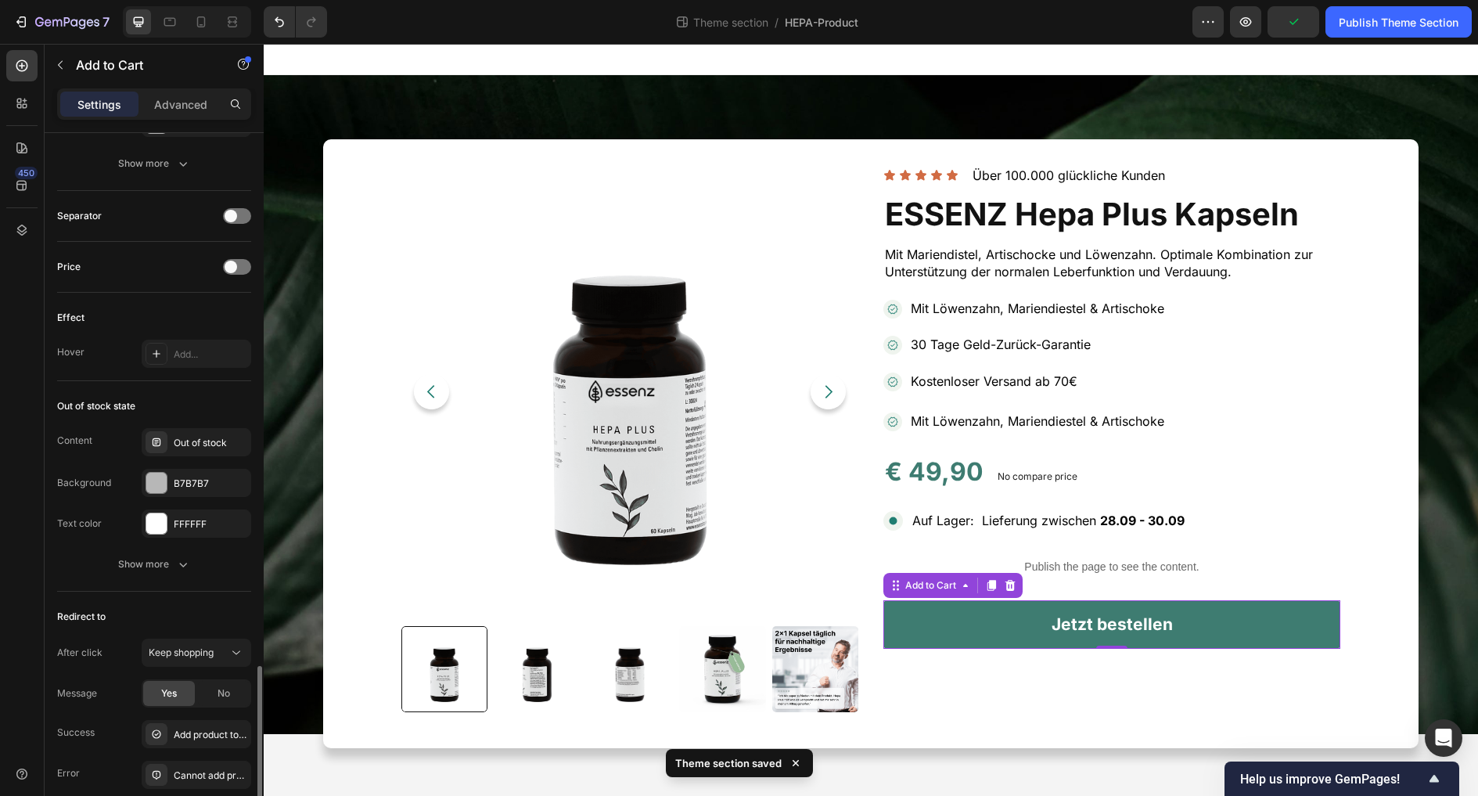
scroll to position [1092, 0]
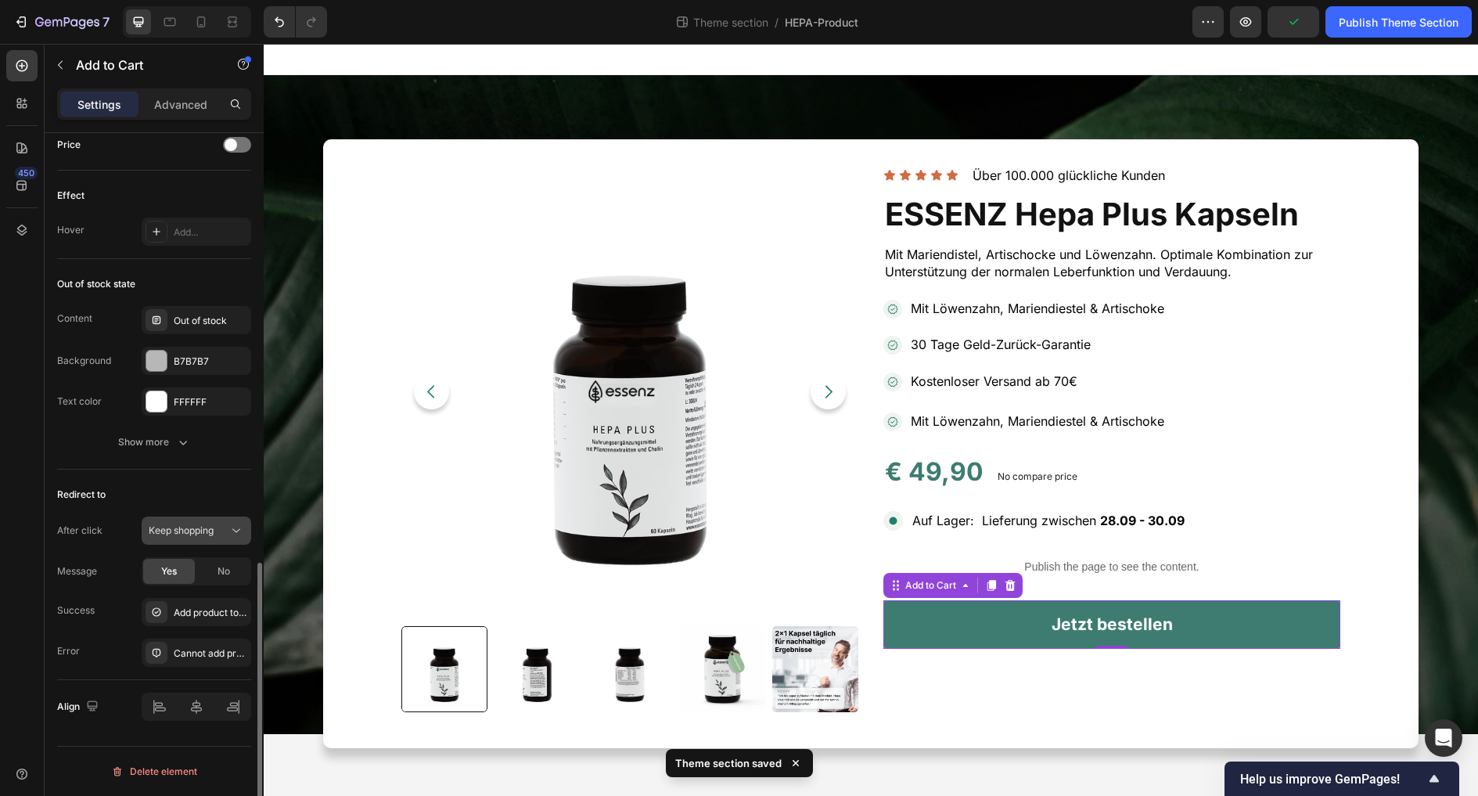
click at [167, 522] on button "Keep shopping" at bounding box center [197, 530] width 110 height 28
click at [167, 500] on div "Redirect to" at bounding box center [154, 494] width 194 height 25
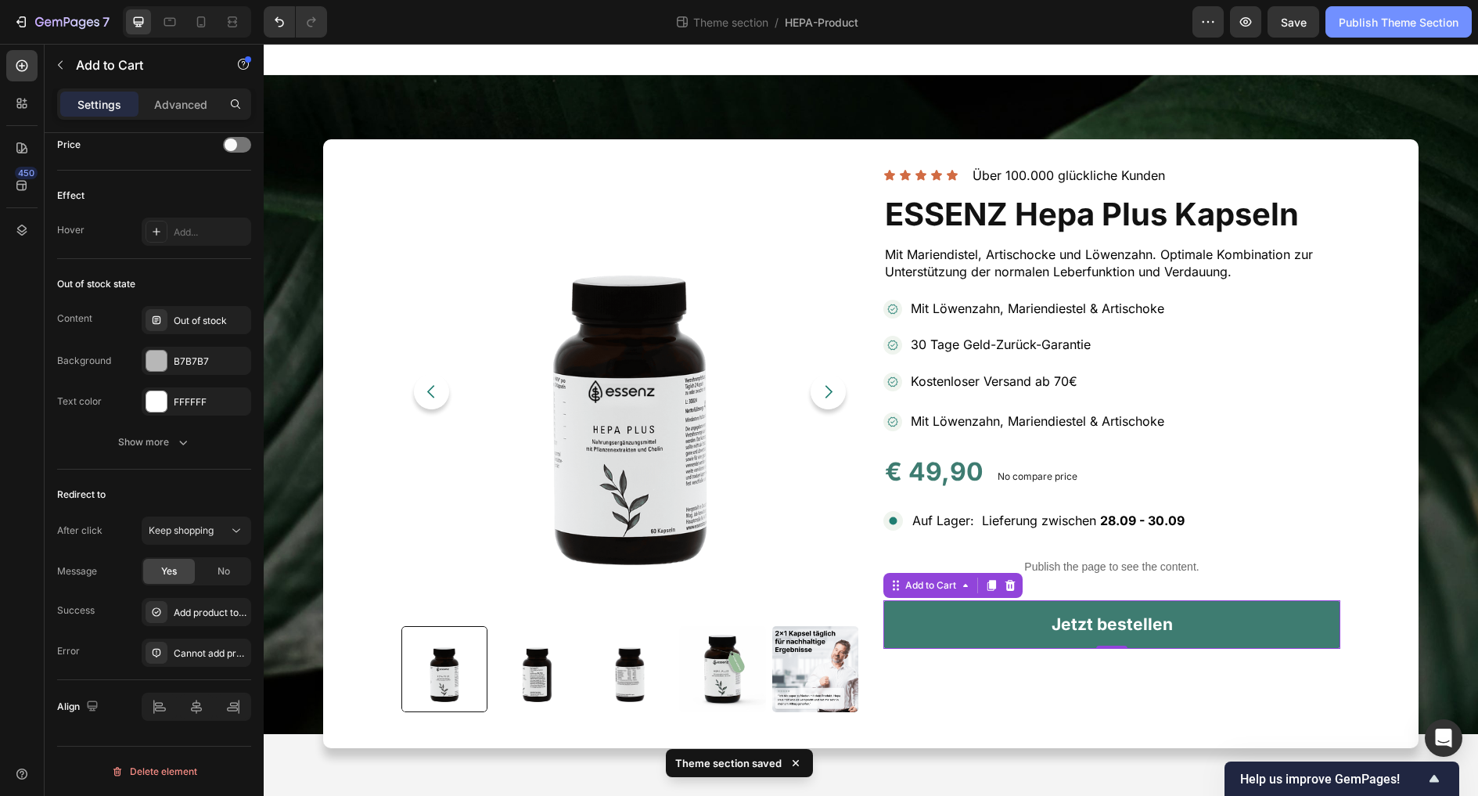
click at [1319, 30] on div "Publish Theme Section" at bounding box center [1399, 22] width 120 height 16
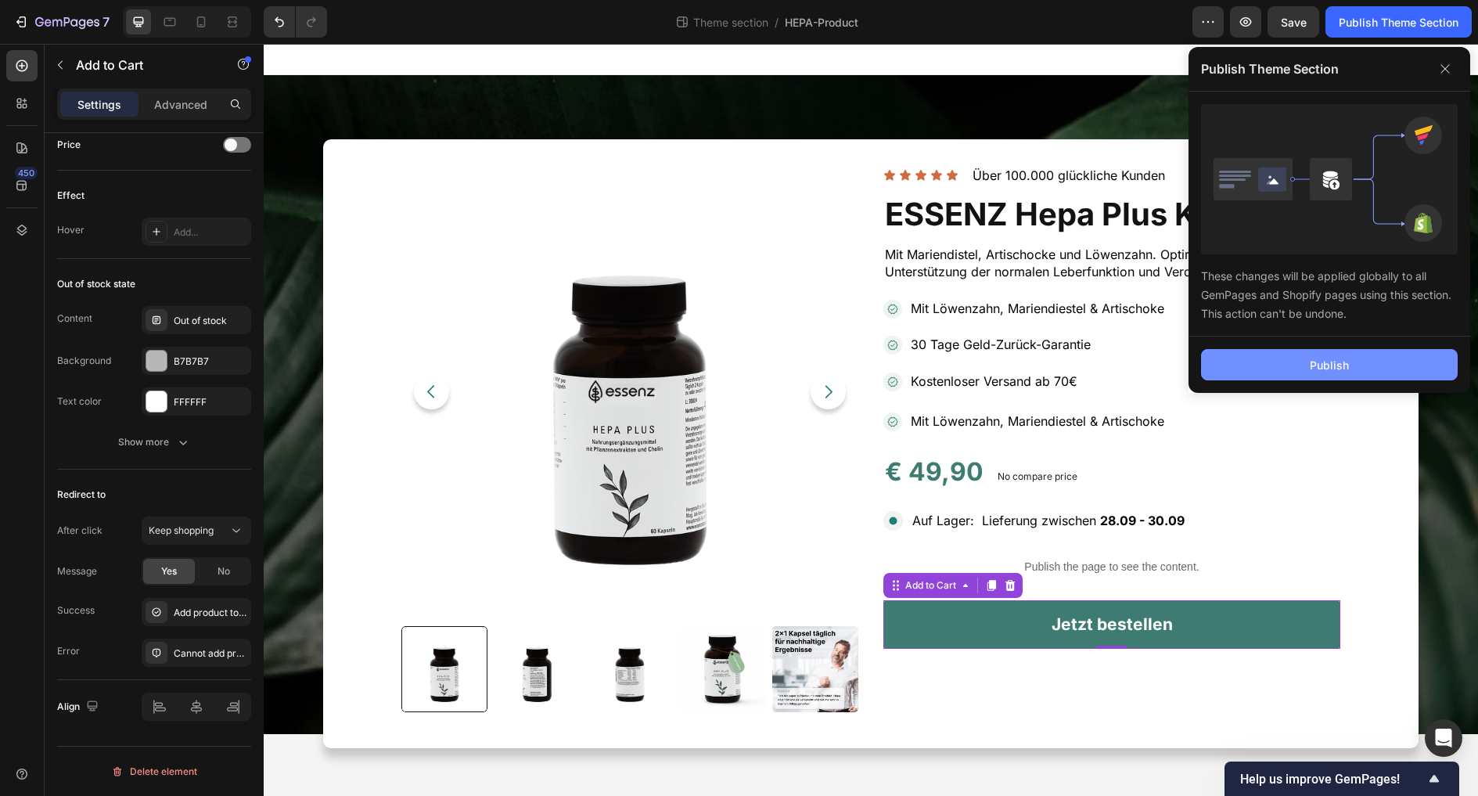
click at [1319, 380] on button "Publish" at bounding box center [1329, 364] width 257 height 31
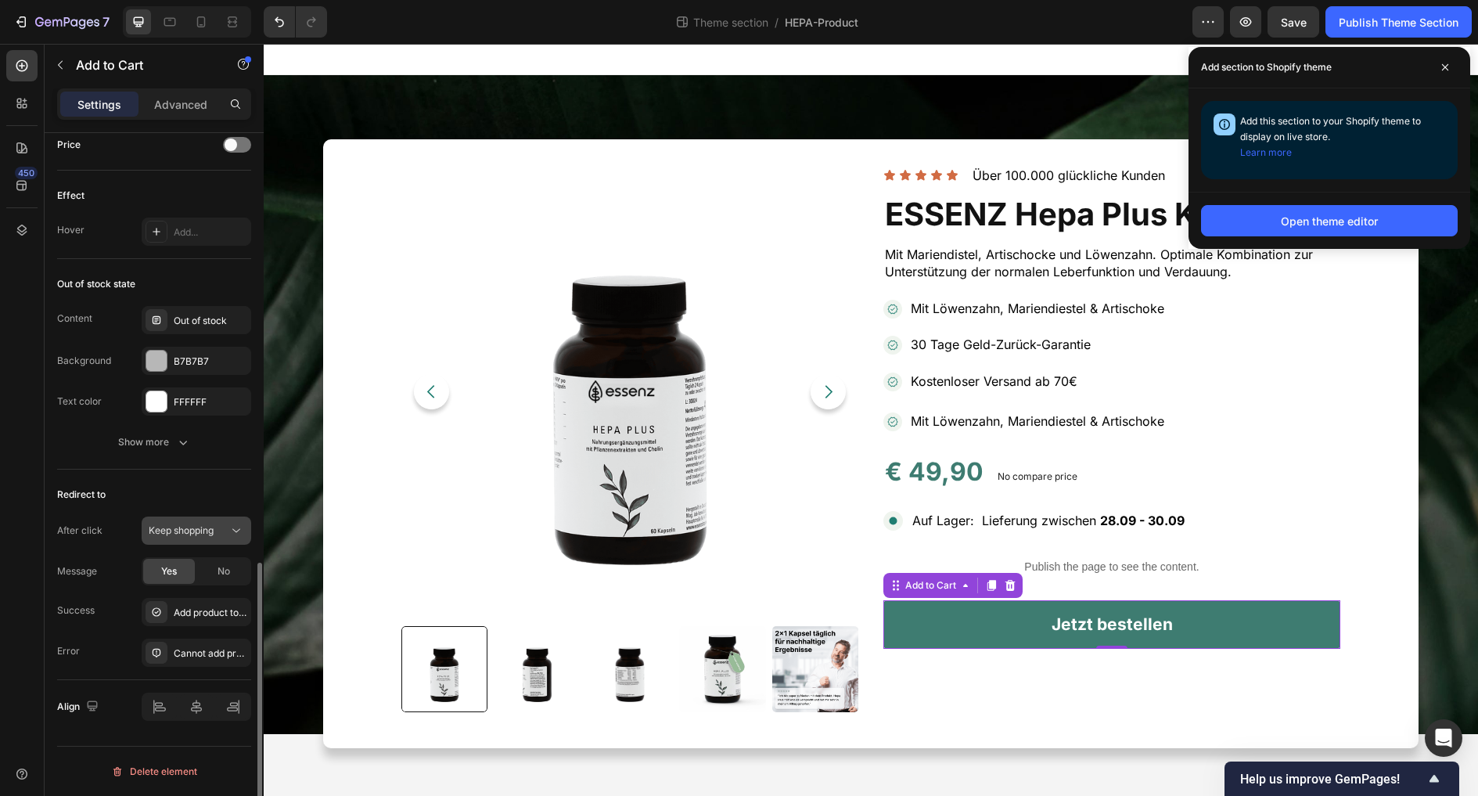
click at [176, 536] on span "Keep shopping" at bounding box center [181, 531] width 65 height 14
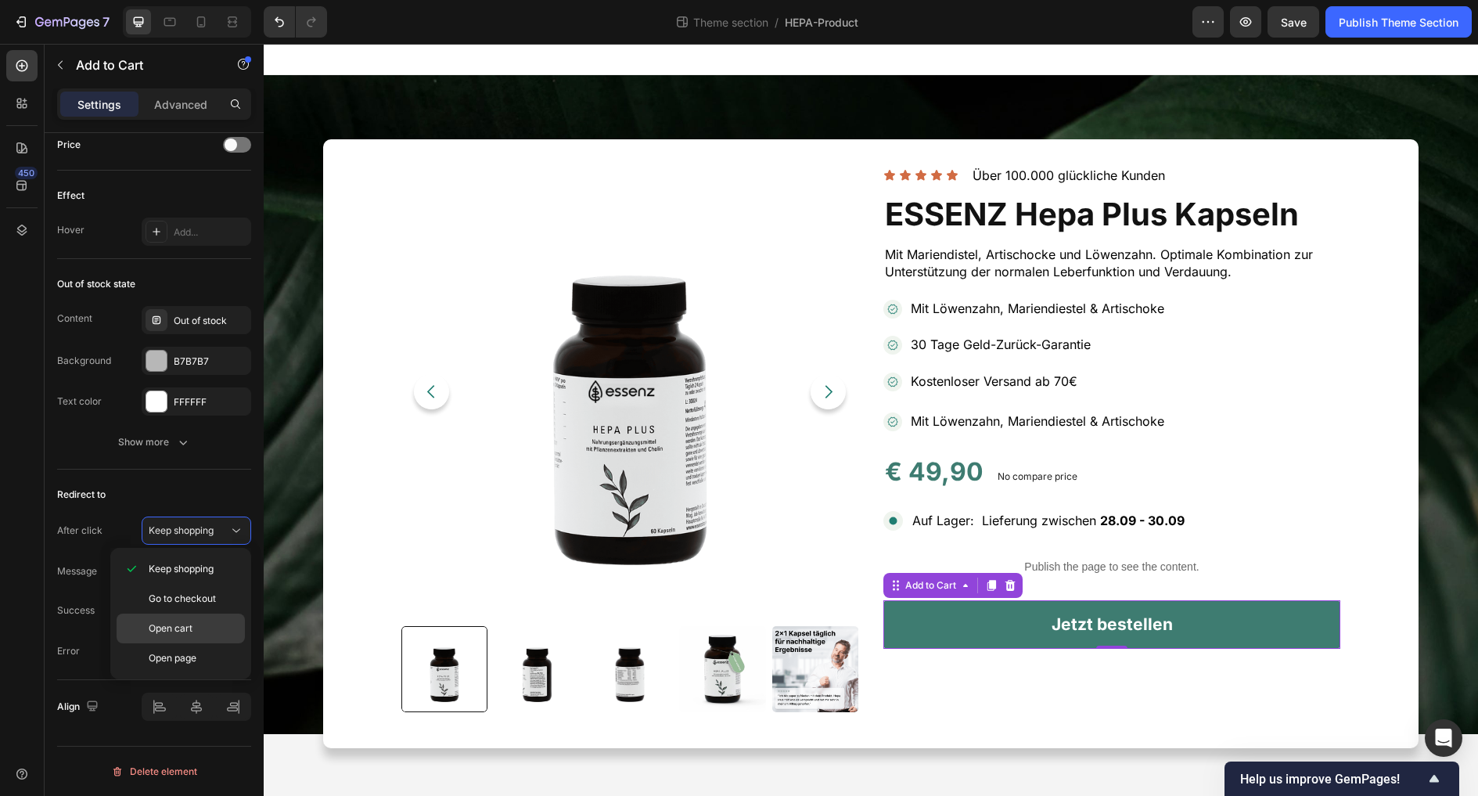
click at [174, 619] on div "Open cart" at bounding box center [181, 628] width 128 height 30
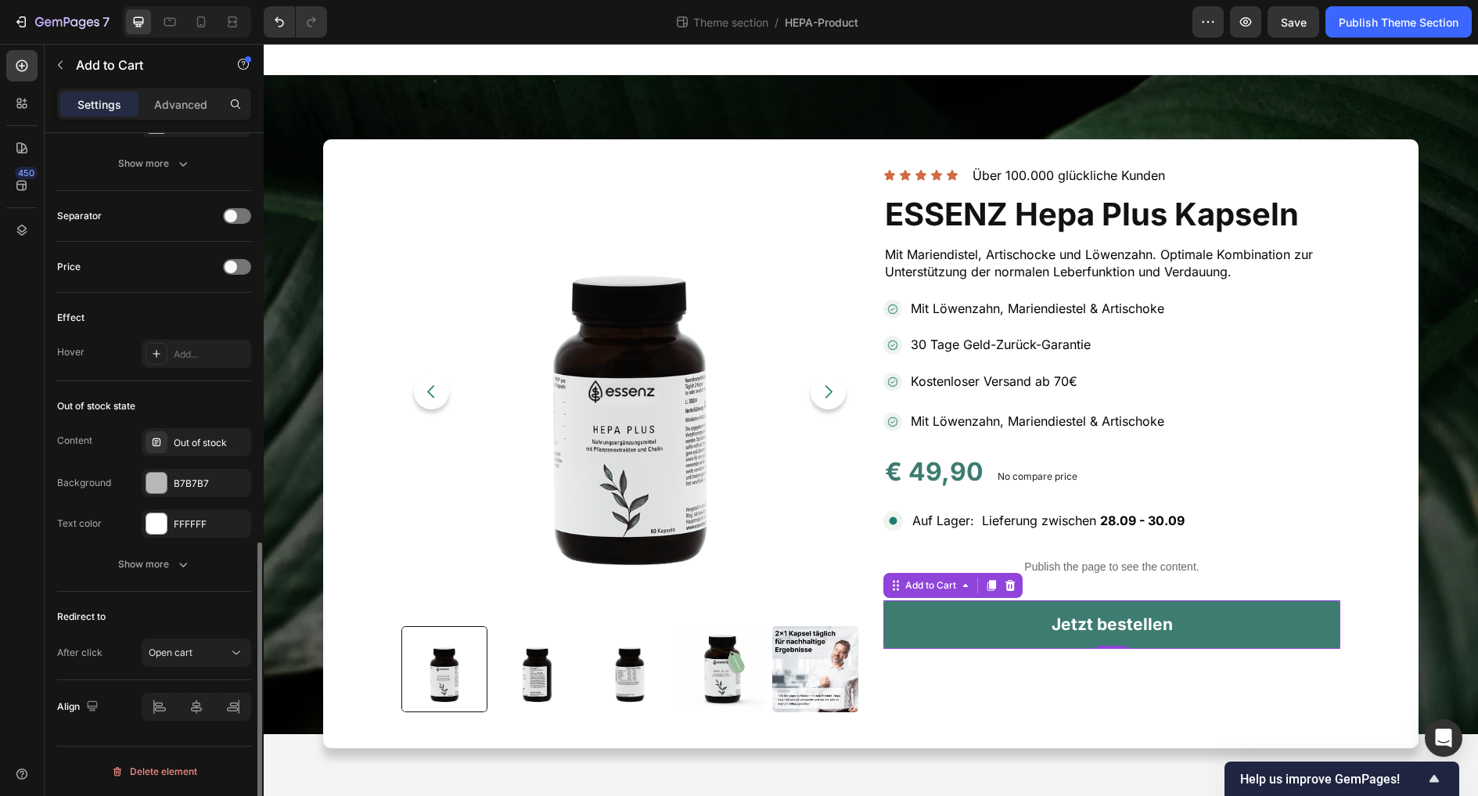
scroll to position [970, 0]
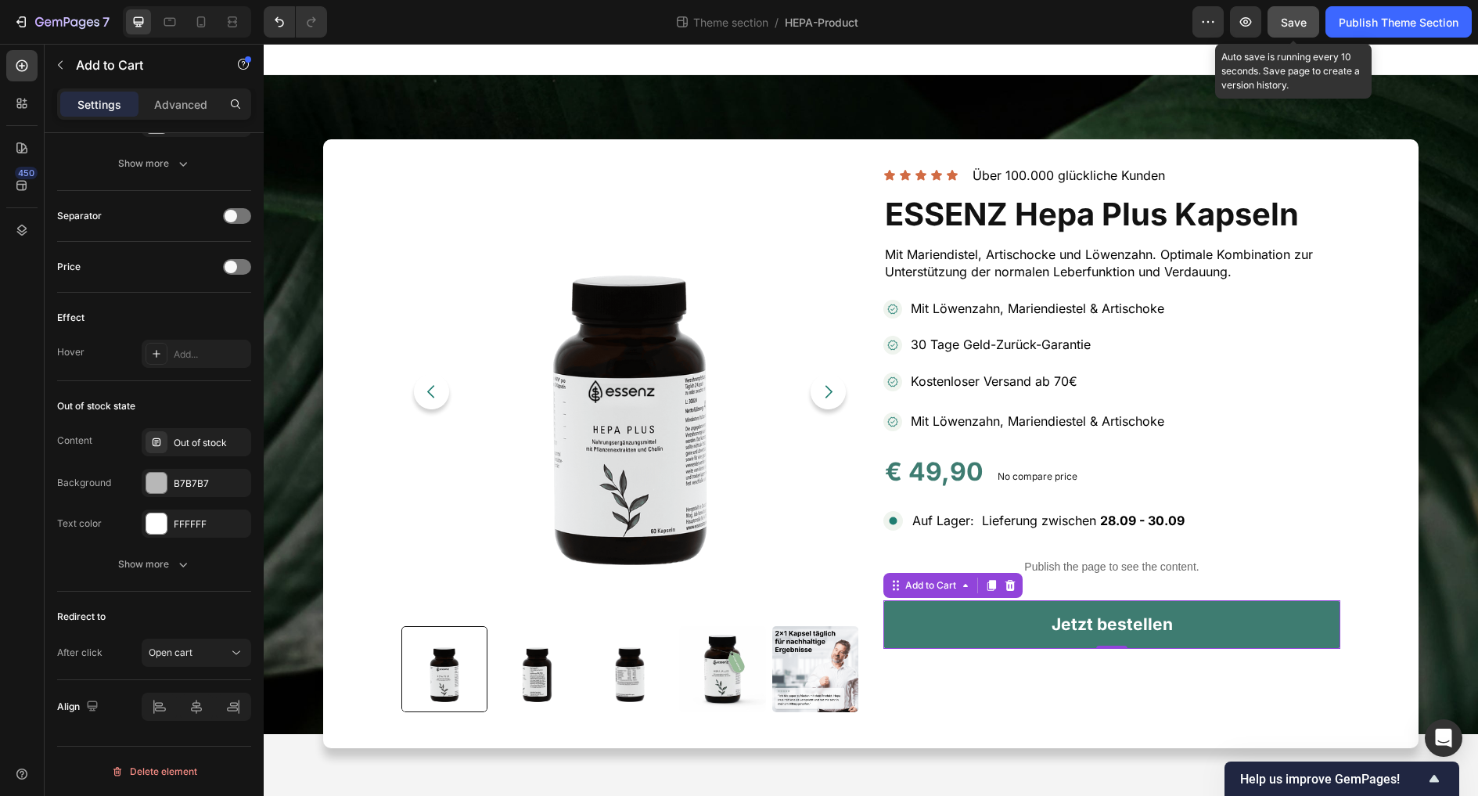
click at [1314, 19] on button "Save" at bounding box center [1294, 21] width 52 height 31
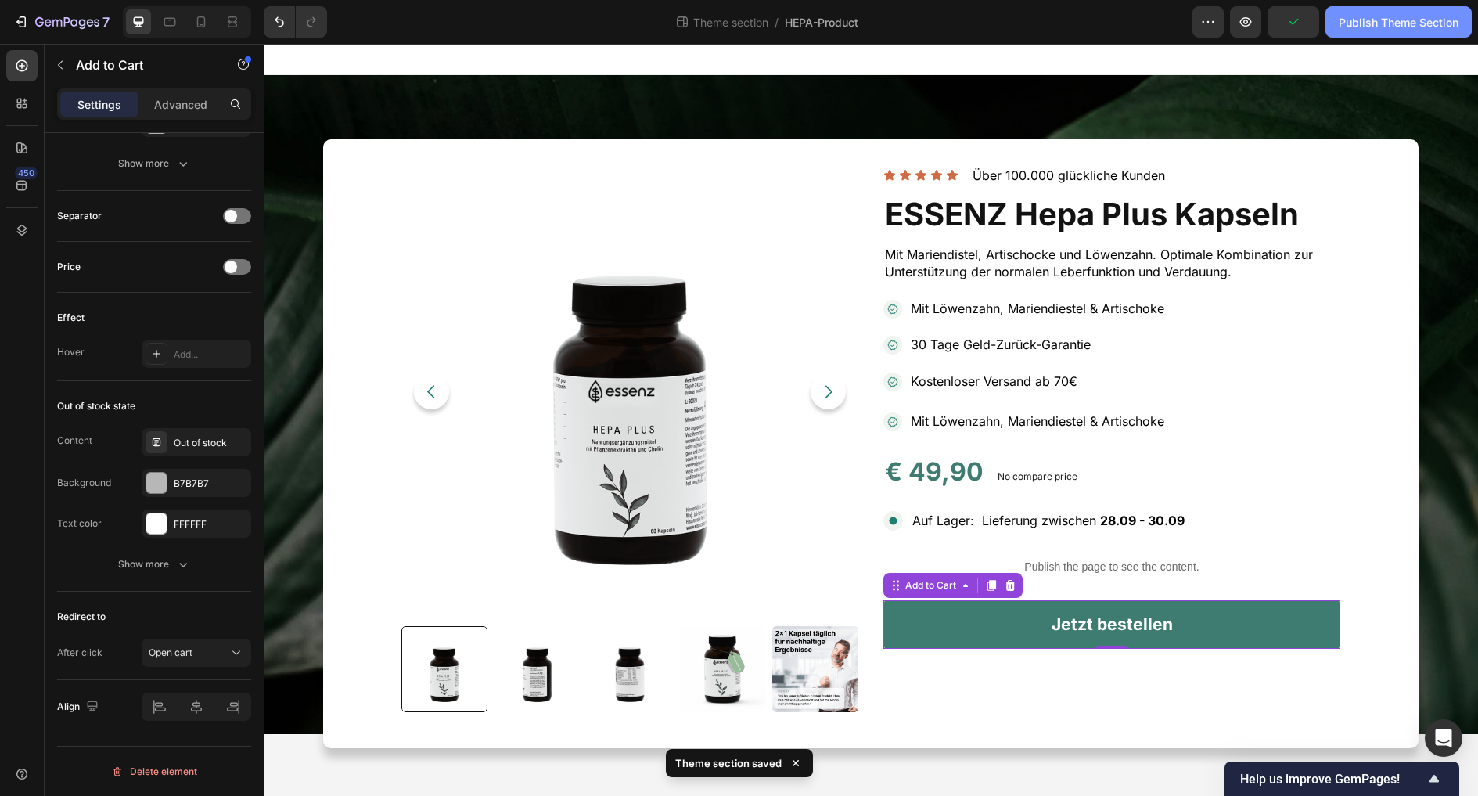
click at [1319, 26] on div "Publish Theme Section" at bounding box center [1399, 22] width 120 height 16
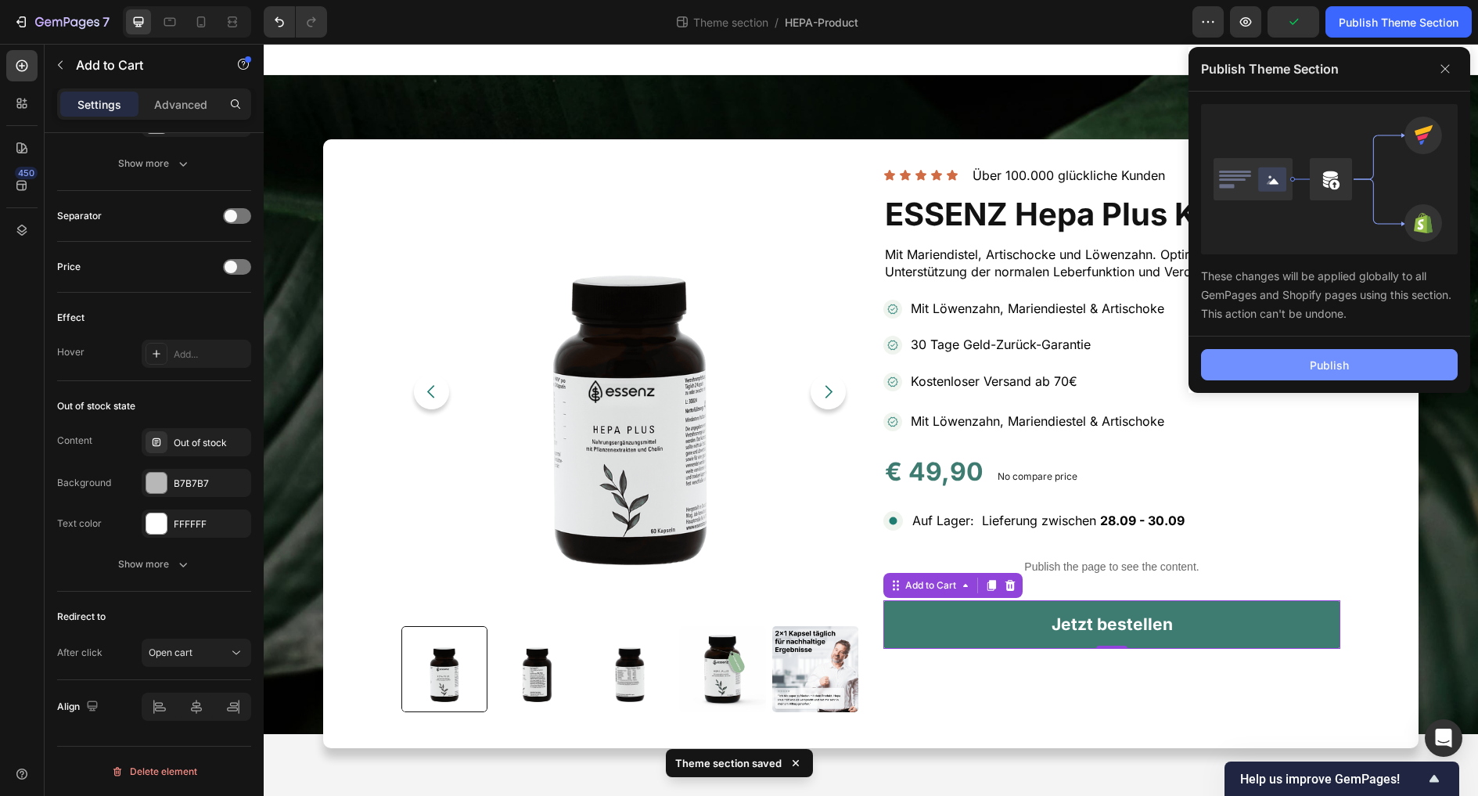
click at [1319, 366] on div "Publish" at bounding box center [1329, 365] width 39 height 16
